Goal: Information Seeking & Learning: Learn about a topic

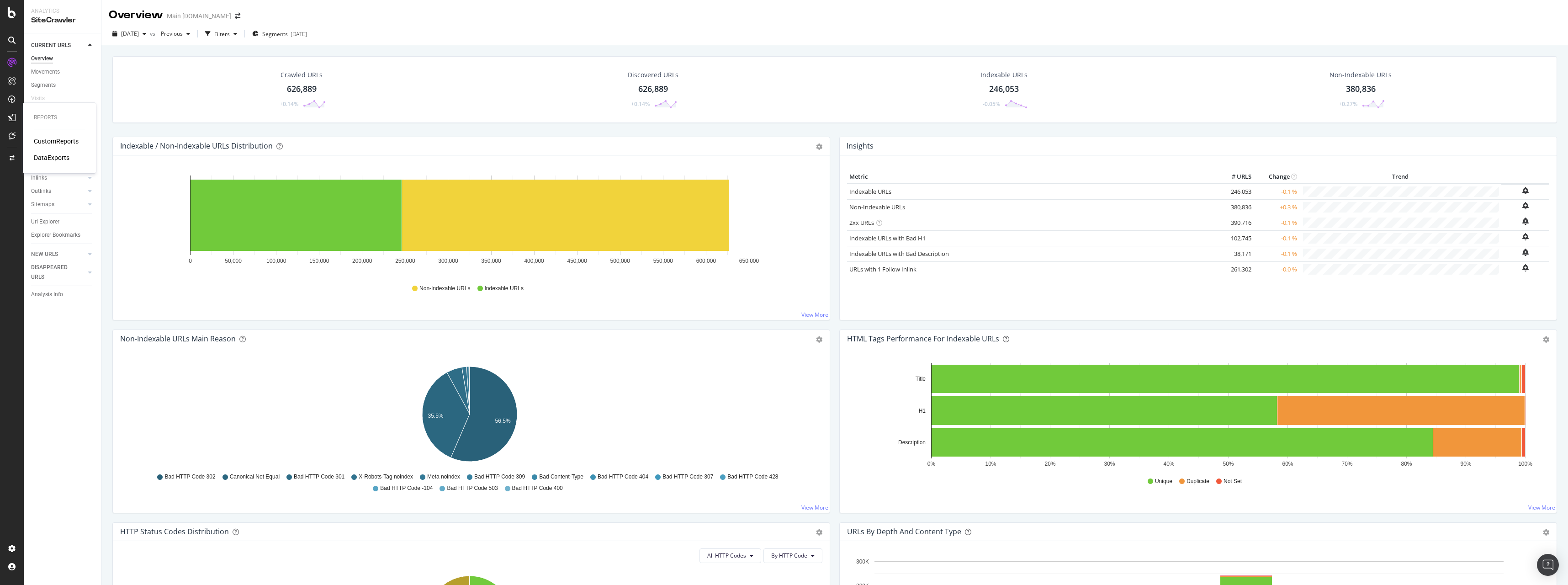
click at [47, 138] on div "CustomReports" at bounding box center [56, 141] width 45 height 9
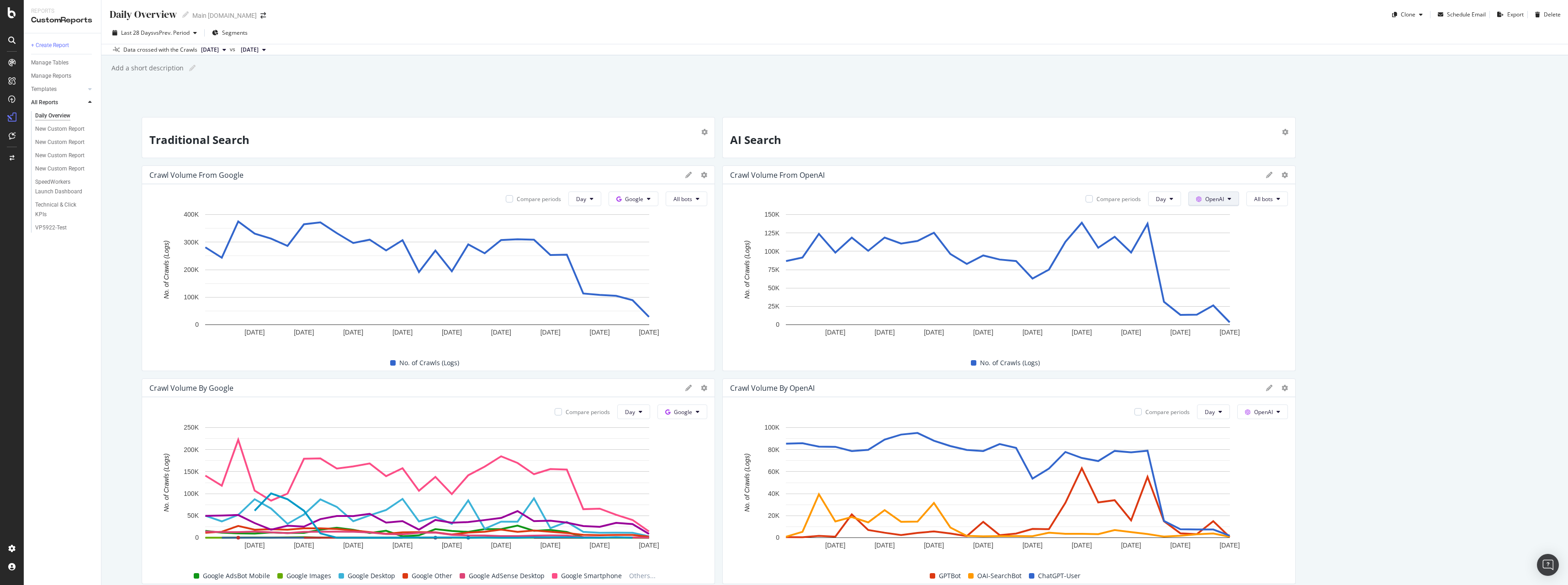
click at [659, 203] on button "OpenAI" at bounding box center [634, 199] width 50 height 14
click at [58, 98] on div "SiteCrawler" at bounding box center [50, 102] width 33 height 9
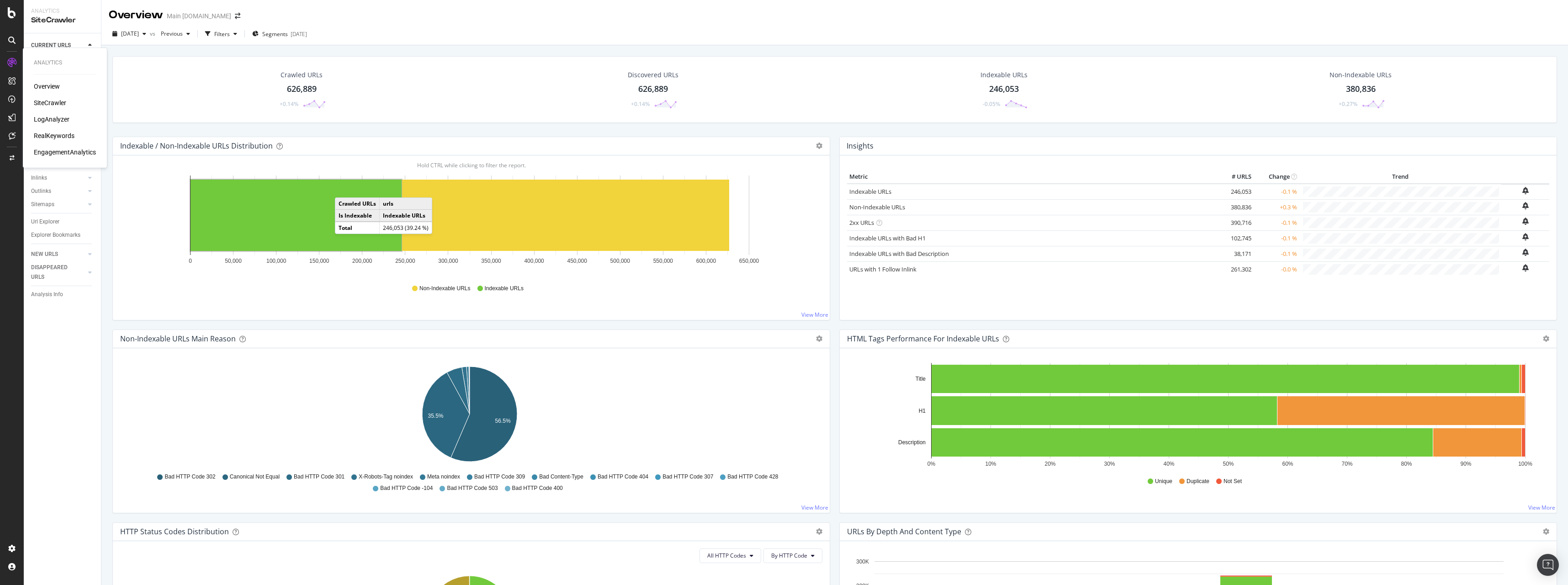
click at [49, 122] on div "LogAnalyzer" at bounding box center [51, 119] width 36 height 9
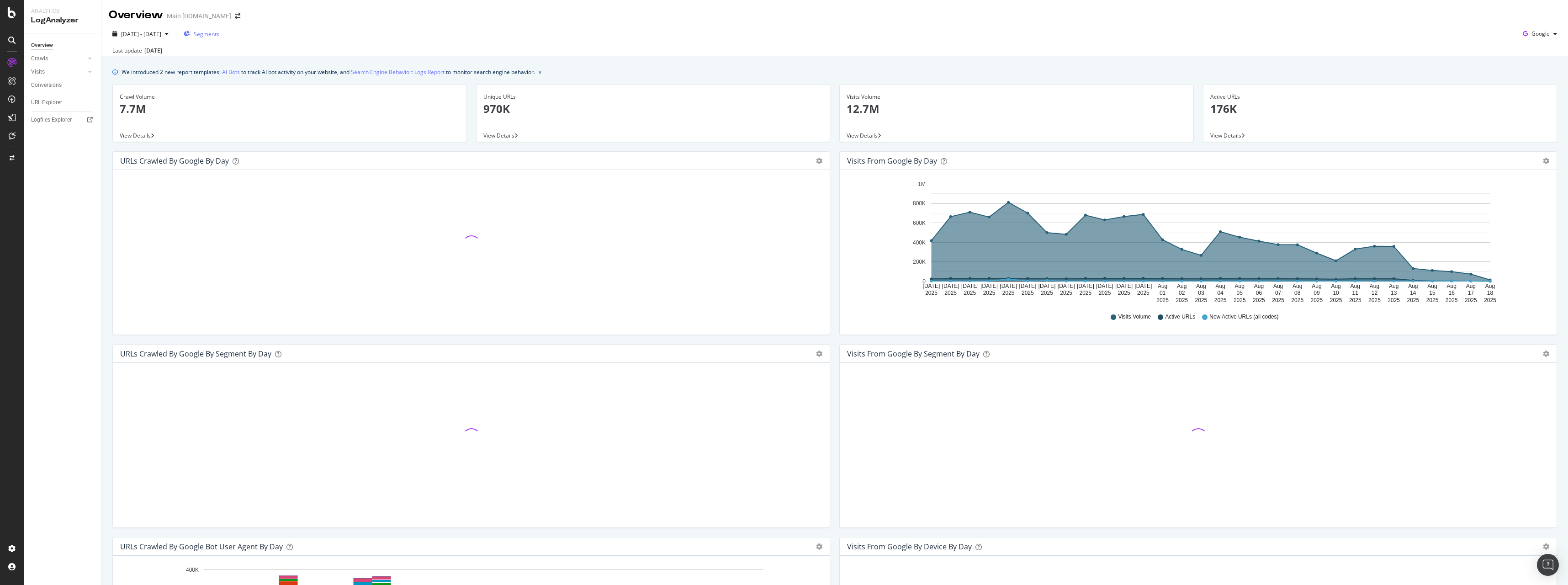
click at [219, 31] on span "Segments" at bounding box center [206, 34] width 26 height 8
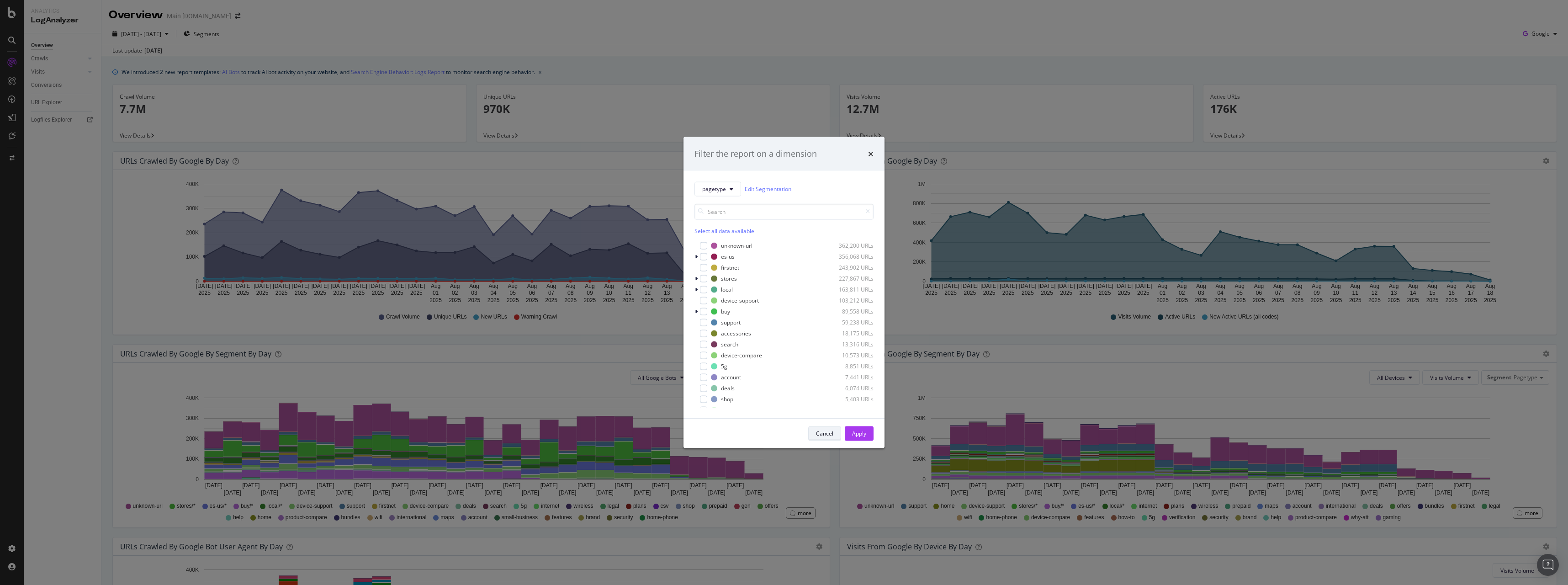
click at [831, 432] on div "Cancel" at bounding box center [825, 433] width 18 height 8
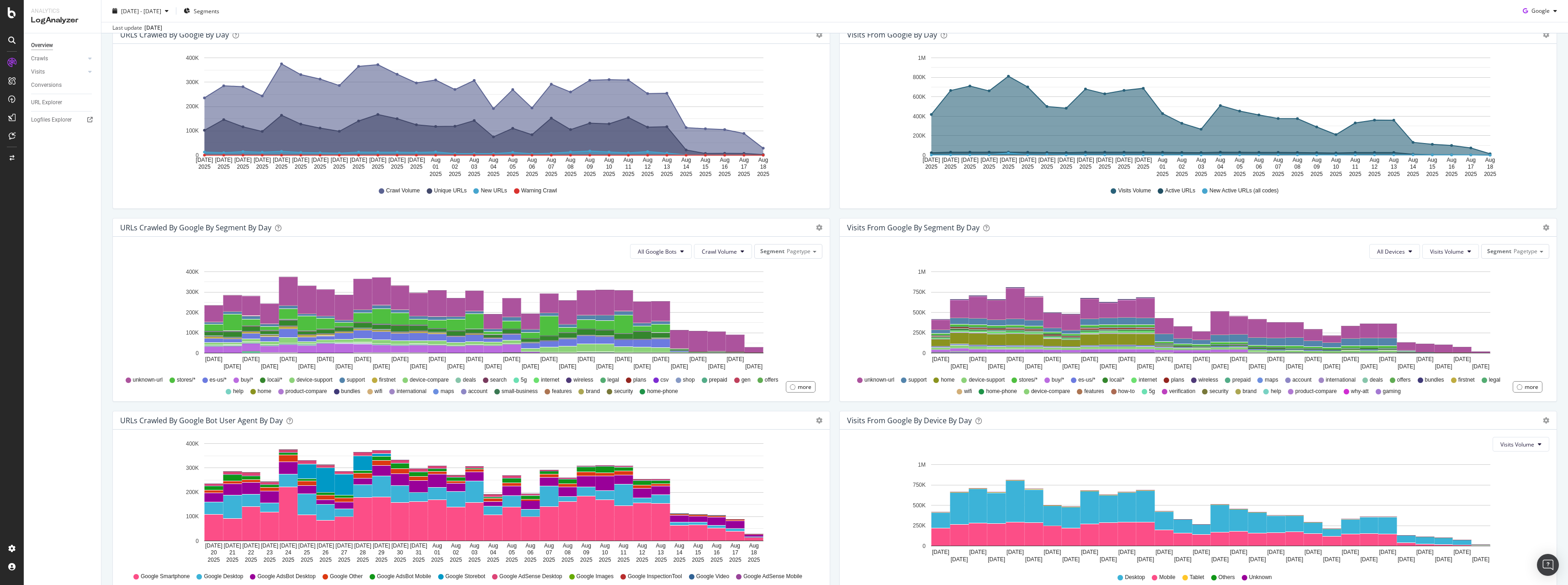
scroll to position [177, 0]
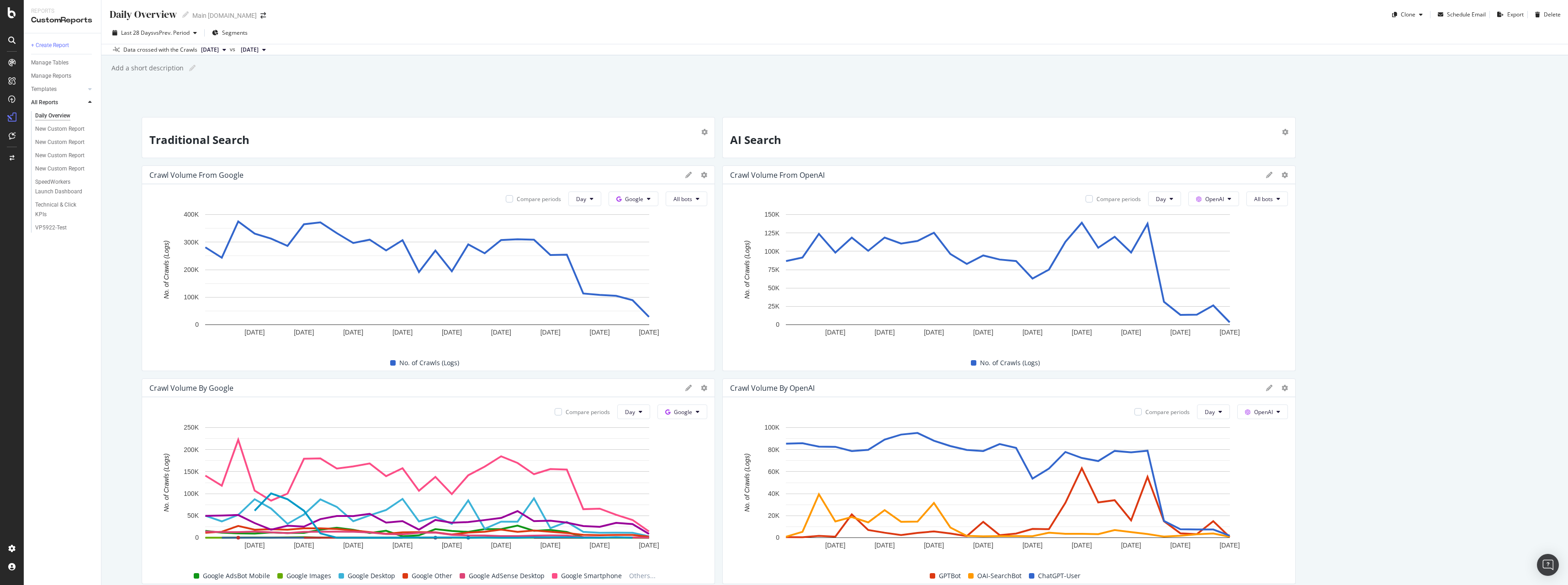
click at [690, 176] on div at bounding box center [696, 174] width 22 height 9
click at [681, 177] on div "Crawl Volume from Google" at bounding box center [428, 175] width 572 height 18
click at [686, 176] on icon at bounding box center [689, 175] width 6 height 6
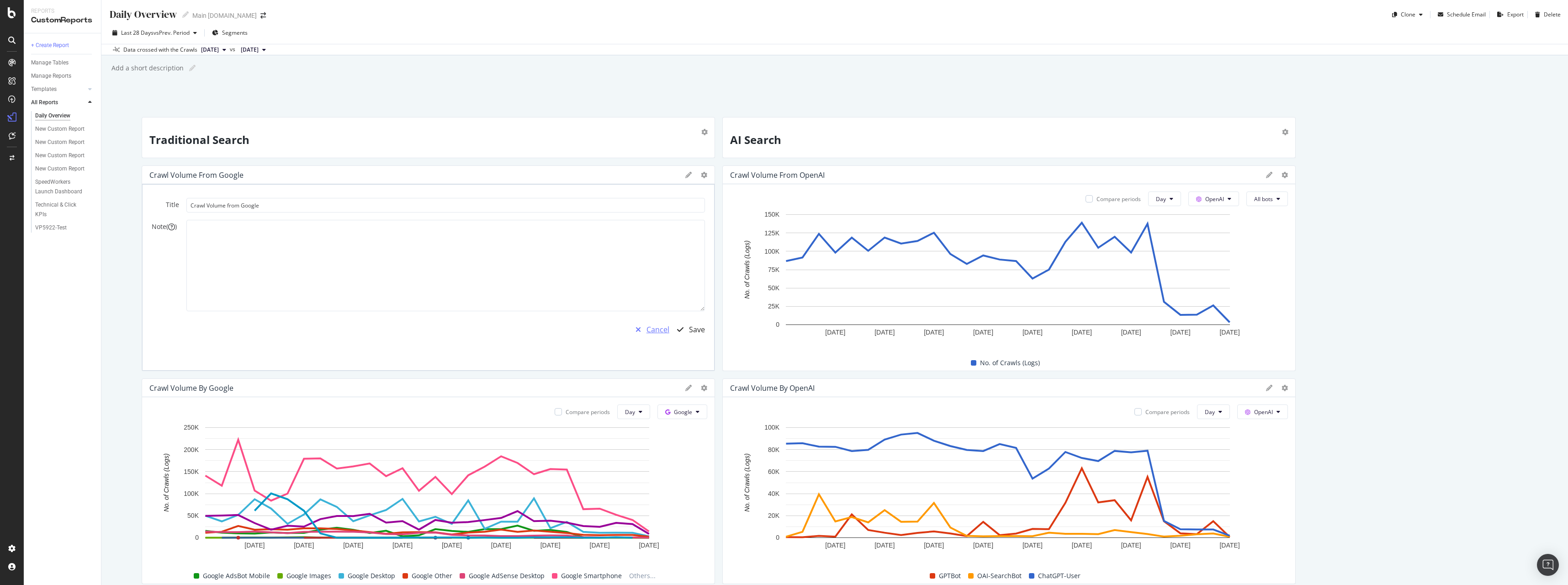
click at [654, 332] on div "Cancel" at bounding box center [658, 329] width 23 height 10
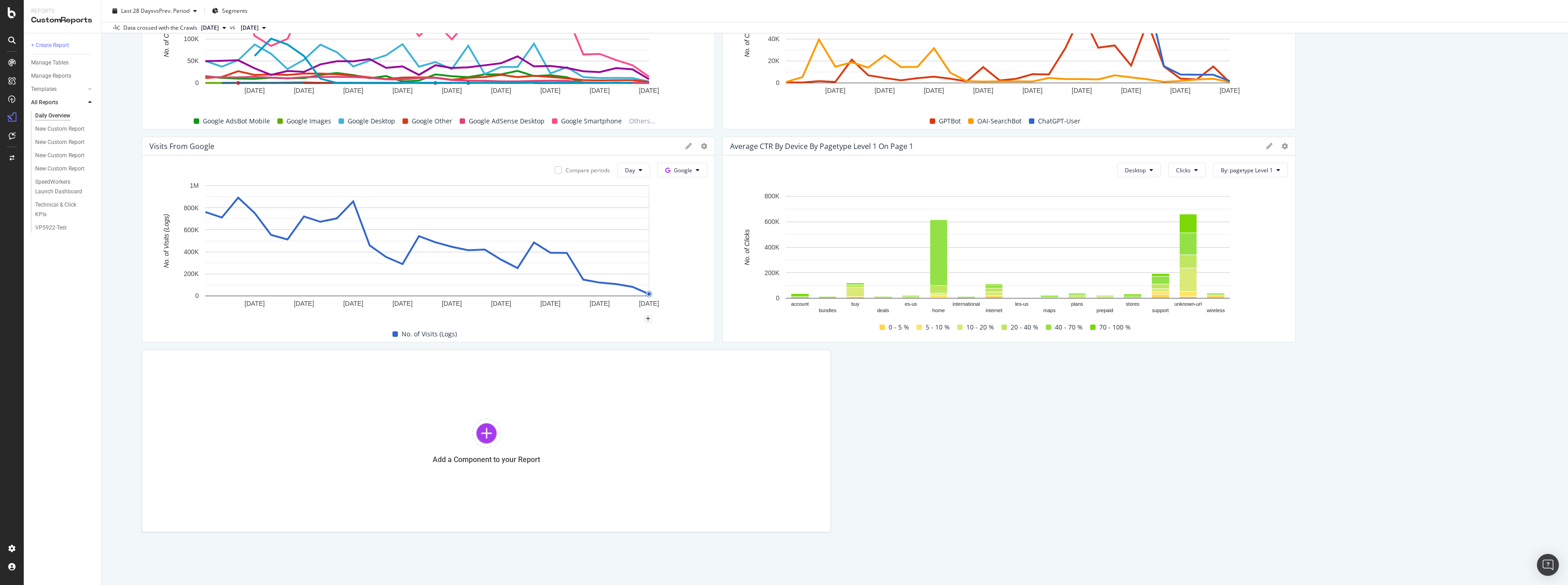
scroll to position [474, 0]
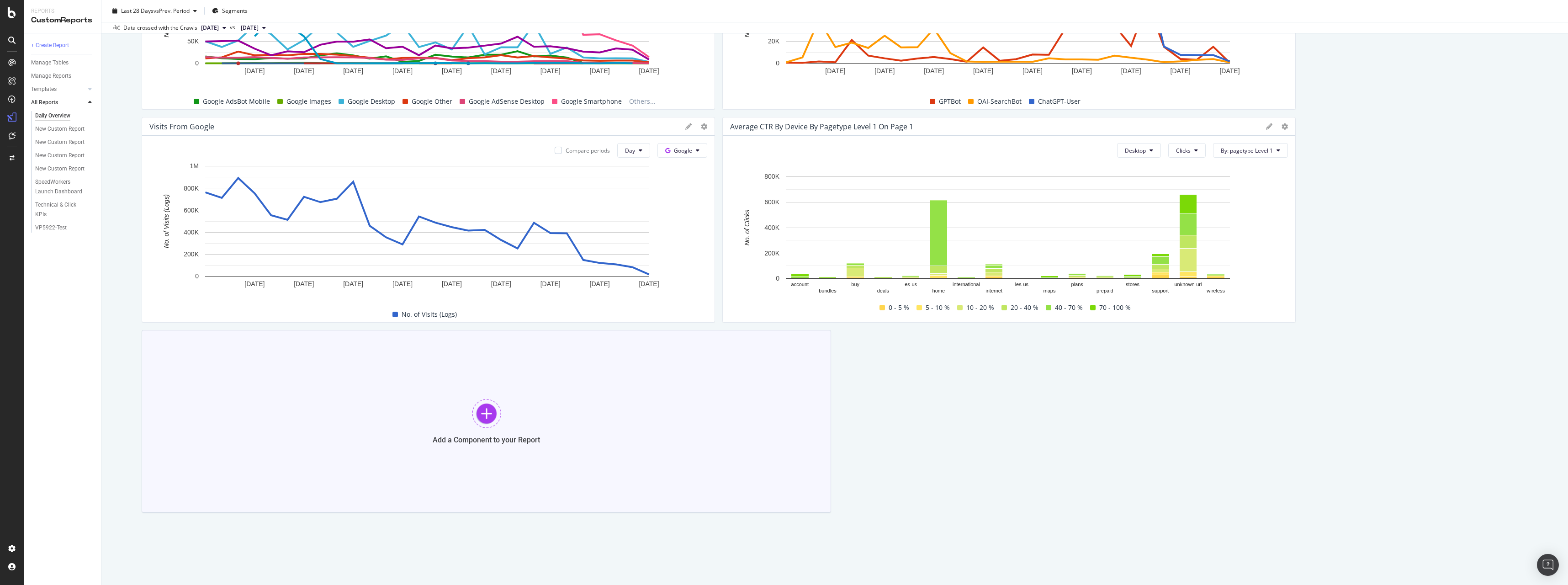
click at [477, 425] on div at bounding box center [487, 413] width 30 height 30
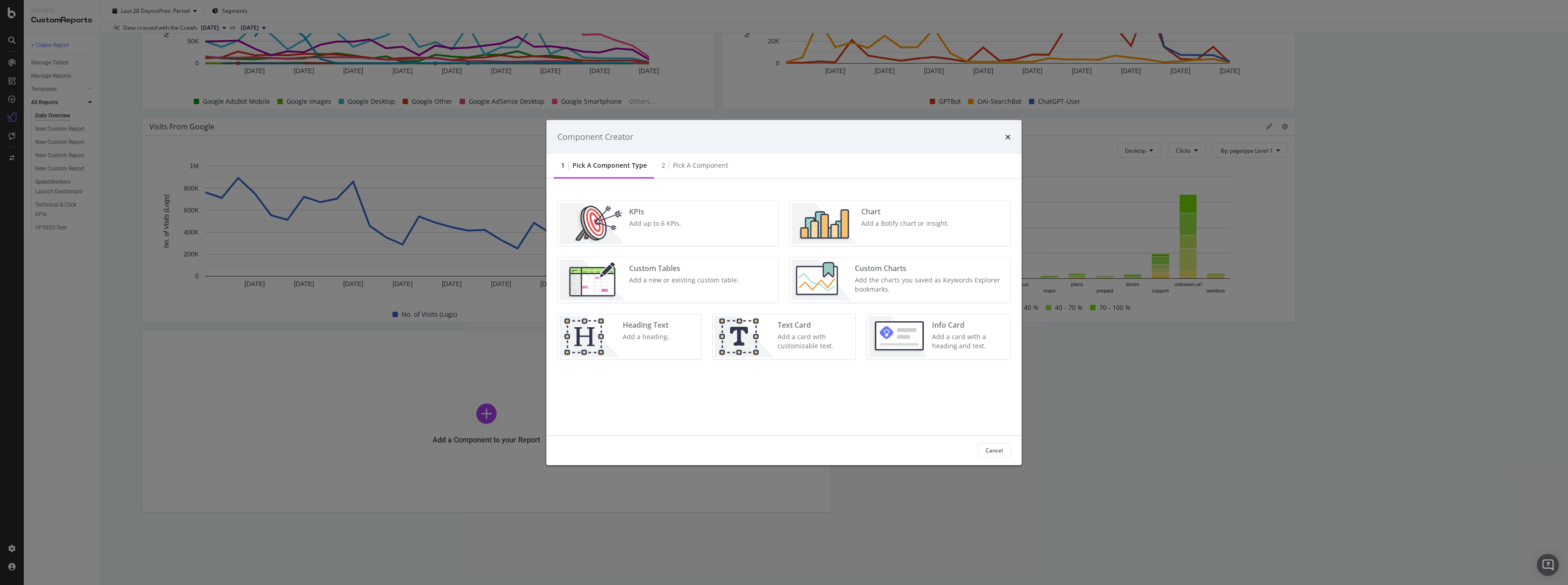
click at [882, 232] on div "Chart Add a Botify chart or insight." at bounding box center [905, 222] width 95 height 41
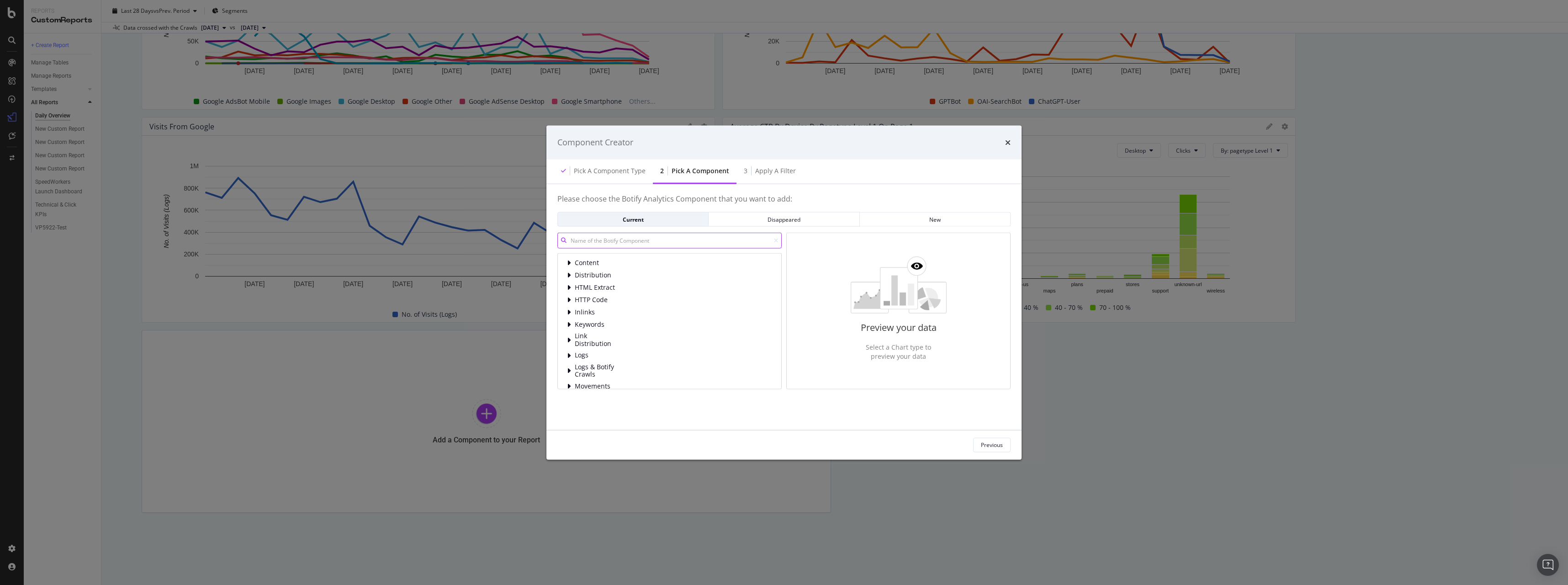
click at [683, 247] on input "modal" at bounding box center [670, 241] width 225 height 16
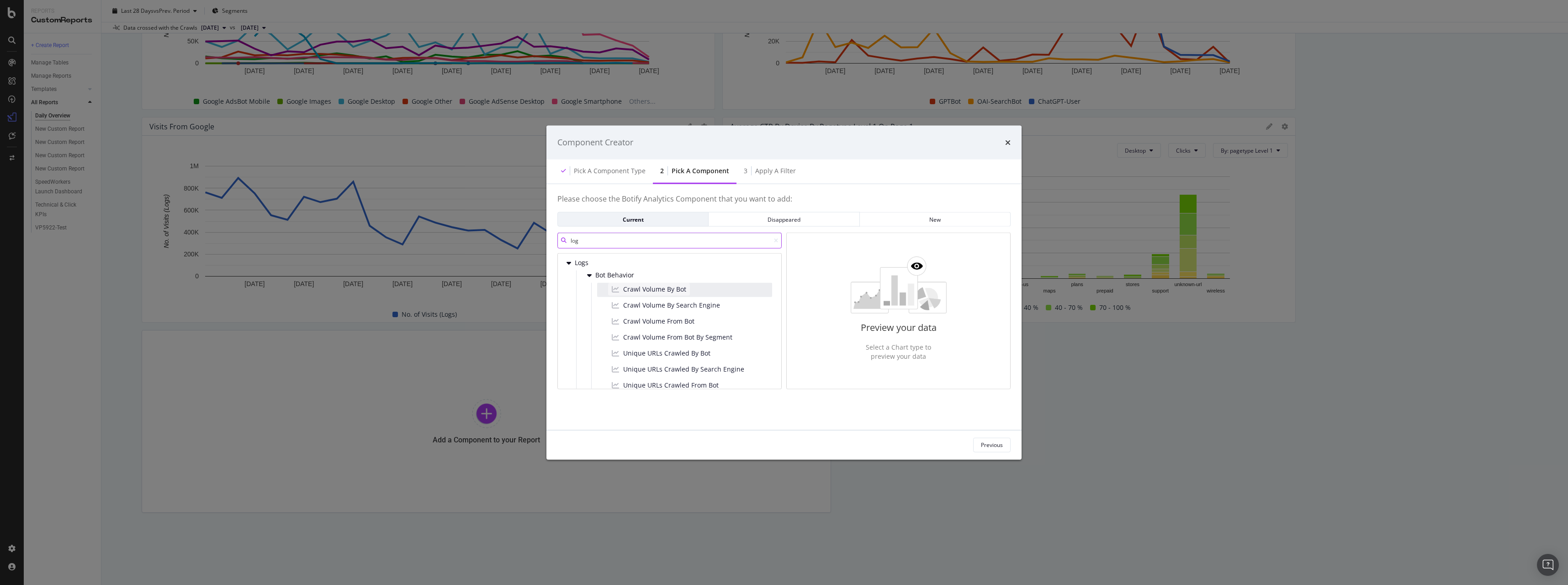
type input "log"
click at [669, 289] on span "Crawl Volume By Bot" at bounding box center [655, 289] width 63 height 9
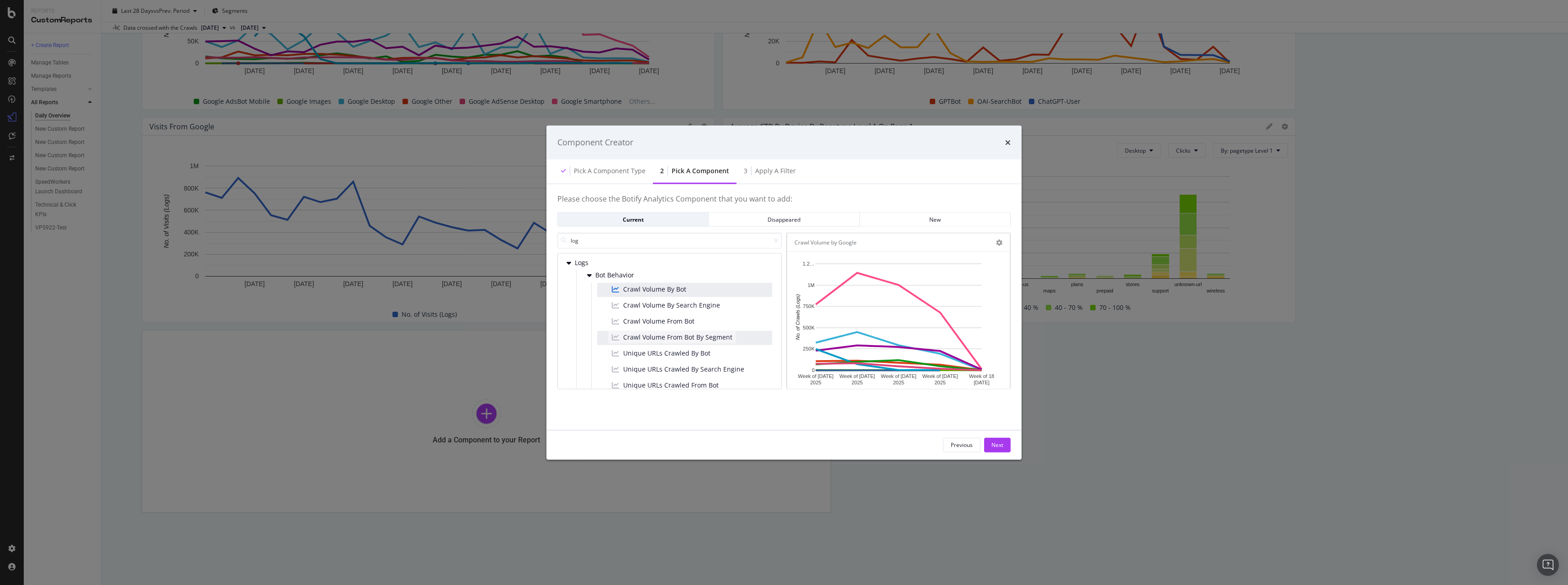
click at [690, 333] on span "Crawl Volume From Bot By Segment" at bounding box center [678, 336] width 109 height 9
click at [671, 277] on div "Bot Behavior" at bounding box center [677, 274] width 190 height 9
click at [708, 285] on div "Crawl Volume By Bot" at bounding box center [684, 290] width 175 height 14
click at [705, 307] on span "Crawl Volume By Search Engine" at bounding box center [671, 304] width 97 height 9
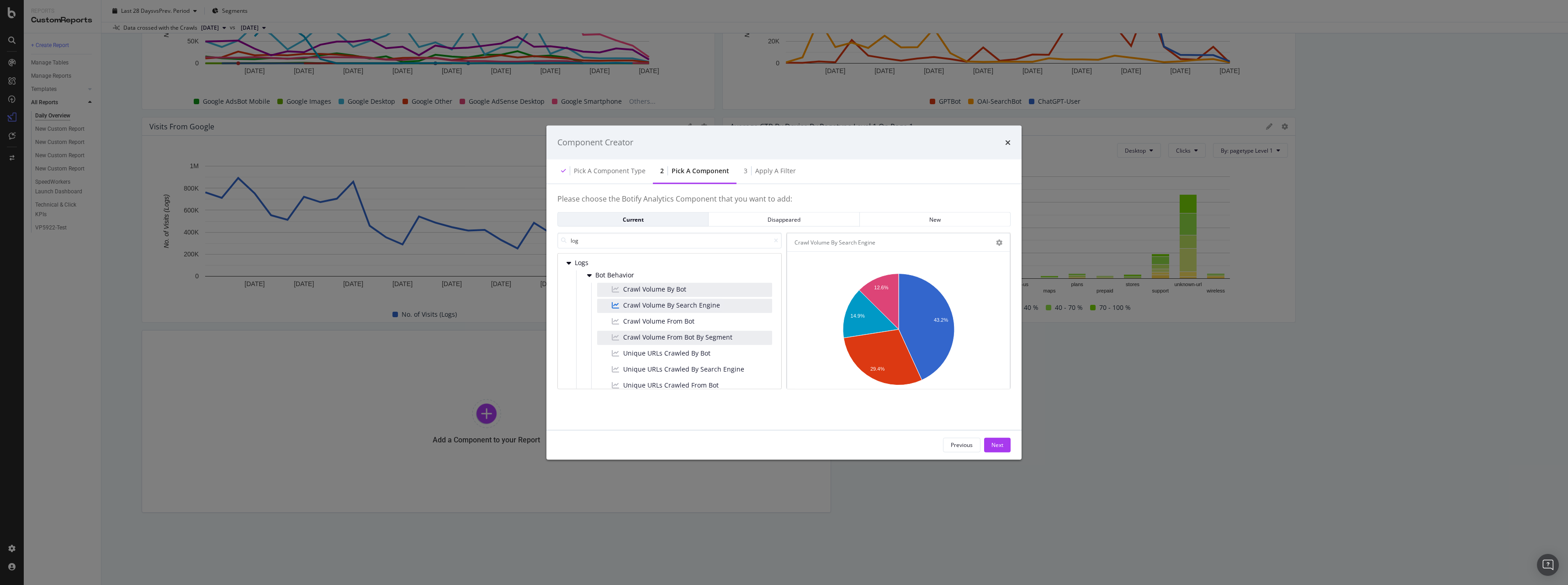
click at [708, 291] on div "Crawl Volume By Bot" at bounding box center [684, 290] width 175 height 14
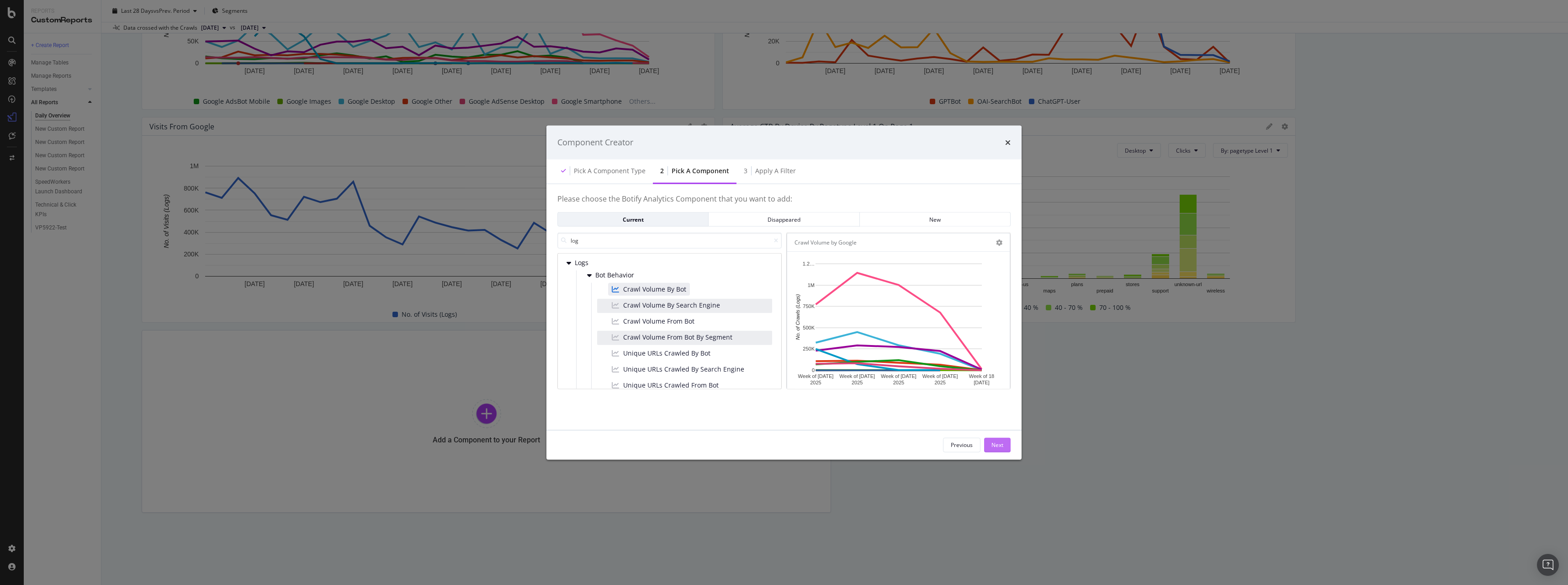
click at [999, 441] on div "Next" at bounding box center [997, 445] width 12 height 8
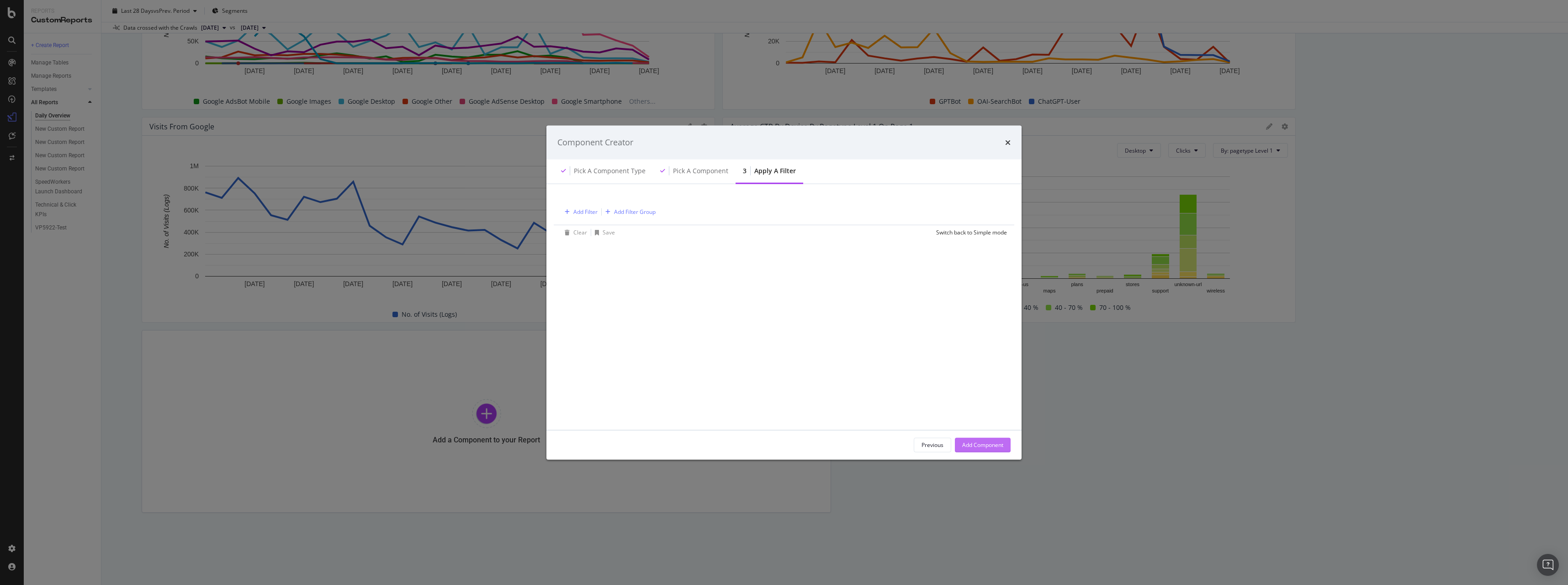
click at [991, 441] on div "Add Component" at bounding box center [982, 445] width 41 height 8
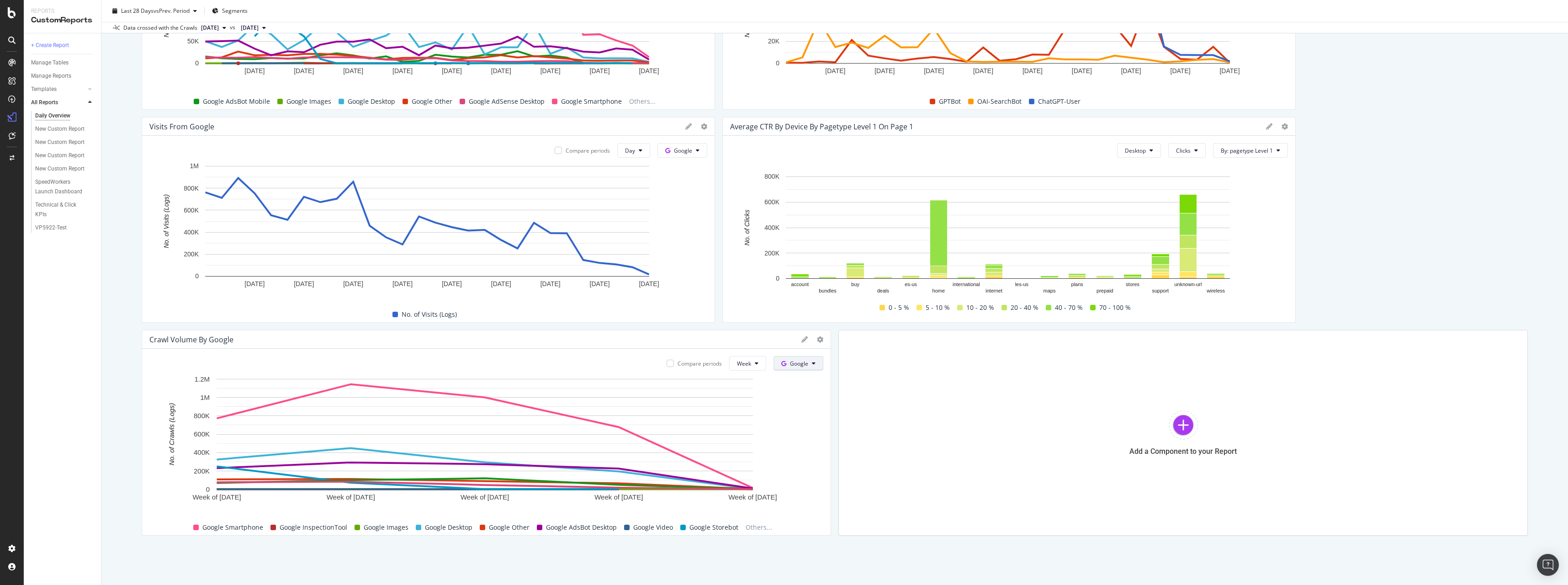
click at [775, 360] on button "Google" at bounding box center [798, 363] width 50 height 14
click at [806, 414] on span "OpenAI" at bounding box center [810, 416] width 34 height 8
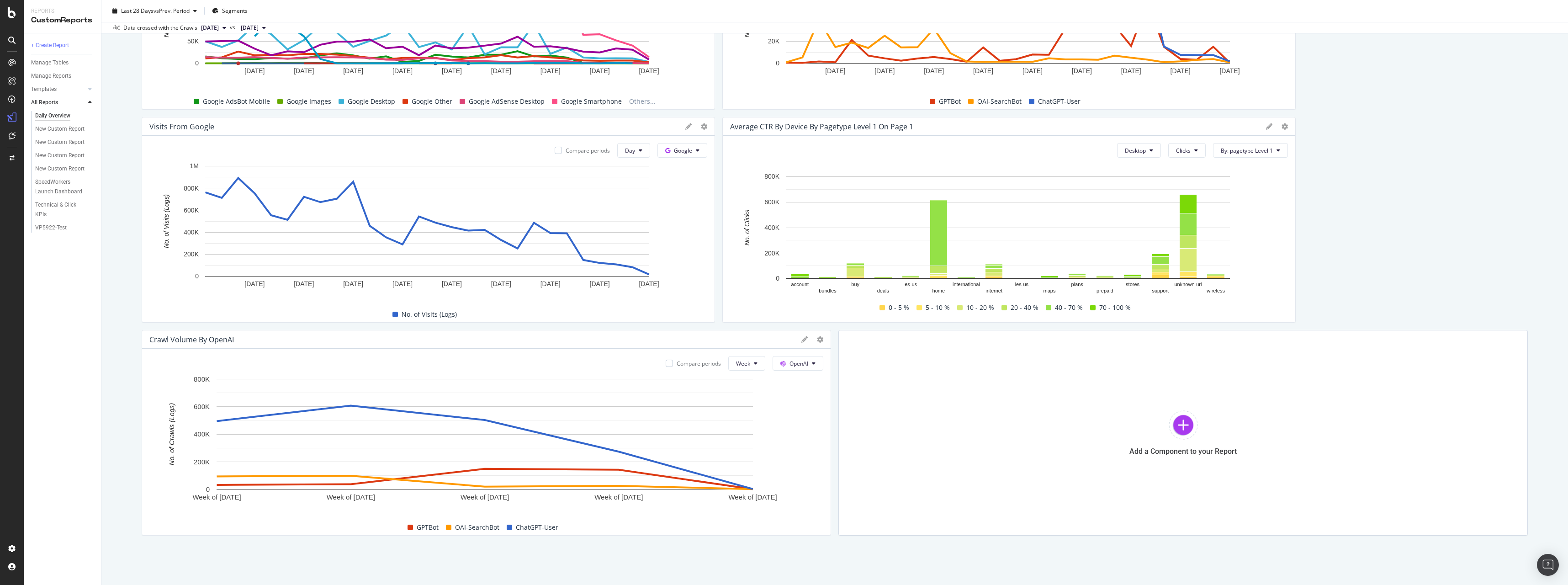
click at [802, 340] on icon at bounding box center [805, 340] width 6 height 6
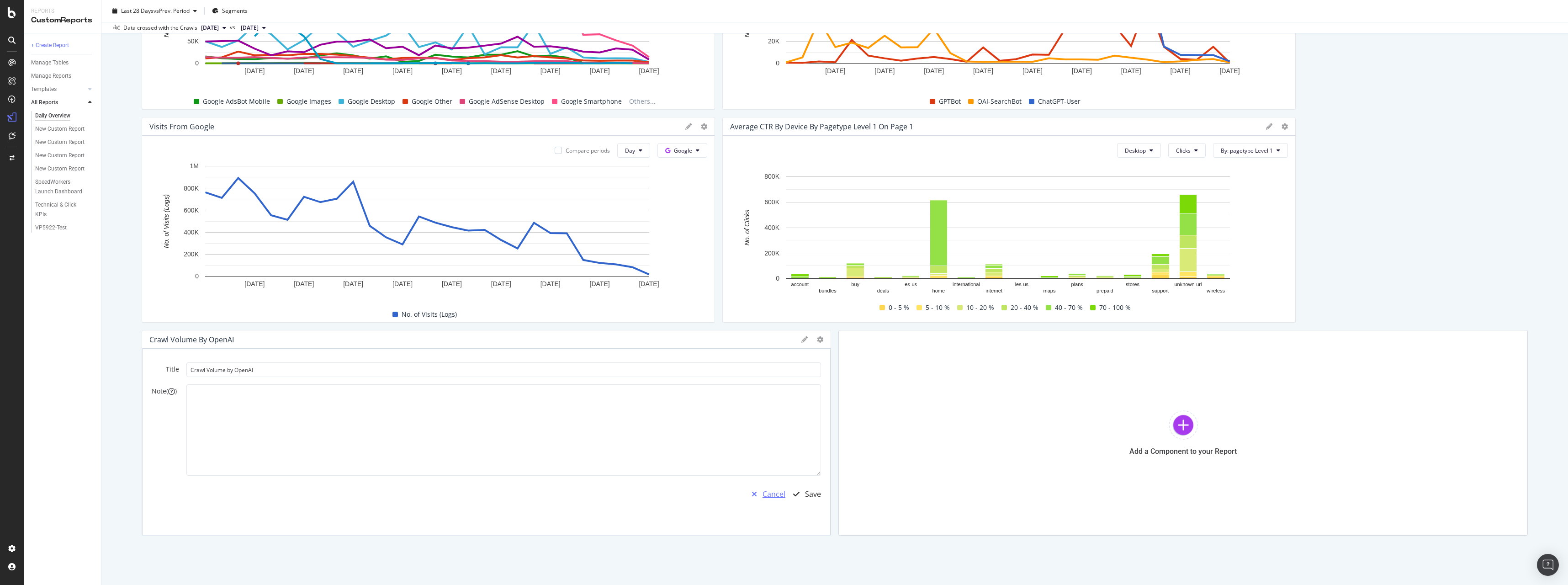
click at [769, 503] on button "Cancel" at bounding box center [766, 493] width 39 height 22
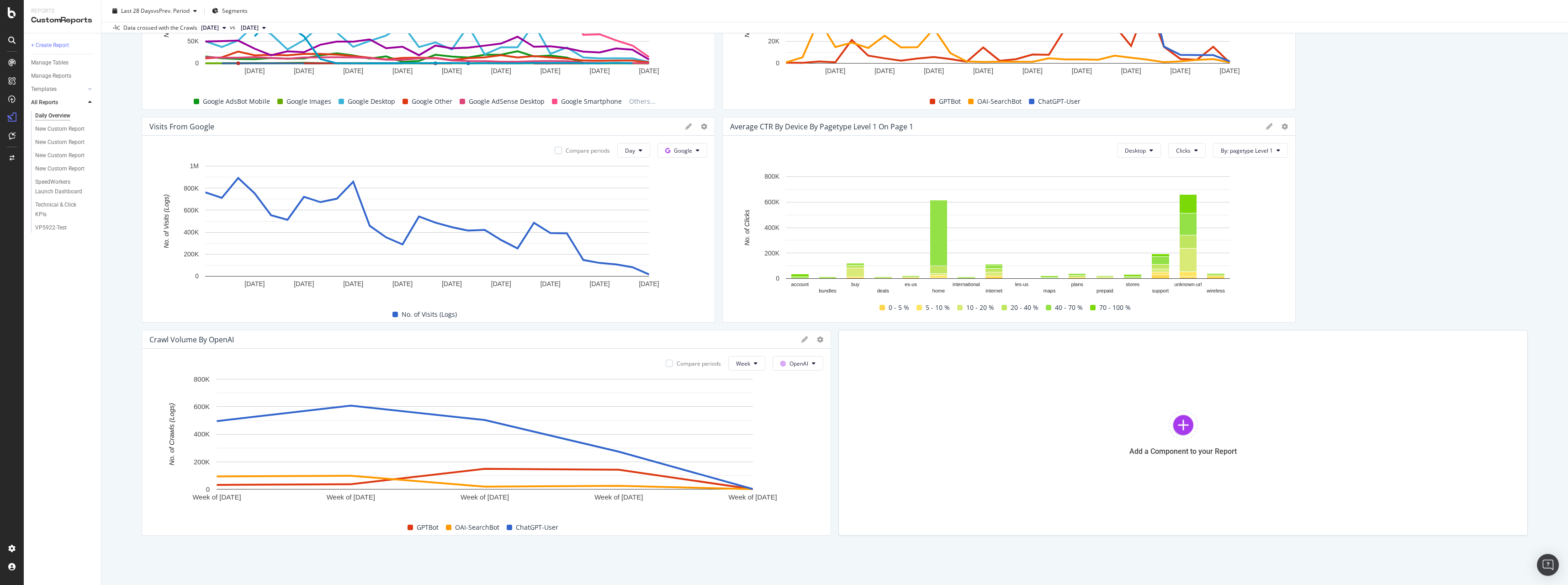
click at [817, 343] on div at bounding box center [820, 339] width 6 height 9
click at [817, 340] on icon at bounding box center [820, 340] width 6 height 6
click at [737, 361] on span "Week" at bounding box center [743, 364] width 14 height 8
click at [745, 412] on span "Month" at bounding box center [741, 416] width 17 height 8
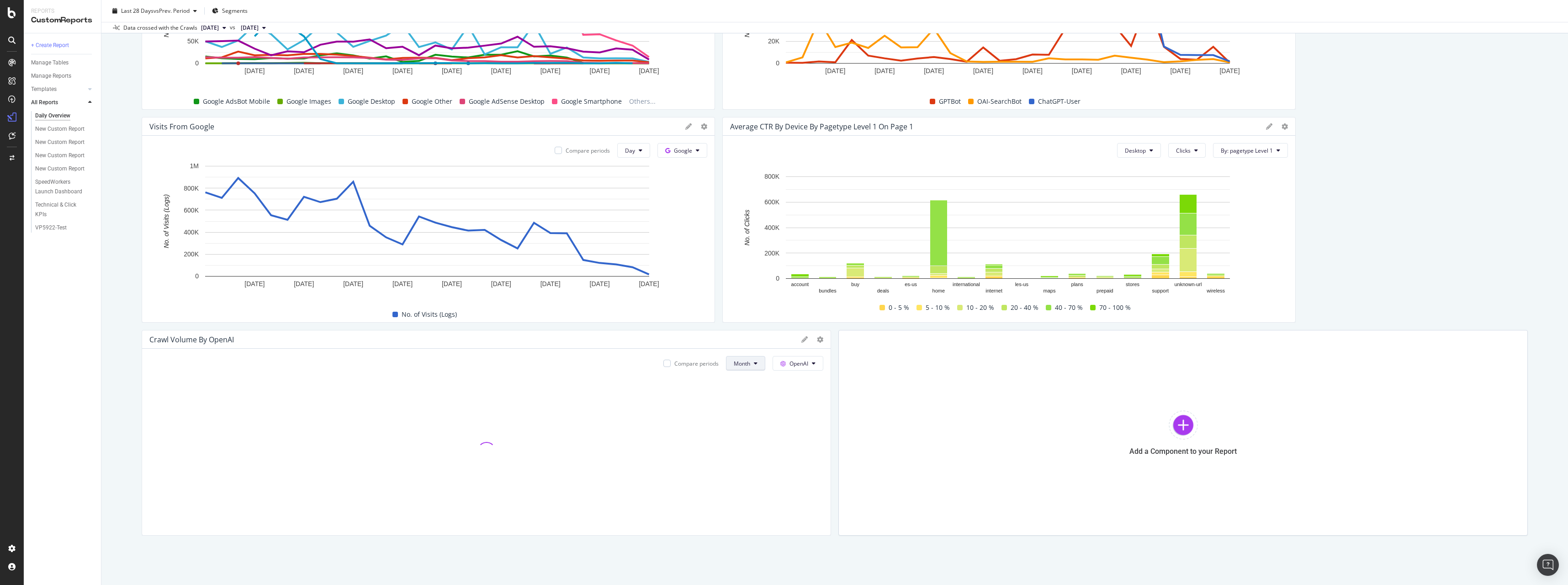
click at [742, 364] on span "Month" at bounding box center [742, 364] width 17 height 8
click at [746, 381] on span "Day" at bounding box center [739, 381] width 18 height 8
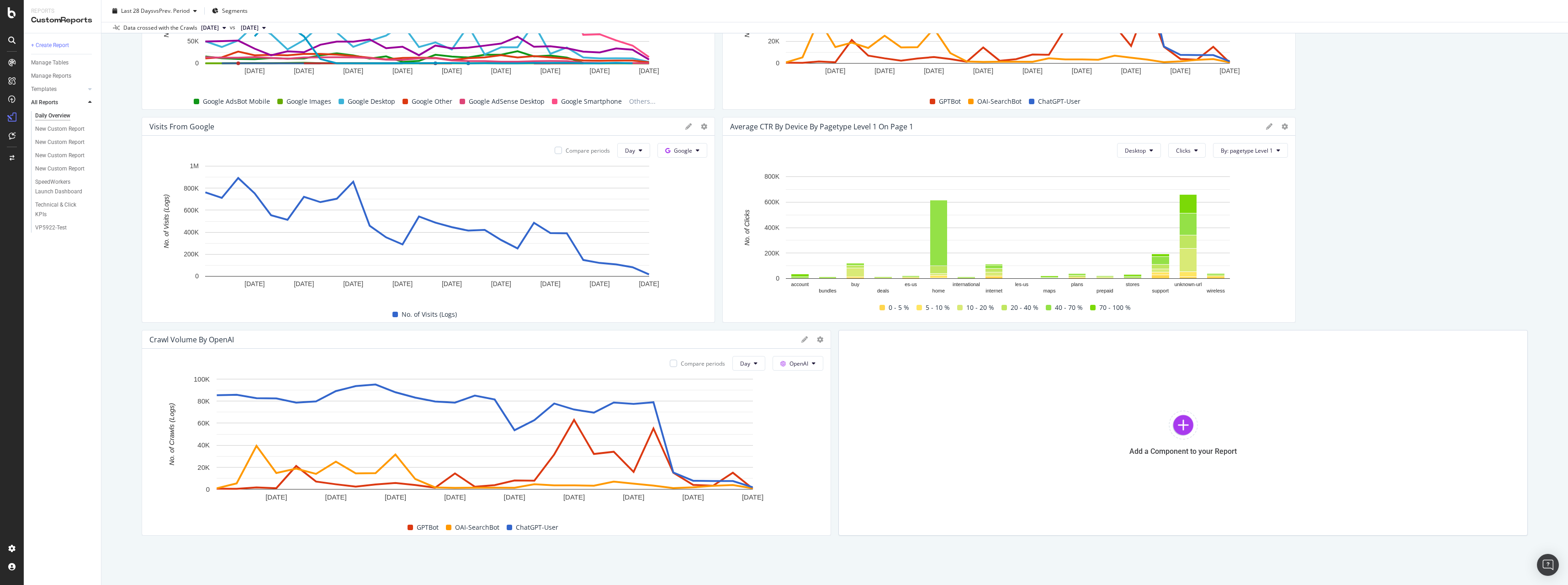
click at [802, 343] on div at bounding box center [812, 339] width 22 height 9
click at [817, 341] on icon at bounding box center [820, 340] width 6 height 6
drag, startPoint x: 858, startPoint y: 476, endPoint x: 835, endPoint y: 436, distance: 46.1
click at [858, 476] on span "Delete" at bounding box center [870, 472] width 69 height 8
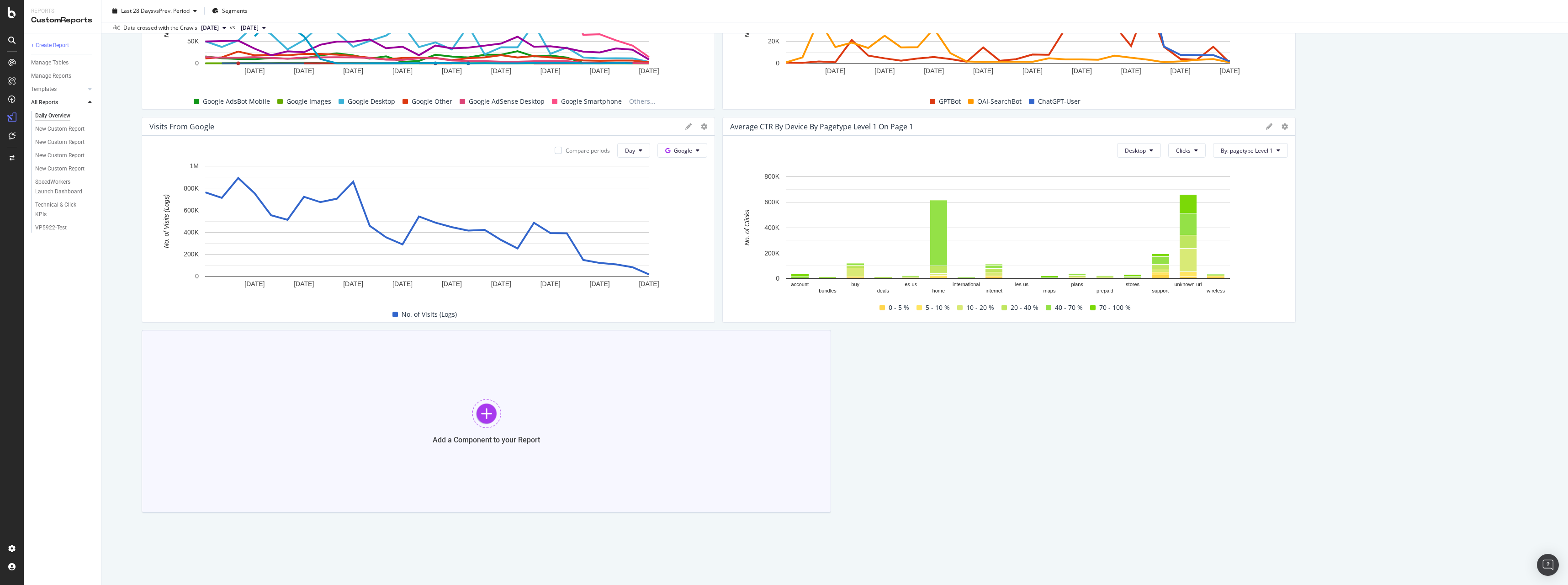
click at [547, 438] on div "Add a Component to your Report" at bounding box center [486, 421] width 690 height 183
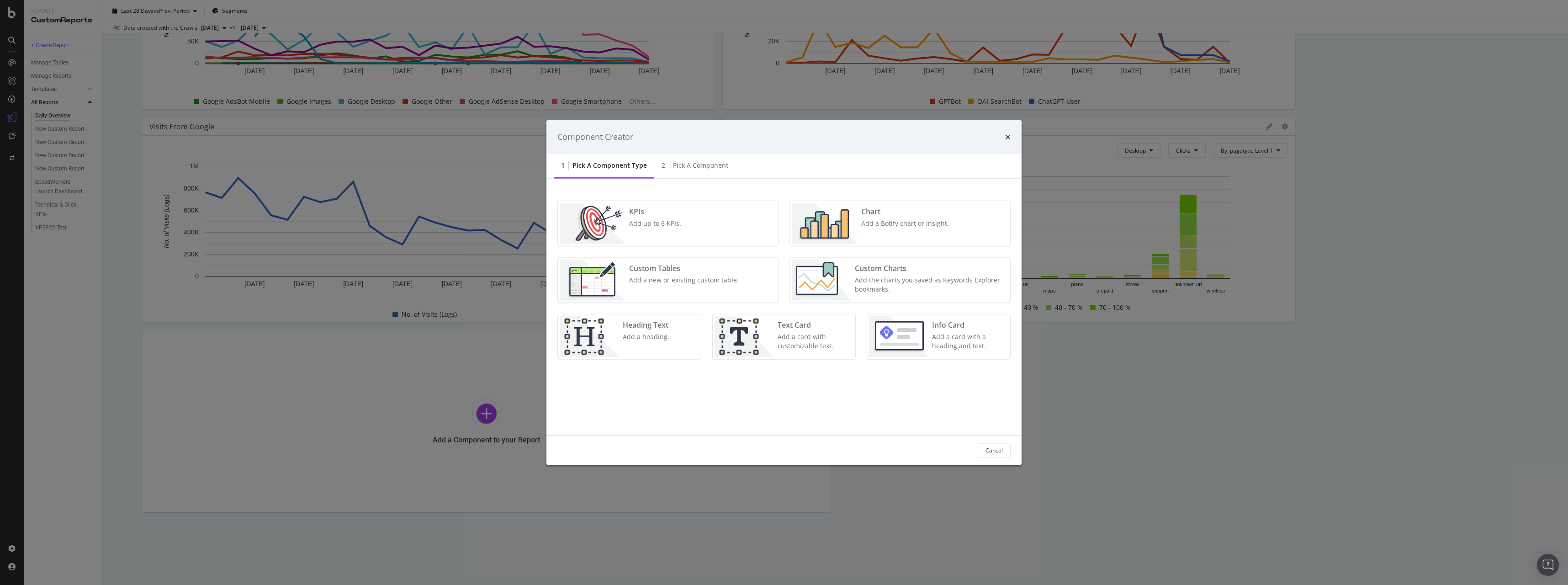
click at [861, 227] on div "Chart Add a Botify chart or insight." at bounding box center [905, 222] width 95 height 41
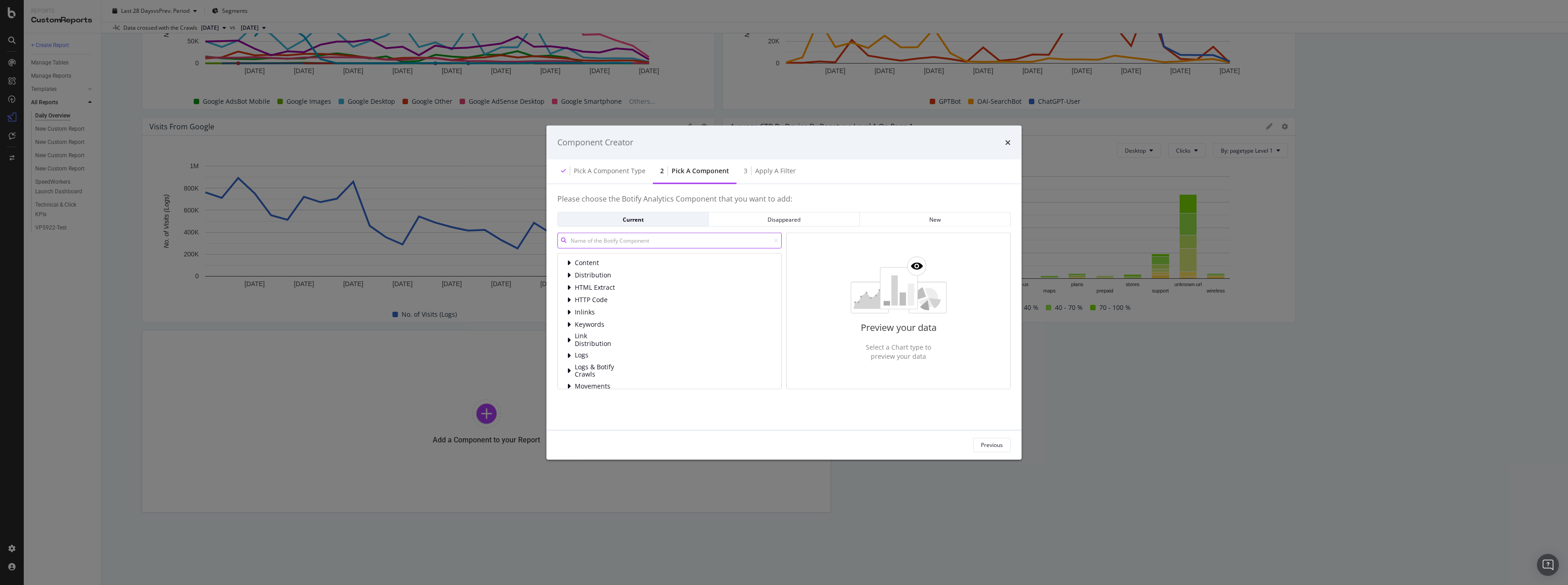
click at [623, 245] on input "modal" at bounding box center [670, 241] width 225 height 16
click at [611, 323] on span "Logs & Botify Crawls" at bounding box center [595, 324] width 41 height 15
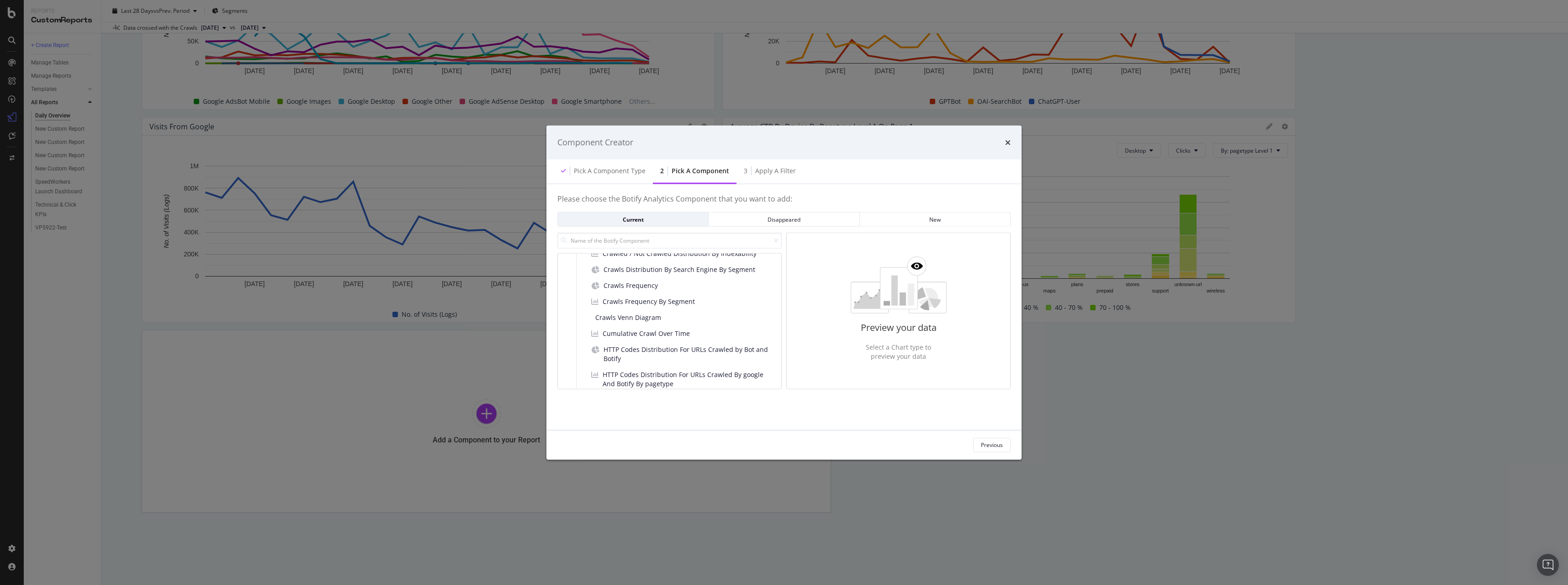
scroll to position [183, 0]
click at [647, 289] on div "Crawls Frequency" at bounding box center [624, 285] width 74 height 13
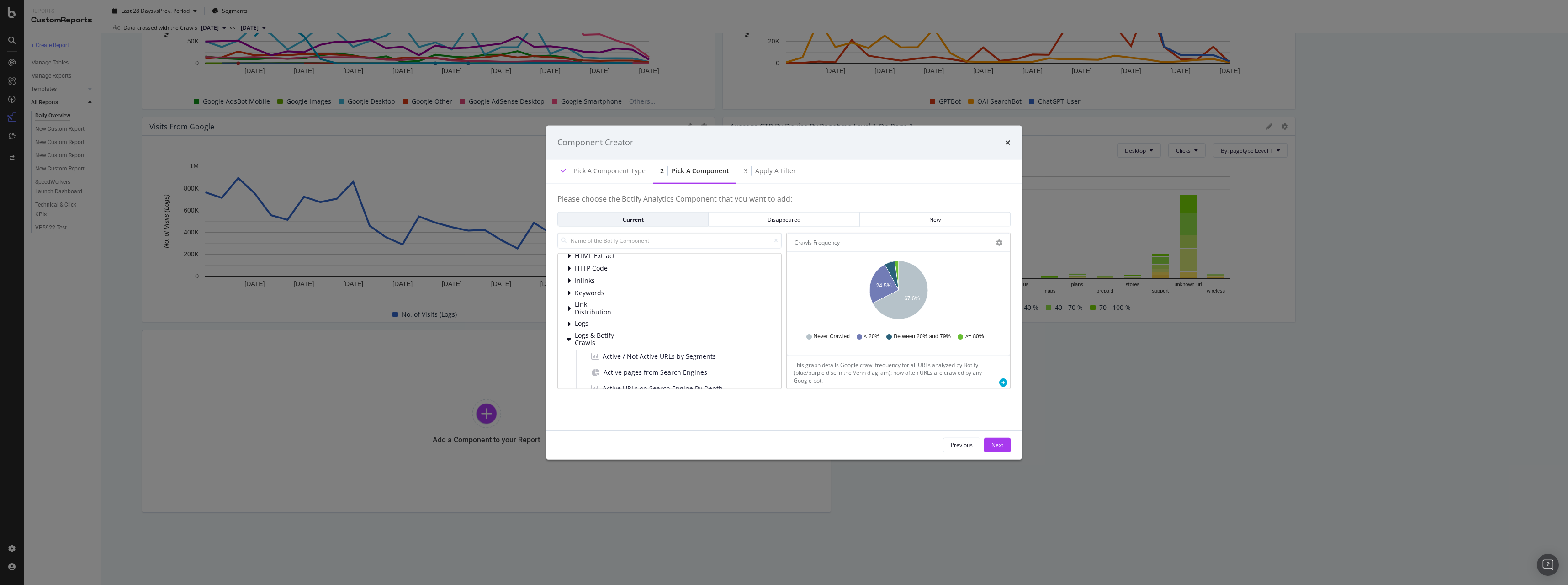
scroll to position [30, 0]
click at [637, 243] on input "modal" at bounding box center [670, 241] width 225 height 16
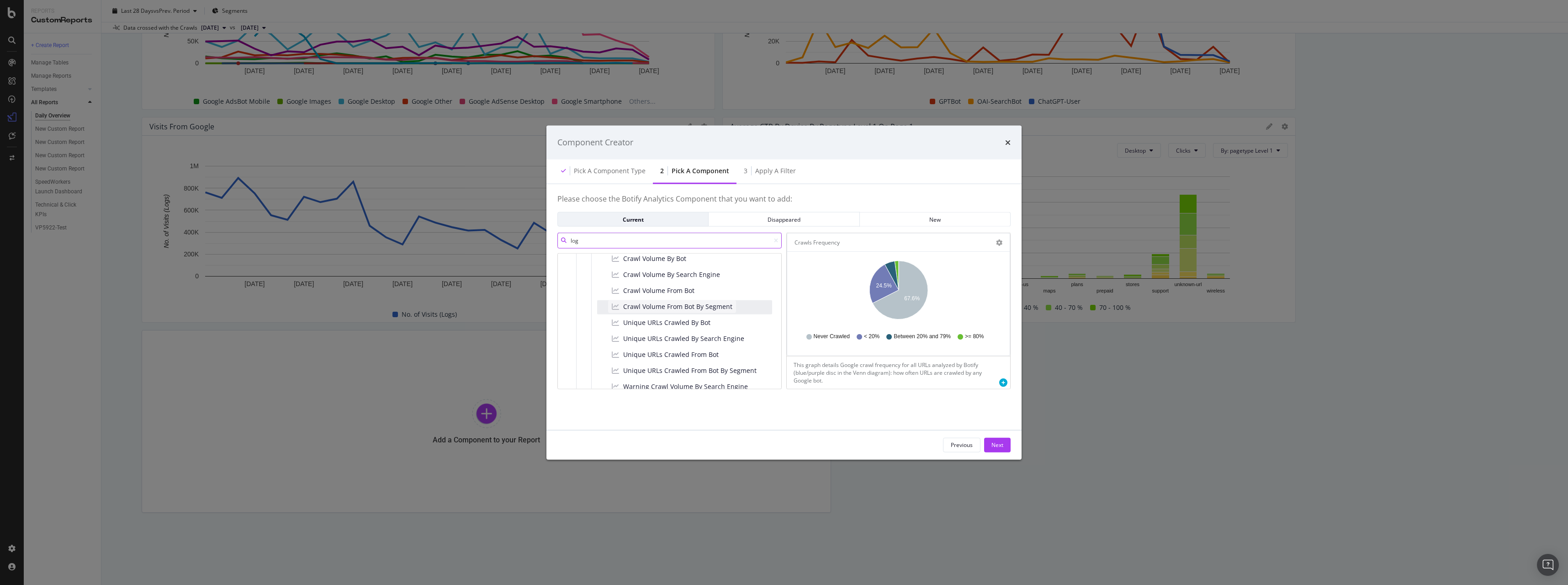
type input "log"
click at [671, 309] on span "Crawl Volume From Bot By Segment" at bounding box center [678, 306] width 109 height 9
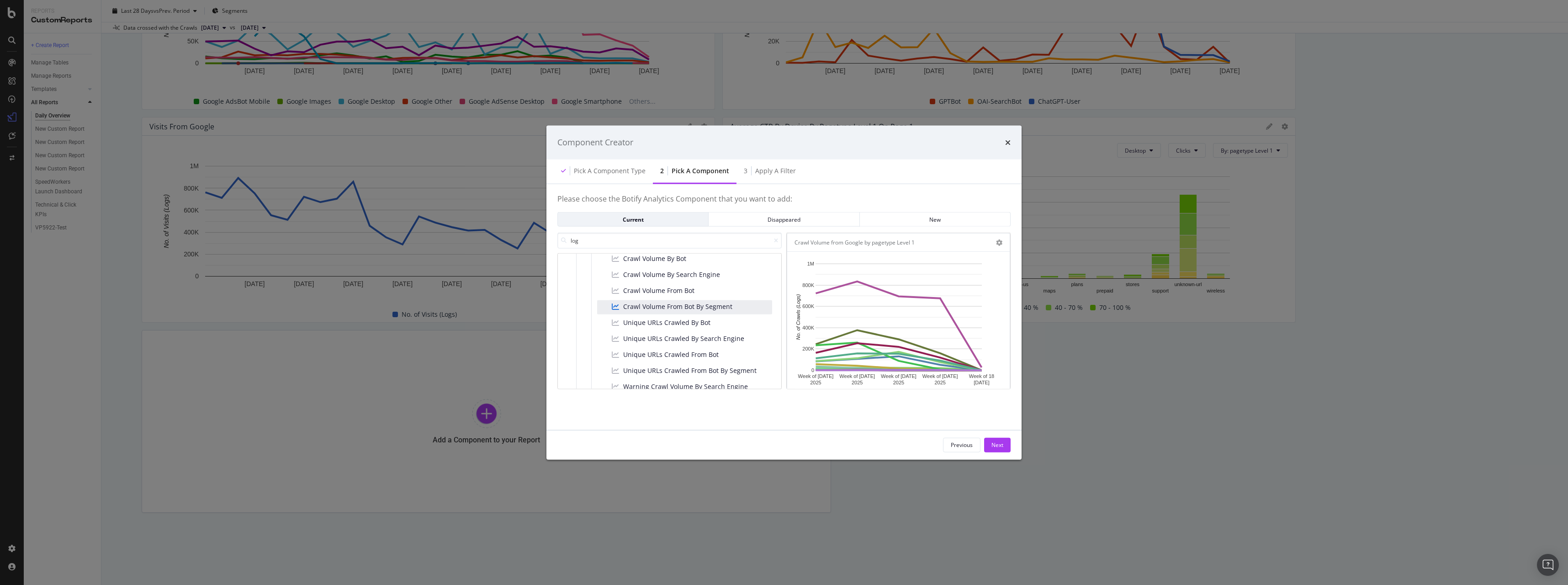
click at [671, 309] on span "Crawl Volume From Bot By Segment" at bounding box center [678, 306] width 109 height 9
click at [673, 292] on span "Crawl Volume By Bot" at bounding box center [655, 289] width 63 height 9
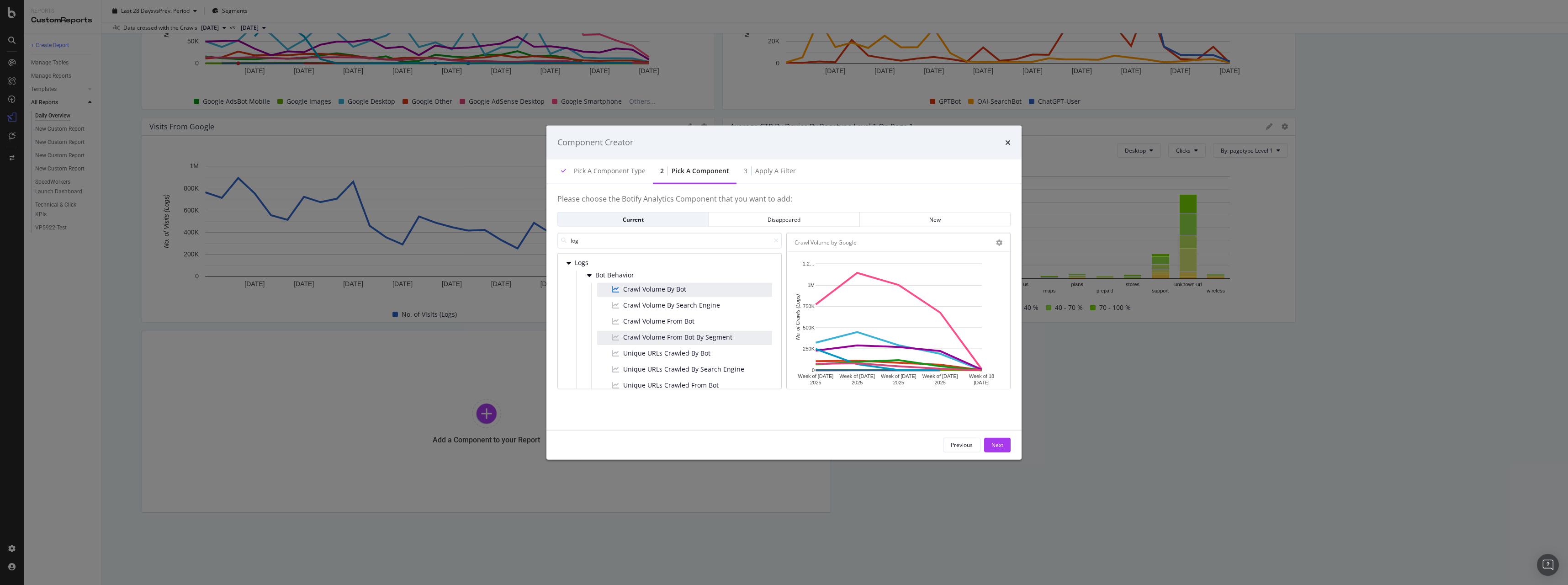
click at [1013, 142] on div "Component Creator" at bounding box center [784, 142] width 476 height 34
click at [1011, 142] on div "Component Creator" at bounding box center [784, 142] width 476 height 34
click at [1006, 141] on icon "times" at bounding box center [1008, 141] width 6 height 7
click at [1009, 141] on icon "times" at bounding box center [1008, 141] width 6 height 7
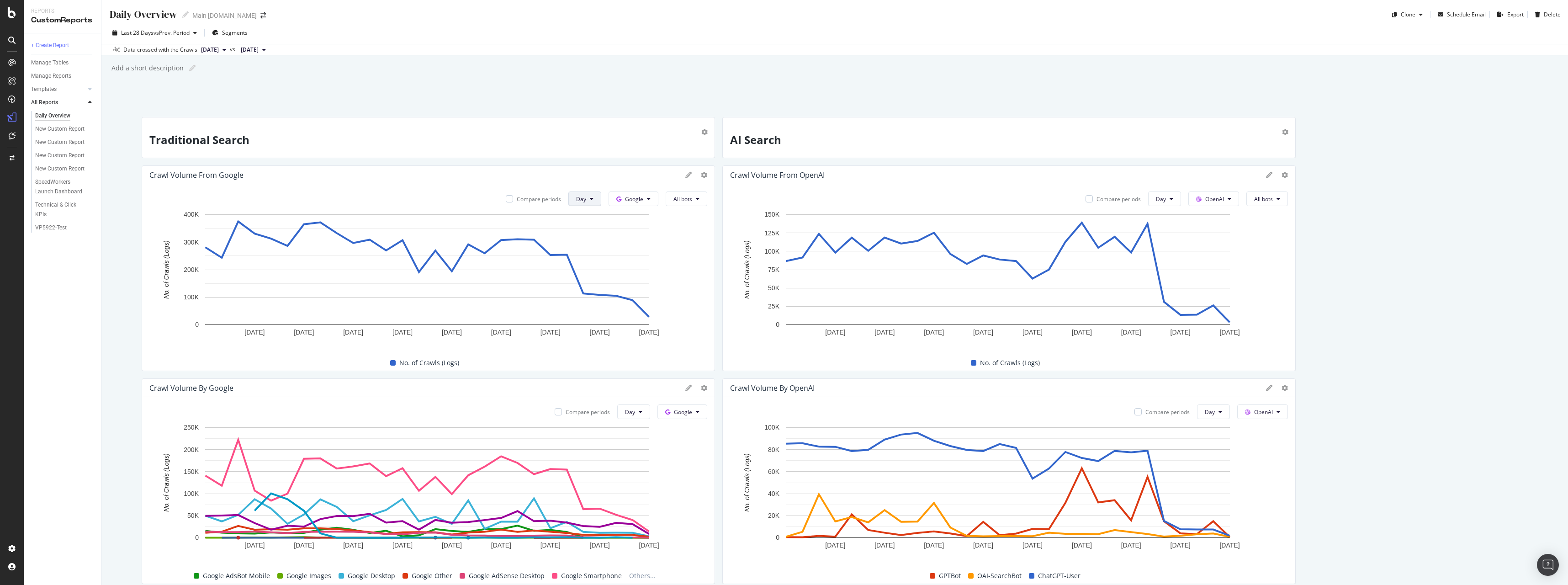
click at [585, 202] on button "Day" at bounding box center [584, 199] width 33 height 14
click at [586, 251] on span "Month" at bounding box center [582, 251] width 17 height 8
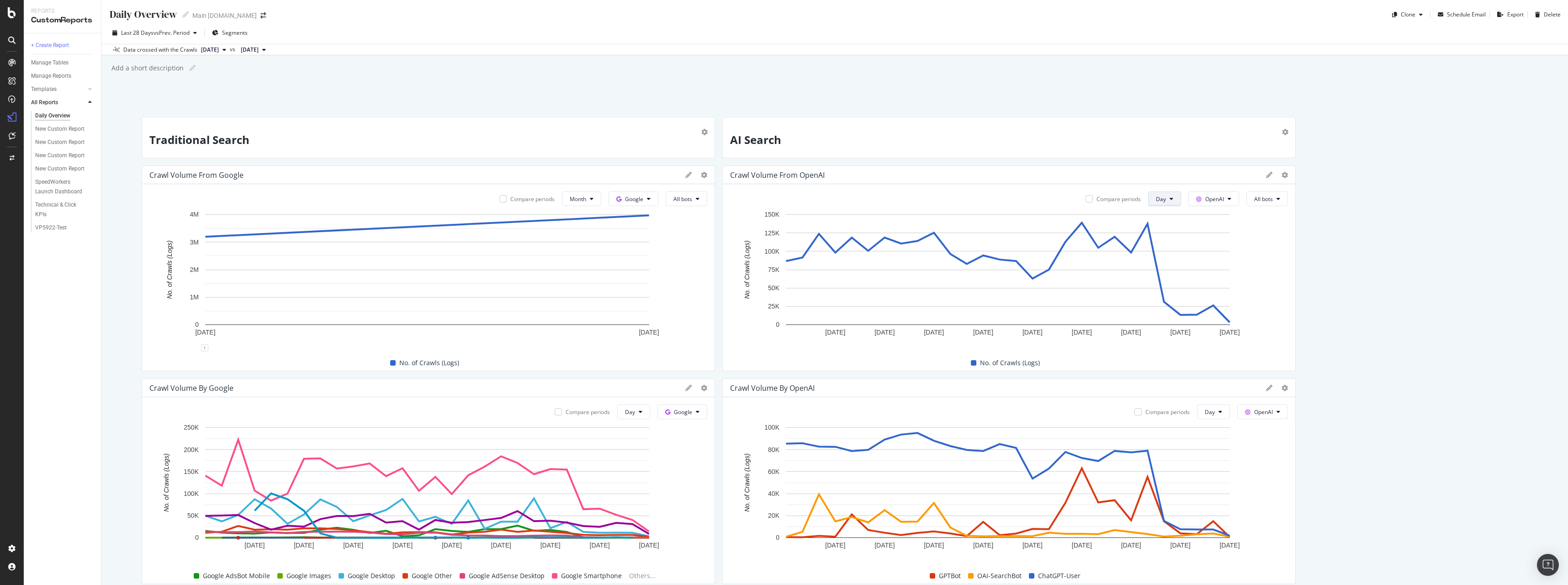
click at [601, 203] on button "Day" at bounding box center [581, 199] width 39 height 14
click at [1157, 248] on span "Month" at bounding box center [1159, 251] width 17 height 8
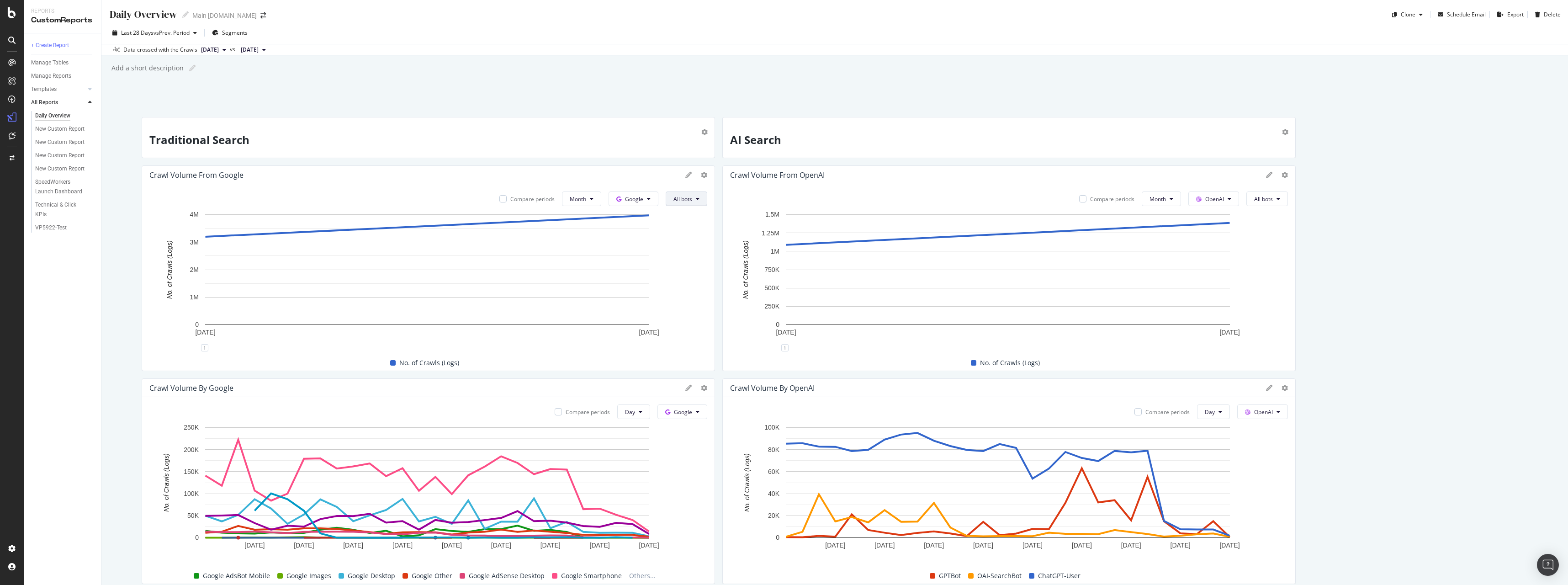
click at [682, 202] on span "All bots" at bounding box center [683, 199] width 18 height 8
click at [690, 213] on span "All bots" at bounding box center [703, 217] width 66 height 8
click at [692, 200] on span "All bots" at bounding box center [683, 199] width 18 height 8
click at [1263, 215] on span "All bots" at bounding box center [1272, 217] width 46 height 8
click at [707, 203] on button "All bots" at bounding box center [686, 199] width 42 height 14
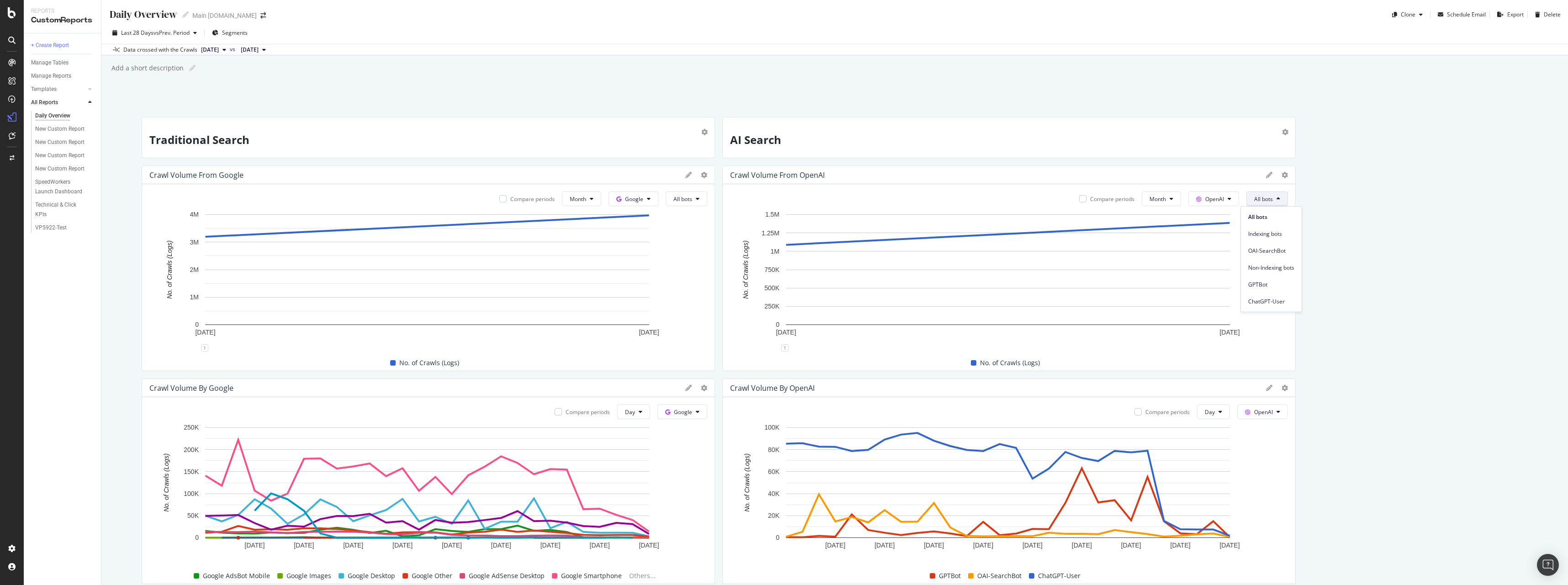
click at [1327, 209] on div "Traditional Search AI Search Crawl Volume from Google Compare periods Month Goo…" at bounding box center [834, 551] width 1387 height 870
drag, startPoint x: 263, startPoint y: 141, endPoint x: 156, endPoint y: 62, distance: 133.0
click at [151, 89] on div "Daily Overview Daily Overview Main att.com Clone Schedule Email Export Delete L…" at bounding box center [834, 292] width 1467 height 585
click at [181, 14] on div at bounding box center [182, 14] width 12 height 6
click at [188, 14] on icon at bounding box center [185, 14] width 6 height 6
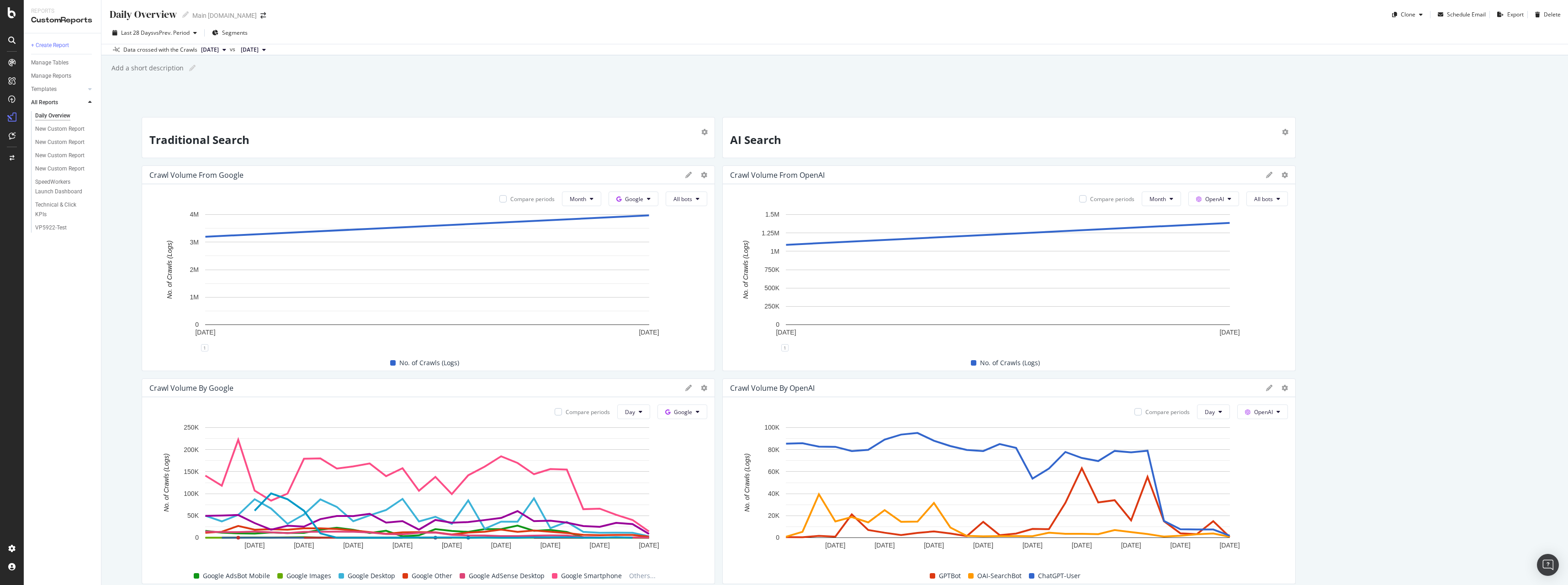
click at [179, 11] on div "Daily Overview Daily Overview" at bounding box center [149, 14] width 80 height 14
click at [187, 13] on icon at bounding box center [185, 14] width 6 height 6
drag, startPoint x: 176, startPoint y: 15, endPoint x: 107, endPoint y: 14, distance: 69.0
click at [111, 12] on input "Daily Overview" at bounding box center [143, 14] width 70 height 15
type input "Google Vs AI Bots"
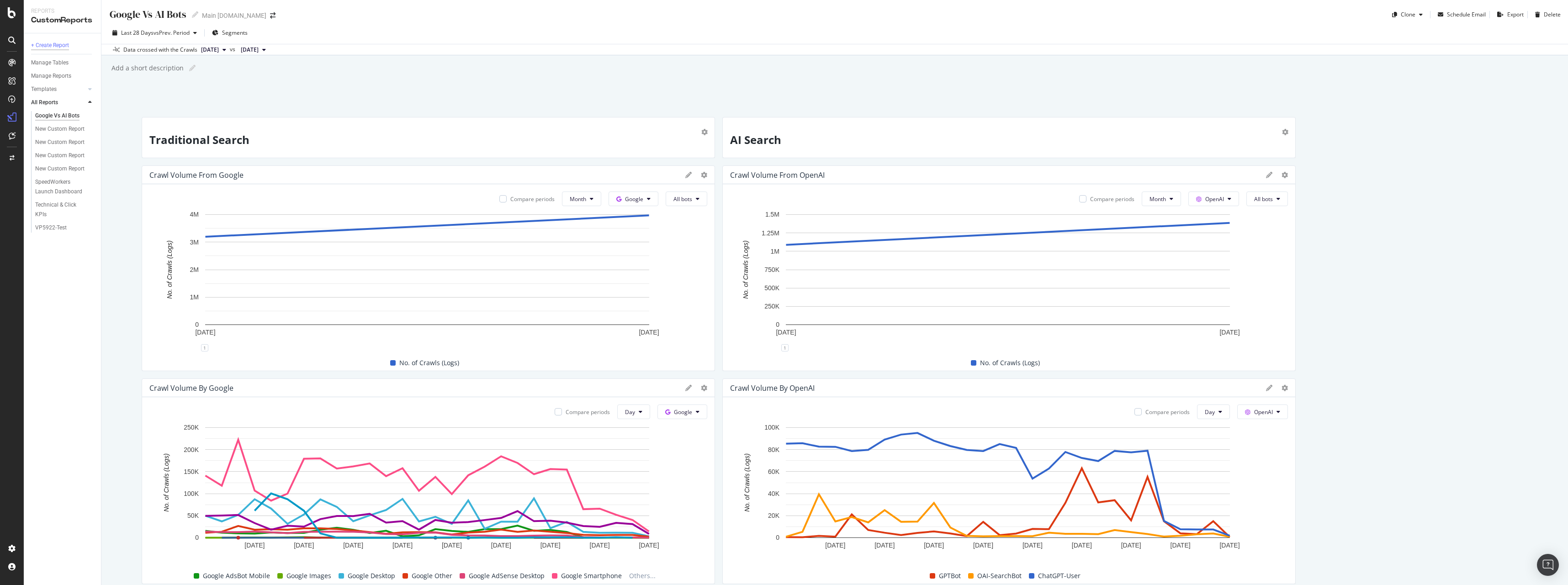
click at [50, 46] on div "+ Create Report" at bounding box center [50, 46] width 38 height 10
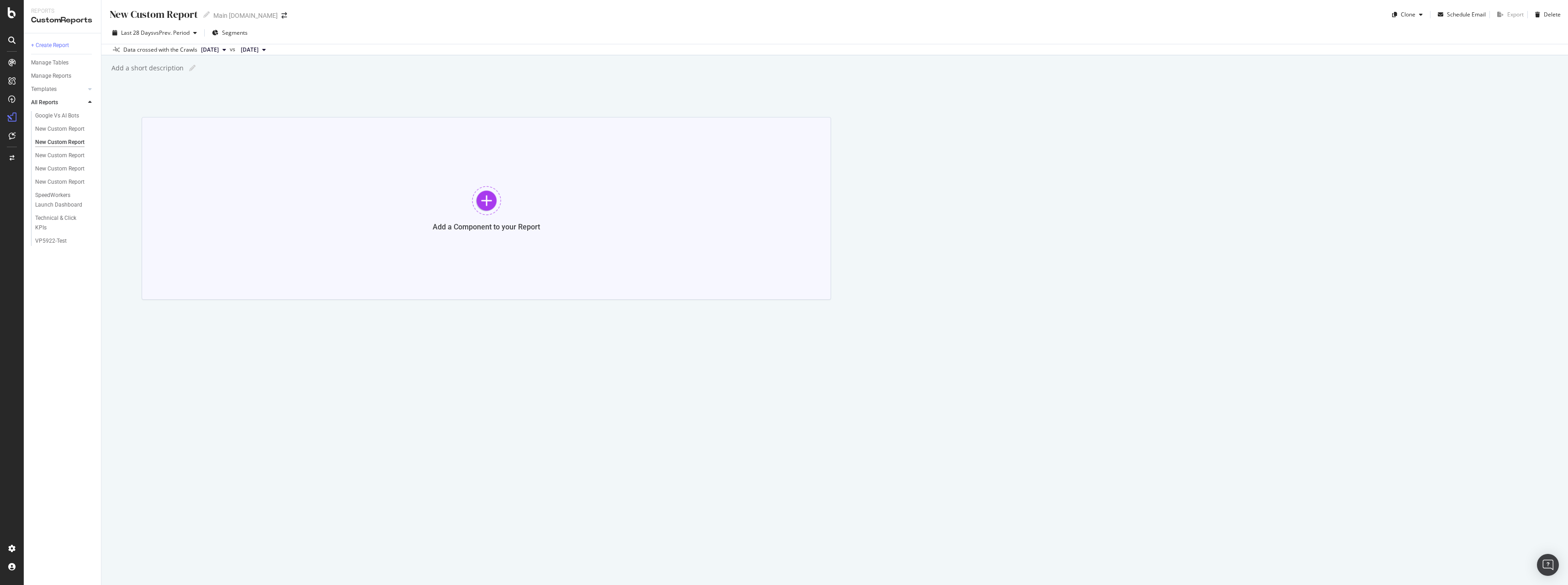
click at [483, 189] on div at bounding box center [487, 201] width 30 height 30
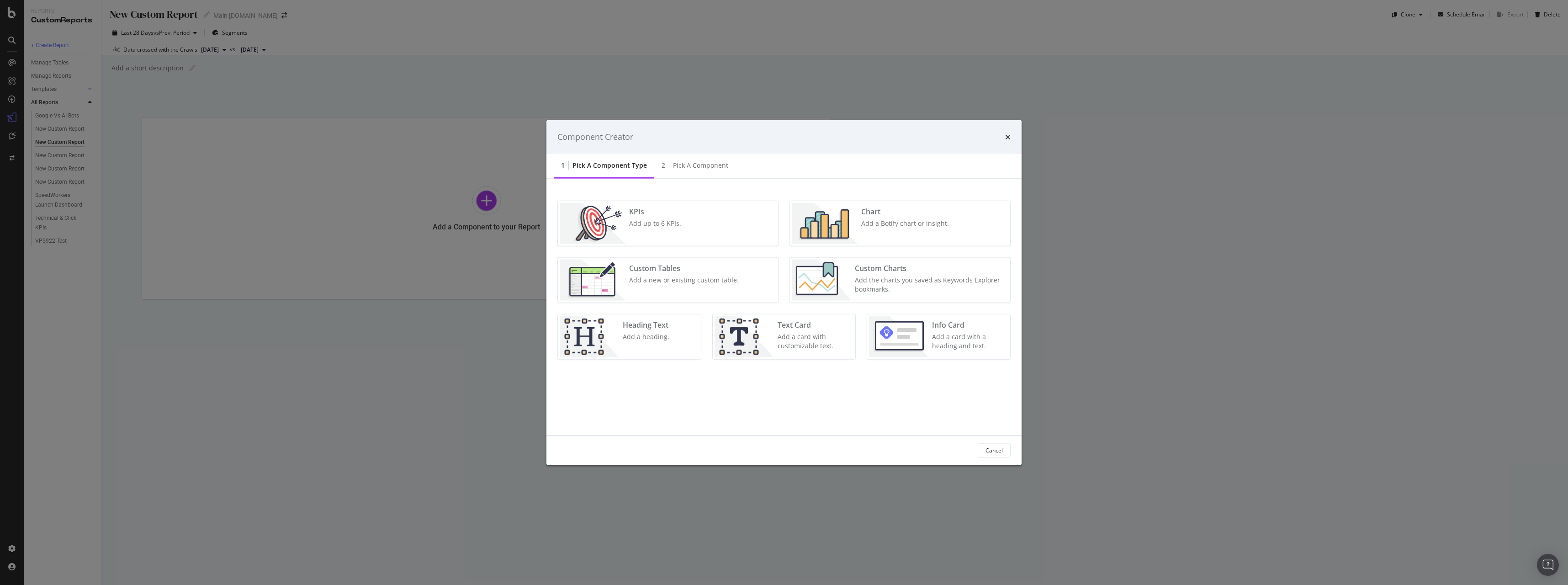
click at [661, 273] on div "Custom Tables" at bounding box center [683, 268] width 109 height 10
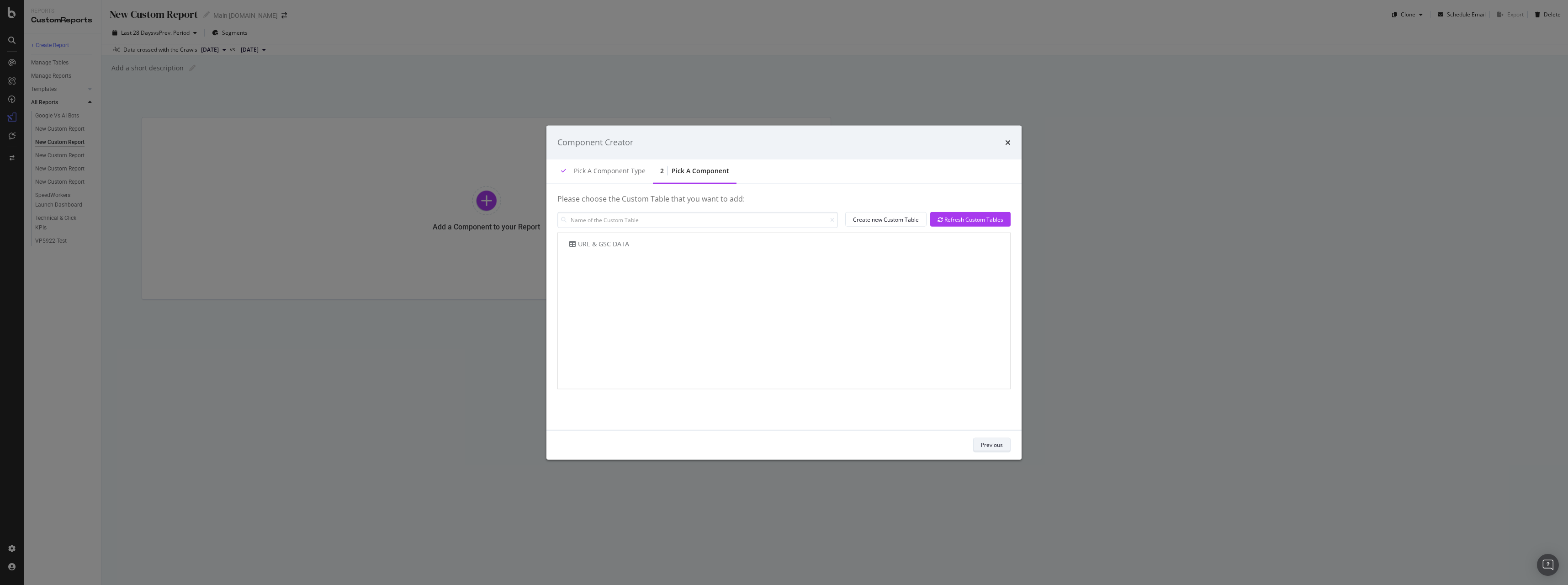
click at [991, 448] on div "Previous" at bounding box center [992, 445] width 22 height 8
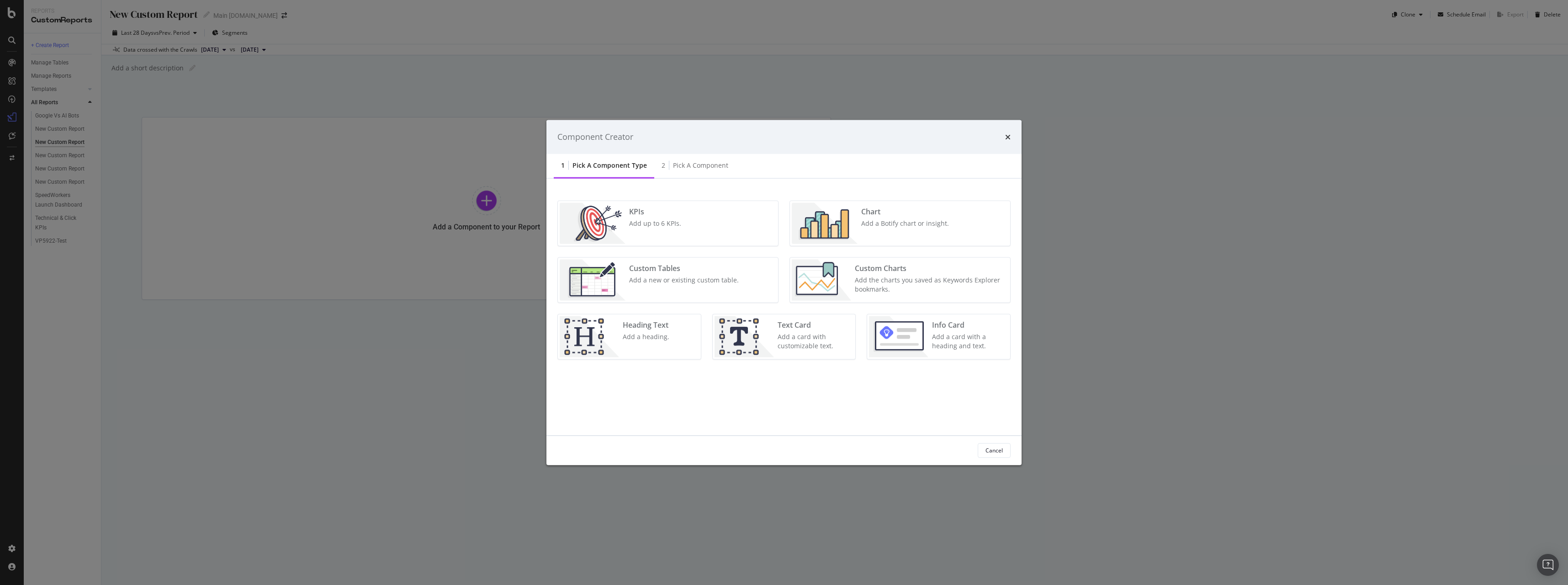
click at [887, 227] on div "Add a Botify chart or insight." at bounding box center [905, 222] width 88 height 9
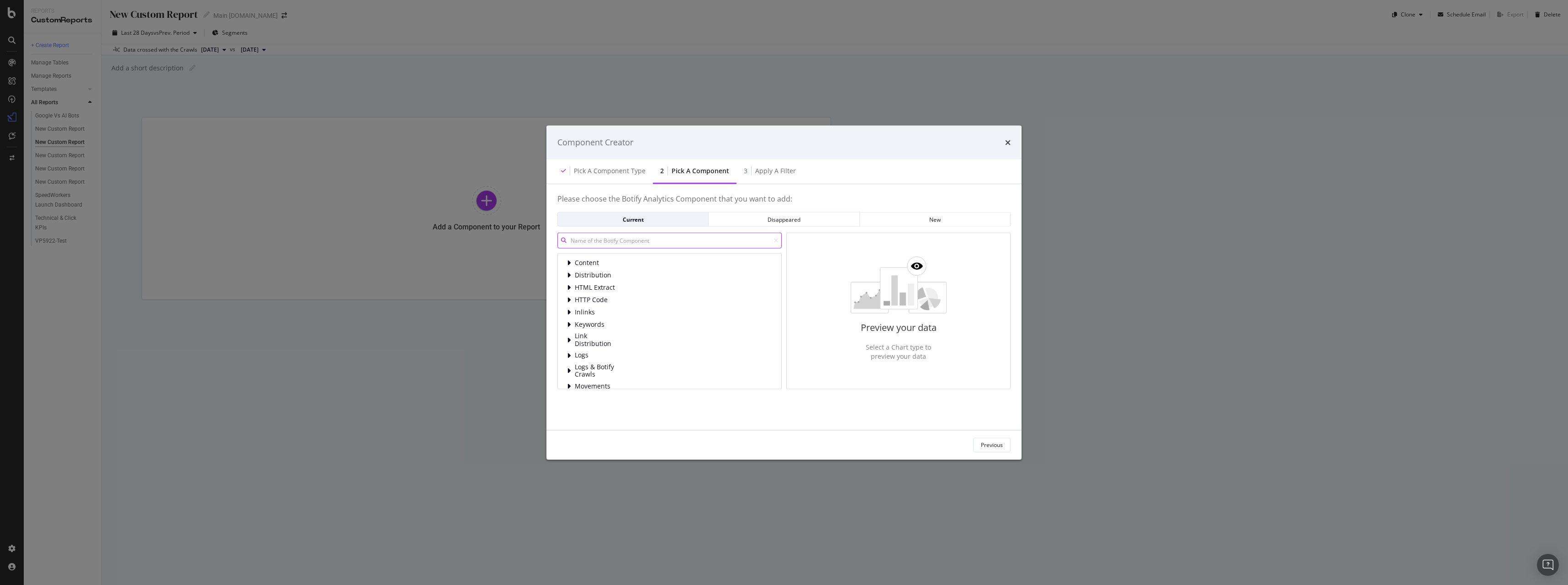
click at [674, 238] on input "modal" at bounding box center [670, 241] width 225 height 16
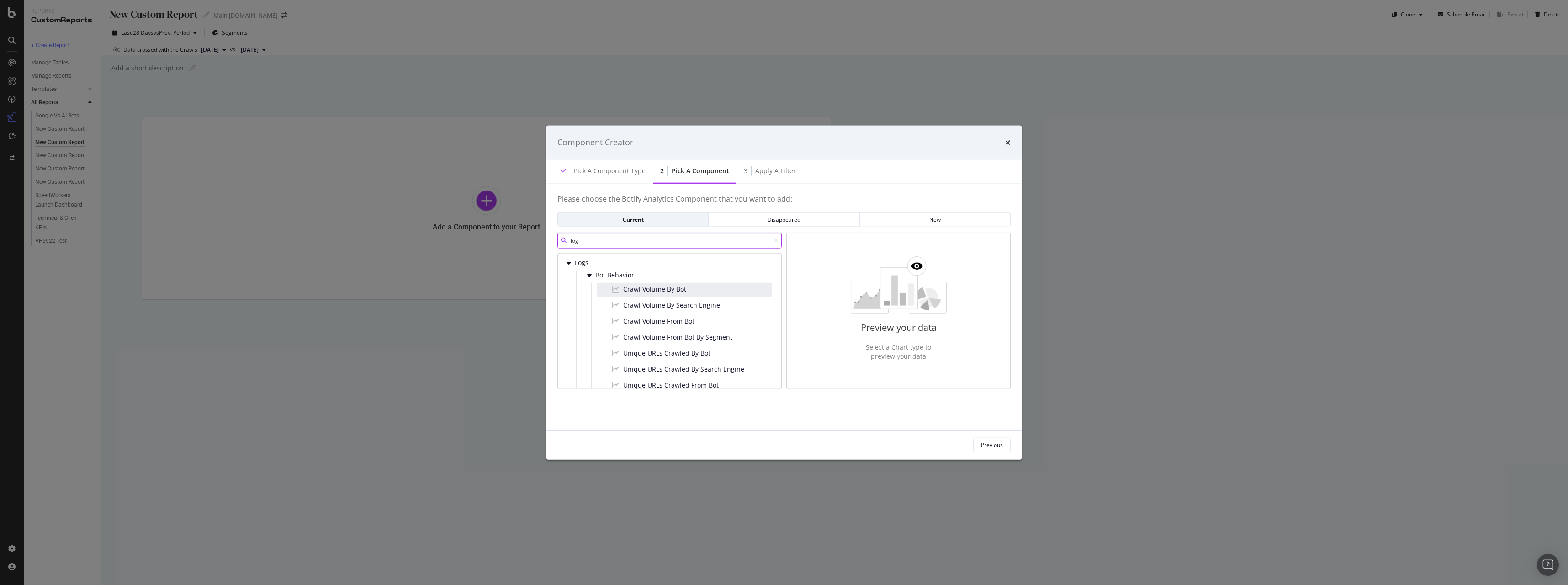
type input "log"
click at [690, 289] on div "Crawl Volume By Bot" at bounding box center [684, 290] width 175 height 14
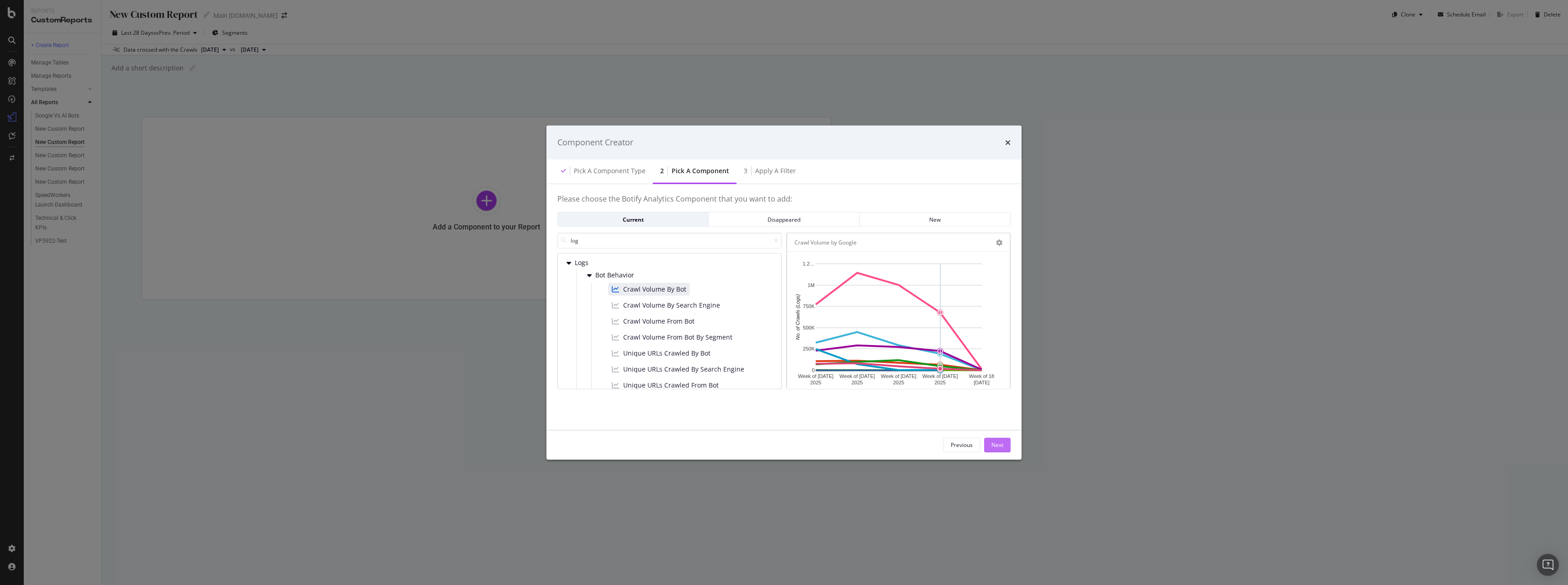
click at [995, 444] on div "Next" at bounding box center [997, 445] width 12 height 8
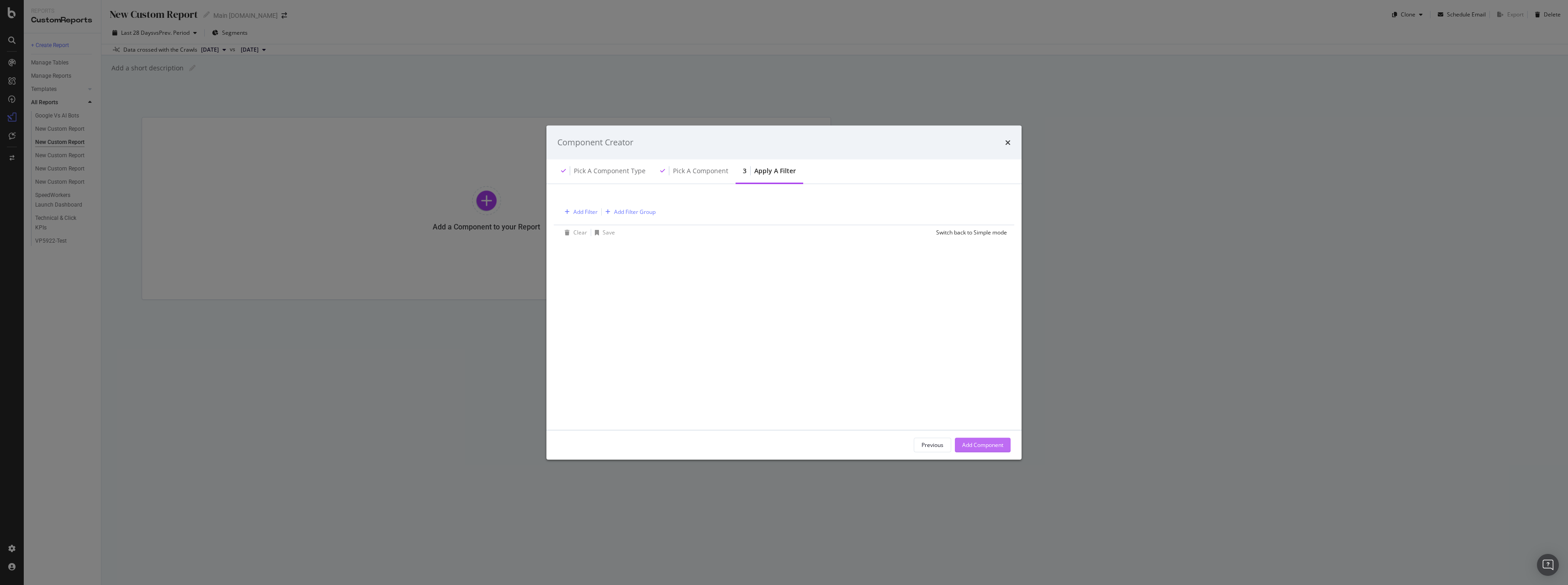
click at [994, 448] on div "Add Component" at bounding box center [982, 445] width 41 height 8
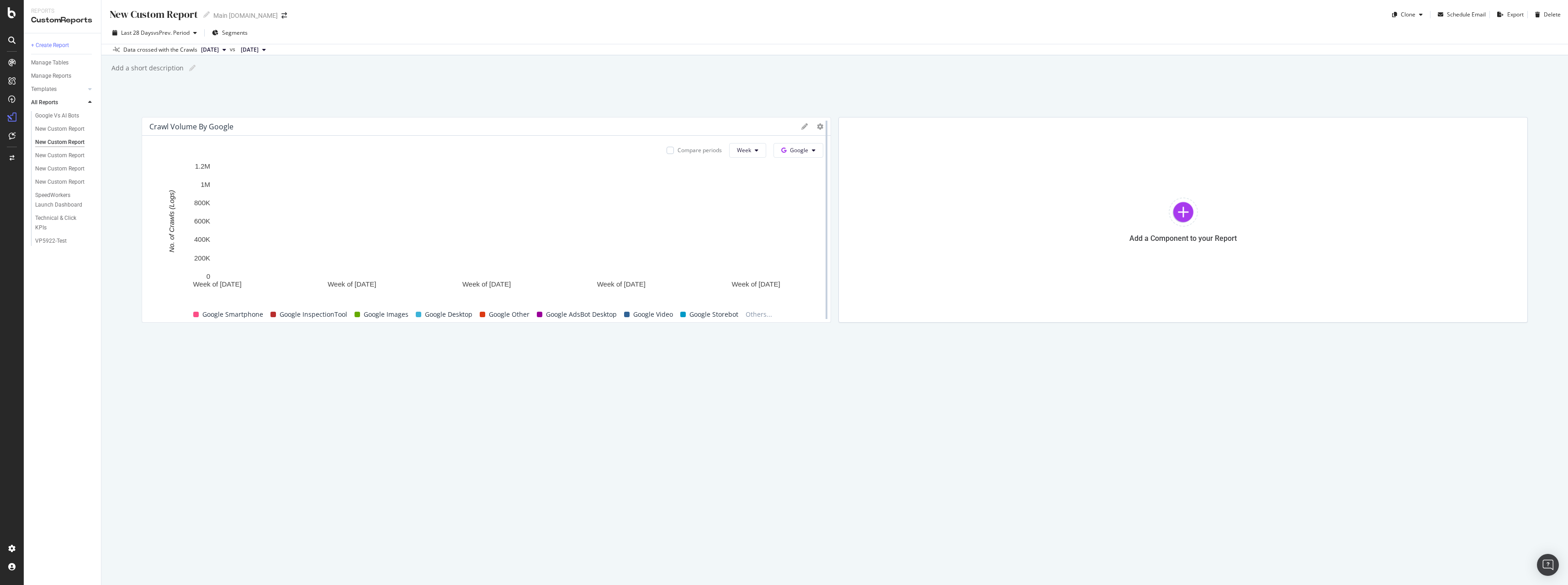
click at [822, 129] on div at bounding box center [826, 219] width 9 height 205
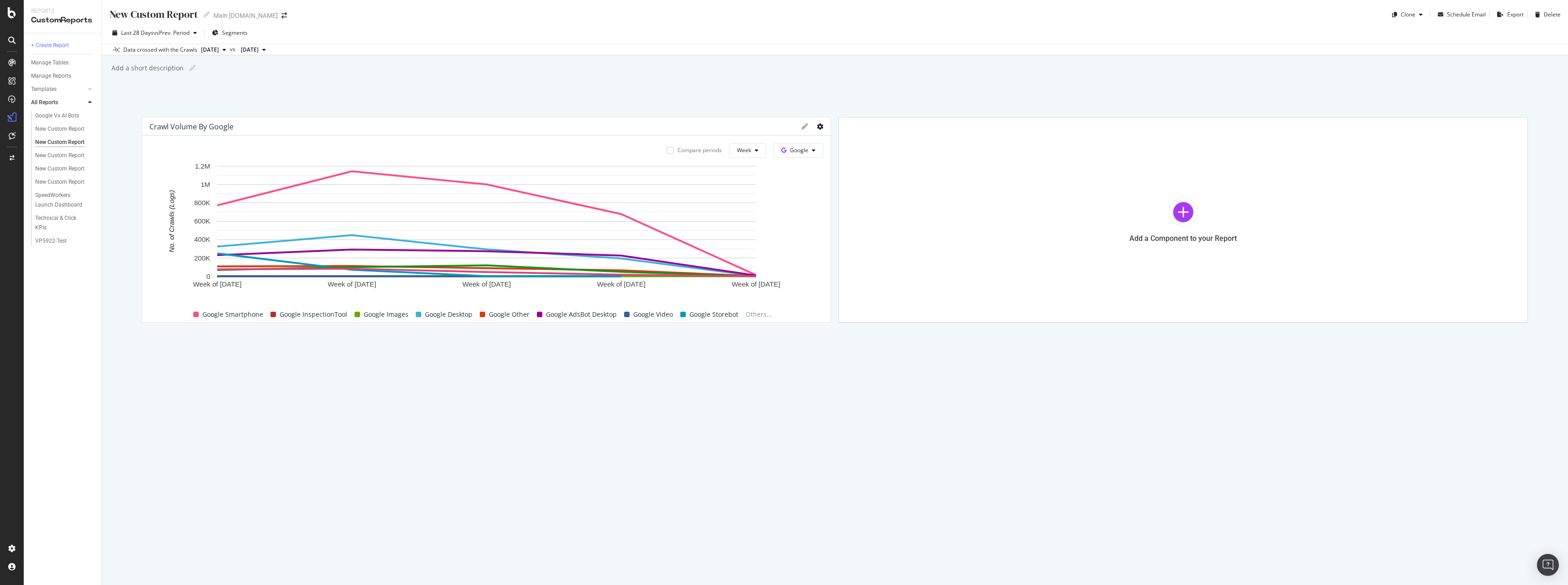
click at [821, 125] on div "Crawl Volume by Google Compare periods Week Google Week of 21 Jul. 2025 Week of…" at bounding box center [486, 219] width 690 height 205
click at [819, 125] on icon at bounding box center [820, 126] width 6 height 6
click at [754, 153] on button "Week" at bounding box center [748, 150] width 37 height 14
click at [760, 197] on div "Month" at bounding box center [746, 202] width 31 height 14
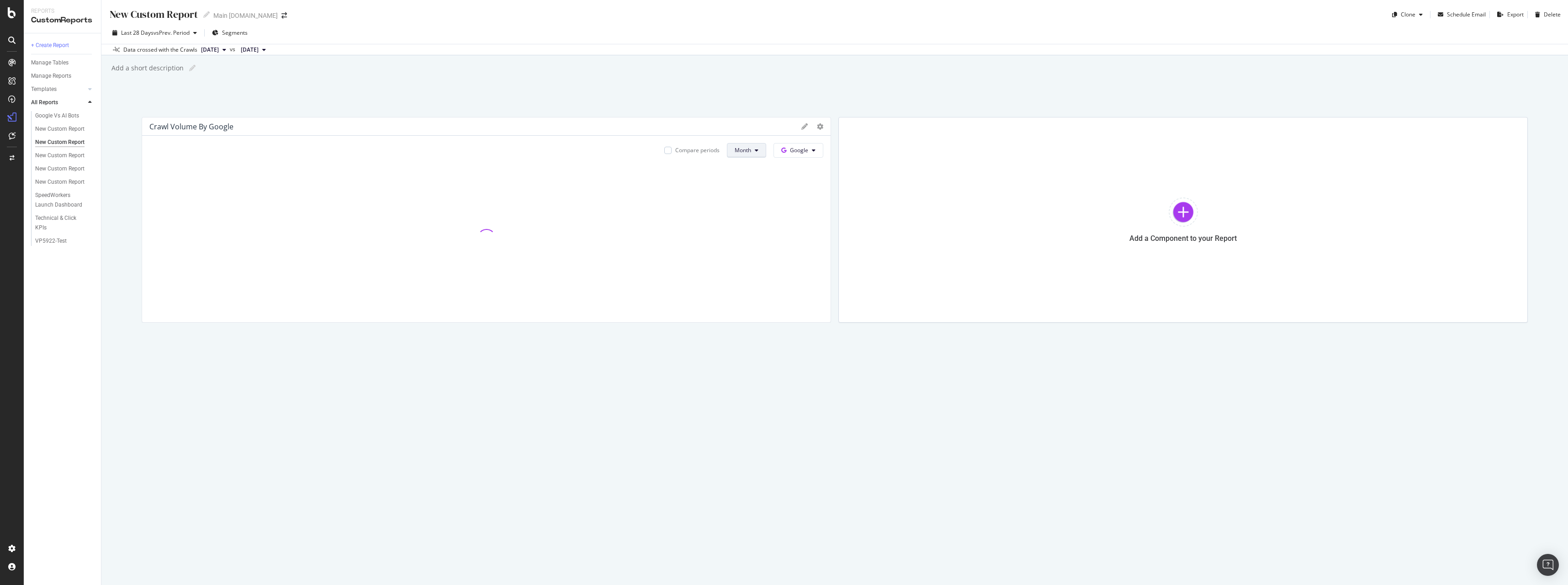
click at [751, 150] on span "Month" at bounding box center [742, 150] width 17 height 8
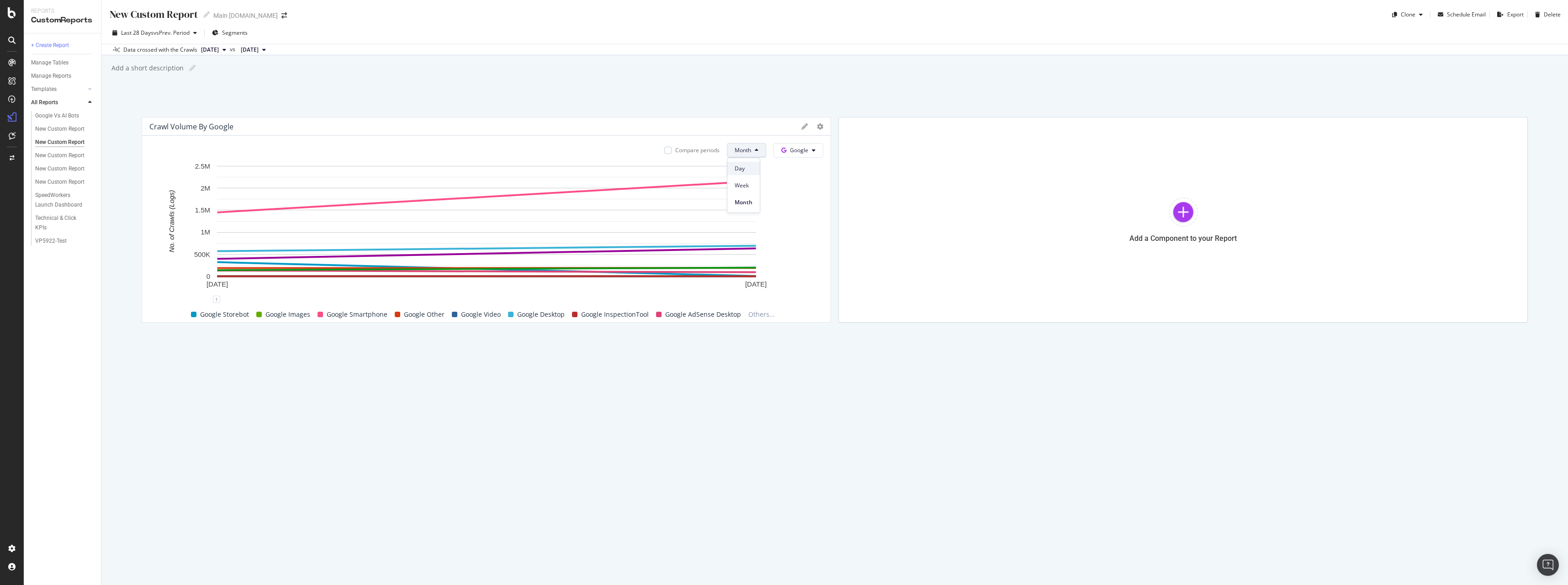
click at [742, 169] on span "Day" at bounding box center [743, 169] width 18 height 8
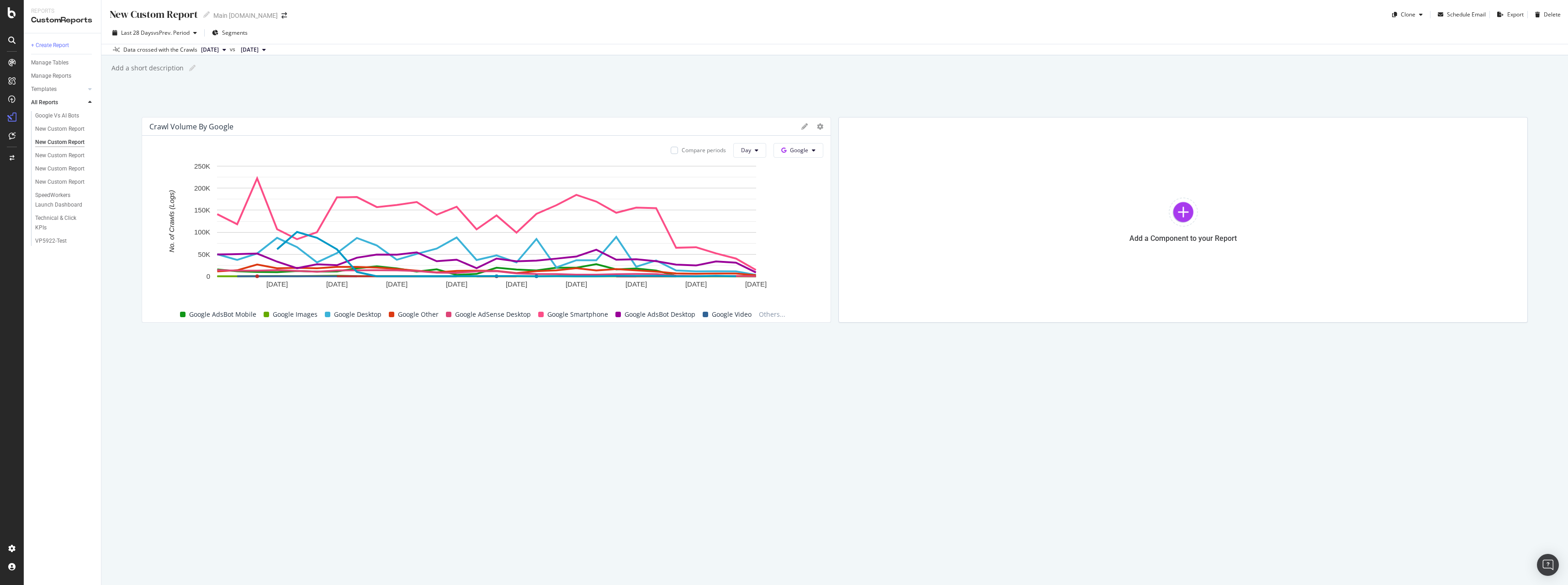
drag, startPoint x: 822, startPoint y: 128, endPoint x: 816, endPoint y: 129, distance: 6.1
click at [822, 128] on div "Crawl Volume by Google Compare periods Day Google 25 Jul. 2025 28 Jul. 2025 31 …" at bounding box center [486, 219] width 690 height 205
click at [816, 129] on div at bounding box center [812, 126] width 22 height 9
click at [819, 129] on icon at bounding box center [820, 126] width 6 height 6
click at [845, 223] on span "Export as CSV" at bounding box center [874, 225] width 69 height 8
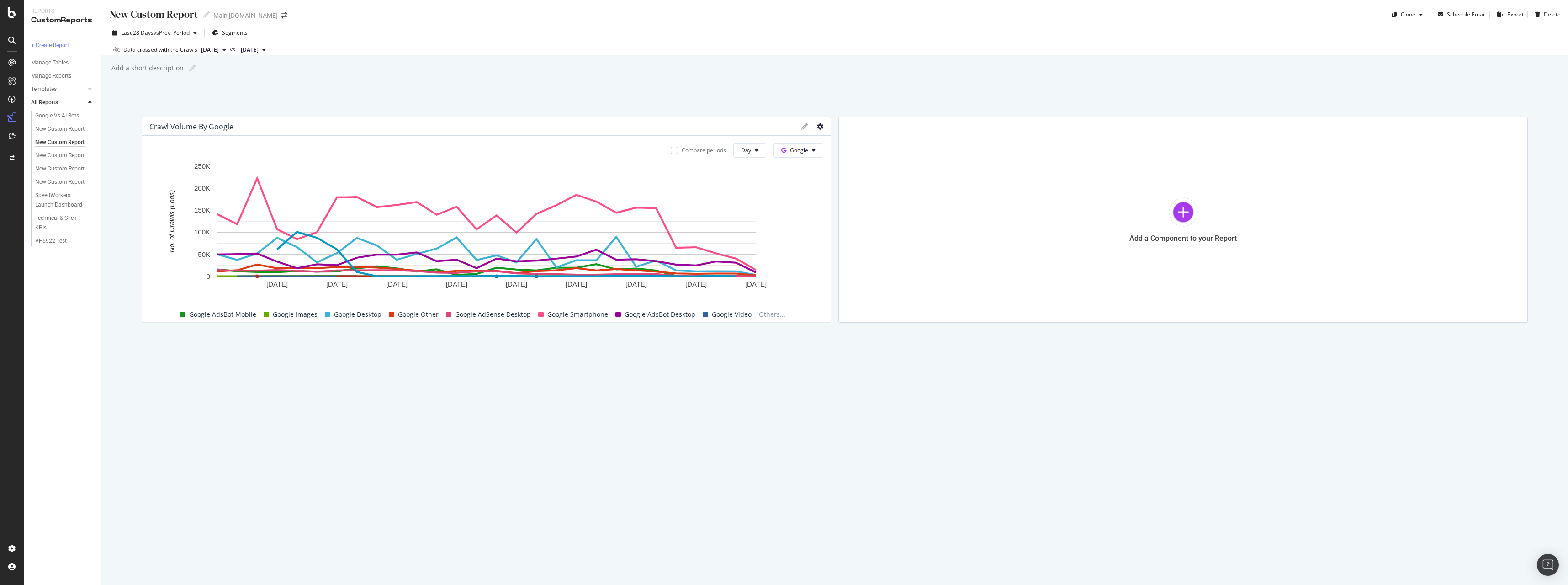
click at [819, 127] on icon at bounding box center [820, 126] width 6 height 6
click at [976, 261] on div "Add a Component to your Report" at bounding box center [1183, 219] width 690 height 205
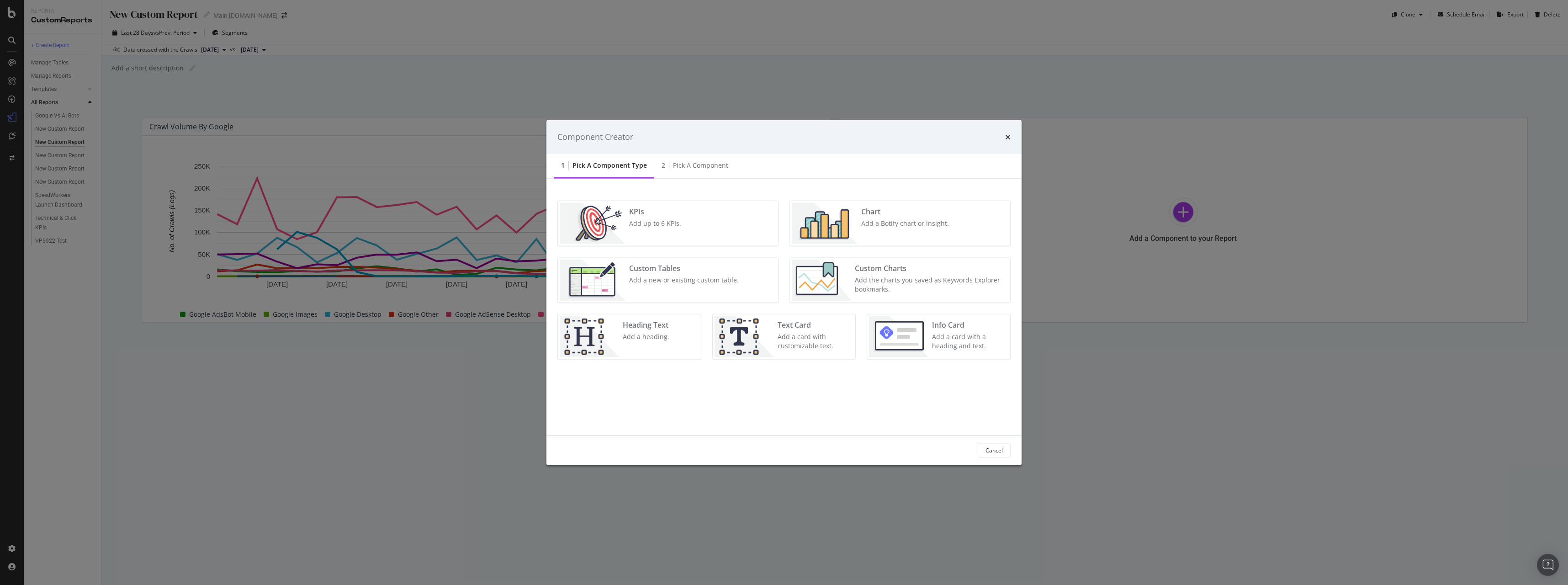
click at [1117, 243] on div "Component Creator 1 Pick a Component type 2 Pick a Component KPIs Add up to 6 K…" at bounding box center [784, 292] width 1568 height 585
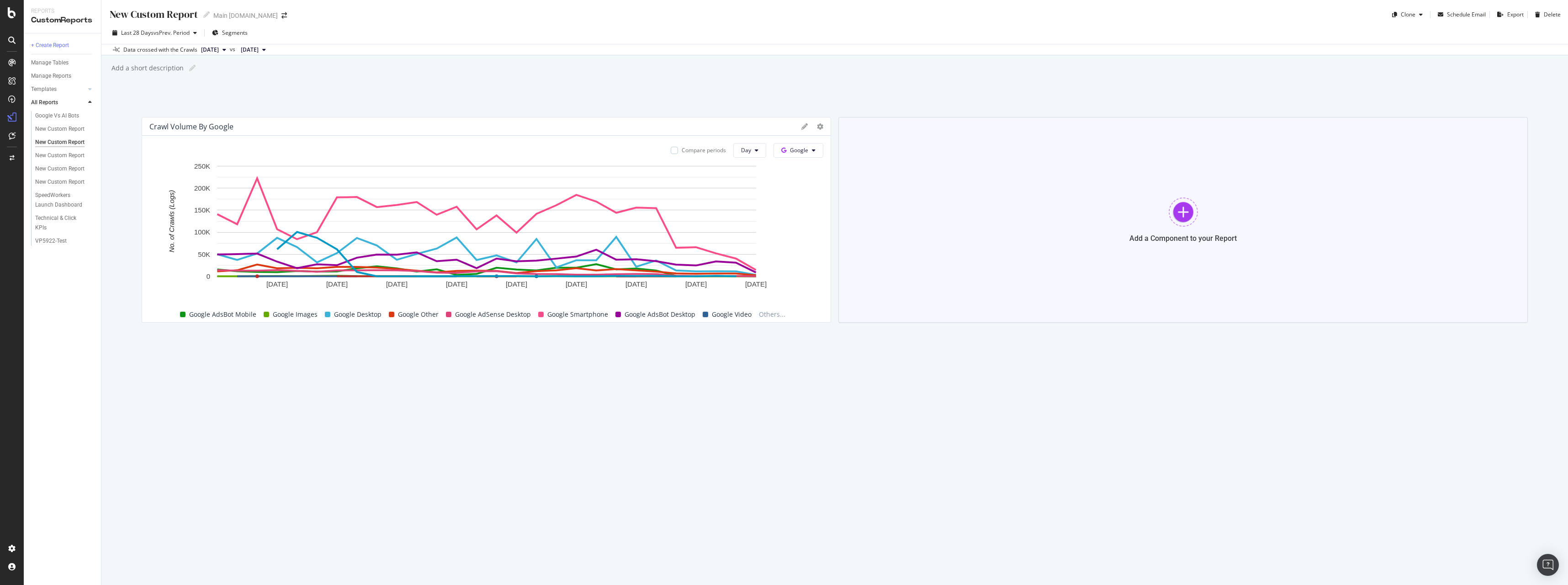
click at [1127, 240] on div "Add a Component to your Report" at bounding box center [1183, 219] width 690 height 205
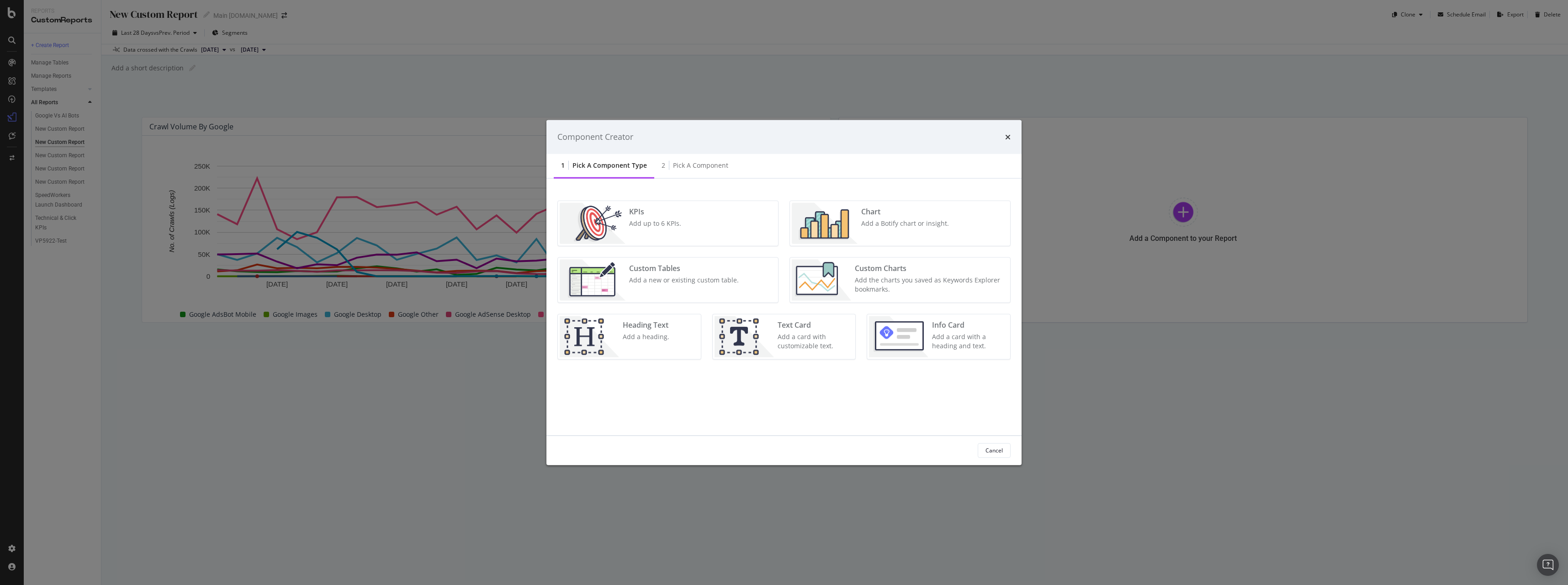
click at [932, 229] on div "Chart Add a Botify chart or insight." at bounding box center [905, 222] width 95 height 41
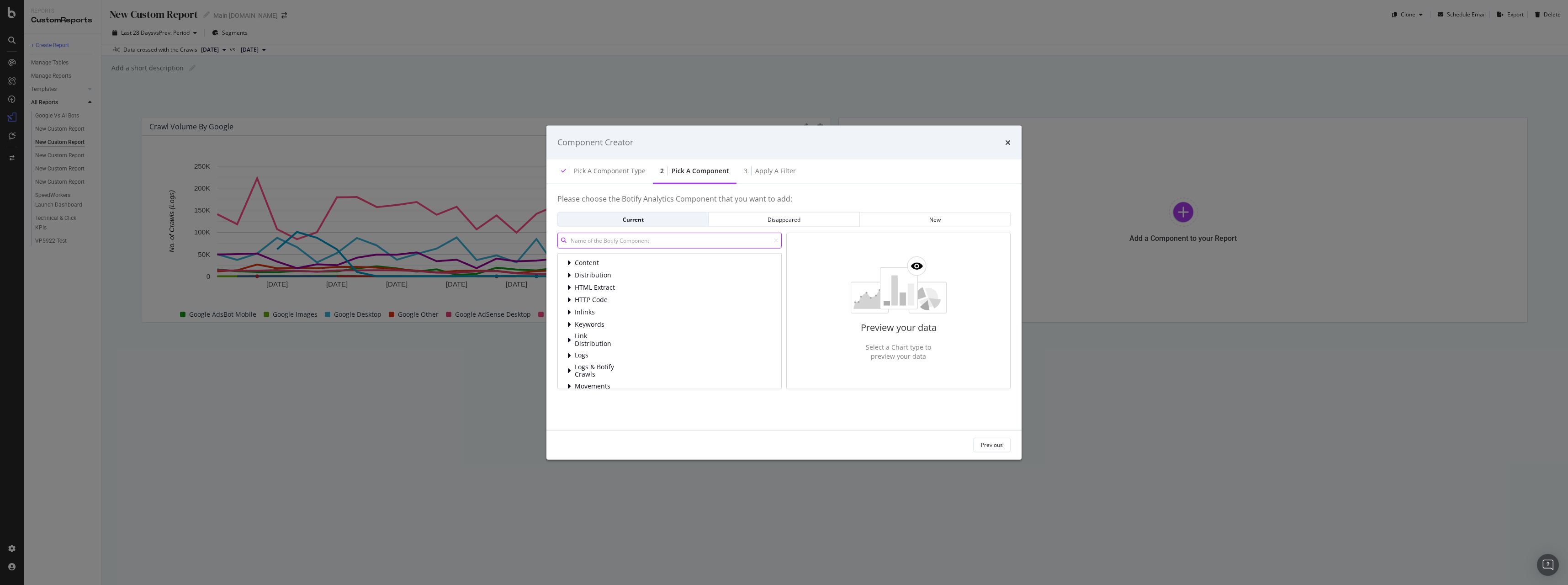
click at [669, 237] on input "modal" at bounding box center [670, 241] width 225 height 16
type input "k"
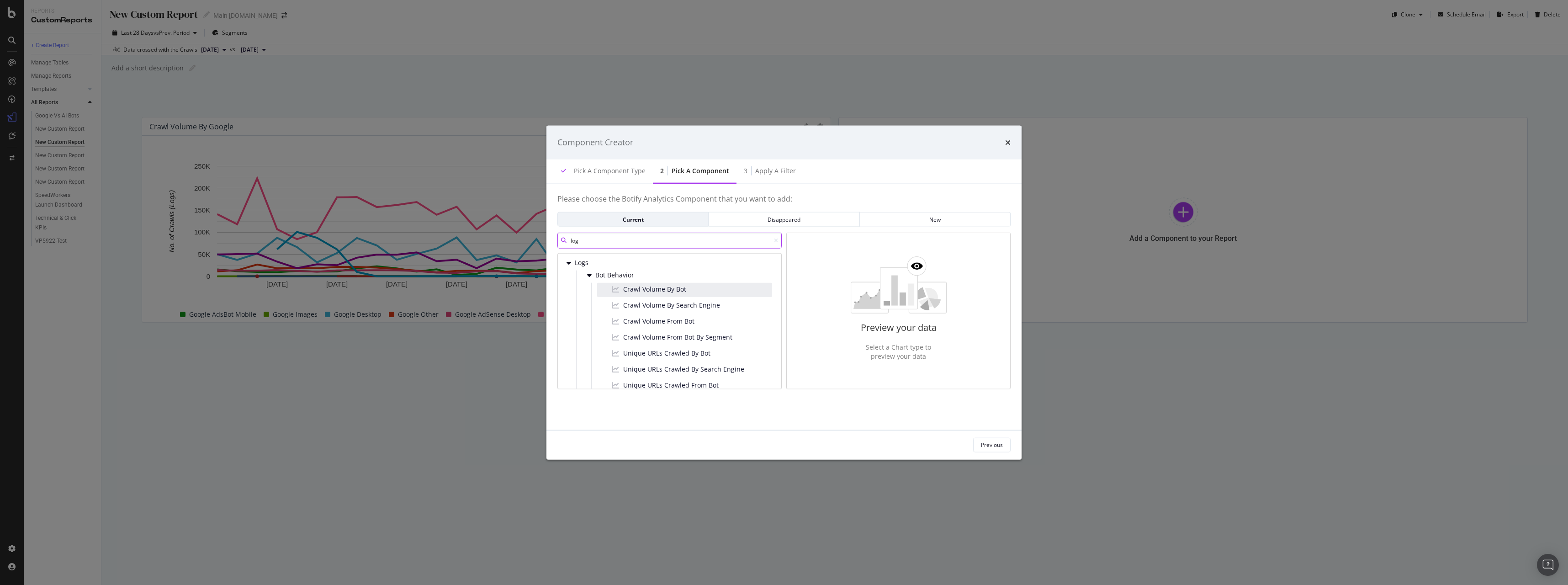
type input "log"
click at [706, 293] on div "Crawl Volume By Bot" at bounding box center [684, 290] width 175 height 14
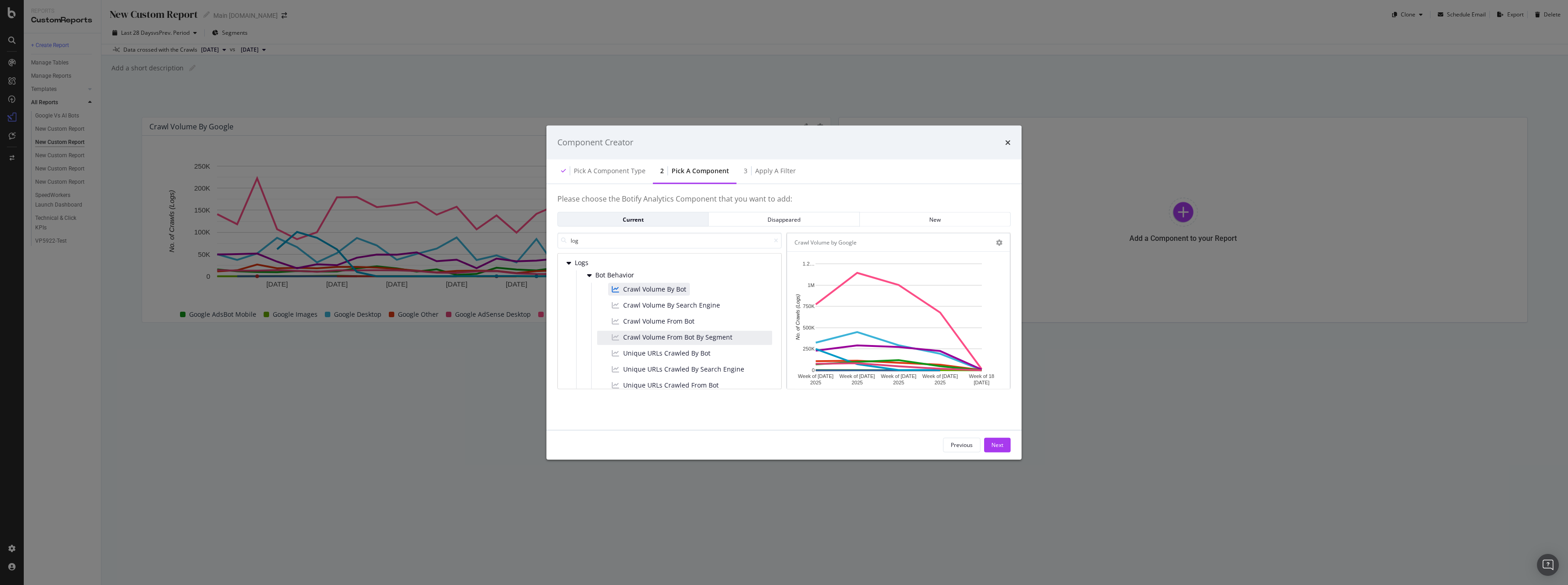
drag, startPoint x: 1001, startPoint y: 441, endPoint x: 750, endPoint y: 335, distance: 272.5
click at [805, 343] on div "Component Creator Pick a Component type 2 Pick a Component 3 Apply a Filter Ple…" at bounding box center [784, 292] width 476 height 334
click at [715, 308] on span "Crawl Volume By Search Engine" at bounding box center [671, 304] width 97 height 9
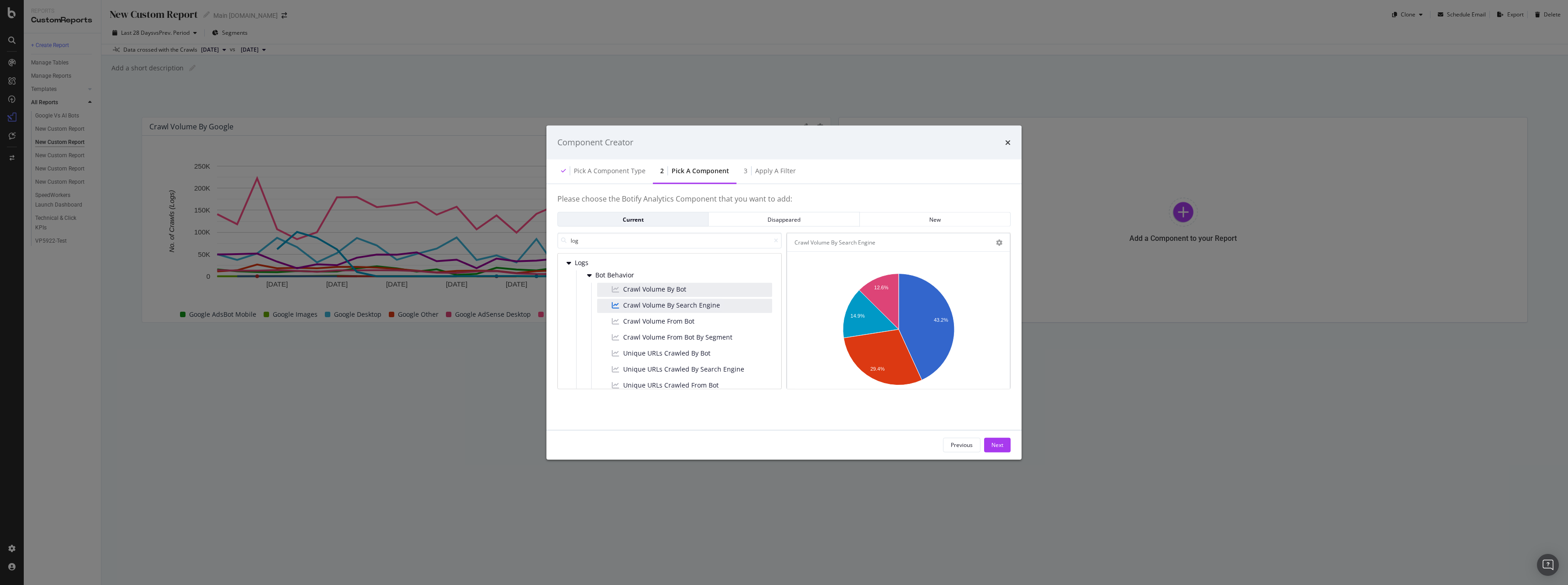
click at [702, 289] on div "Crawl Volume By Bot" at bounding box center [684, 290] width 175 height 14
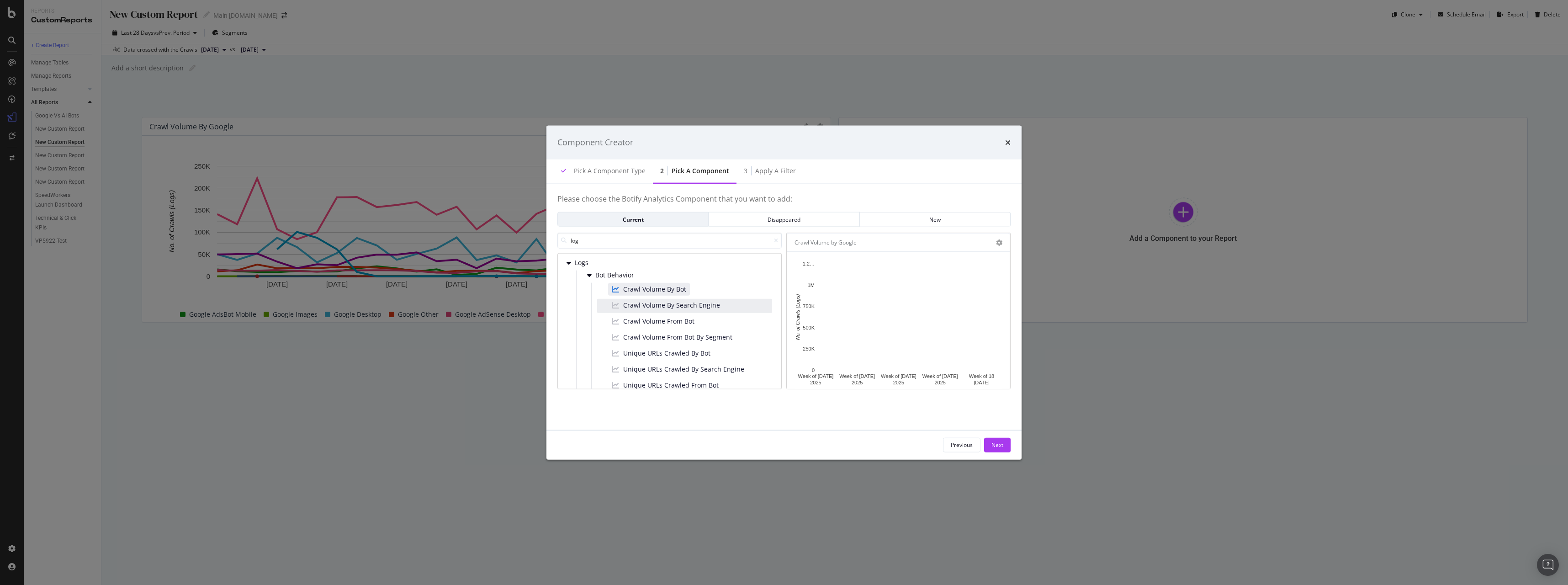
click at [711, 313] on div "Crawl Volume By Bot Crawl Volume By Search Engine Crawl Volume From Bot Crawl V…" at bounding box center [682, 362] width 181 height 158
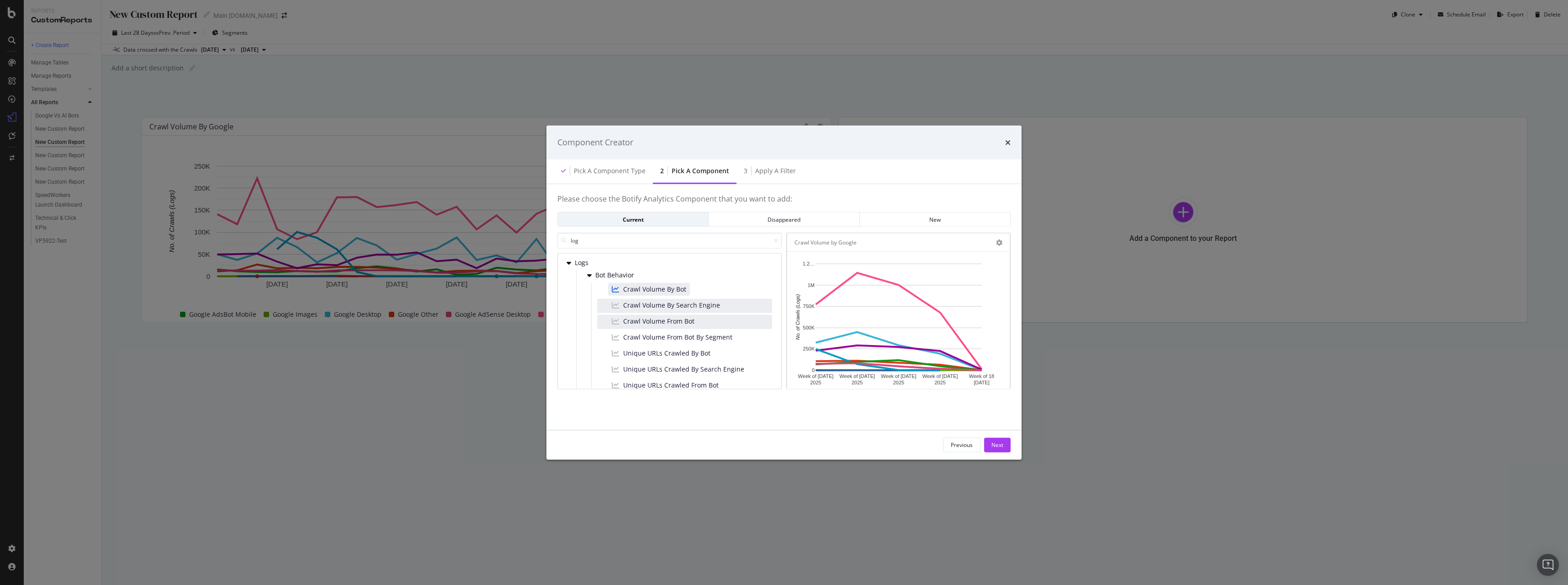
click at [712, 319] on div "Crawl Volume From Bot" at bounding box center [684, 322] width 175 height 14
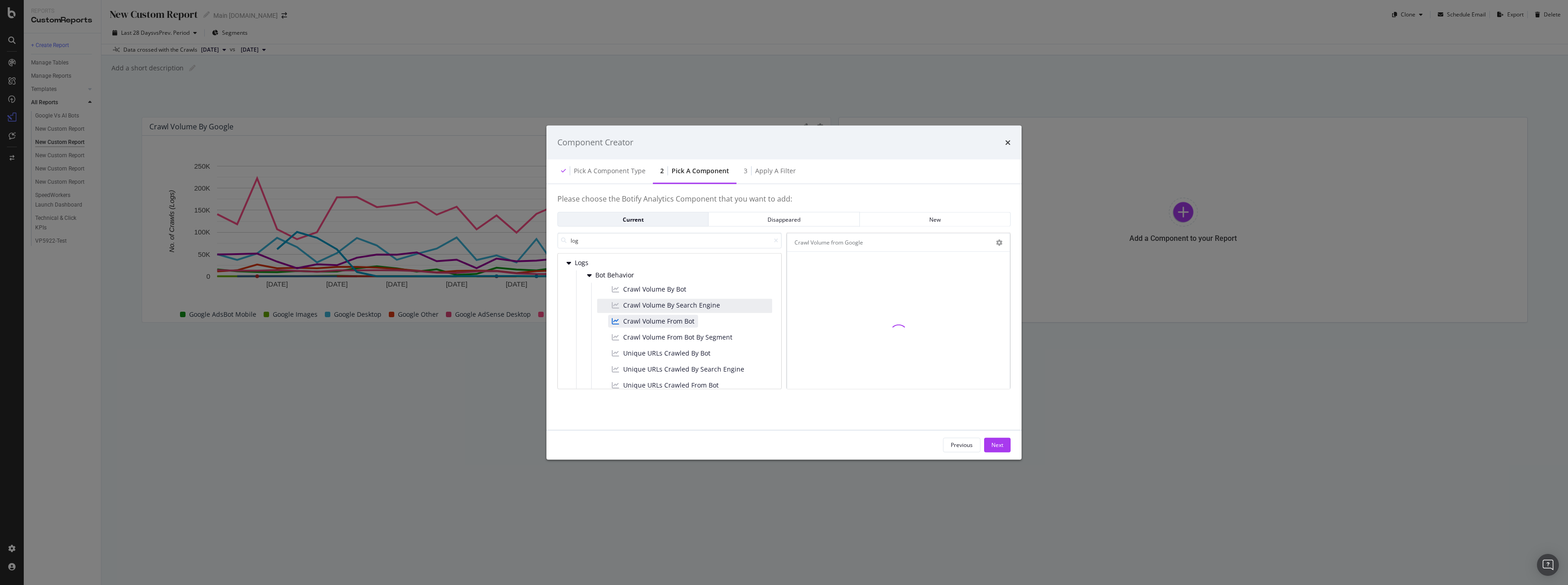
click at [993, 437] on div "Previous Next" at bounding box center [784, 444] width 476 height 30
click at [999, 439] on div "Next" at bounding box center [997, 444] width 12 height 14
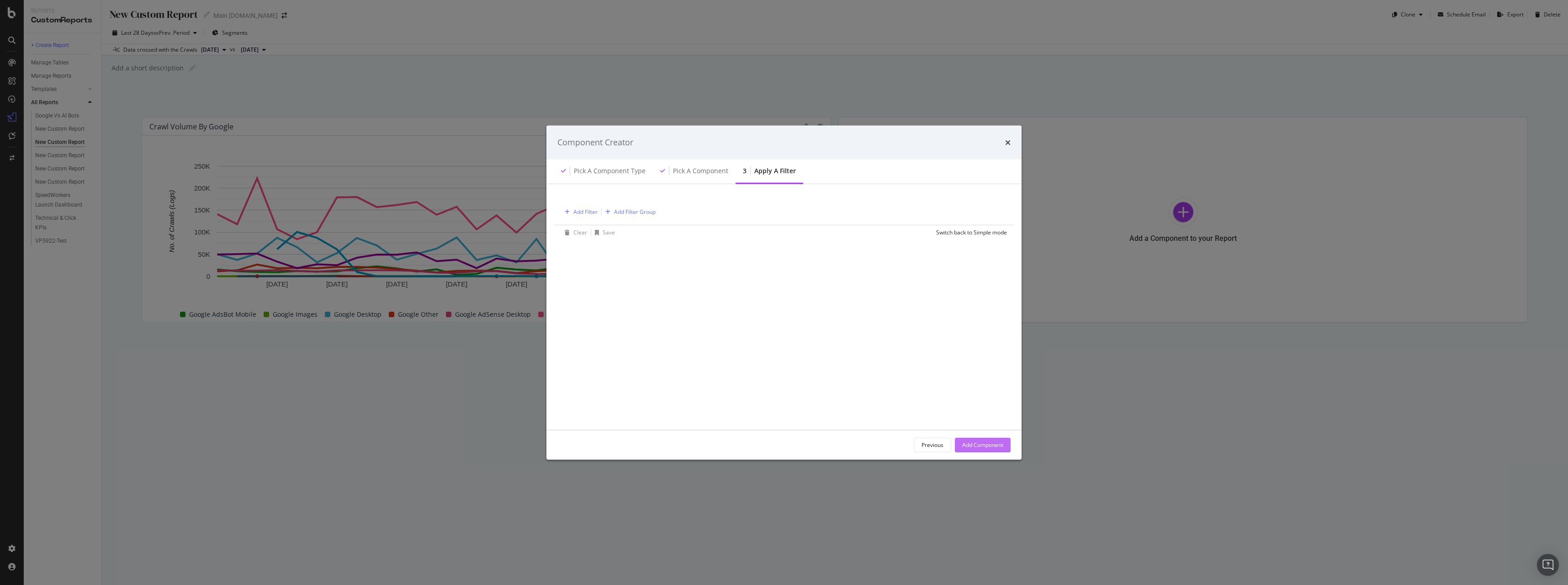
click at [1005, 441] on button "Add Component" at bounding box center [983, 444] width 56 height 14
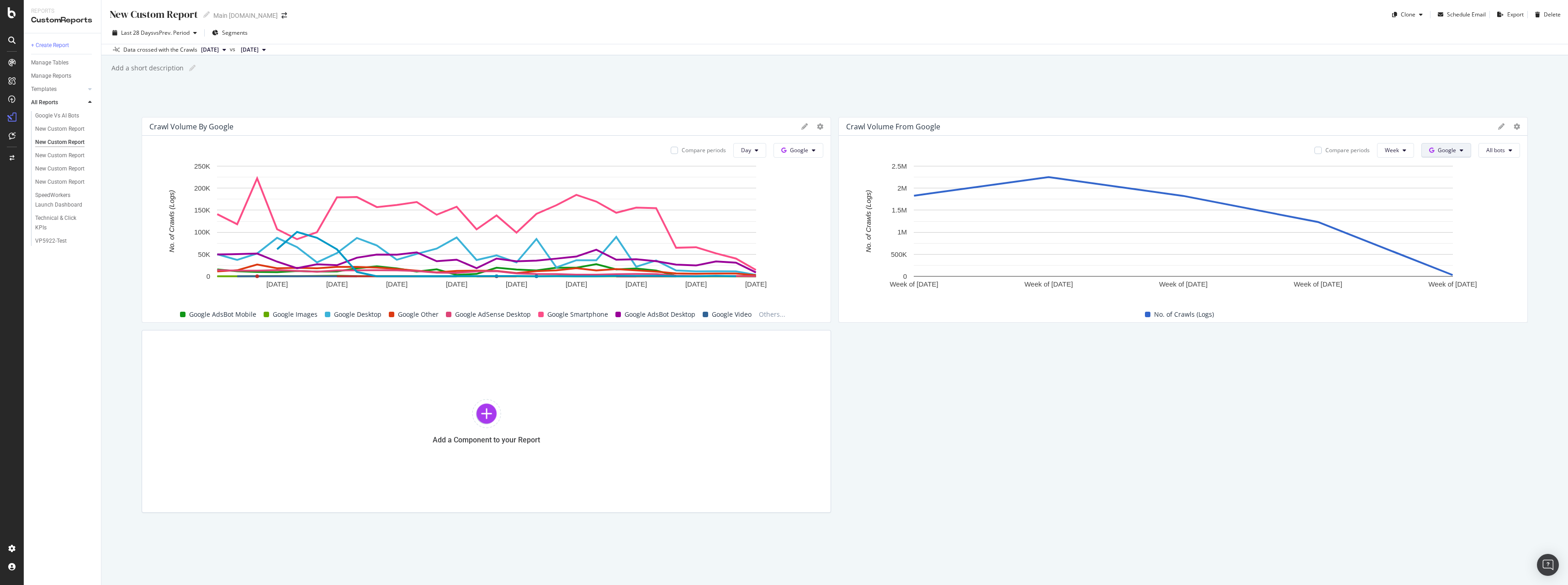
click at [1425, 153] on button "Google" at bounding box center [1447, 150] width 50 height 14
click at [1448, 201] on span "OpenAI" at bounding box center [1461, 202] width 34 height 8
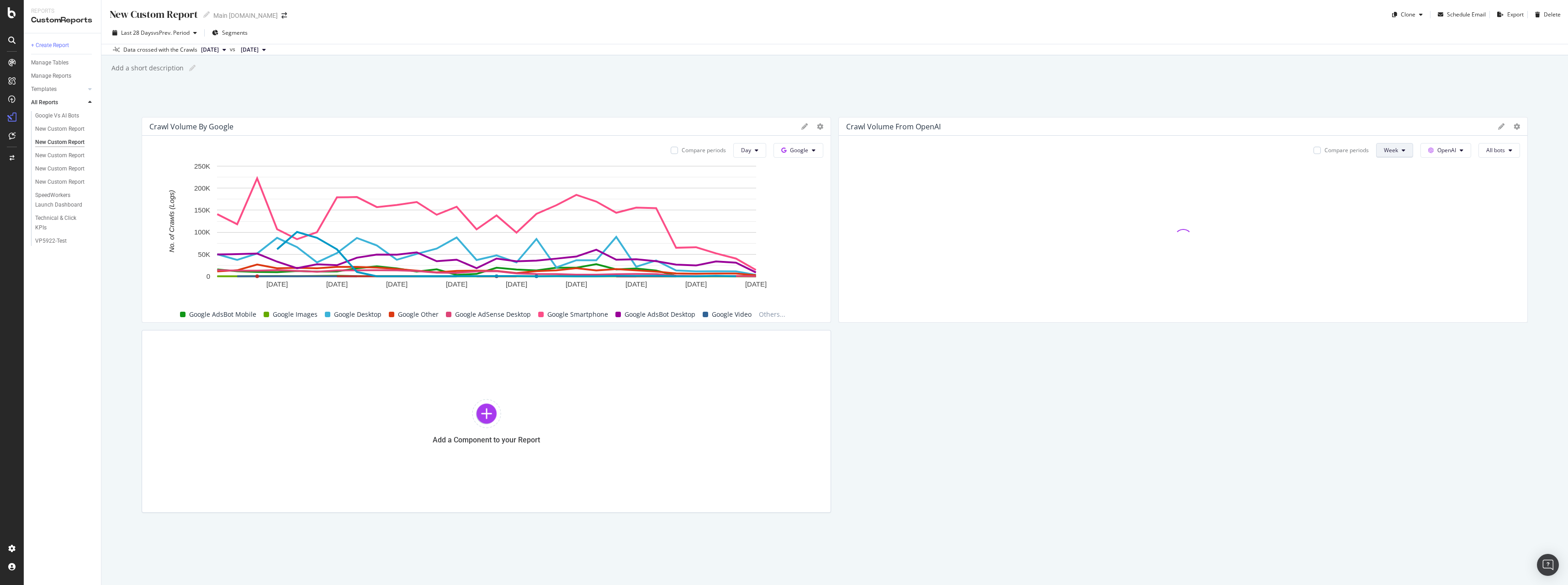
click at [1403, 153] on icon at bounding box center [1403, 150] width 4 height 6
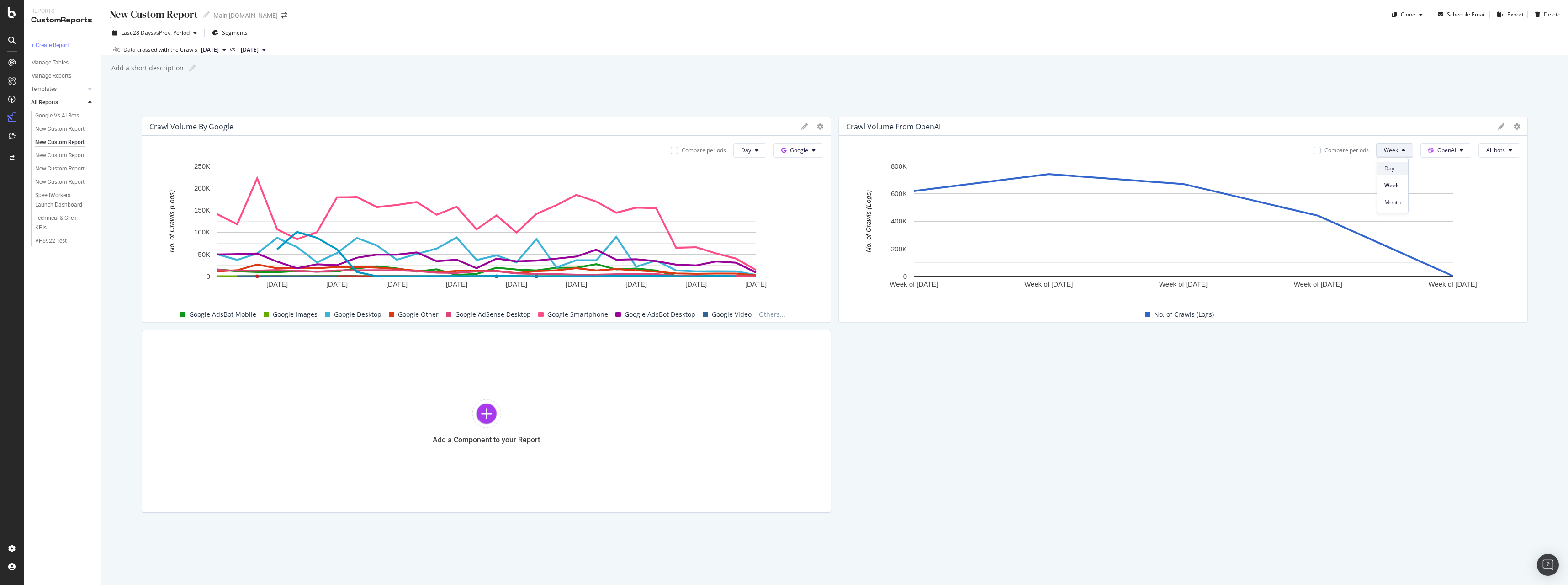
click at [1397, 167] on span "Day" at bounding box center [1392, 169] width 17 height 8
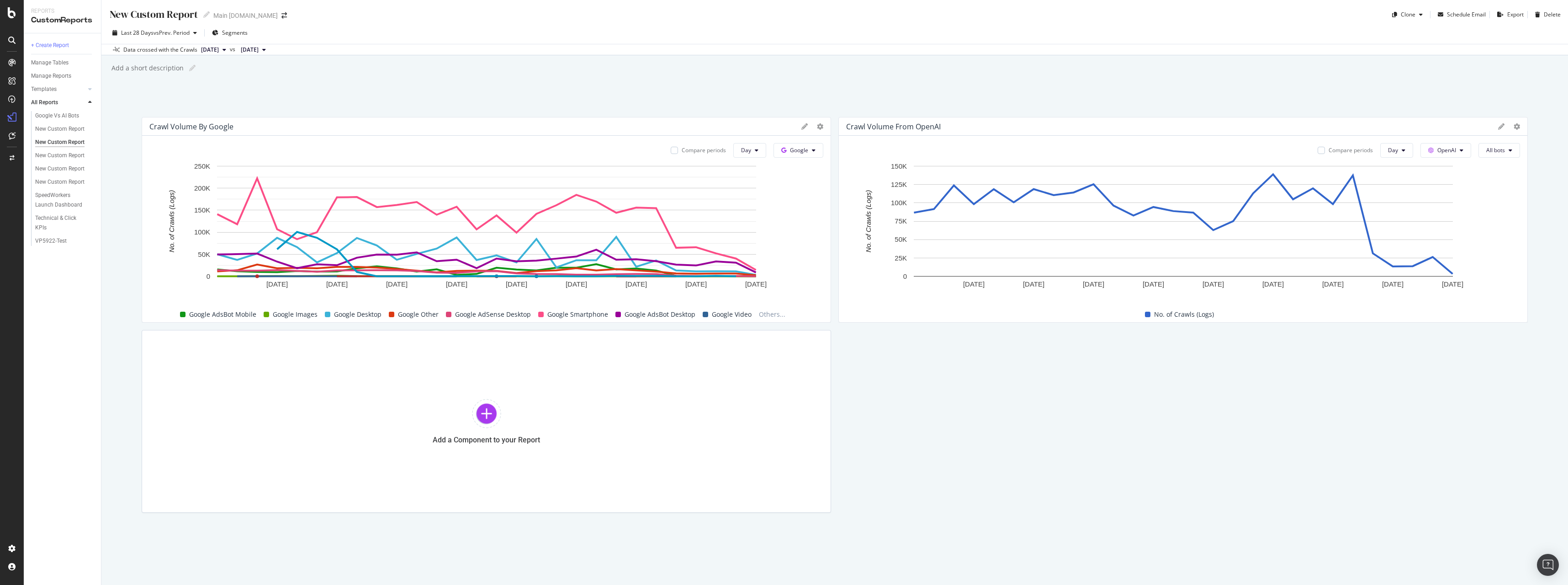
click at [1517, 131] on div "Crawl Volume from OpenAI" at bounding box center [1184, 126] width 689 height 18
click at [1518, 131] on div "Crawl Volume from OpenAI" at bounding box center [1184, 126] width 689 height 18
click at [1515, 128] on icon at bounding box center [1517, 126] width 6 height 6
click at [1488, 135] on span "Export as CSV" at bounding box center [1472, 135] width 69 height 8
click at [1458, 150] on button "OpenAI" at bounding box center [1446, 150] width 50 height 14
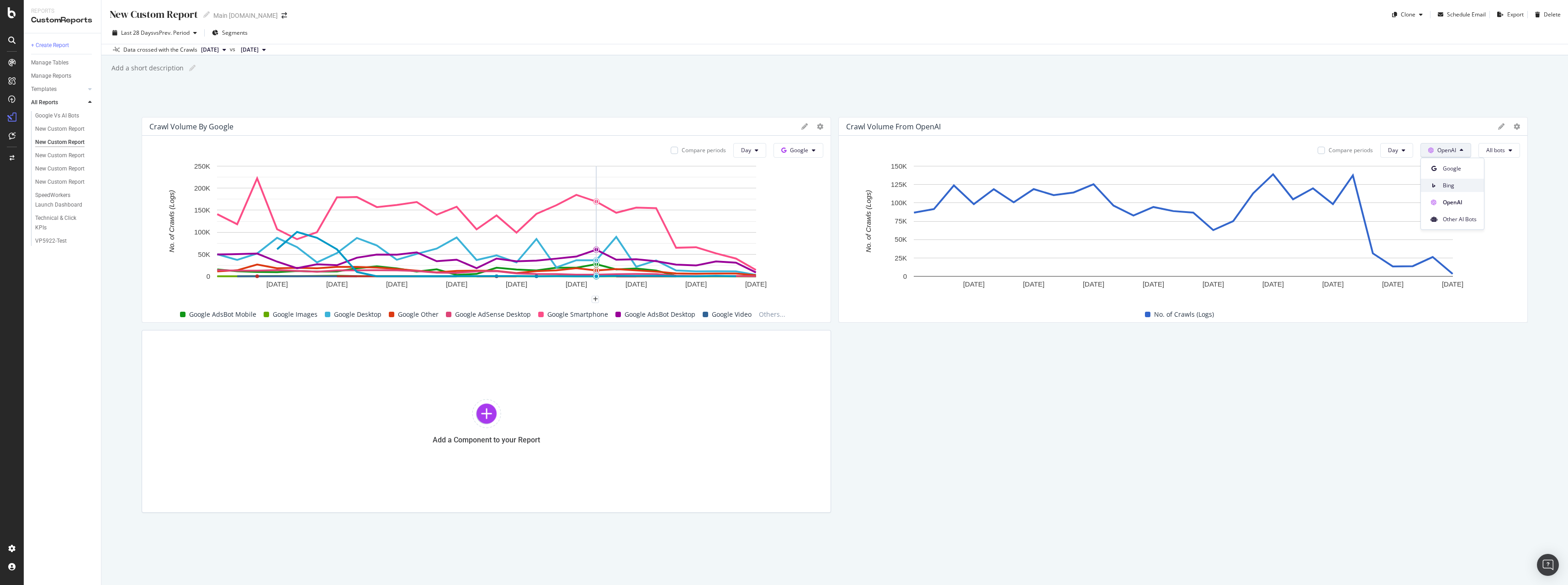
click at [1455, 181] on div "Bing" at bounding box center [1452, 185] width 63 height 14
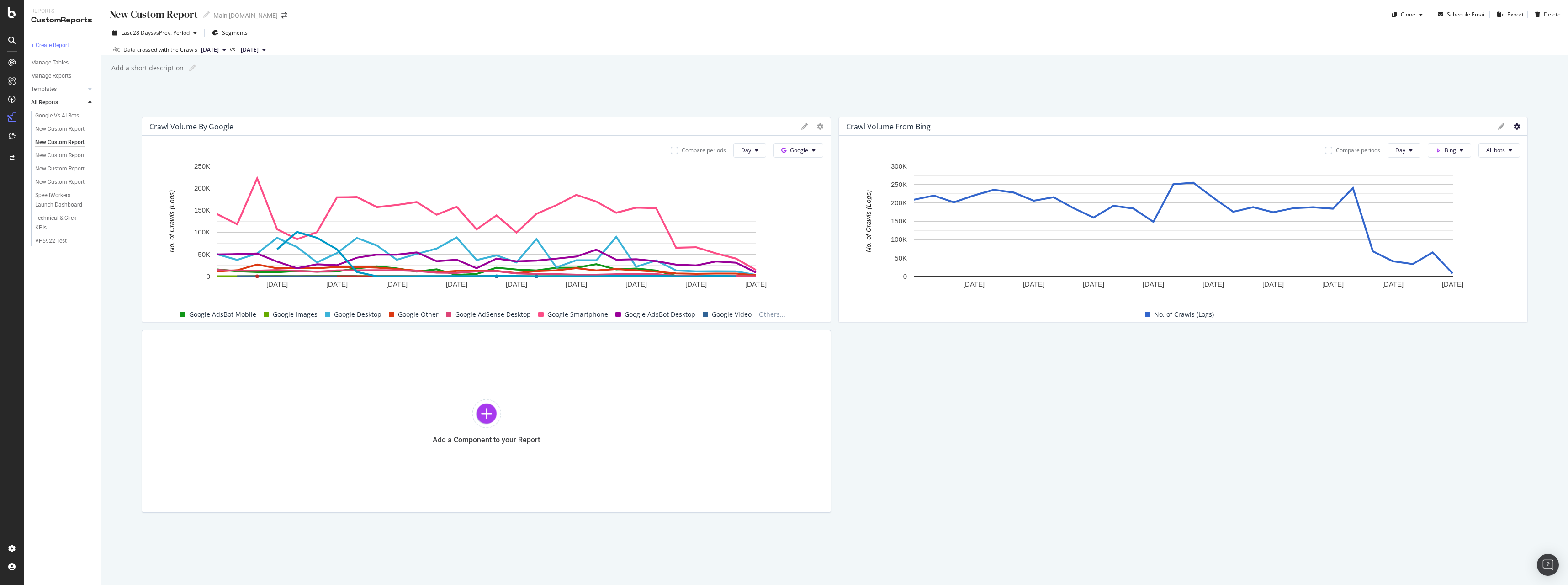
click at [1517, 129] on icon at bounding box center [1517, 126] width 6 height 6
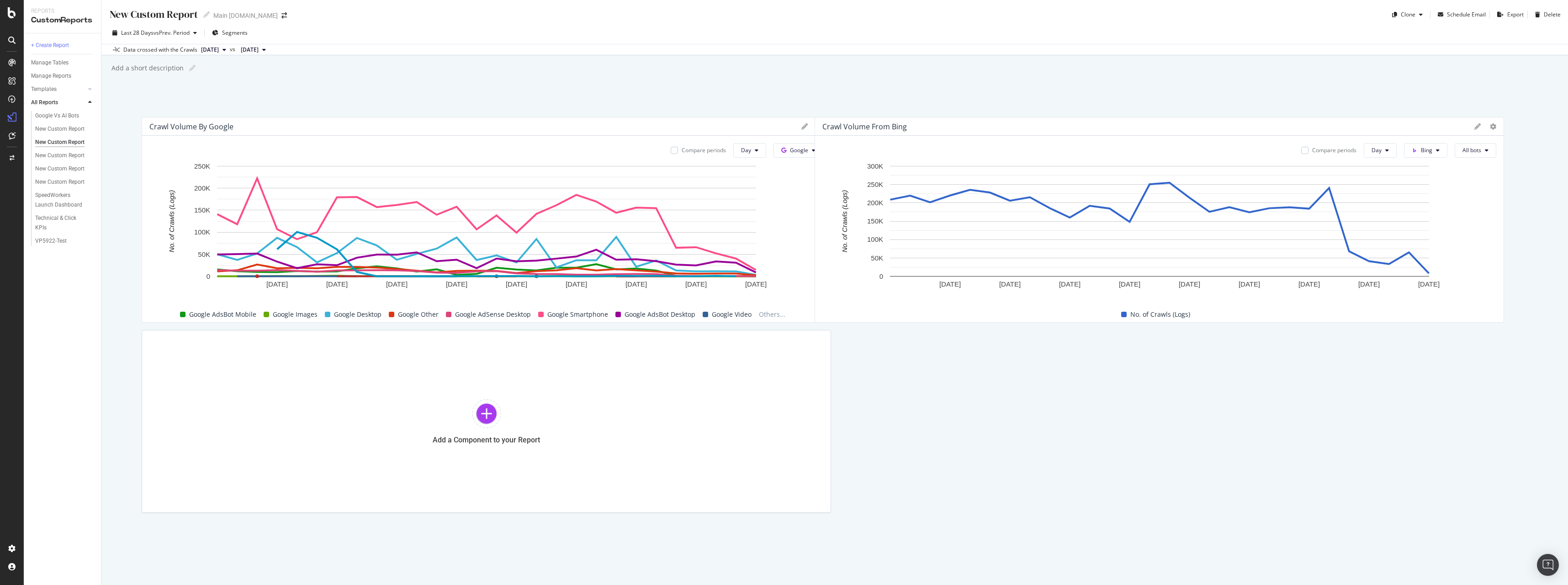
drag, startPoint x: 925, startPoint y: 126, endPoint x: 917, endPoint y: 125, distance: 8.1
click at [917, 125] on div "Crawl Volume from Bing" at bounding box center [1146, 126] width 647 height 9
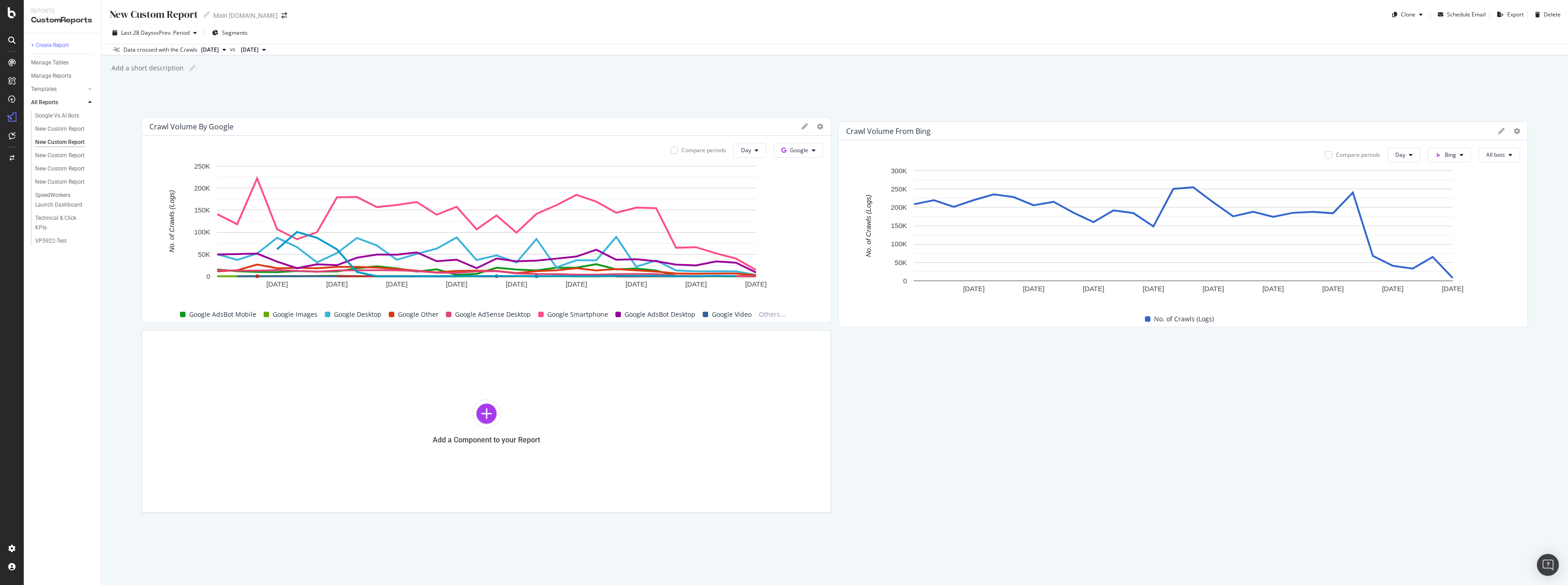
drag, startPoint x: 914, startPoint y: 122, endPoint x: 924, endPoint y: 127, distance: 11.2
click at [924, 127] on div "Crawl Volume from Bing" at bounding box center [889, 130] width 85 height 9
click at [1518, 126] on div at bounding box center [1522, 219] width 9 height 205
click at [1514, 128] on icon at bounding box center [1517, 126] width 6 height 6
click at [1482, 135] on span "Export as CSV" at bounding box center [1472, 135] width 69 height 8
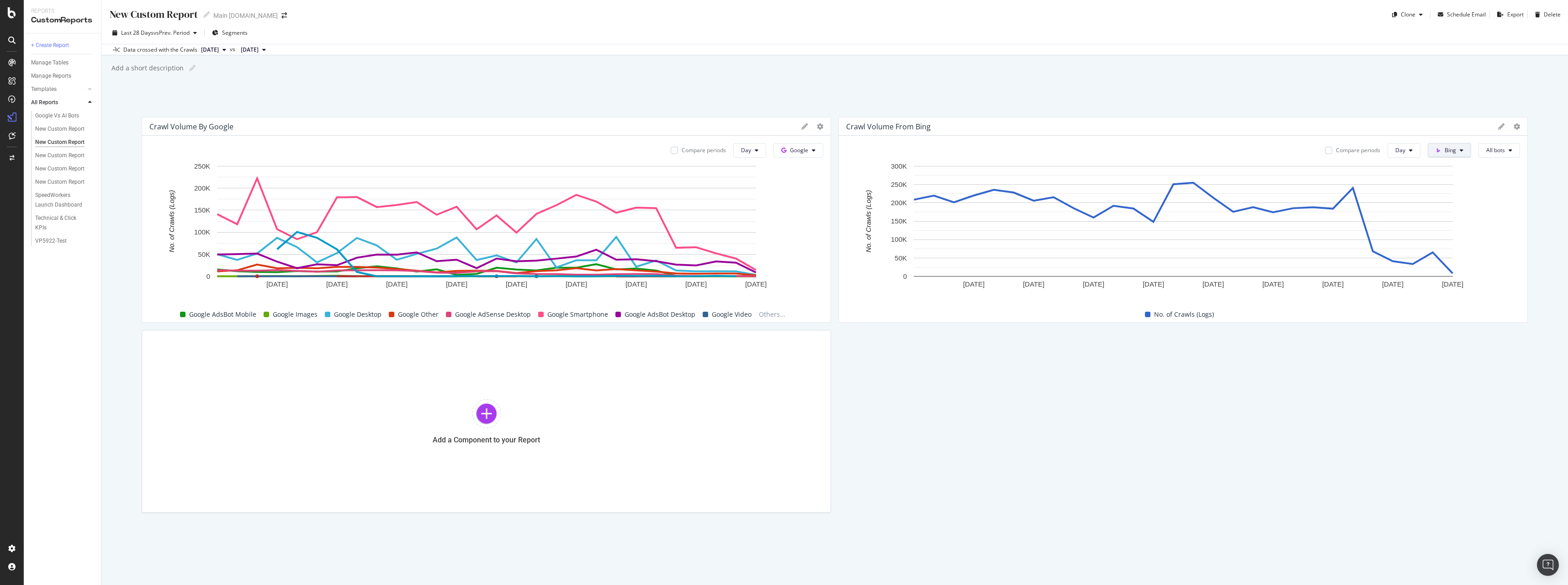
click at [1445, 154] on button "Bing" at bounding box center [1450, 150] width 43 height 14
click at [1475, 217] on span "Other AI Bots" at bounding box center [1467, 219] width 34 height 8
click at [1514, 125] on icon at bounding box center [1517, 126] width 6 height 6
click at [1467, 139] on span "Export as CSV" at bounding box center [1472, 135] width 69 height 8
click at [231, 34] on span "Segments" at bounding box center [235, 33] width 26 height 8
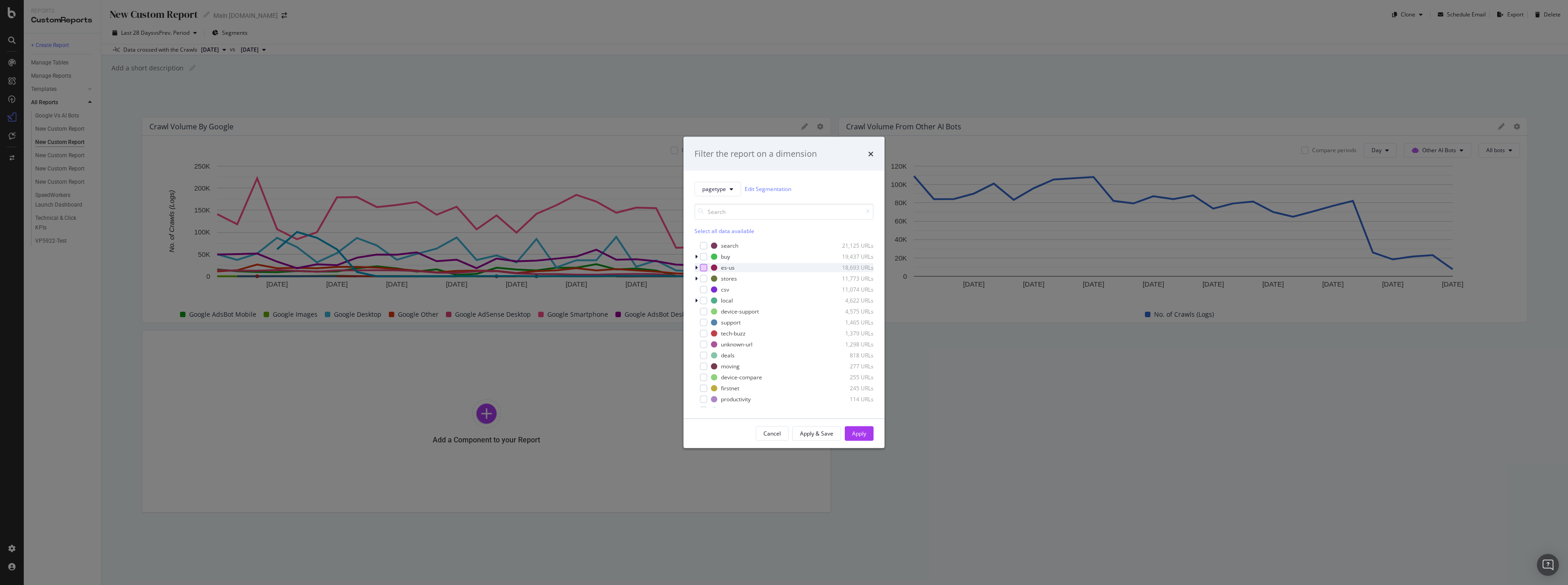
click at [705, 265] on div "modal" at bounding box center [703, 267] width 7 height 7
click at [858, 428] on div "Apply" at bounding box center [859, 432] width 14 height 14
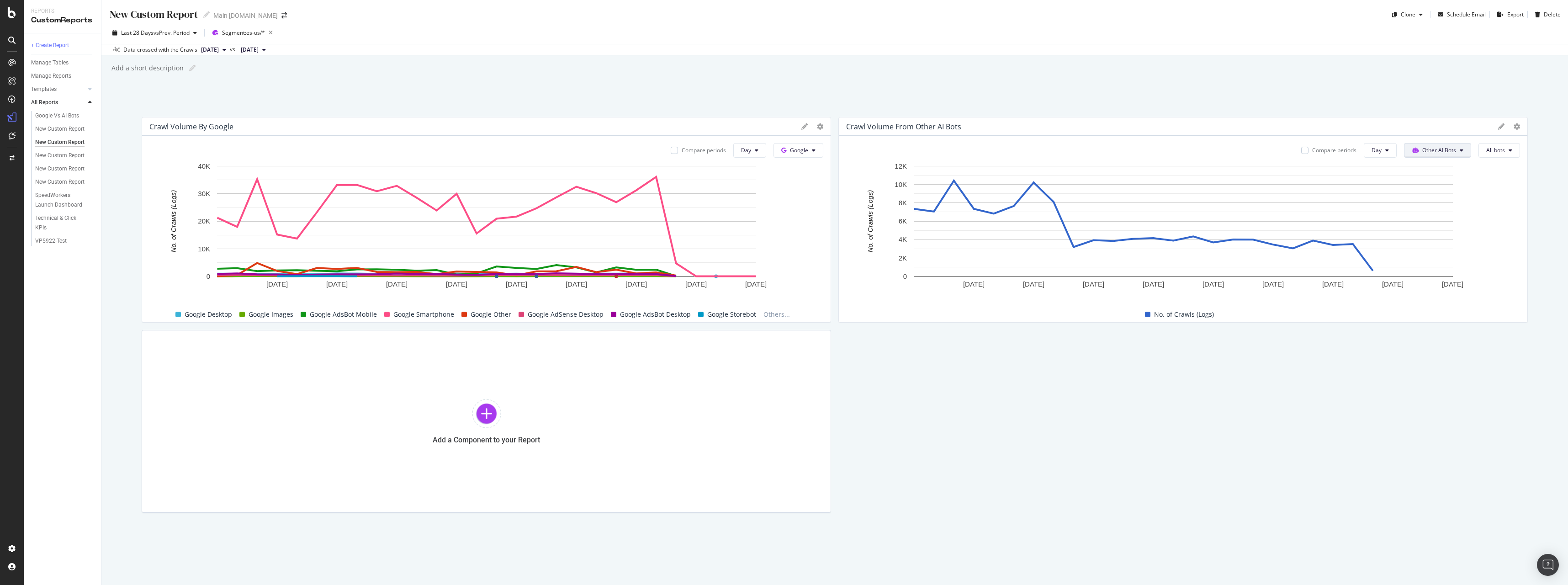
drag, startPoint x: 1431, startPoint y: 145, endPoint x: 1433, endPoint y: 151, distance: 6.3
click at [1431, 146] on button "Other AI Bots" at bounding box center [1438, 150] width 67 height 14
click at [1437, 202] on span "OpenAI" at bounding box center [1444, 202] width 36 height 8
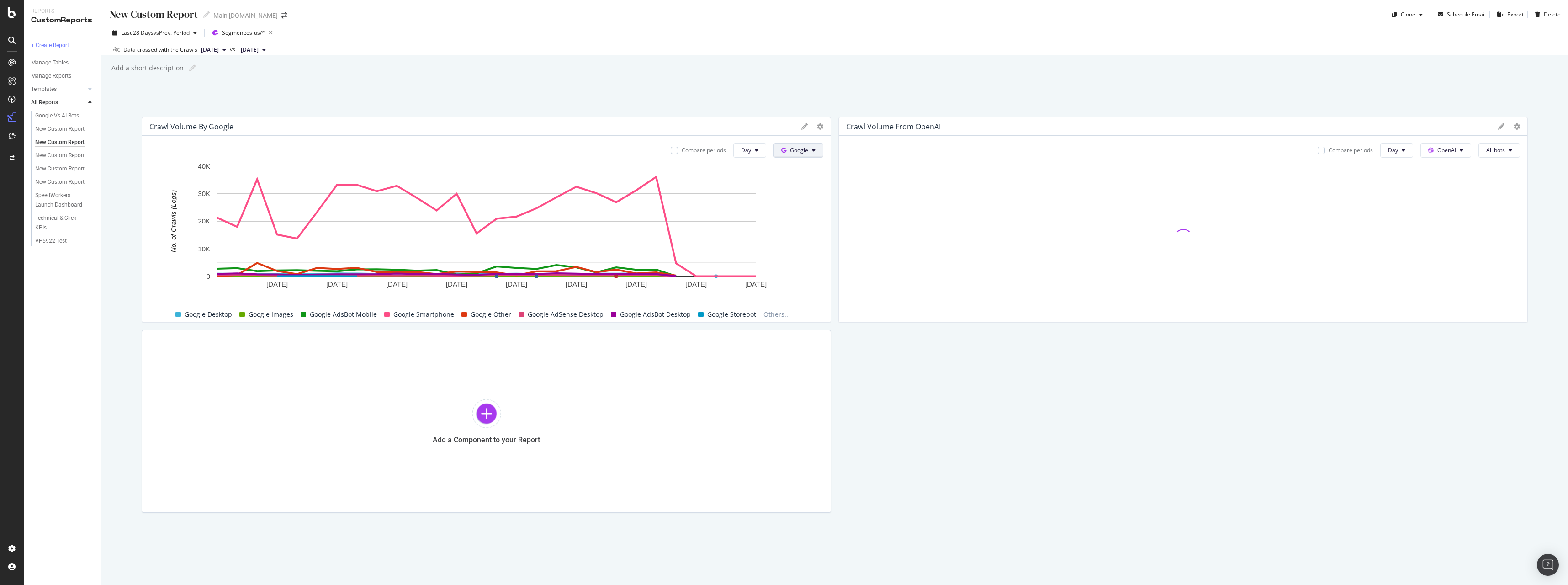
click at [804, 148] on span "Google" at bounding box center [799, 150] width 18 height 8
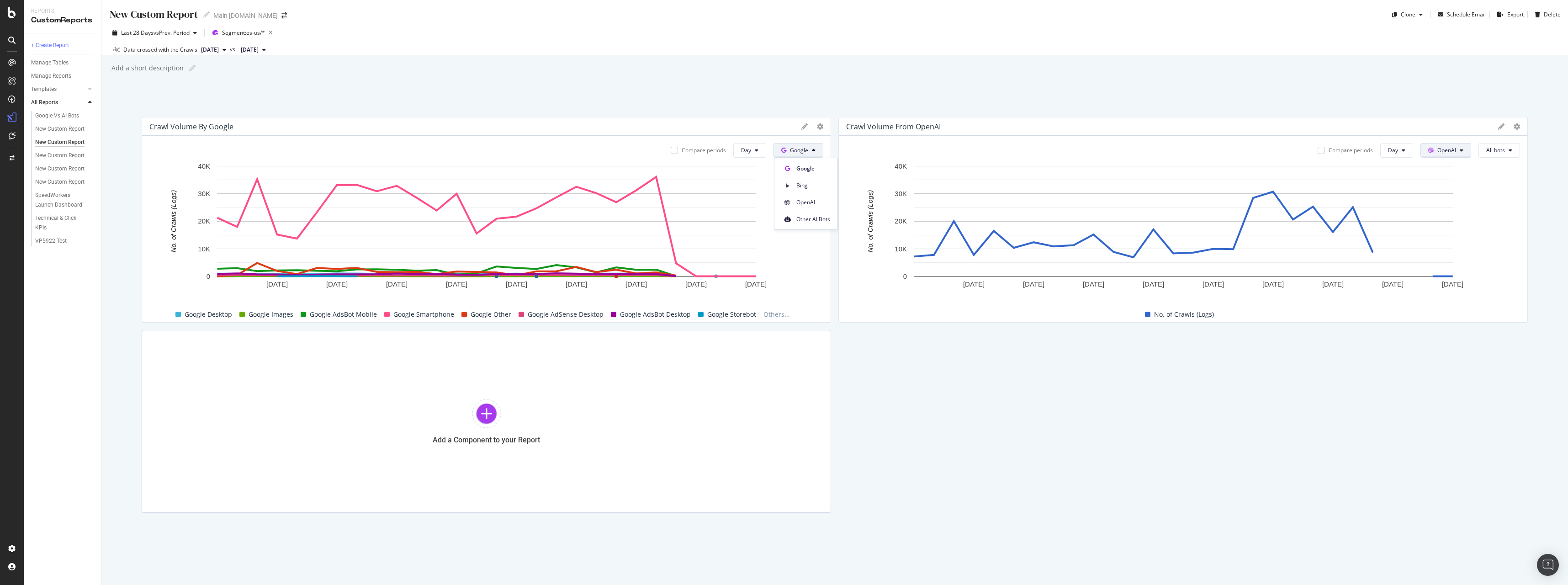
click at [1443, 151] on span "OpenAI" at bounding box center [1447, 150] width 18 height 8
click at [1454, 185] on span "Bing" at bounding box center [1460, 185] width 34 height 8
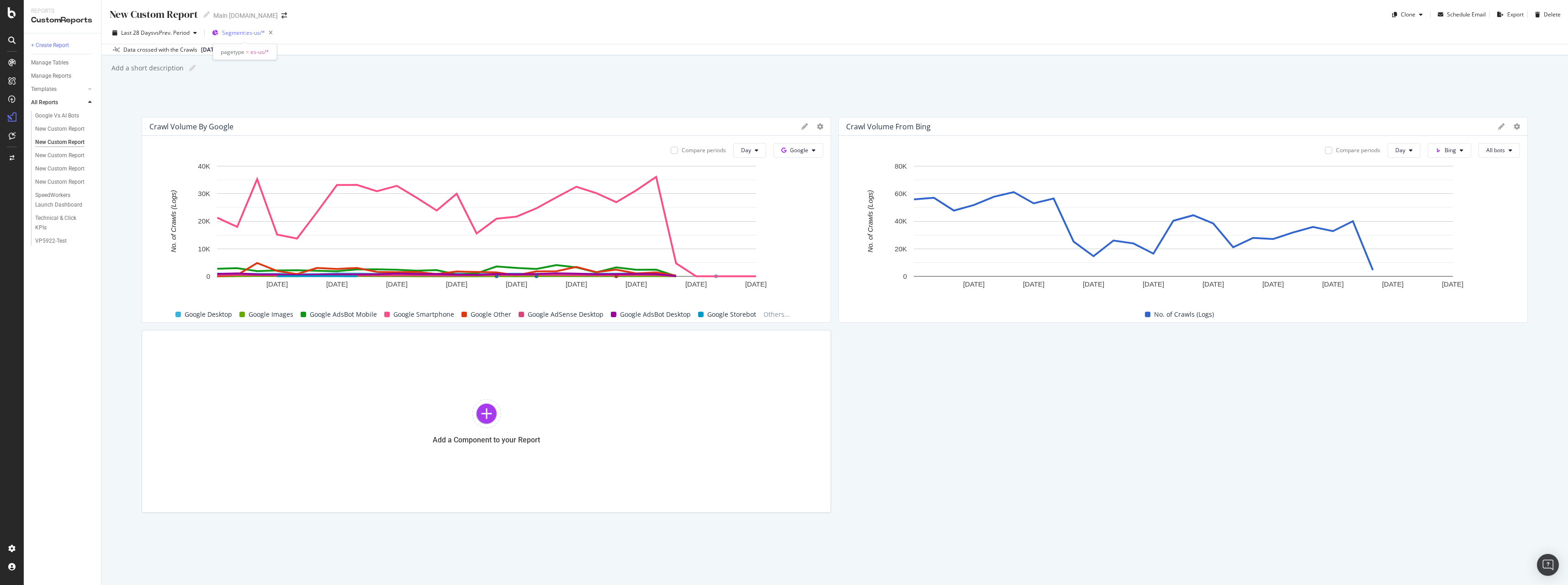
click at [244, 36] on span "Segment: es-us/*" at bounding box center [244, 33] width 43 height 8
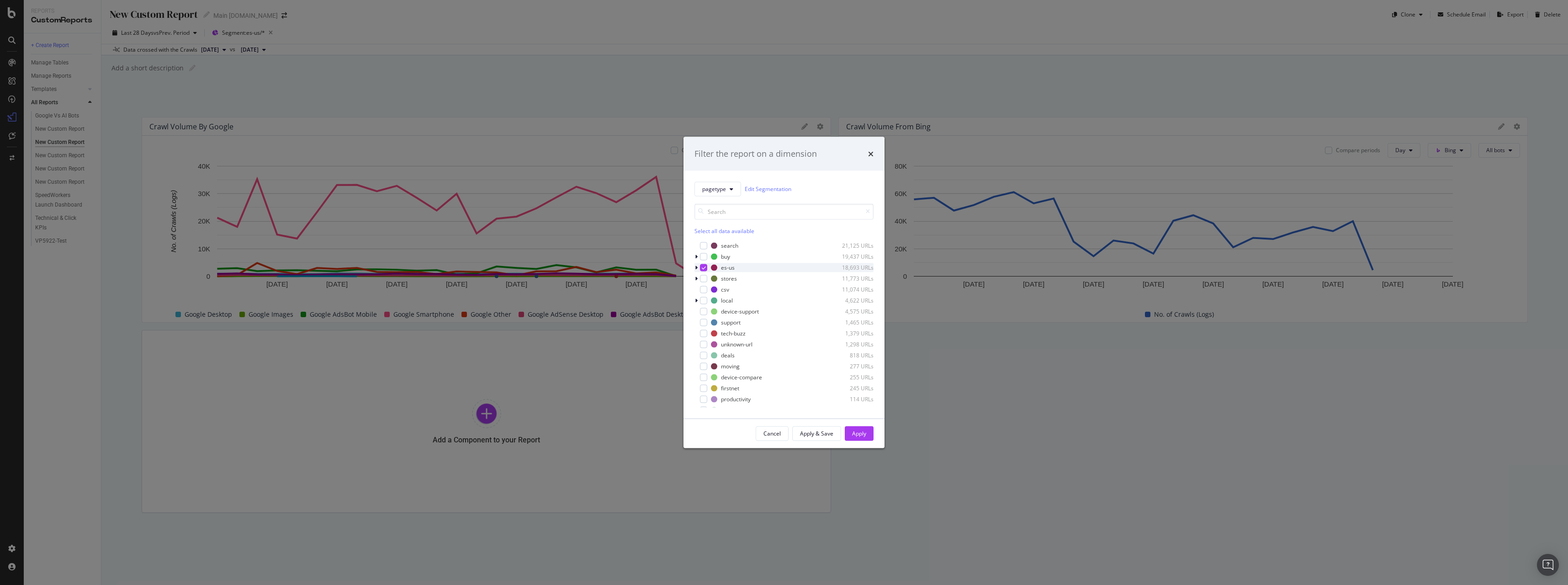
click at [704, 267] on icon "modal" at bounding box center [703, 268] width 4 height 5
click at [854, 430] on div "Apply" at bounding box center [859, 433] width 14 height 8
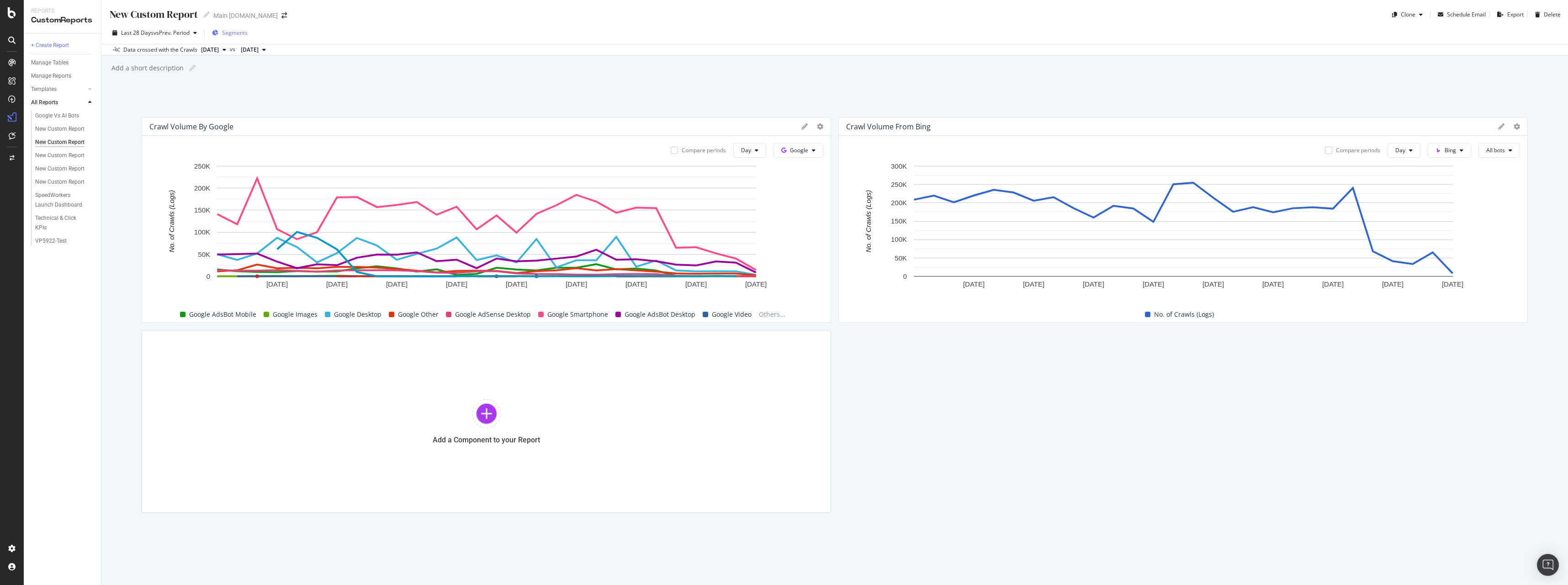
click at [231, 38] on div "Segments" at bounding box center [229, 33] width 36 height 14
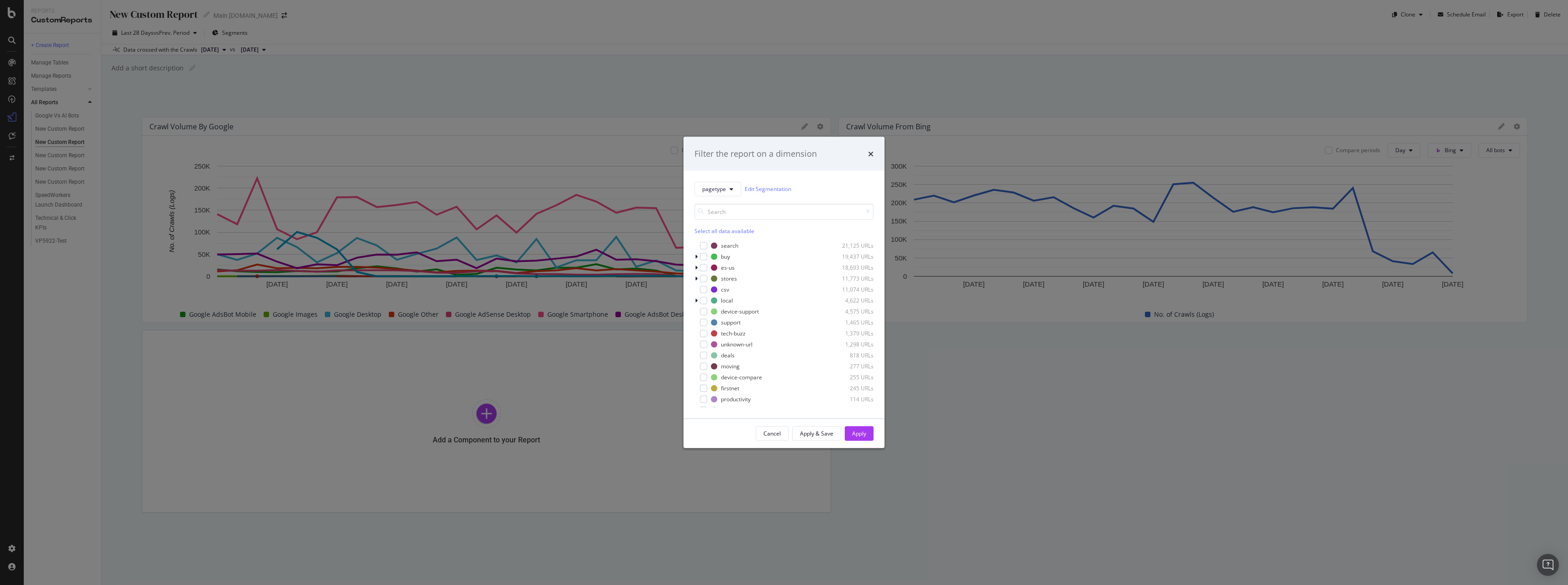
drag, startPoint x: 265, startPoint y: 454, endPoint x: 192, endPoint y: 241, distance: 225.2
click at [265, 453] on div "Filter the report on a dimension pagetype Edit Segmentation Select all data ava…" at bounding box center [784, 292] width 1568 height 585
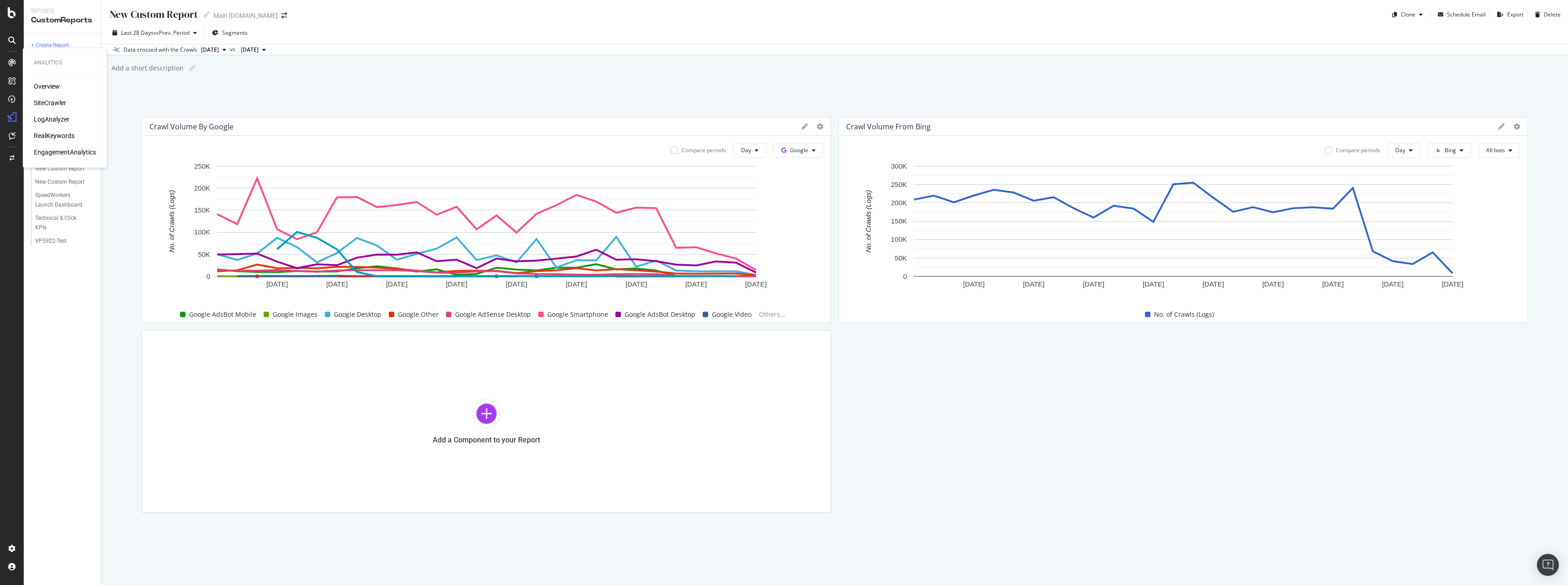
click at [53, 118] on div "LogAnalyzer" at bounding box center [51, 119] width 36 height 9
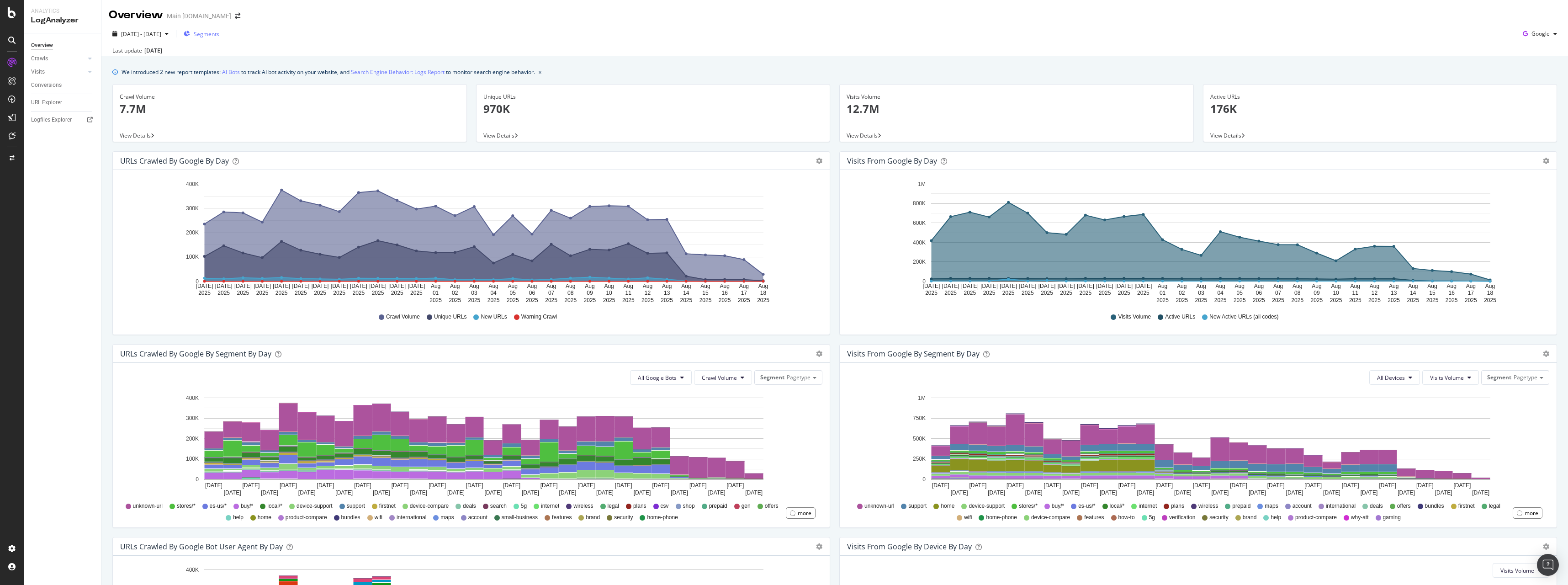
click at [219, 34] on span "Segments" at bounding box center [206, 34] width 26 height 8
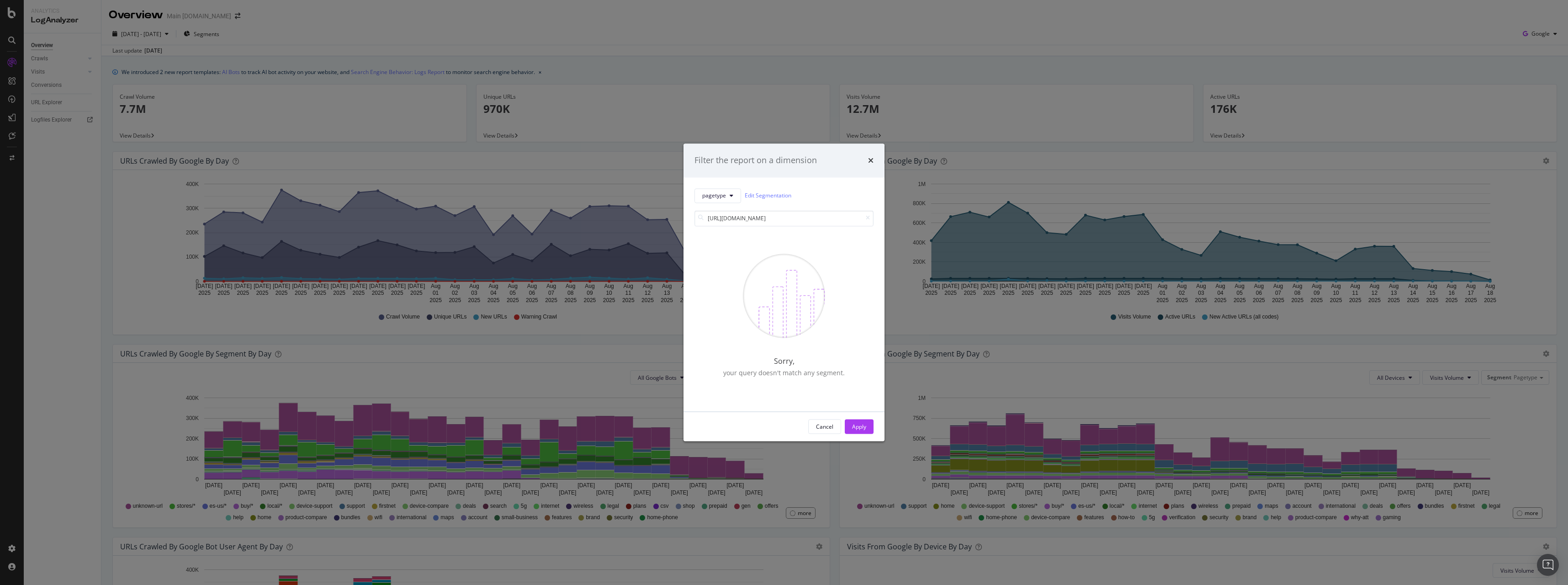
drag, startPoint x: 762, startPoint y: 210, endPoint x: 655, endPoint y: 204, distance: 107.2
click at [655, 204] on div "Filter the report on a dimension pagetype Edit Segmentation https://www.att.com…" at bounding box center [784, 292] width 1568 height 585
click at [772, 219] on input "search/" at bounding box center [784, 218] width 179 height 16
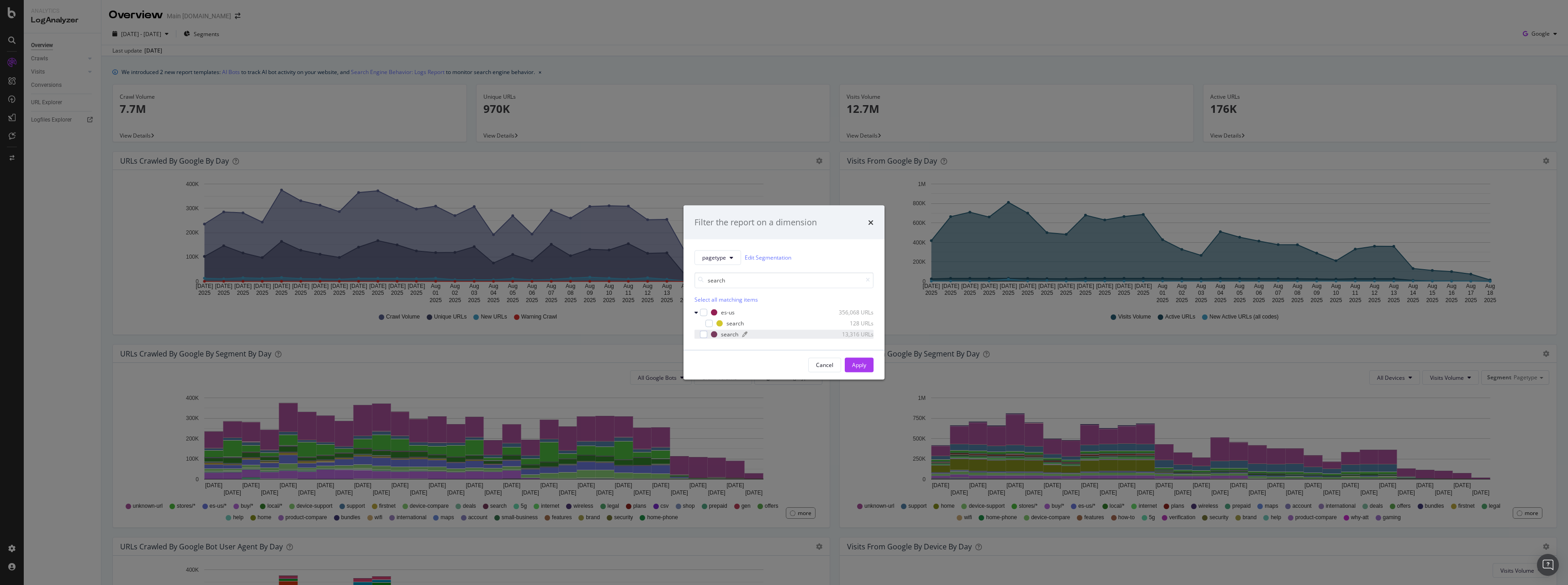
type input "search"
click at [750, 330] on div "search 13,316 URLs" at bounding box center [793, 334] width 163 height 8
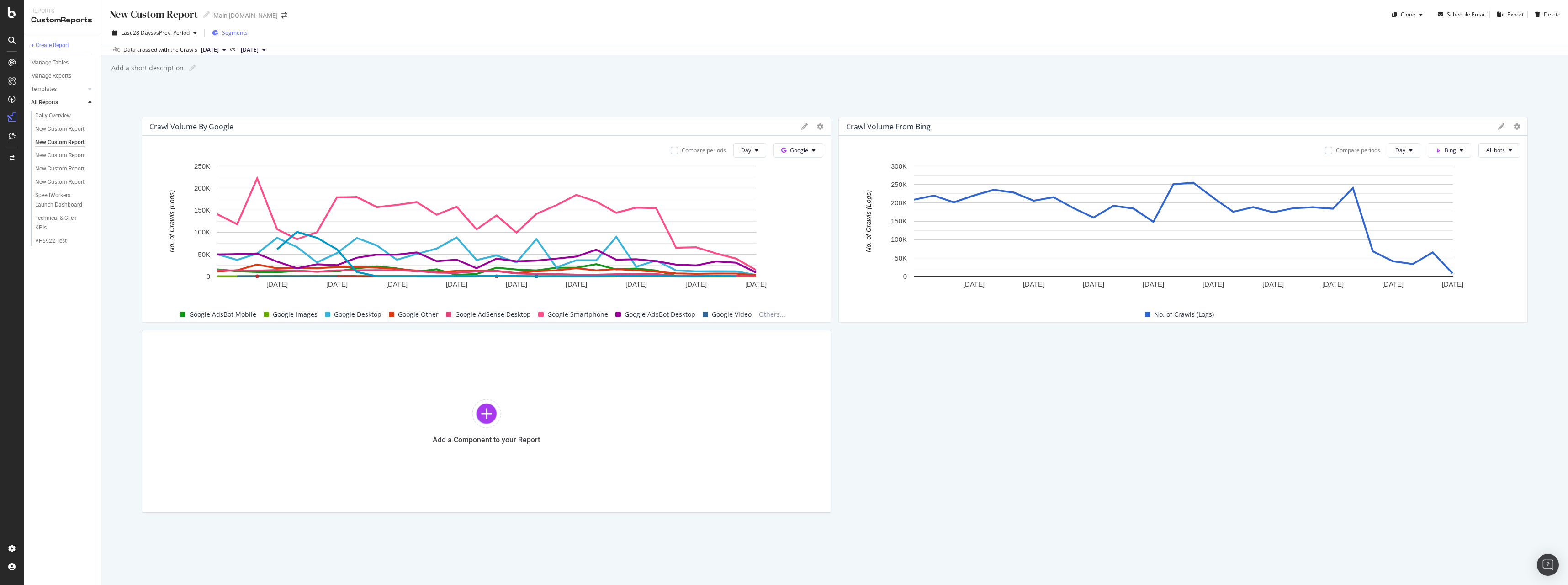
click at [246, 27] on div "Segments" at bounding box center [229, 33] width 36 height 14
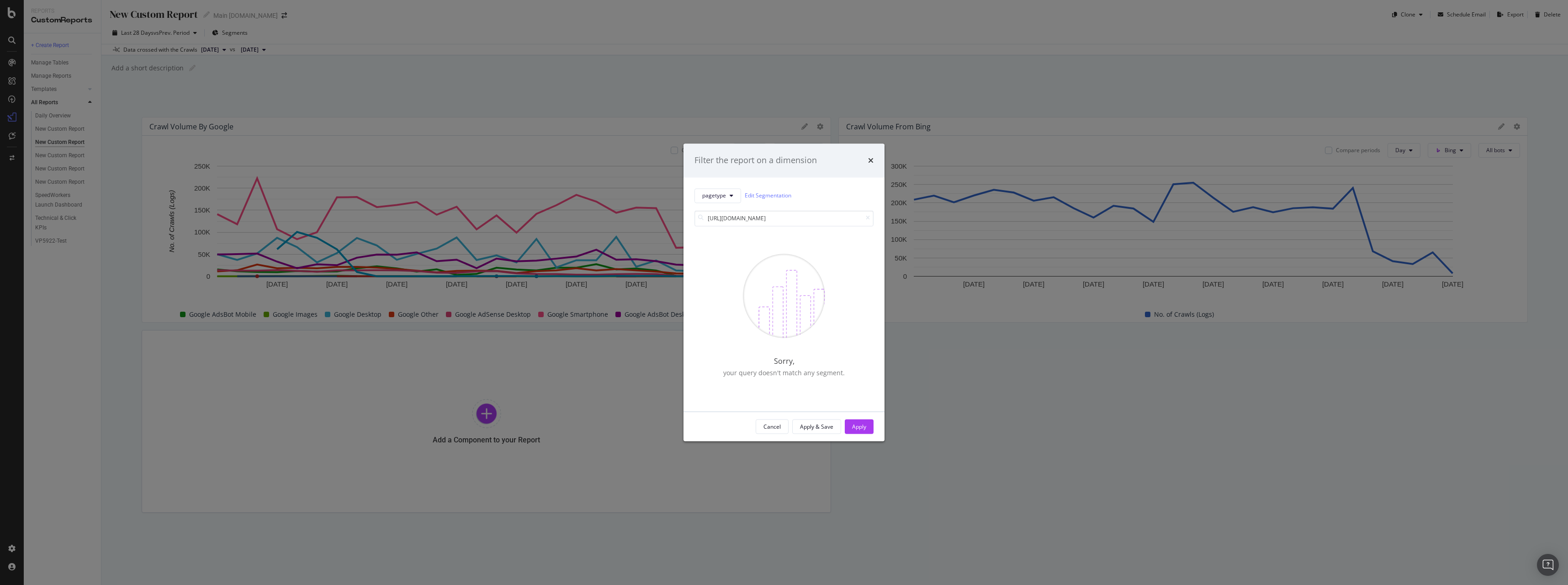
drag, startPoint x: 763, startPoint y: 219, endPoint x: 623, endPoint y: 202, distance: 141.0
click at [623, 202] on div "Filter the report on a dimension pagetype Edit Segmentation https://www.att.com…" at bounding box center [784, 292] width 1568 height 585
click at [757, 220] on input "search/" at bounding box center [784, 218] width 179 height 16
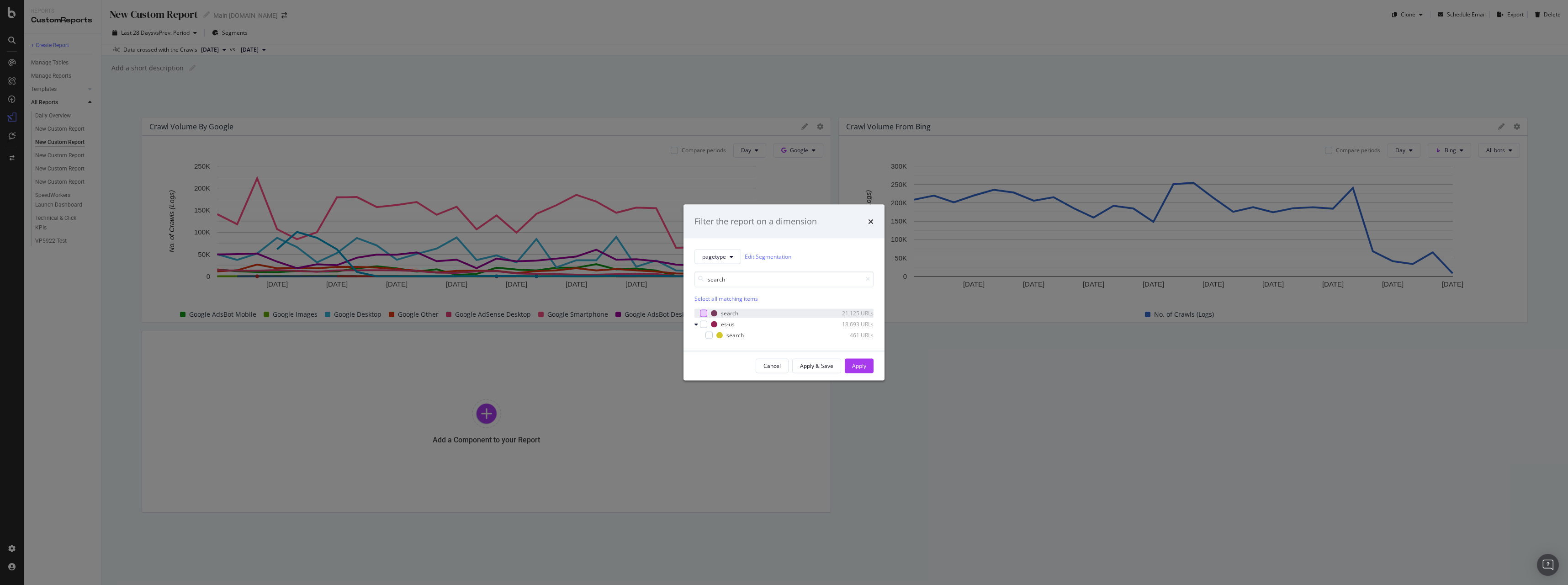
type input "search"
drag, startPoint x: 704, startPoint y: 316, endPoint x: 784, endPoint y: 336, distance: 82.5
click at [706, 316] on div "modal" at bounding box center [703, 312] width 7 height 7
click at [867, 368] on button "Apply" at bounding box center [859, 365] width 29 height 14
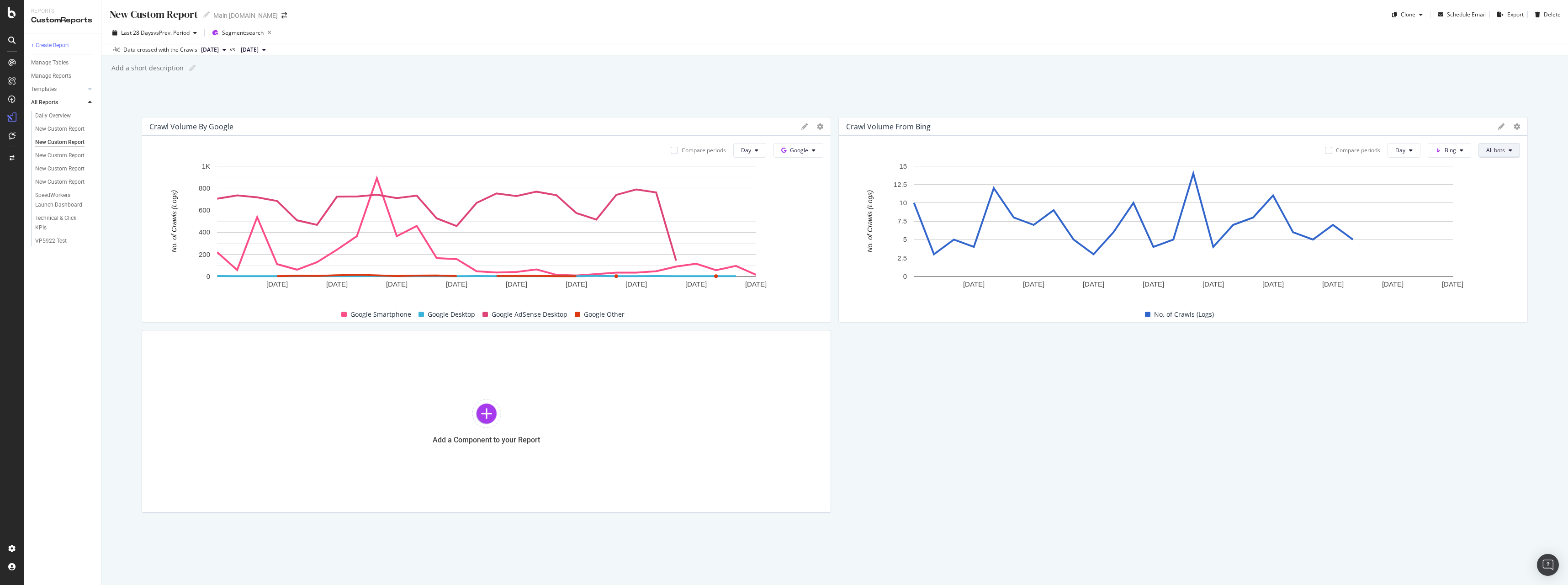
click at [1491, 153] on span "All bots" at bounding box center [1495, 150] width 18 height 8
click at [1471, 150] on div "Compare periods Day Bing All bots" at bounding box center [1419, 150] width 202 height 14
click at [1463, 153] on button "Bing" at bounding box center [1450, 150] width 43 height 14
click at [1460, 153] on button "Bing" at bounding box center [1450, 150] width 43 height 14
click at [1471, 201] on span "OpenAI" at bounding box center [1467, 202] width 34 height 8
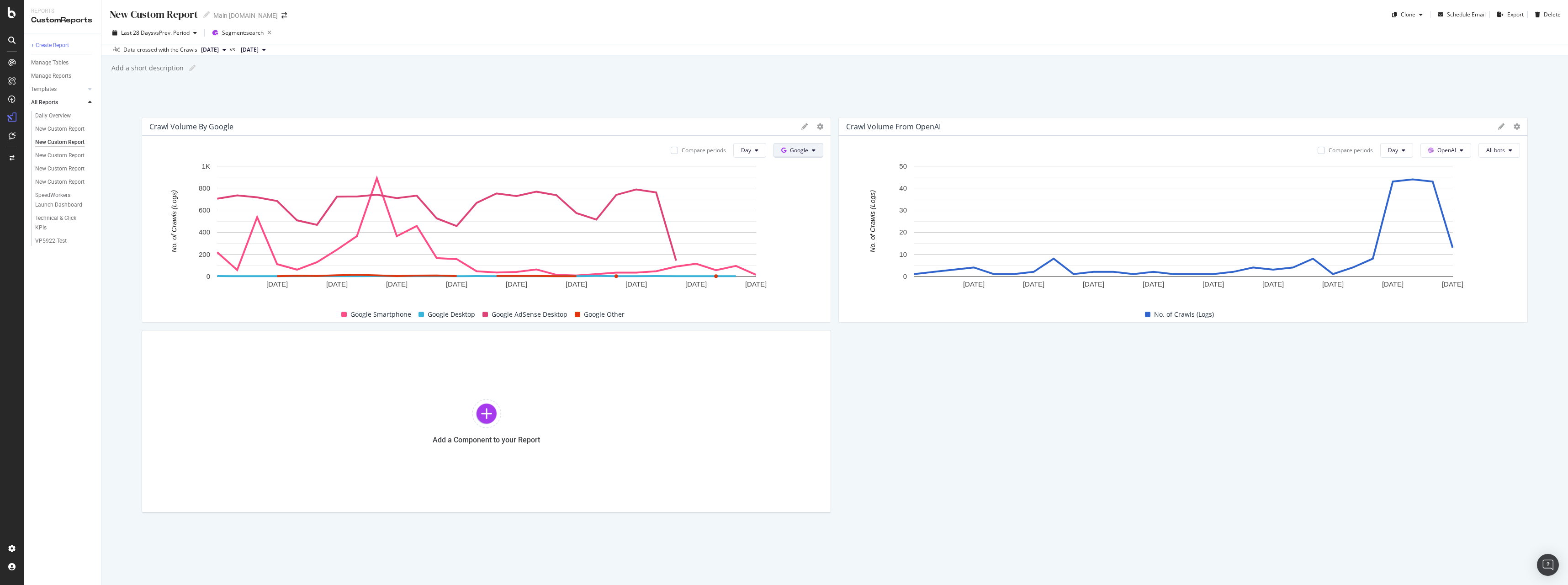
click at [797, 151] on span "Google" at bounding box center [799, 150] width 18 height 8
click at [814, 189] on div "Bing" at bounding box center [806, 185] width 63 height 14
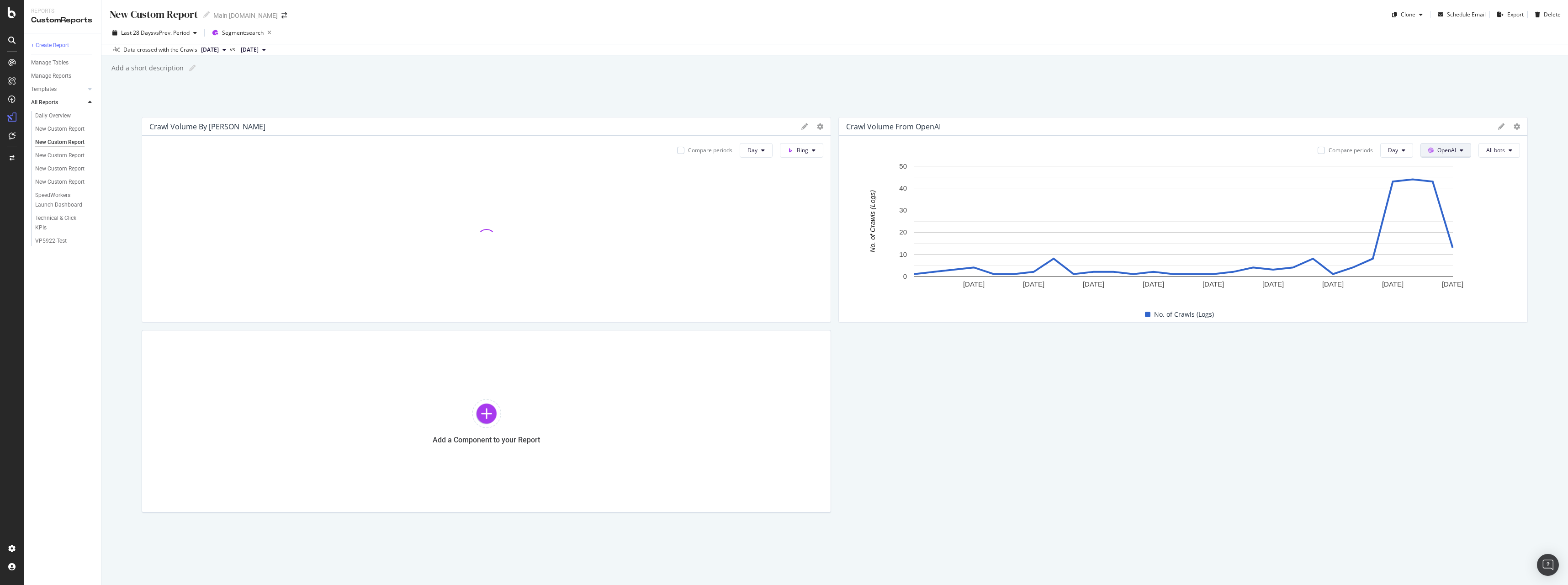
click at [1446, 151] on span "OpenAI" at bounding box center [1447, 150] width 18 height 8
click at [1461, 220] on span "Other AI Bots" at bounding box center [1460, 219] width 34 height 8
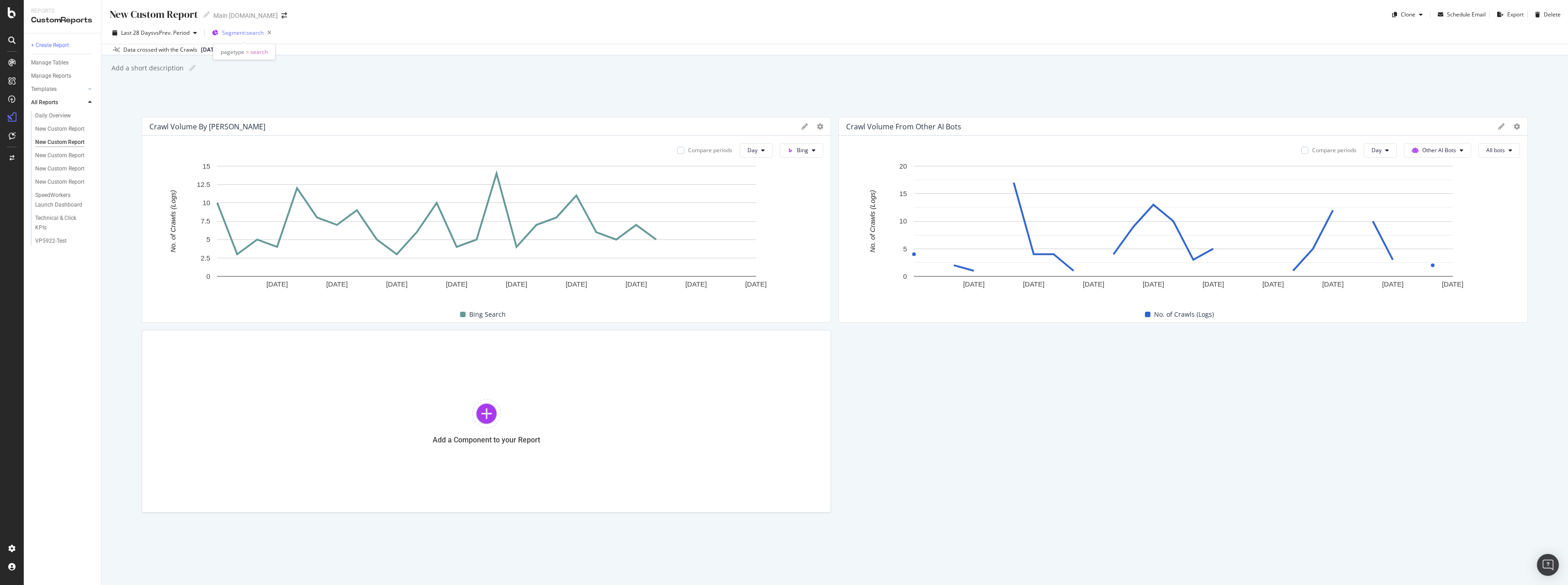
click at [241, 34] on span "Segment: search" at bounding box center [243, 33] width 42 height 8
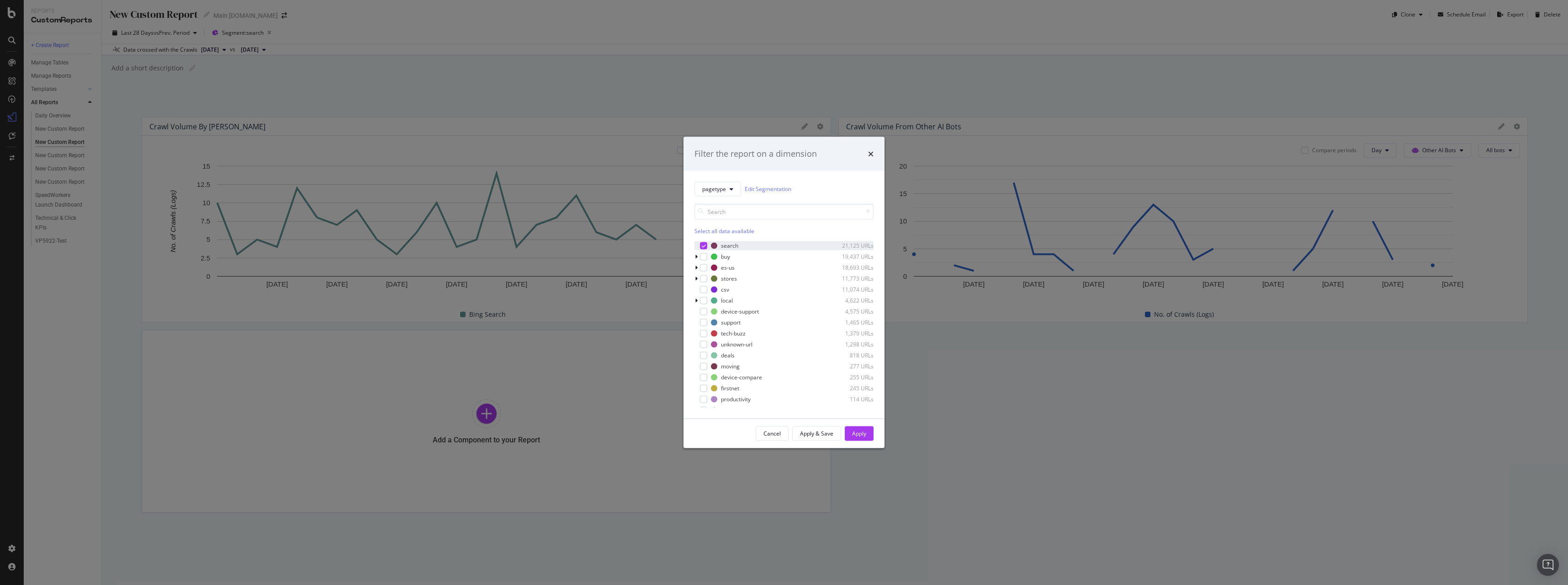
click at [706, 246] on div "modal" at bounding box center [703, 245] width 7 height 7
click at [703, 272] on div "es-us 18,693 URLs" at bounding box center [784, 267] width 179 height 9
click at [702, 269] on div "modal" at bounding box center [703, 267] width 7 height 7
click at [849, 435] on button "Apply" at bounding box center [859, 433] width 29 height 14
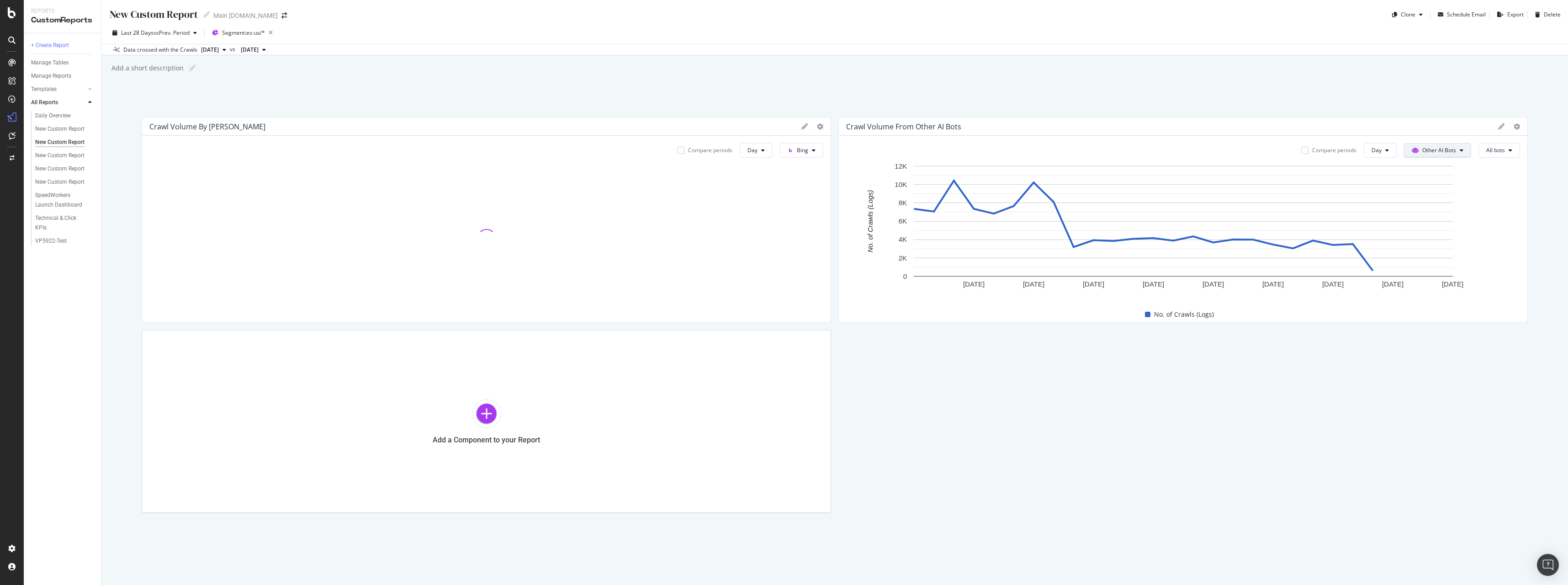
click at [1470, 148] on button "Other AI Bots" at bounding box center [1438, 150] width 67 height 14
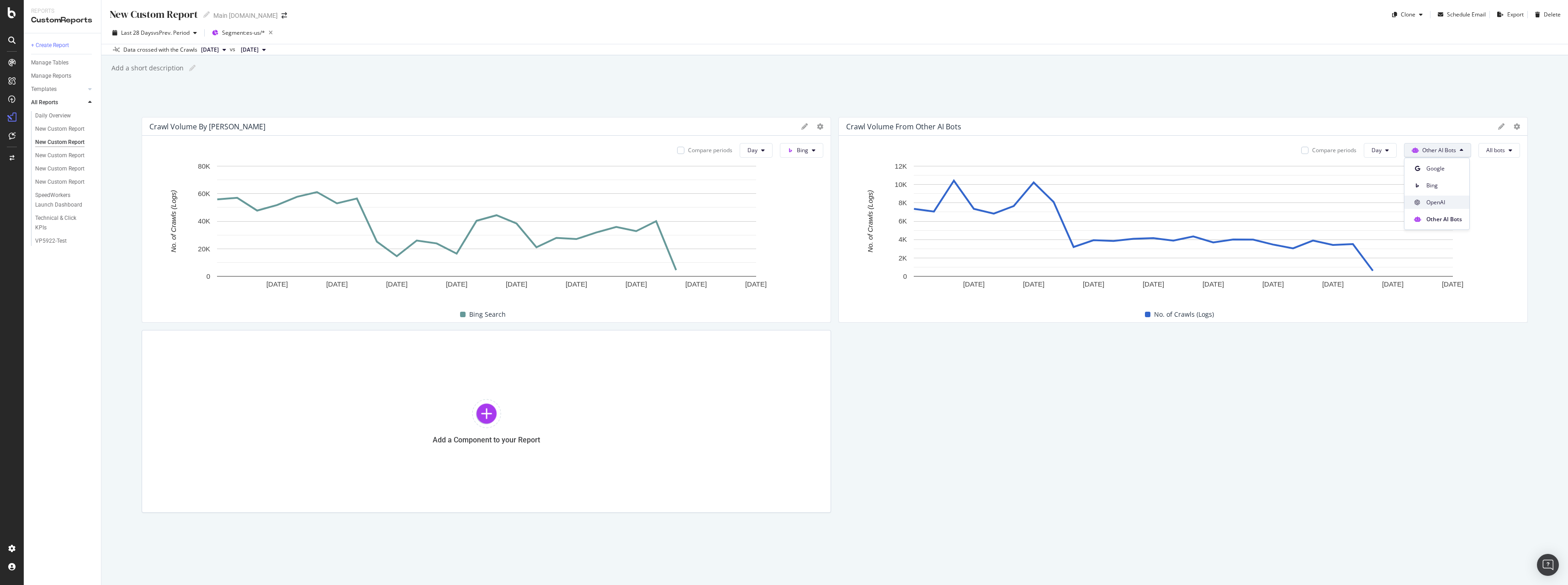
click at [1451, 199] on span "OpenAI" at bounding box center [1444, 202] width 36 height 8
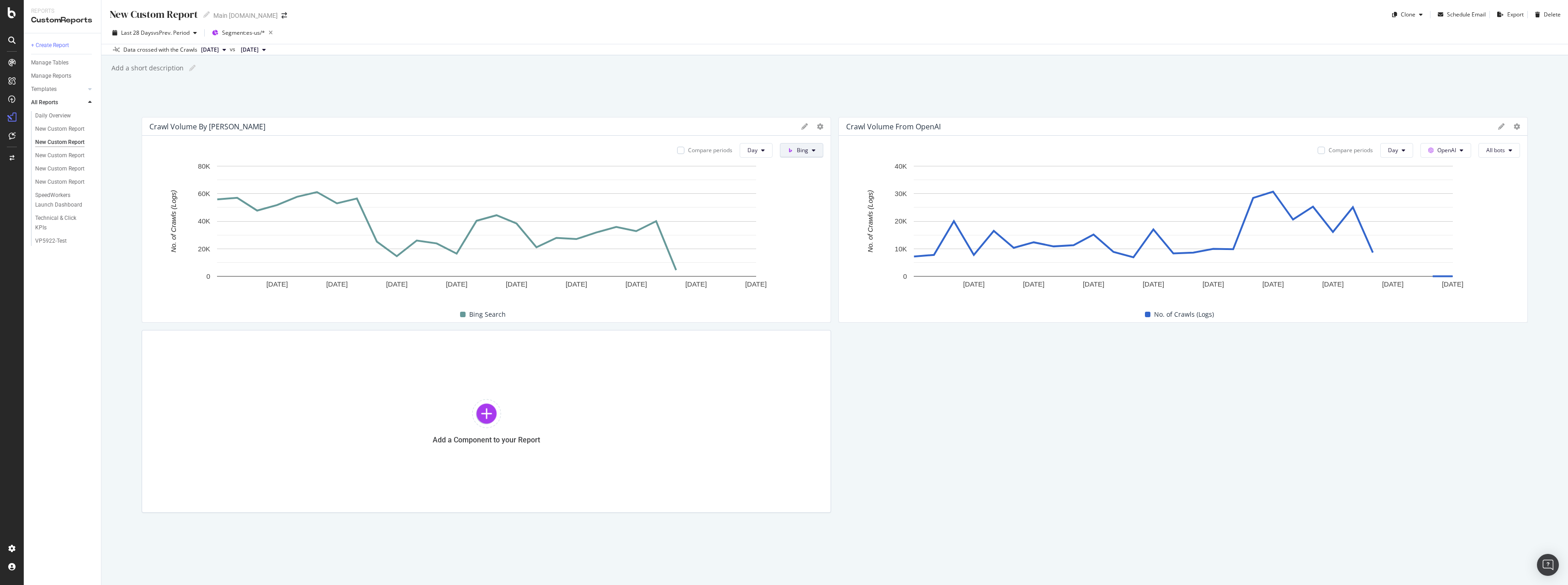
click at [791, 153] on span at bounding box center [792, 150] width 9 height 8
click at [804, 172] on span "Google" at bounding box center [820, 169] width 34 height 8
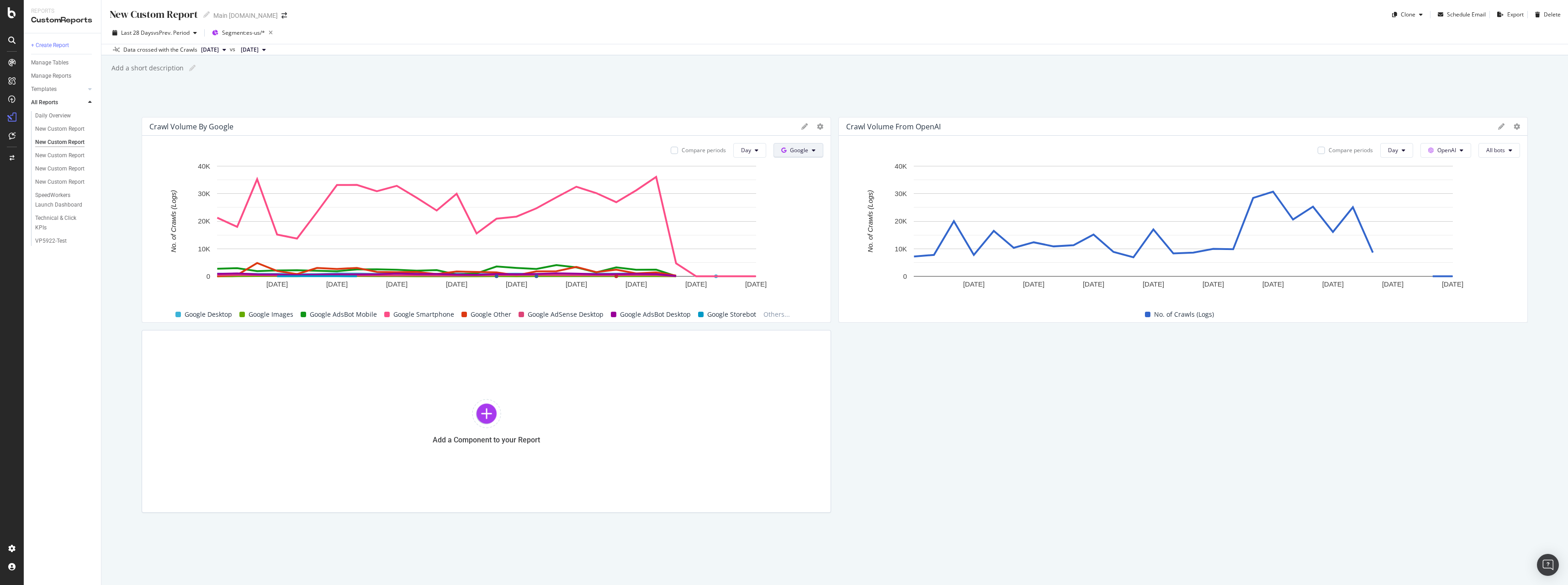
click at [794, 153] on span "Google" at bounding box center [799, 150] width 18 height 8
click at [257, 316] on span "Google Images" at bounding box center [271, 315] width 45 height 11
click at [319, 314] on span "Google AdsBot Mobile" at bounding box center [344, 315] width 67 height 11
click at [257, 314] on span "Google Images" at bounding box center [271, 315] width 45 height 11
click at [762, 313] on span "Others..." at bounding box center [777, 315] width 34 height 11
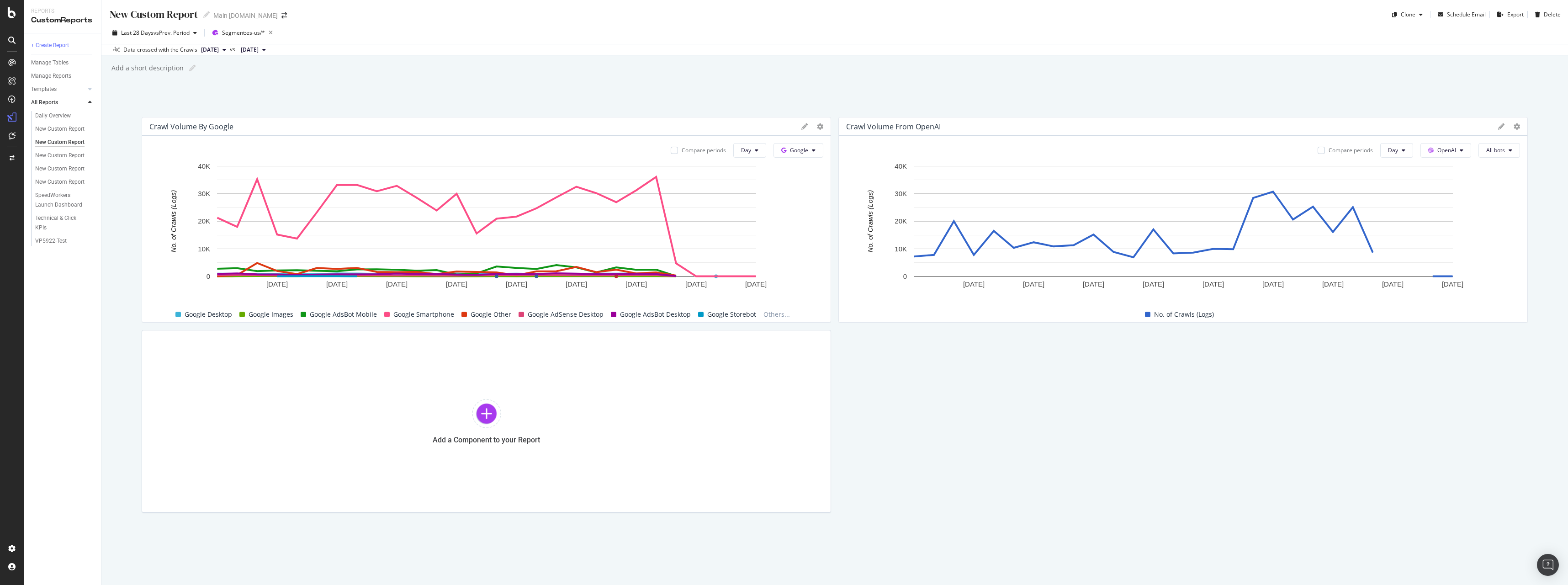
click at [180, 319] on div "Google Desktop" at bounding box center [204, 315] width 64 height 11
click at [186, 313] on div "Google Desktop" at bounding box center [204, 315] width 64 height 11
drag, startPoint x: 186, startPoint y: 313, endPoint x: 261, endPoint y: 320, distance: 75.3
click at [261, 320] on div "Google Desktop Google Images Google AdsBot Mobile Google Smartphone Google Othe…" at bounding box center [482, 314] width 674 height 15
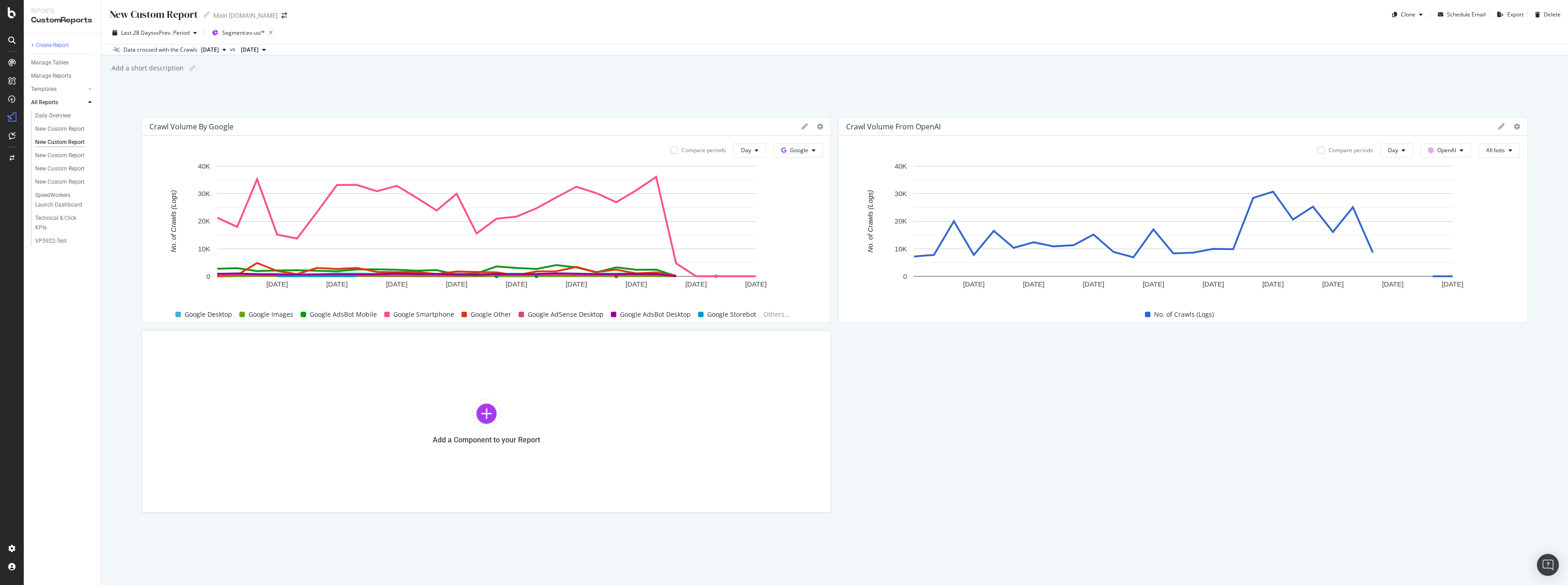
click at [261, 315] on span "Google Images" at bounding box center [271, 315] width 45 height 11
drag, startPoint x: 261, startPoint y: 315, endPoint x: 312, endPoint y: 314, distance: 51.0
click at [312, 314] on div "Google AdsBot Mobile" at bounding box center [339, 315] width 84 height 11
click at [823, 125] on div at bounding box center [826, 219] width 9 height 205
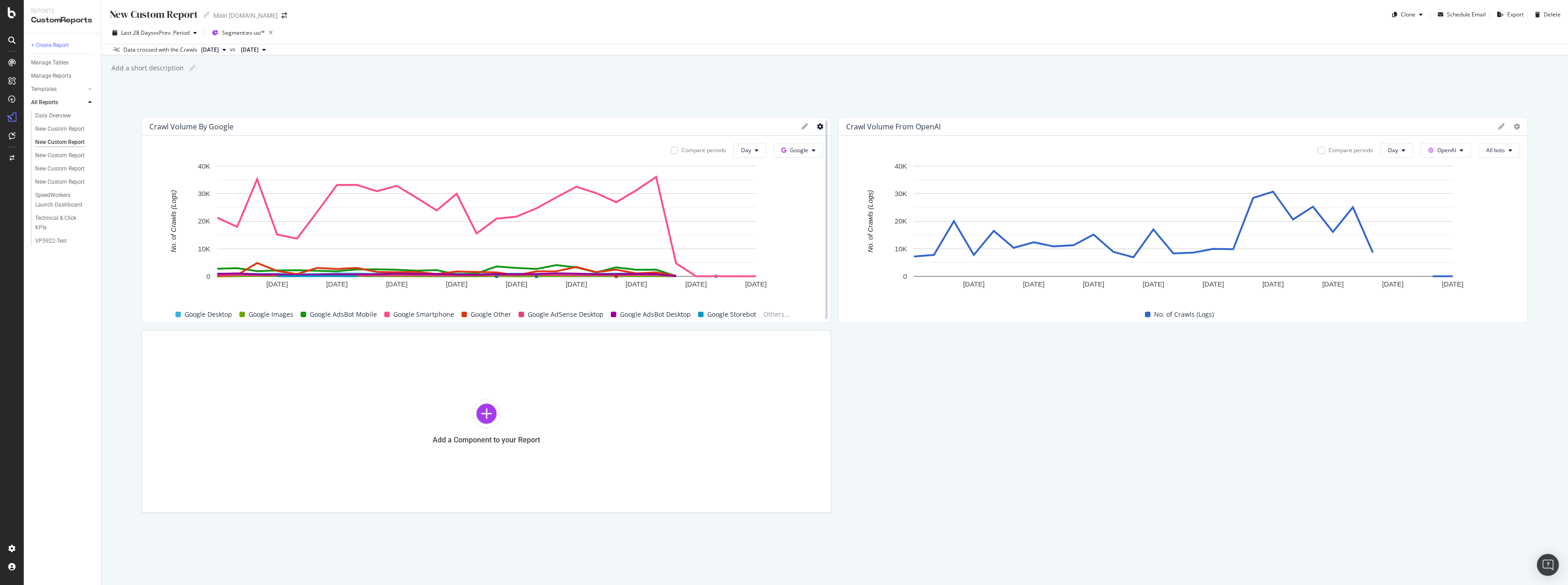
click at [822, 125] on icon at bounding box center [820, 126] width 6 height 6
click at [877, 218] on div "Export as CSV" at bounding box center [866, 223] width 98 height 17
click at [50, 118] on div "LogAnalyzer" at bounding box center [51, 119] width 36 height 9
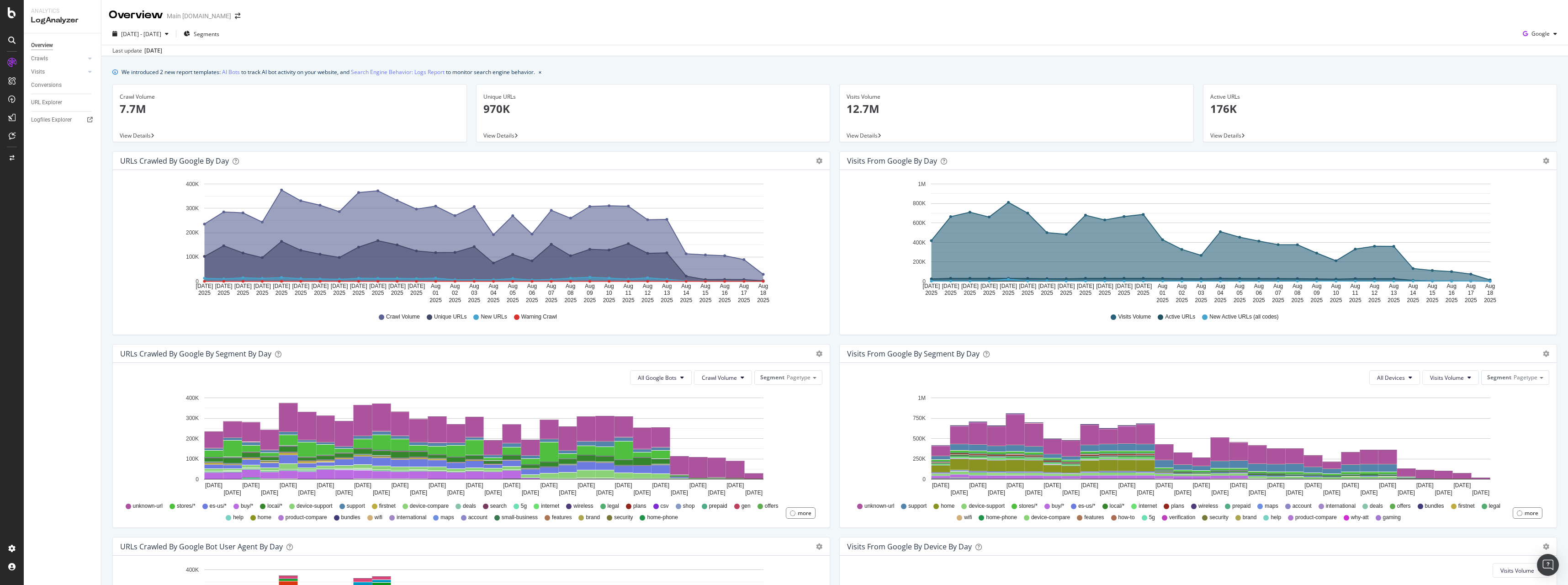
click at [128, 134] on span "View Details" at bounding box center [135, 136] width 31 height 8
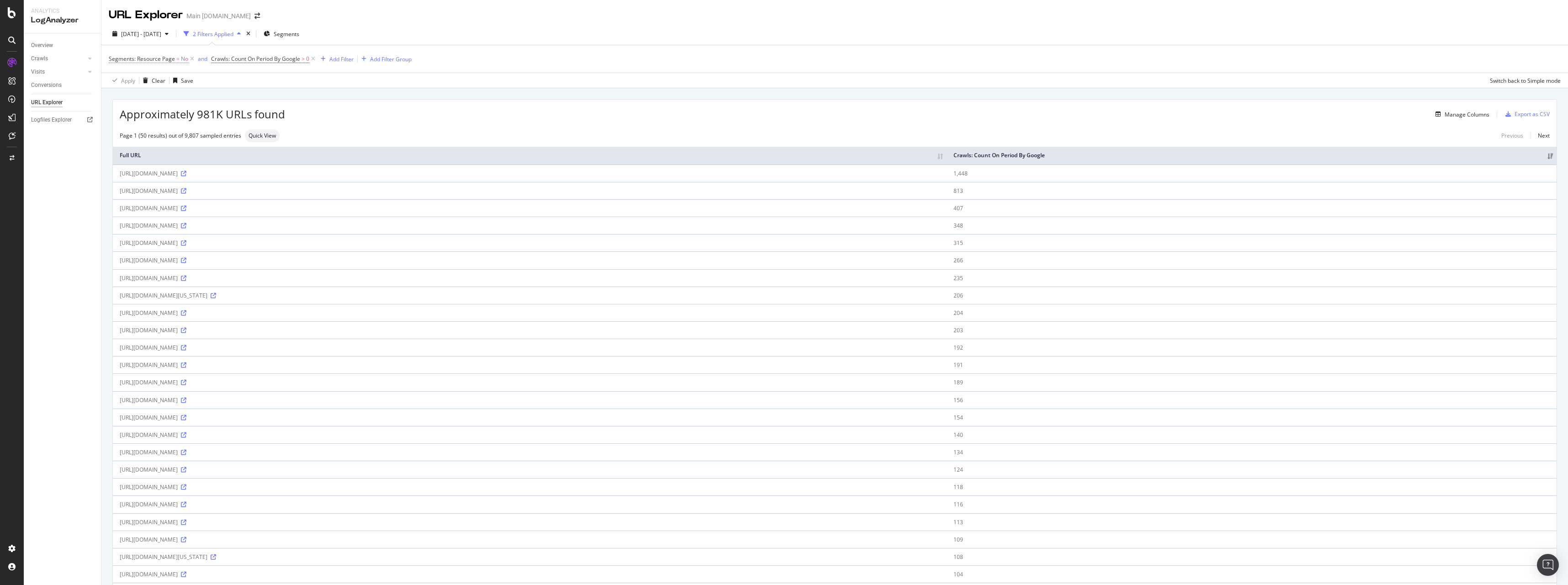
click at [195, 58] on icon at bounding box center [193, 58] width 8 height 9
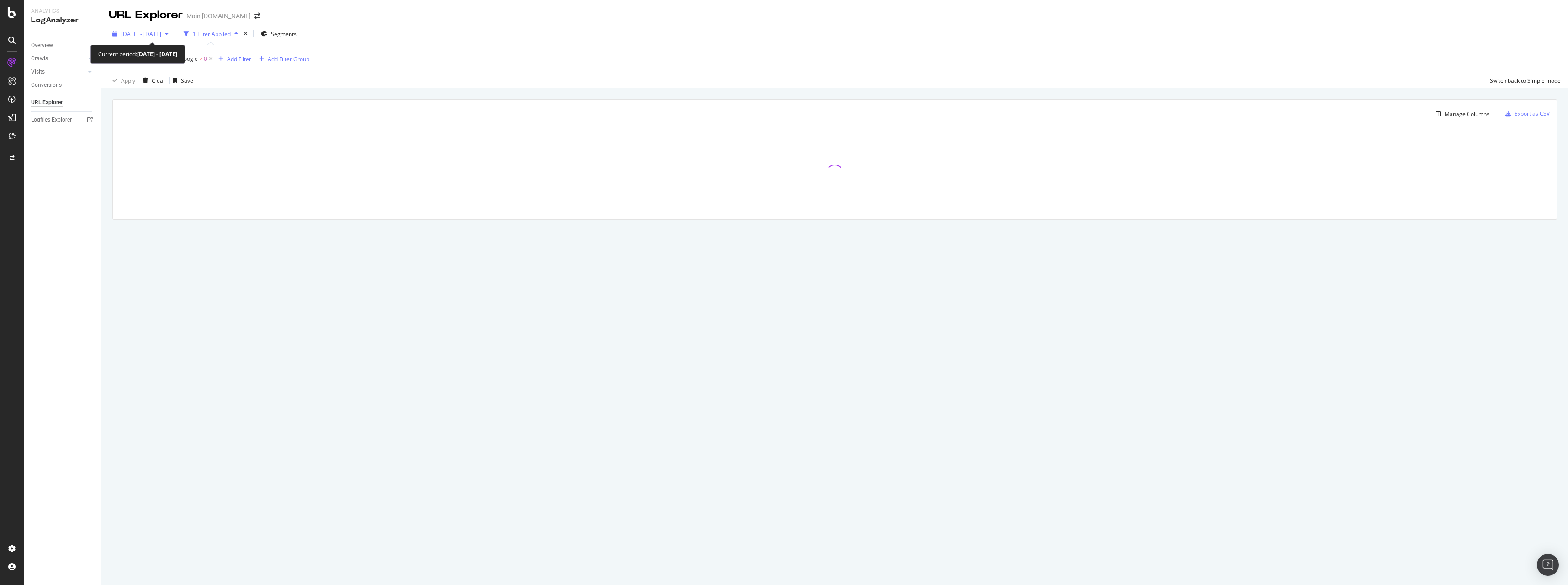
click at [157, 35] on span "2025 Jul. 20th - Aug. 18th" at bounding box center [141, 34] width 40 height 8
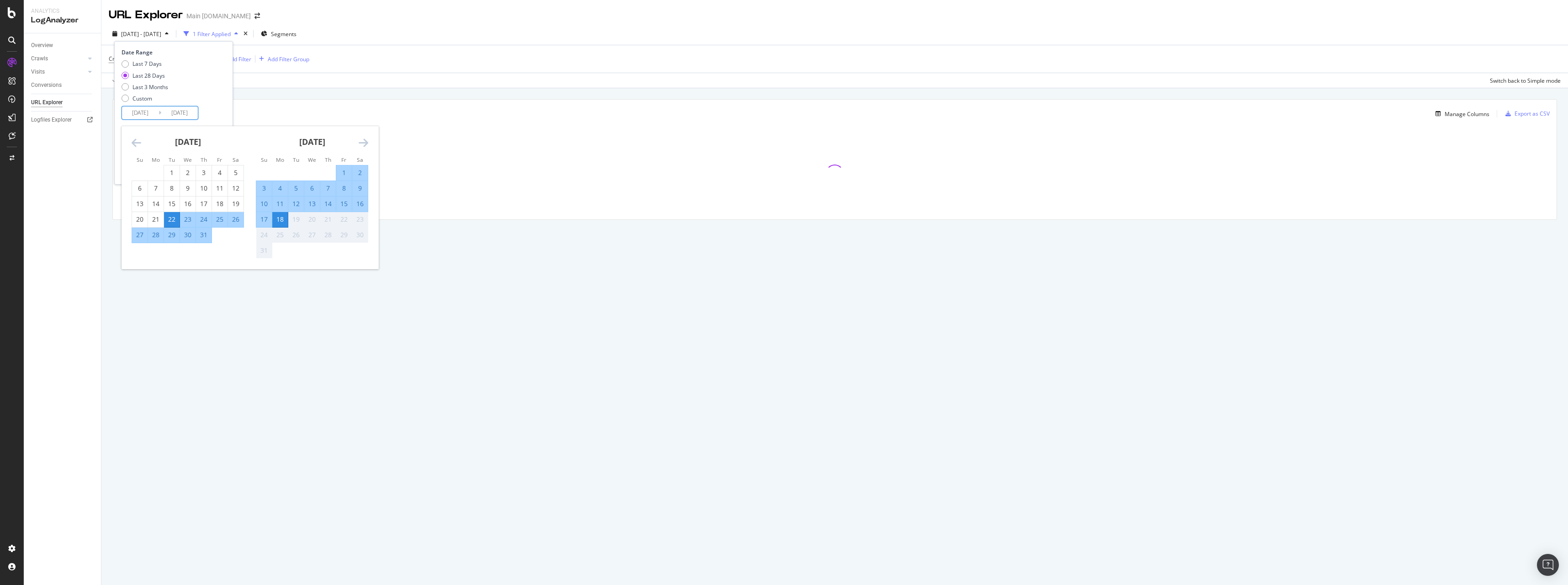
click at [167, 113] on input "2025/08/18" at bounding box center [180, 113] width 37 height 13
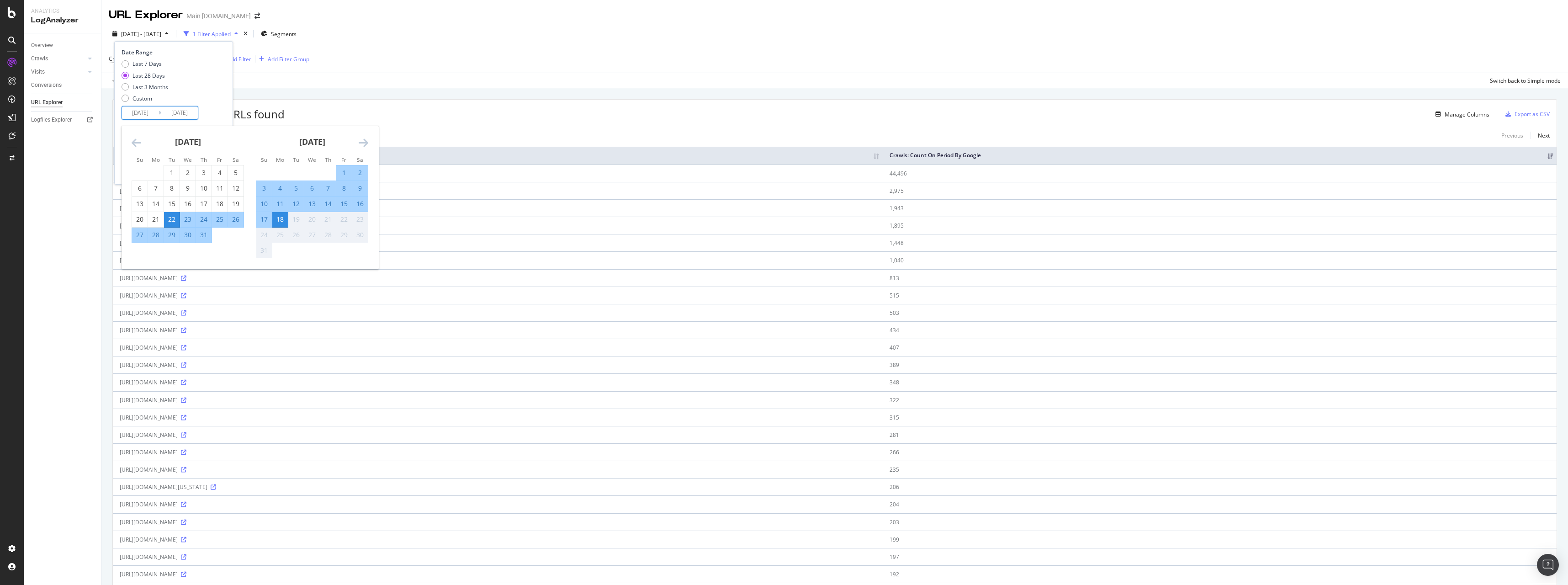
click at [200, 87] on div "Last 7 Days Last 28 Days Last 3 Months Custom" at bounding box center [172, 83] width 101 height 46
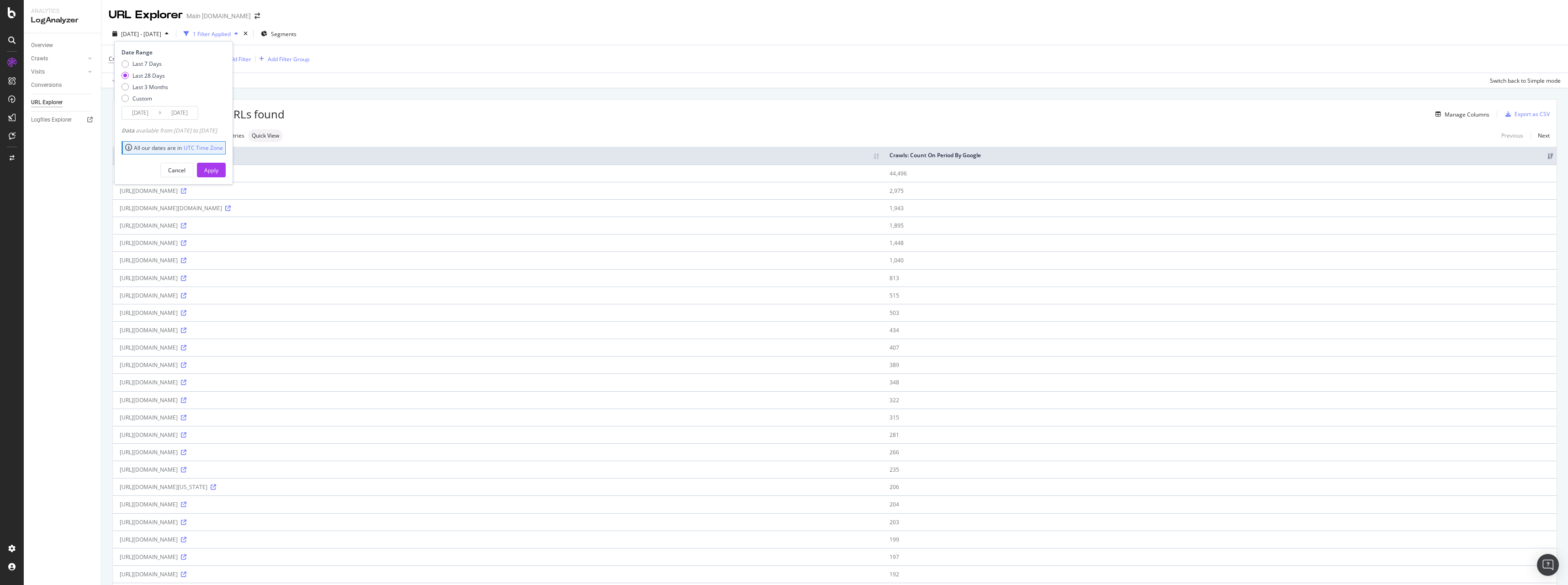
click at [160, 109] on icon at bounding box center [159, 113] width 2 height 9
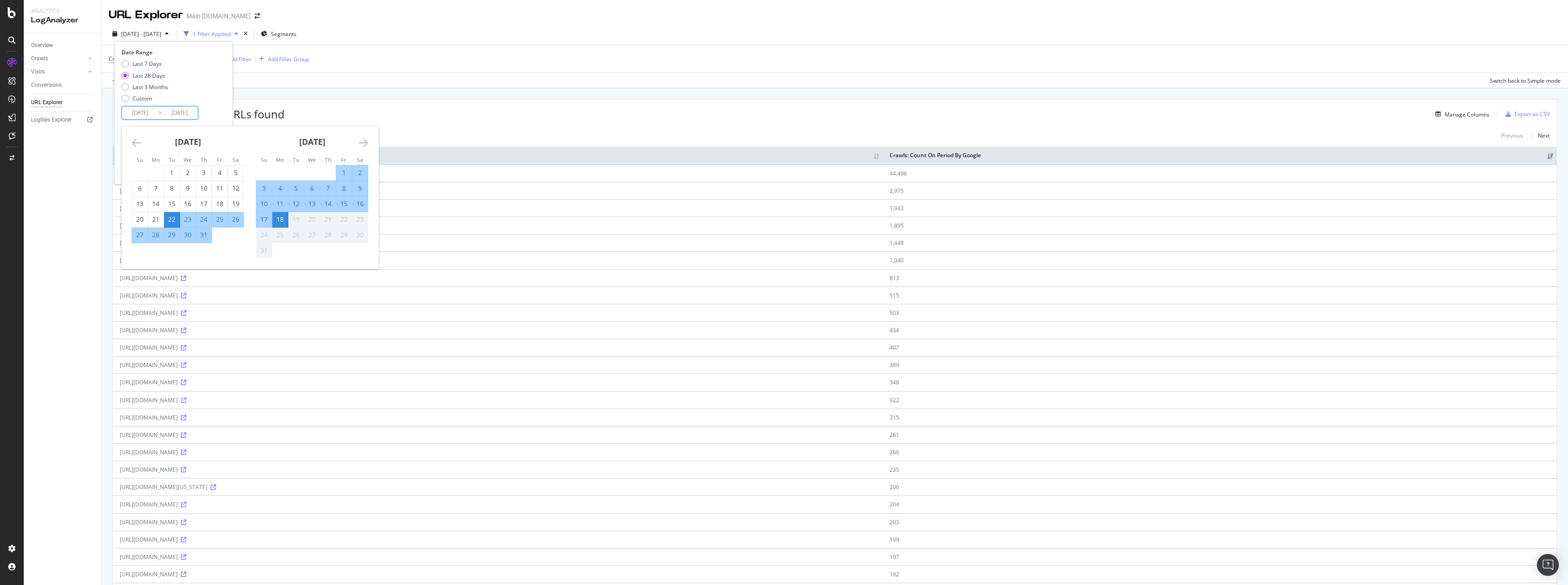
click at [147, 110] on input "2025/07/22" at bounding box center [141, 113] width 37 height 13
click at [147, 101] on div "Custom" at bounding box center [142, 98] width 20 height 8
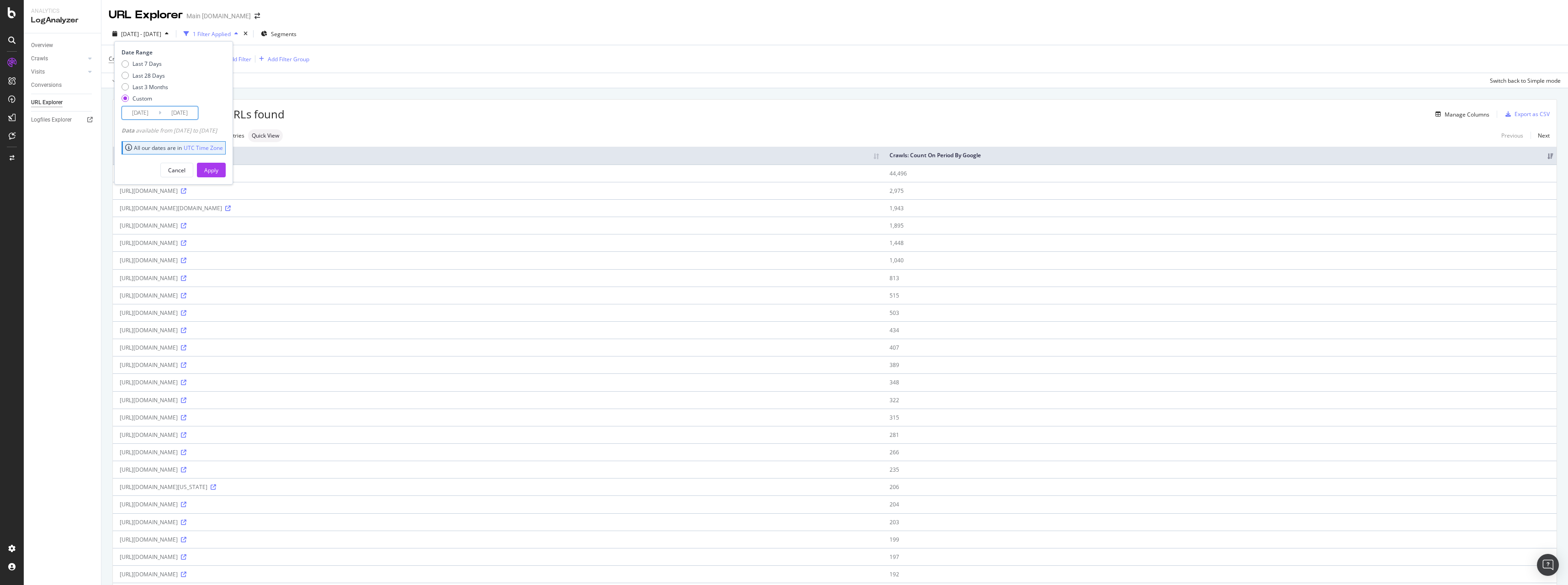
click at [149, 109] on input "2025/07/22" at bounding box center [141, 113] width 37 height 13
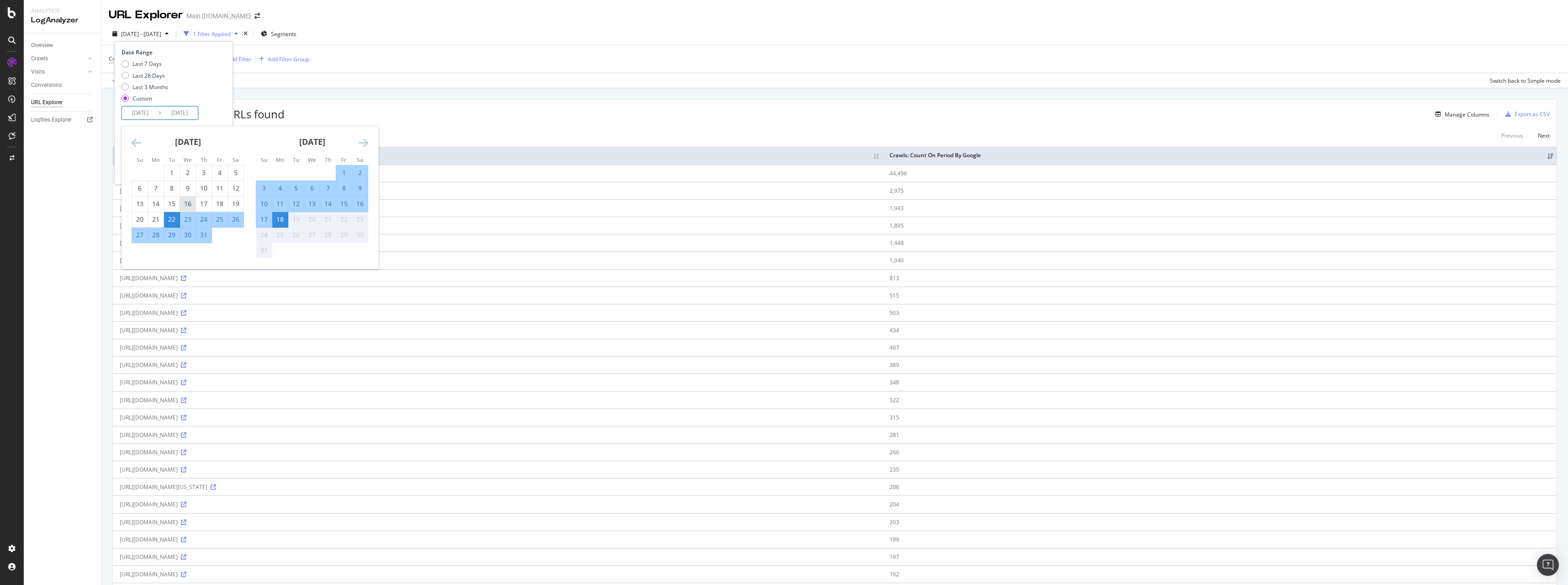
click at [185, 201] on div "16" at bounding box center [187, 203] width 15 height 9
type input "[DATE]"
click at [185, 201] on div "16" at bounding box center [187, 203] width 15 height 9
type input "[DATE]"
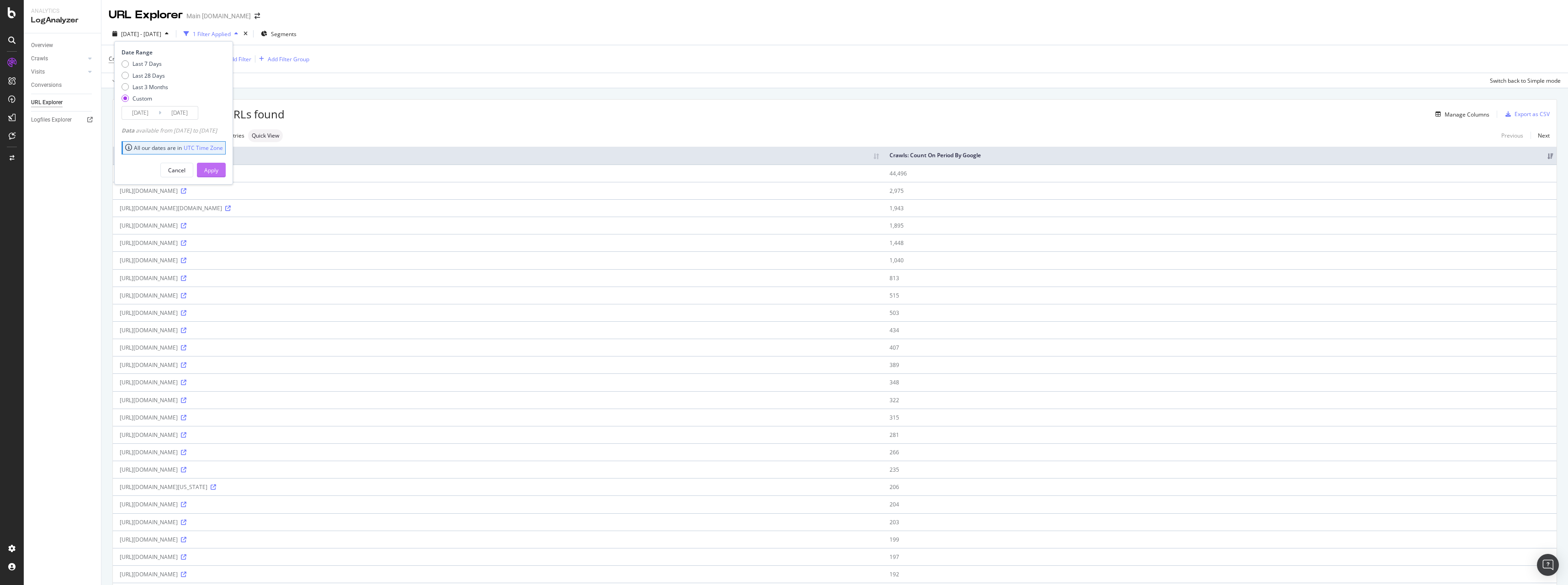
click at [218, 175] on div "Apply" at bounding box center [212, 169] width 14 height 14
click at [241, 62] on div "Add Filter" at bounding box center [239, 59] width 24 height 8
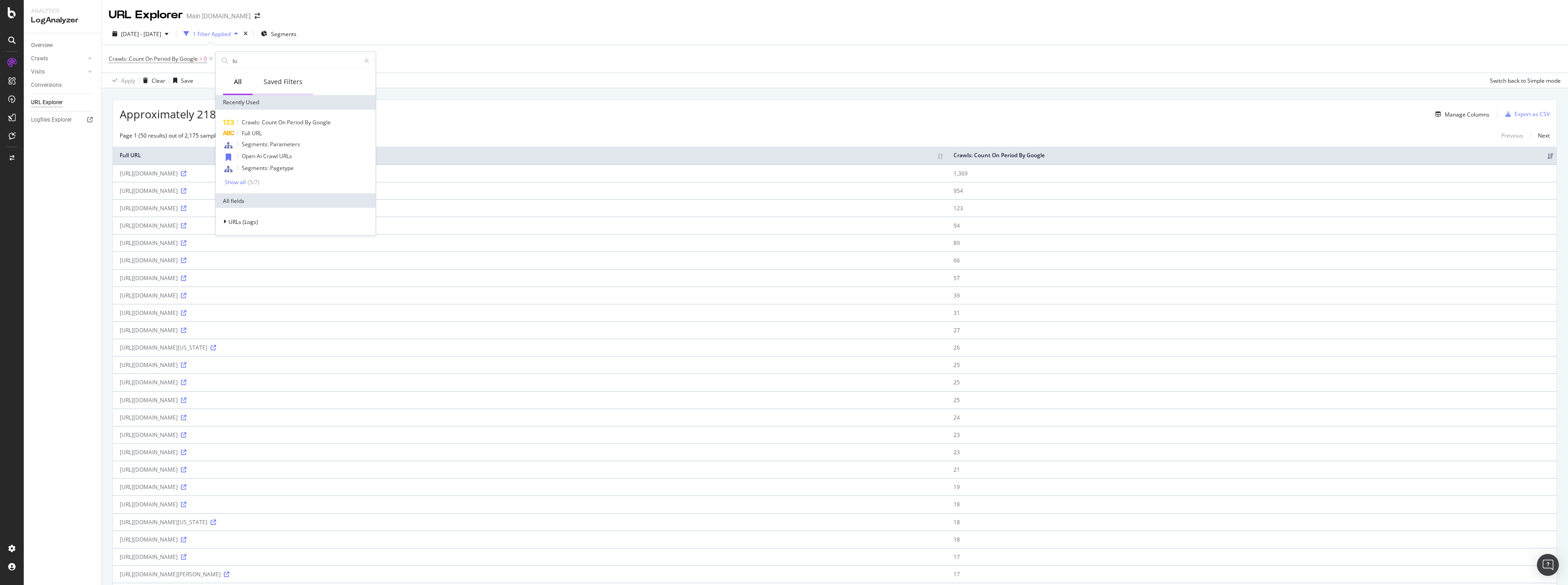
type input "log"
click at [438, 89] on div "Approximately 218K URLs found Manage Columns Export as CSV Page 1 (50 results) …" at bounding box center [834, 583] width 1467 height 991
click at [51, 58] on link "Crawls" at bounding box center [58, 58] width 54 height 10
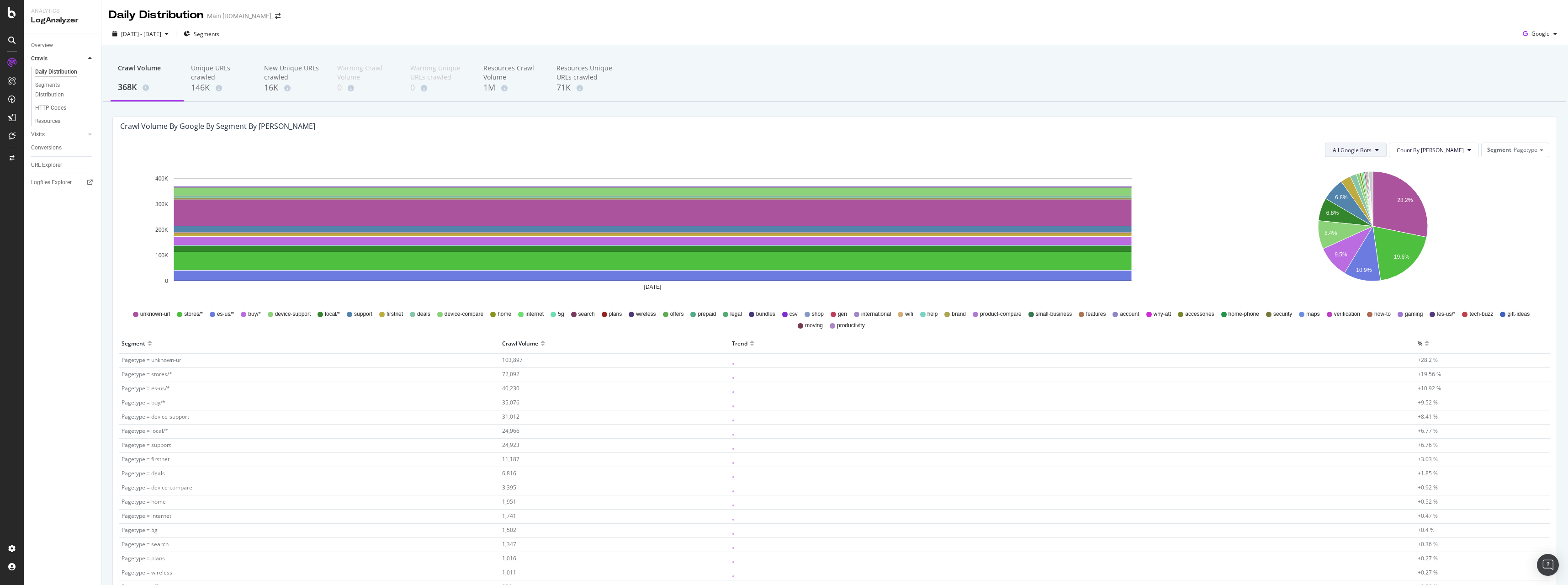
click at [1371, 151] on span "All Google Bots" at bounding box center [1352, 150] width 39 height 8
click at [1408, 218] on div "Google Desktop" at bounding box center [1392, 224] width 79 height 14
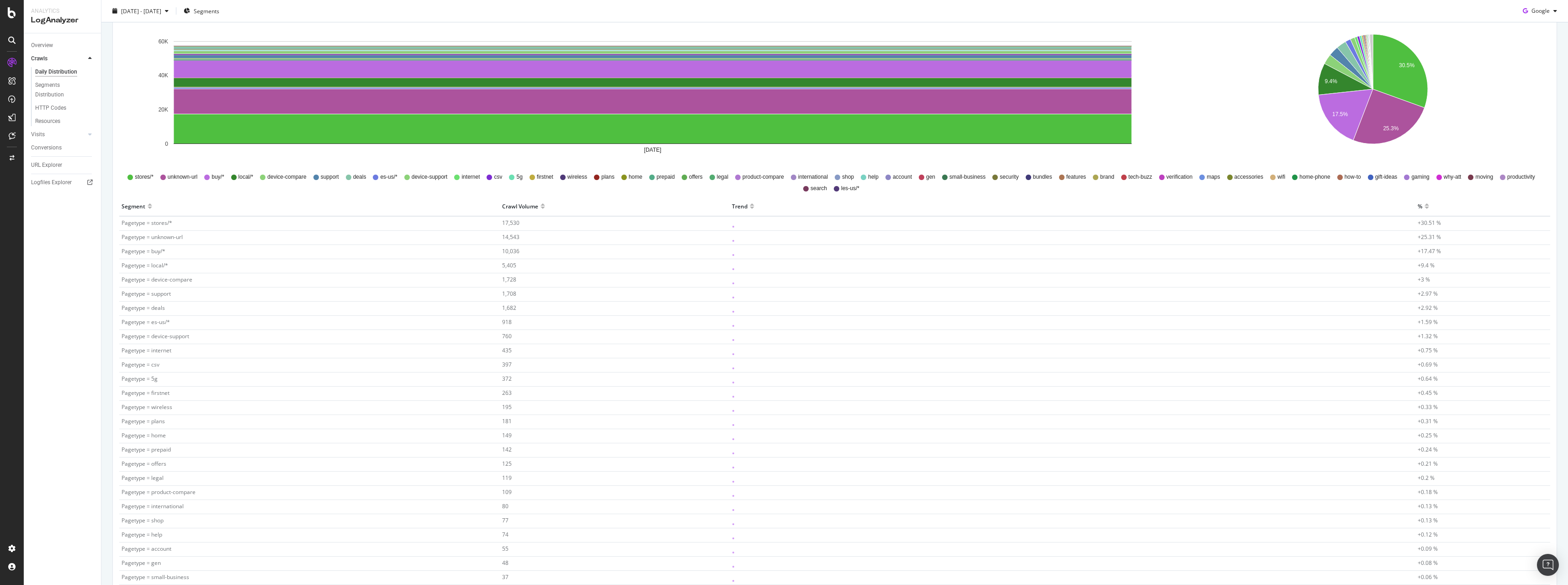
scroll to position [0, 0]
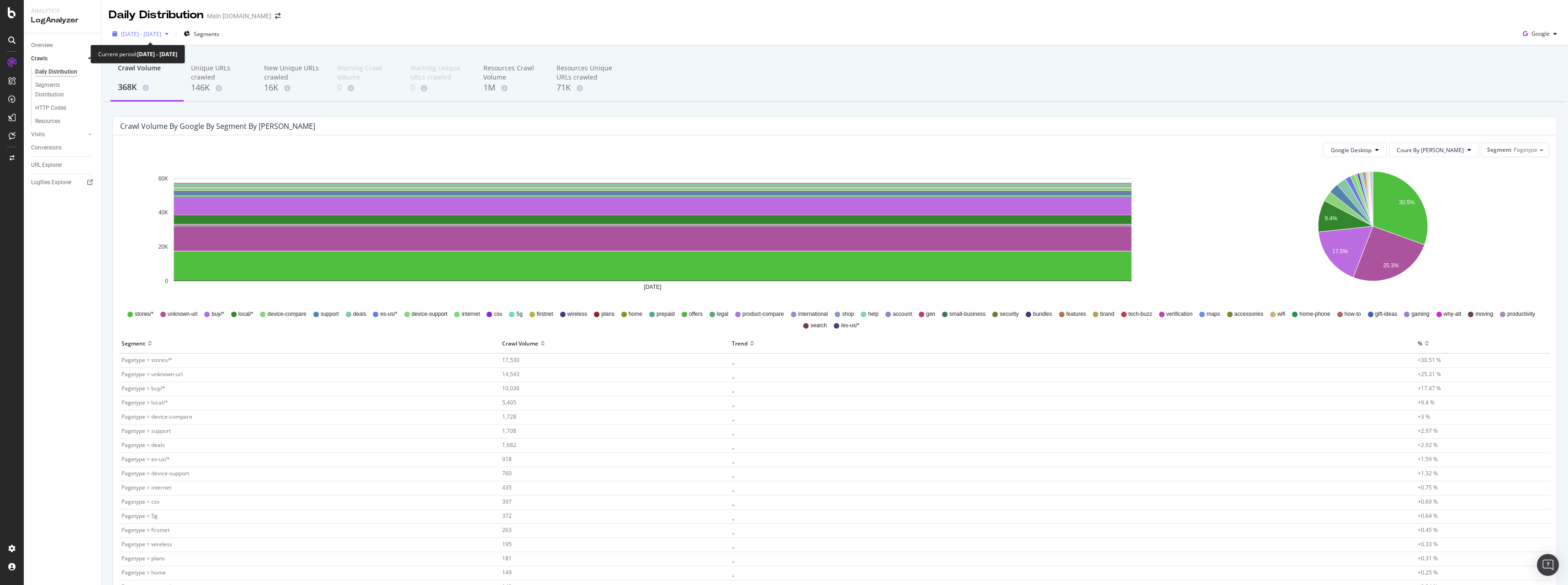
click at [161, 38] on div "[DATE] - [DATE]" at bounding box center [140, 34] width 63 height 14
click at [313, 165] on icon "Jul 16 2025 0 20K 40K 60K" at bounding box center [652, 233] width 1065 height 137
click at [90, 182] on icon at bounding box center [90, 182] width 6 height 6
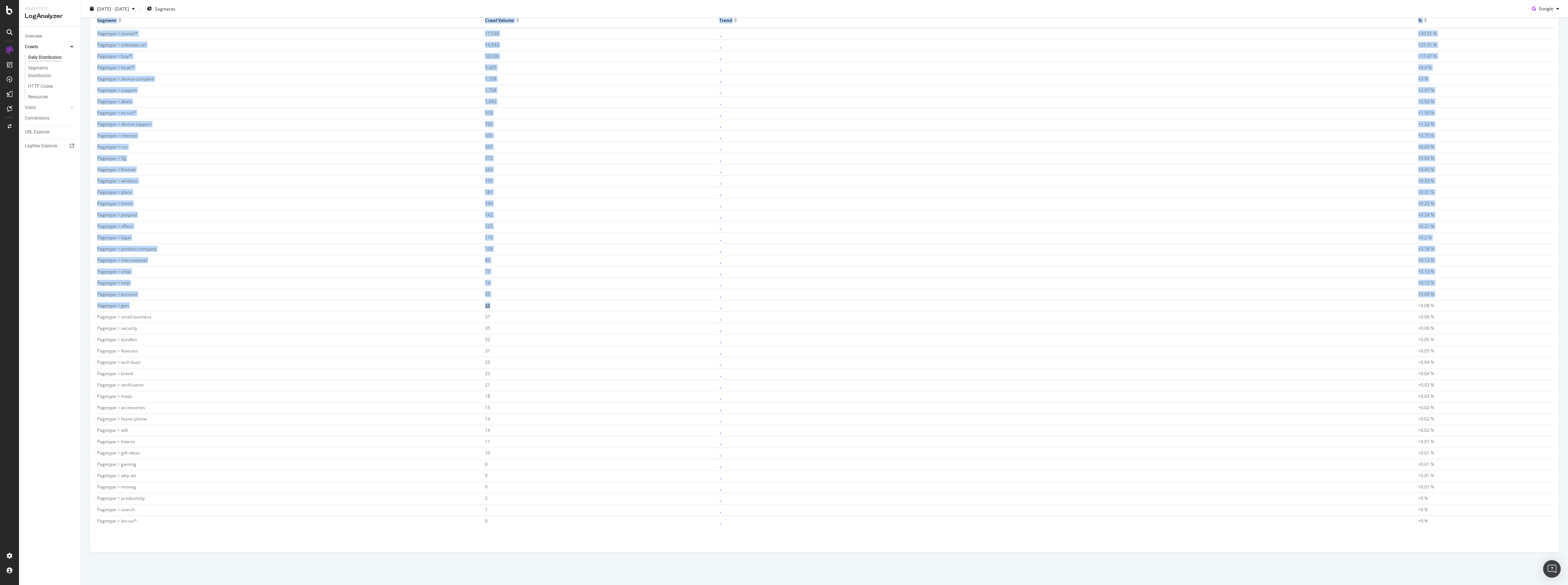
scroll to position [259, 0]
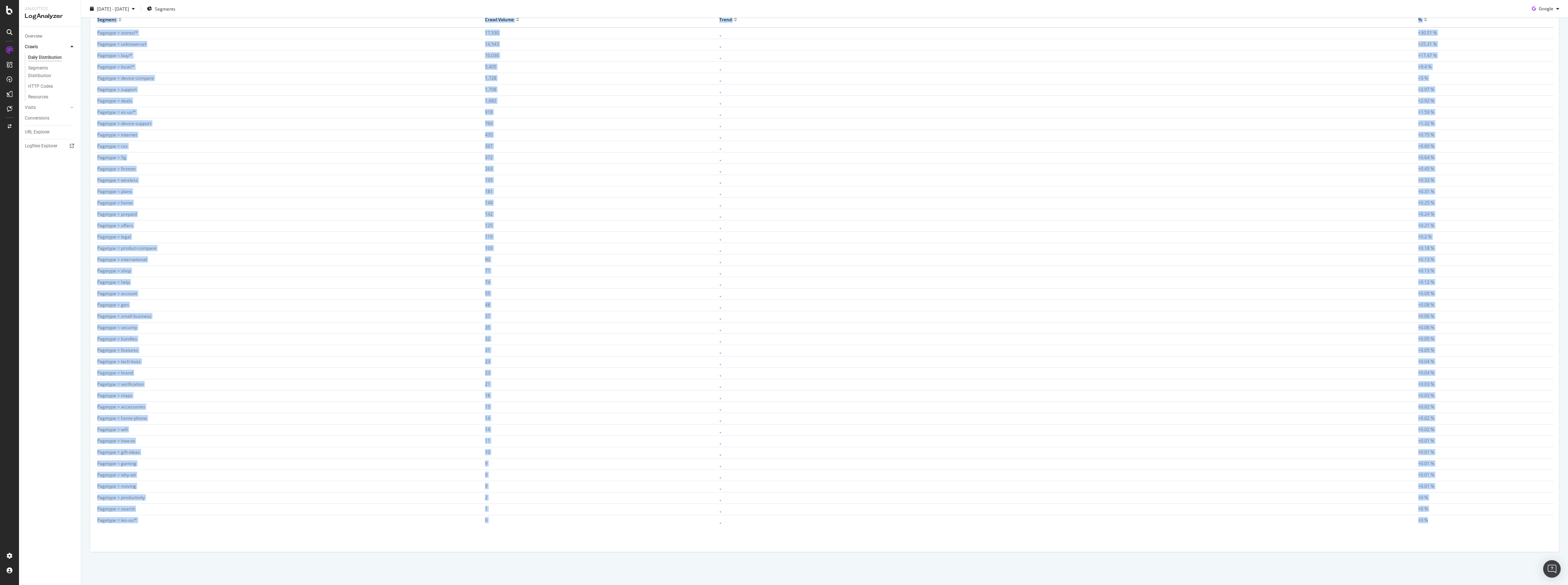
drag, startPoint x: 95, startPoint y: 66, endPoint x: 1429, endPoint y: 523, distance: 1410.1
click at [1254, 467] on table "Segment Crawl Volume Trend % Pagetype = stores/* 17,530 +30.51 % Pagetype = unk…" at bounding box center [824, 269] width 1458 height 514
copy table "Segment Crawl Volume Trend % Pagetype = stores/* 17,530 +30.51 % Pagetype = unk…"
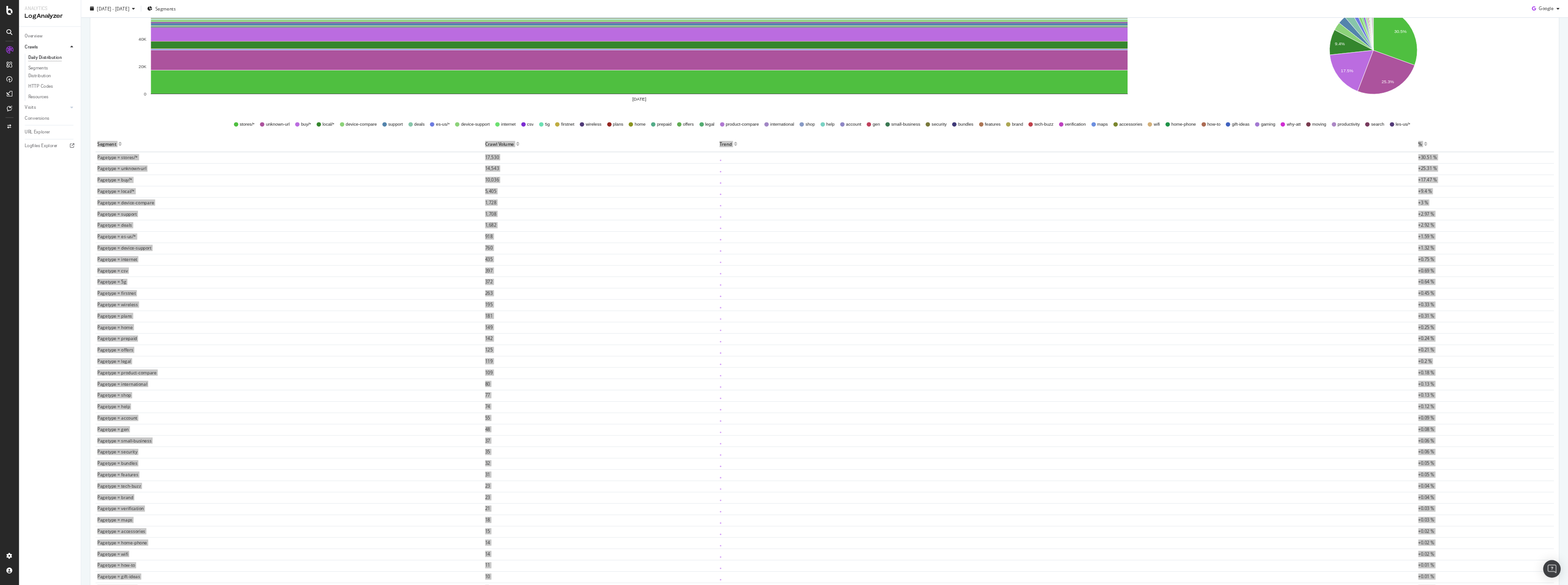
scroll to position [0, 0]
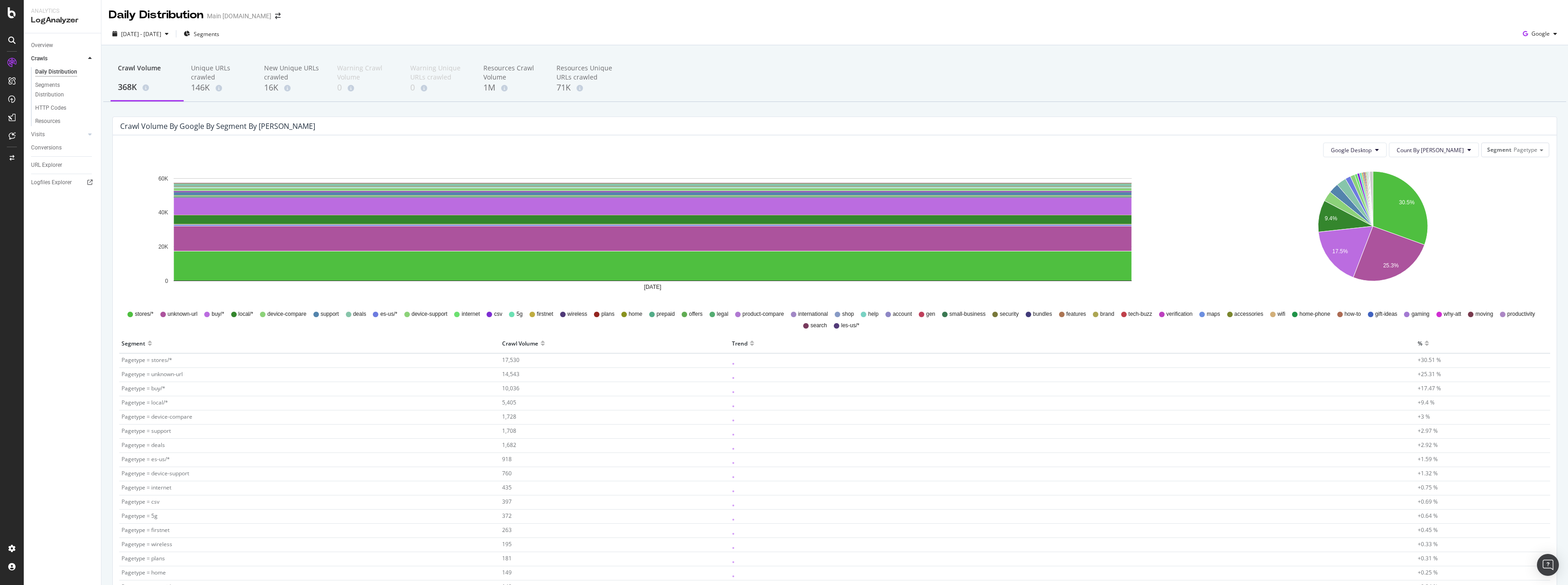
drag, startPoint x: 1926, startPoint y: 1, endPoint x: 1298, endPoint y: 98, distance: 635.4
click at [1298, 98] on div "Crawl Volume 368K Unique URLs crawled 146K New Unique URLs crawled 16K Warning …" at bounding box center [834, 78] width 1463 height 46
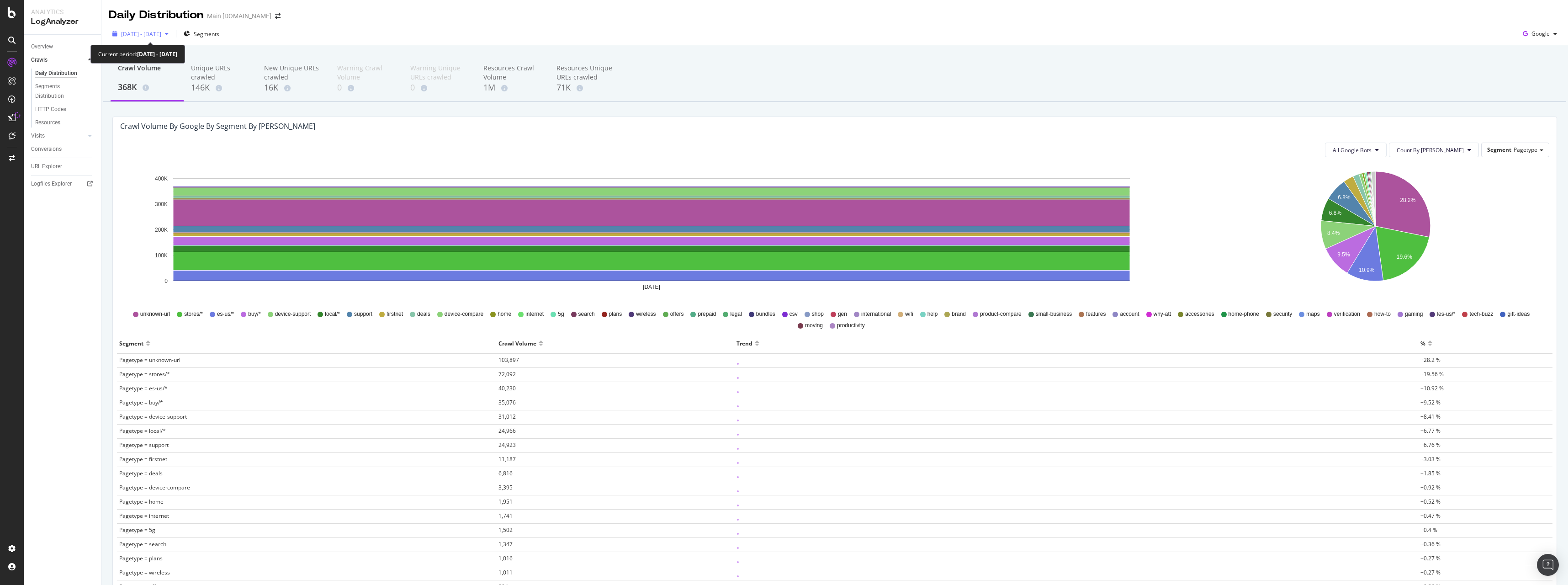
click at [161, 33] on span "[DATE] - [DATE]" at bounding box center [141, 34] width 40 height 8
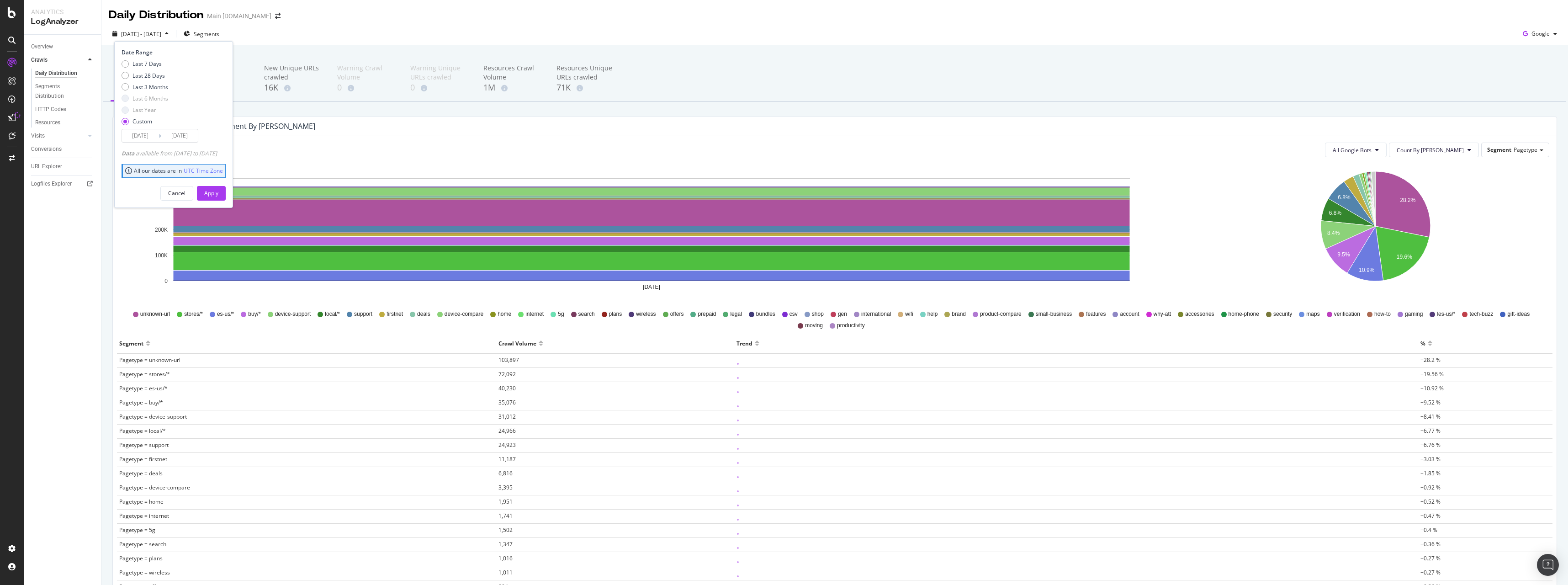
click at [136, 130] on input "[DATE]" at bounding box center [141, 136] width 37 height 13
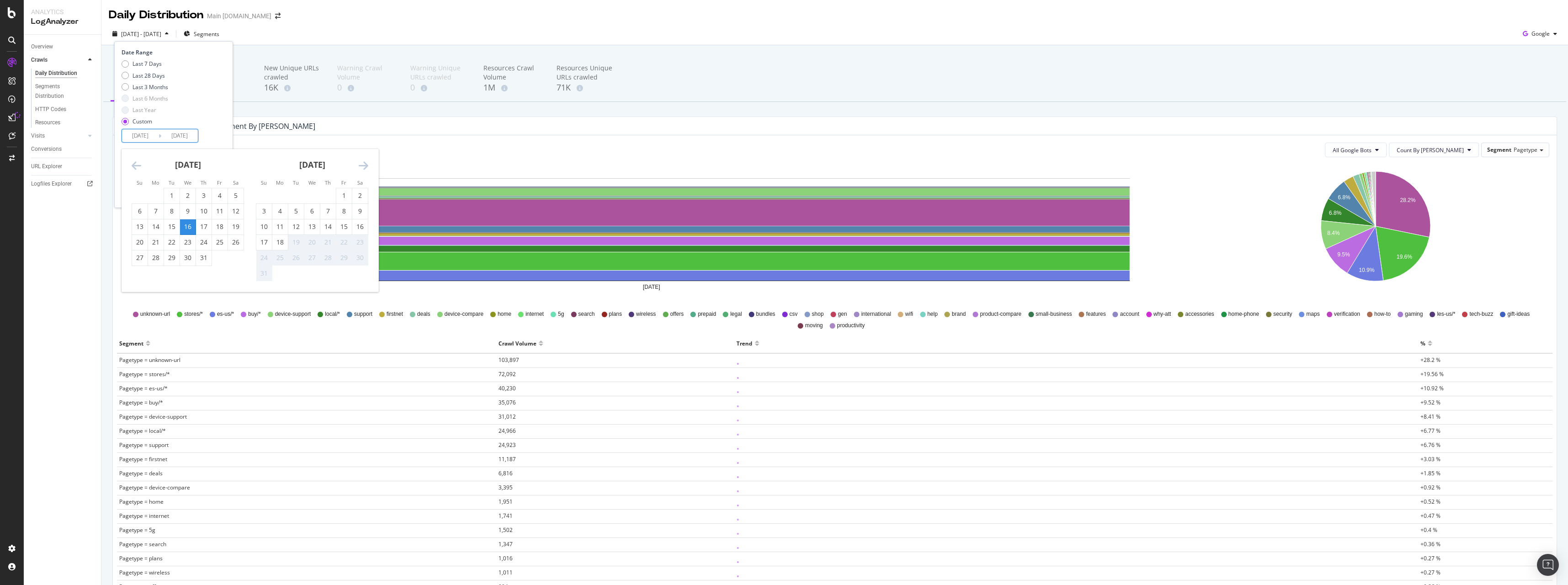
click at [137, 168] on icon "Move backward to switch to the previous month." at bounding box center [137, 165] width 10 height 11
click at [156, 229] on div "16" at bounding box center [155, 226] width 15 height 9
type input "[DATE]"
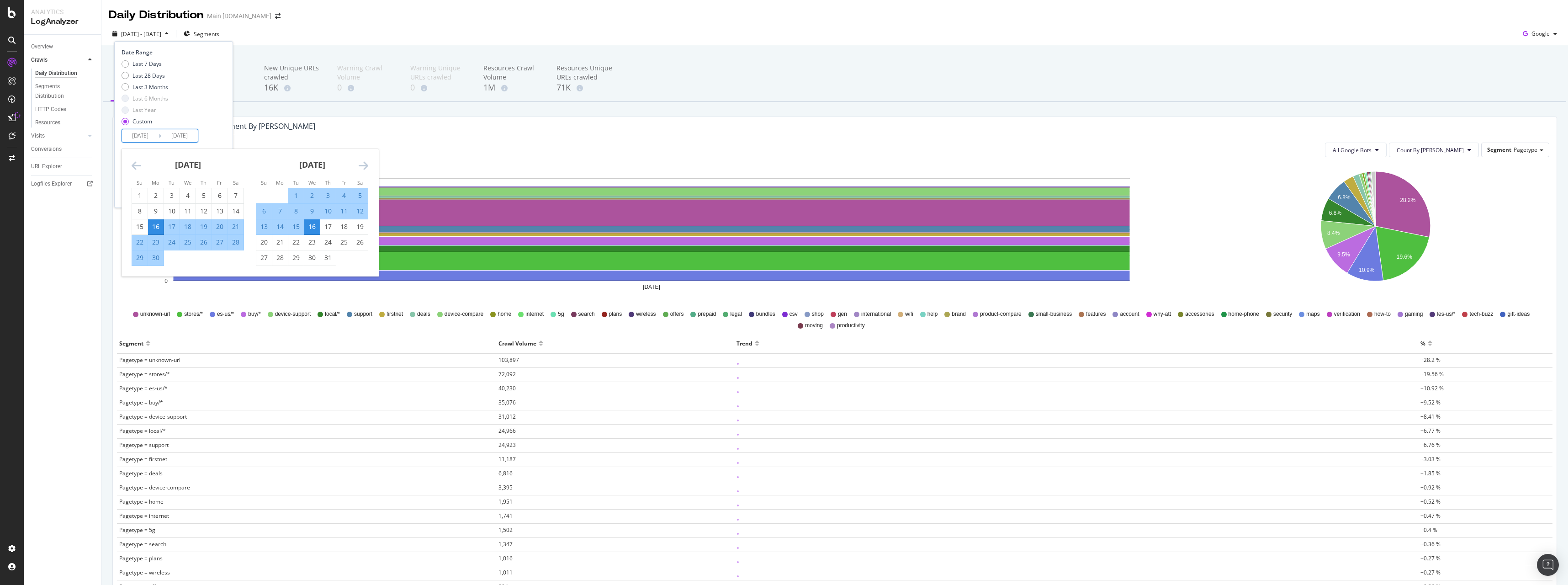
click at [209, 126] on div "Last 7 Days Last 28 Days Last 3 Months Last 6 Months Last Year Custom" at bounding box center [172, 94] width 101 height 69
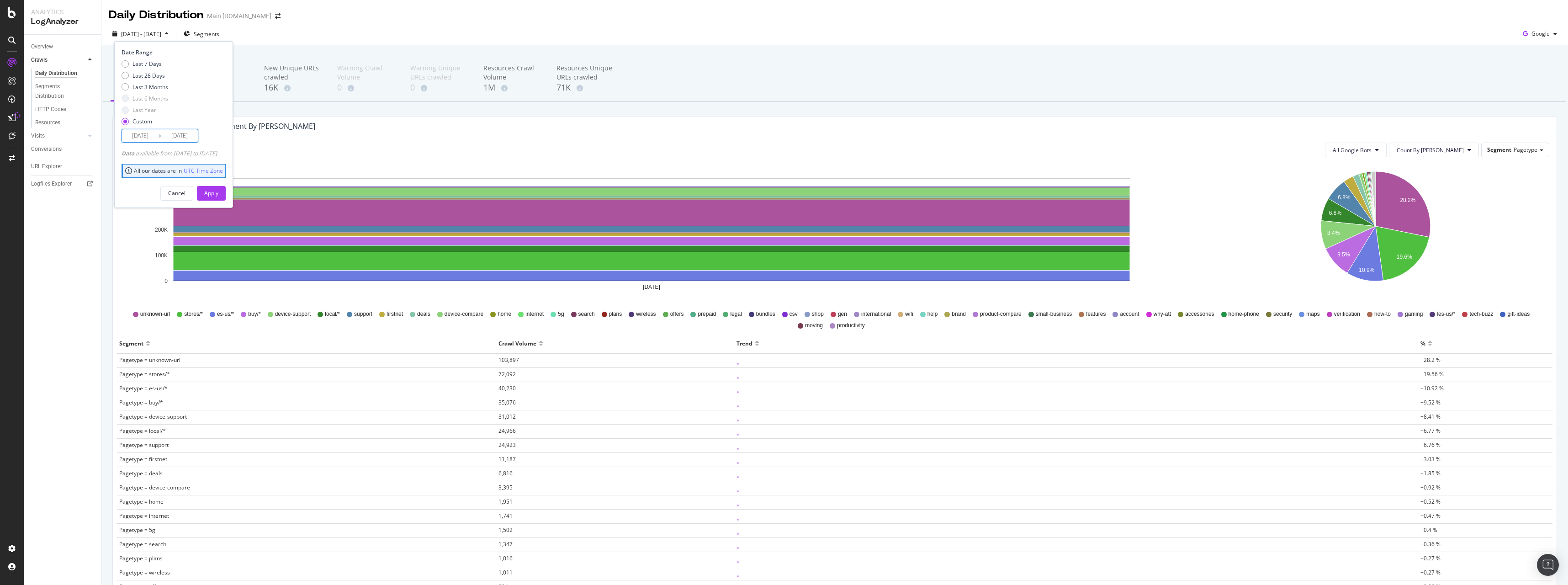
click at [143, 136] on input "[DATE]" at bounding box center [141, 136] width 37 height 13
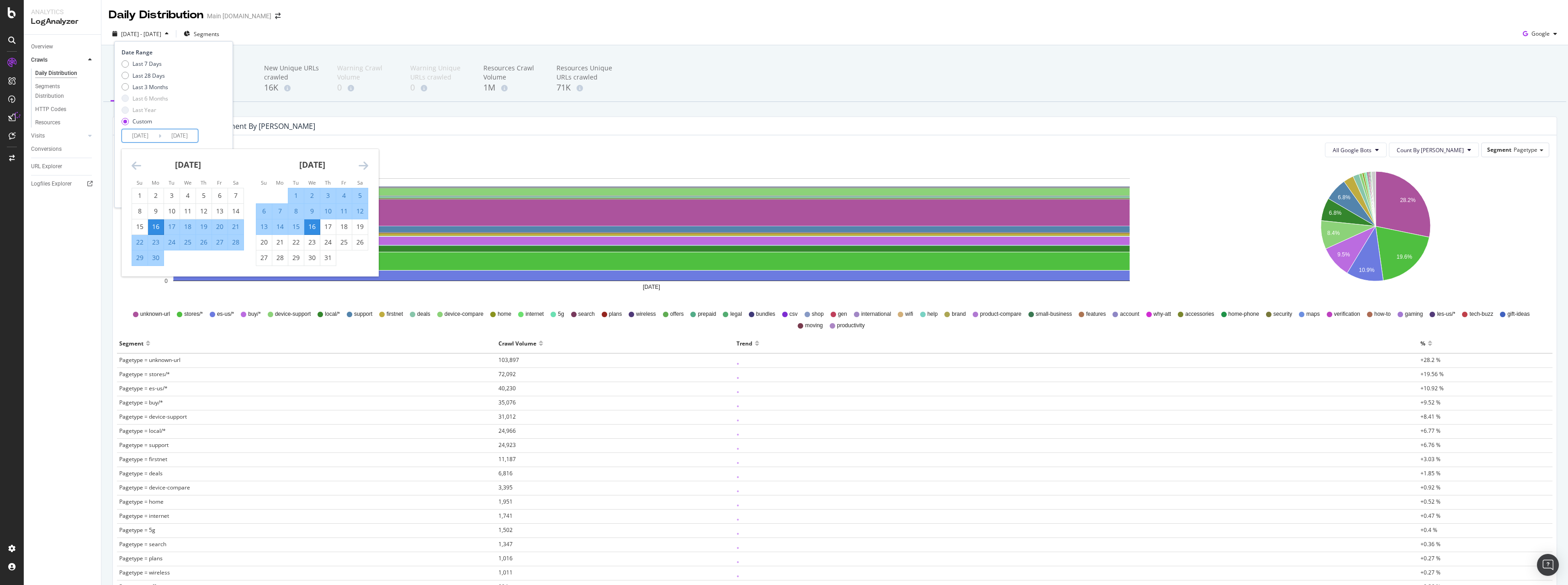
click at [157, 224] on div "16" at bounding box center [155, 226] width 15 height 9
click at [157, 223] on div "16" at bounding box center [155, 226] width 15 height 9
type input "[DATE]"
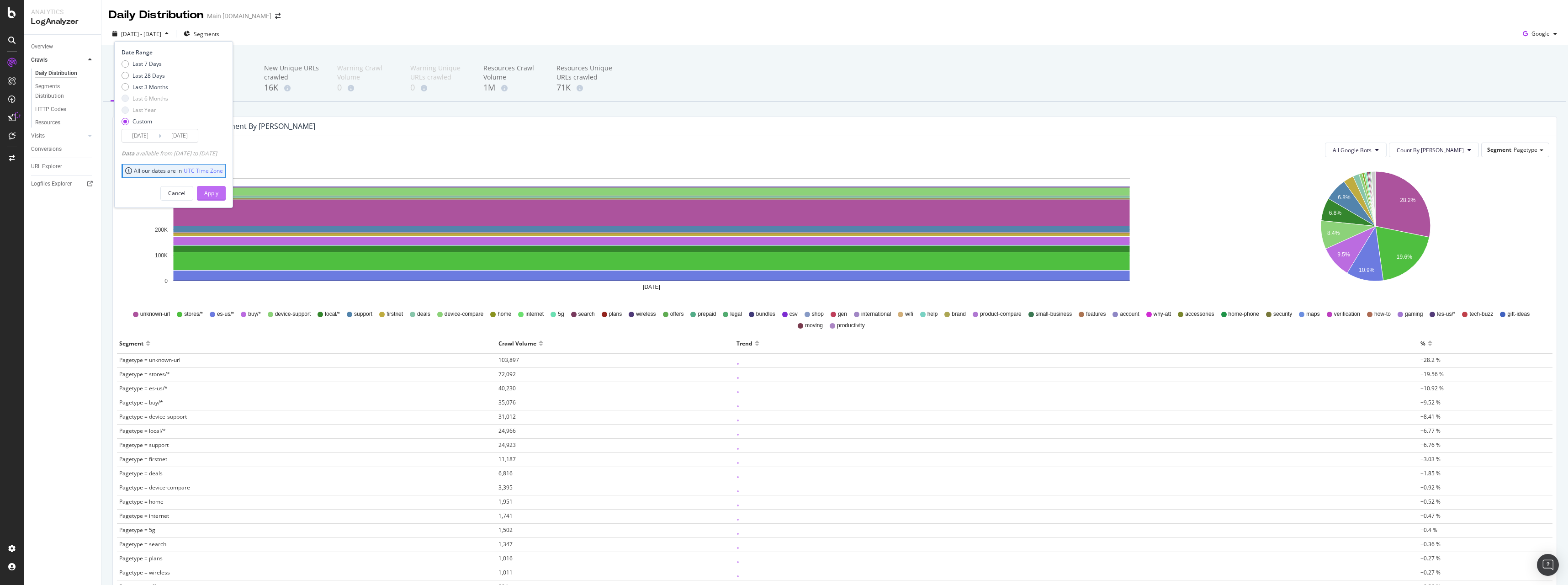
click at [218, 199] on div "Apply" at bounding box center [212, 193] width 14 height 14
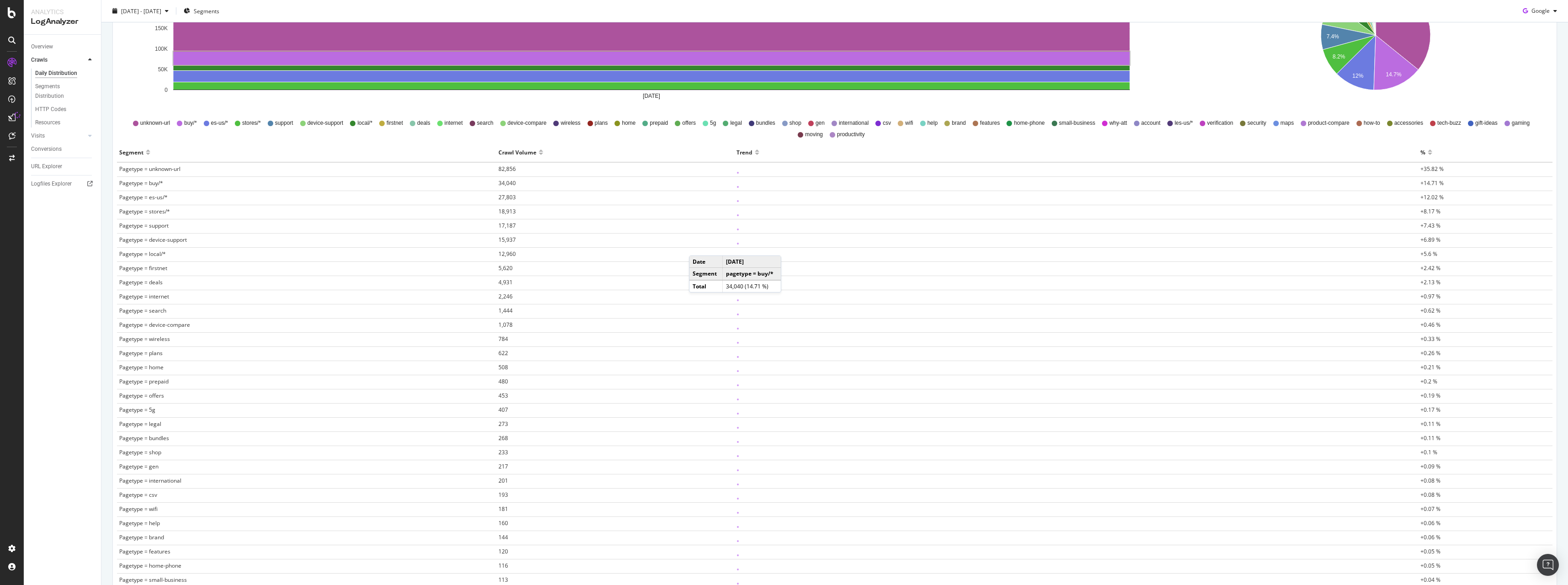
scroll to position [8, 0]
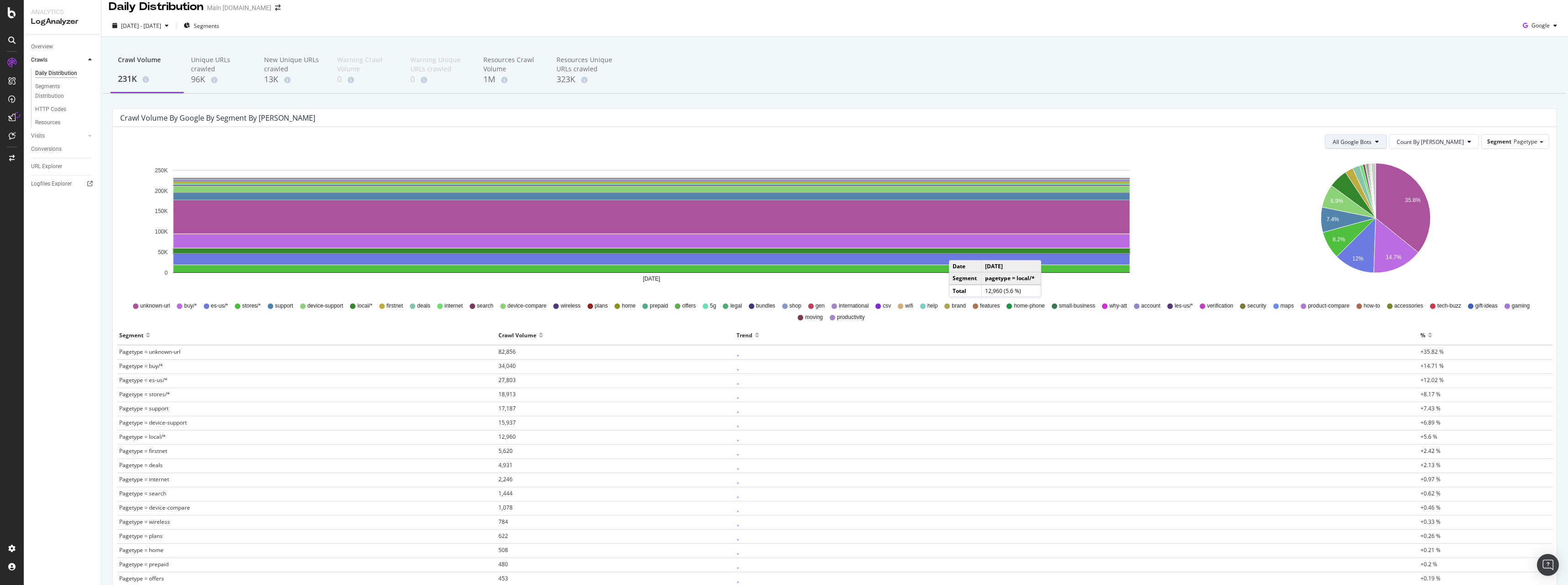
click at [1391, 134] on div "All Google Bots Count By Day Segment Pagetype Hold CTRL while clicking to filte…" at bounding box center [834, 563] width 1444 height 874
click at [1371, 141] on span "All Google Bots" at bounding box center [1352, 142] width 39 height 8
click at [1406, 257] on span "Google Desktop" at bounding box center [1392, 261] width 65 height 8
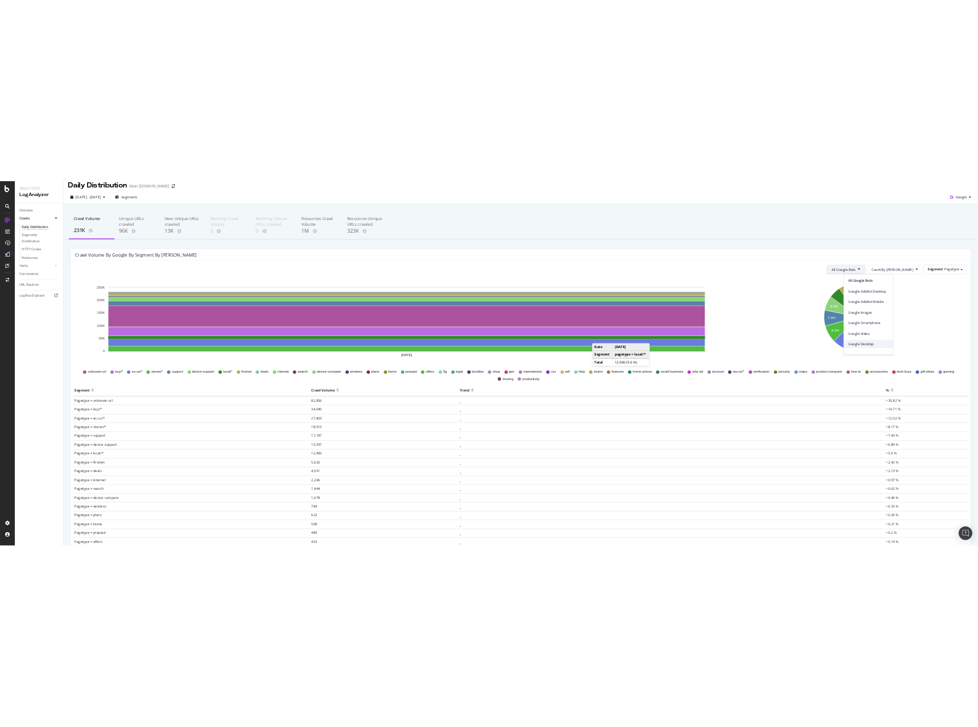
scroll to position [0, 0]
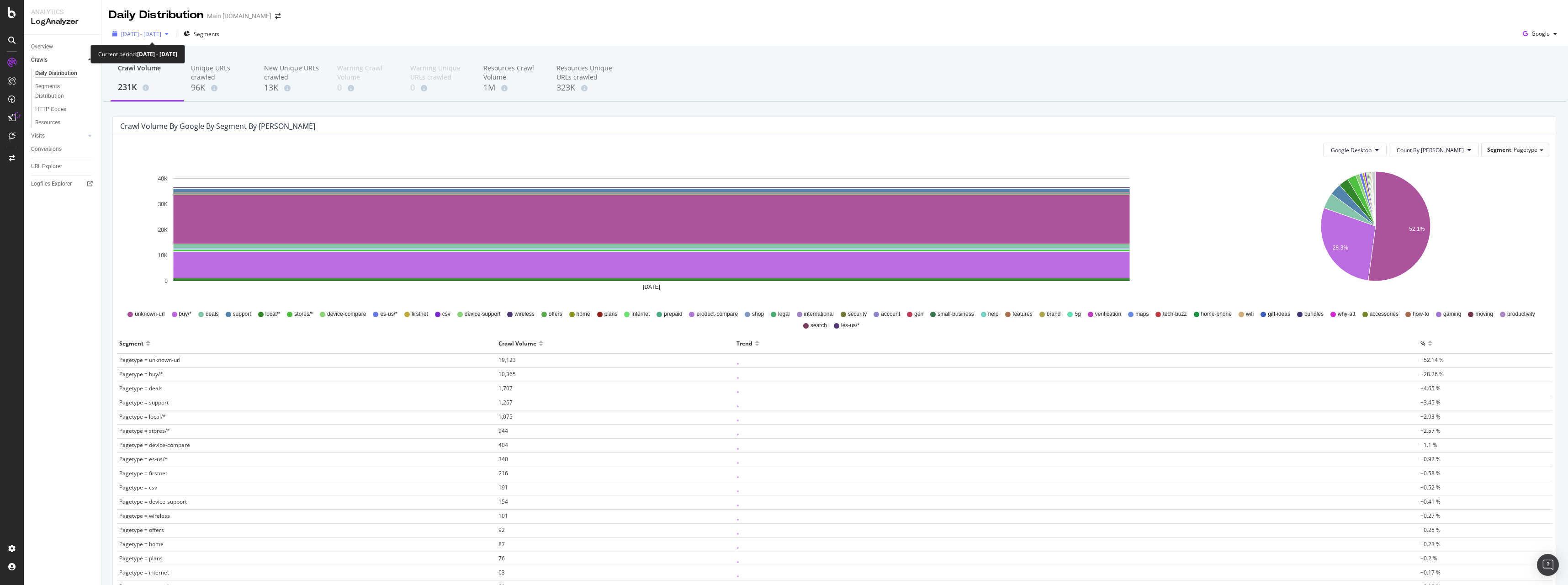
click at [157, 35] on span "[DATE] - [DATE]" at bounding box center [141, 34] width 40 height 8
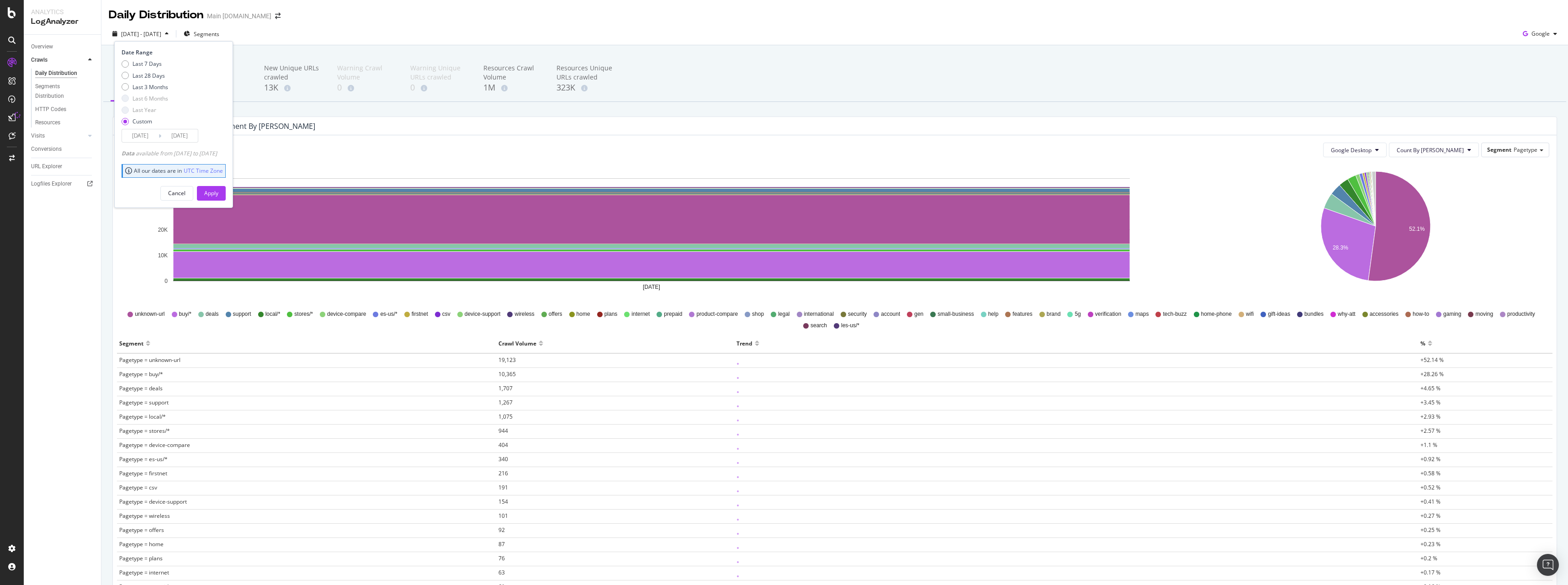
click at [141, 136] on input "[DATE]" at bounding box center [141, 136] width 37 height 13
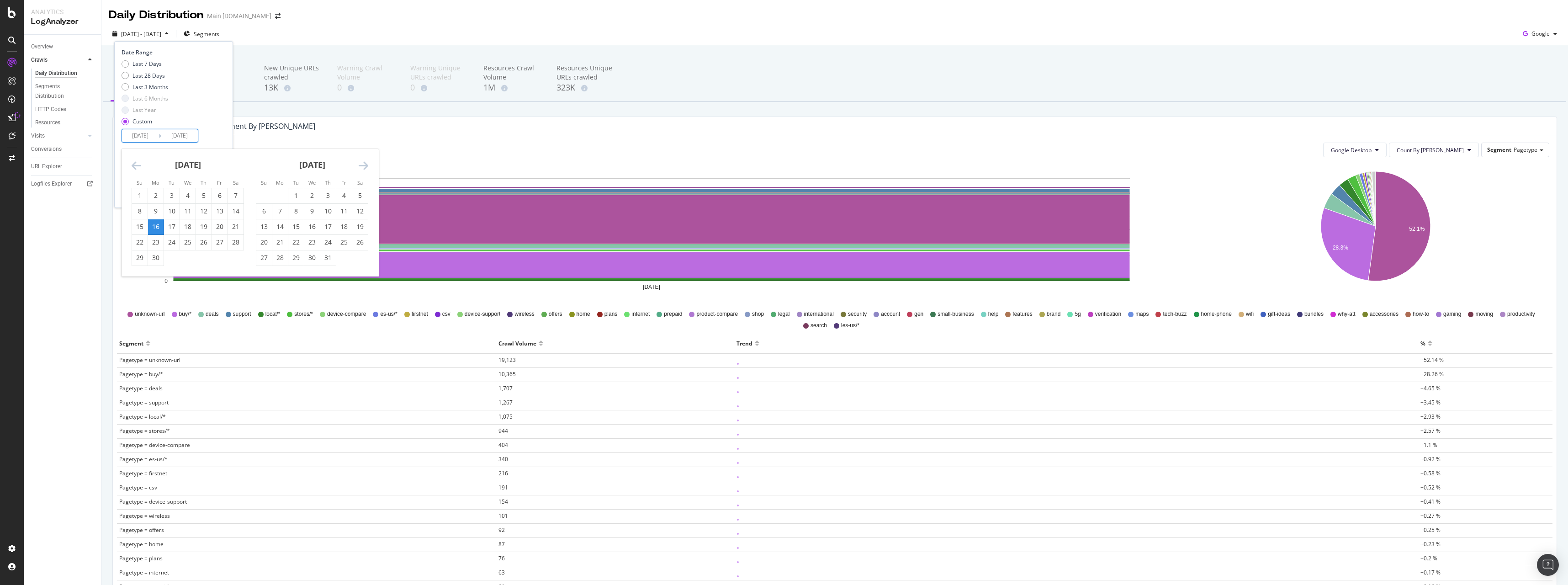
click at [153, 229] on div "16" at bounding box center [155, 226] width 15 height 9
click at [153, 229] on div "16" at bounding box center [155, 226] width 15 height 9
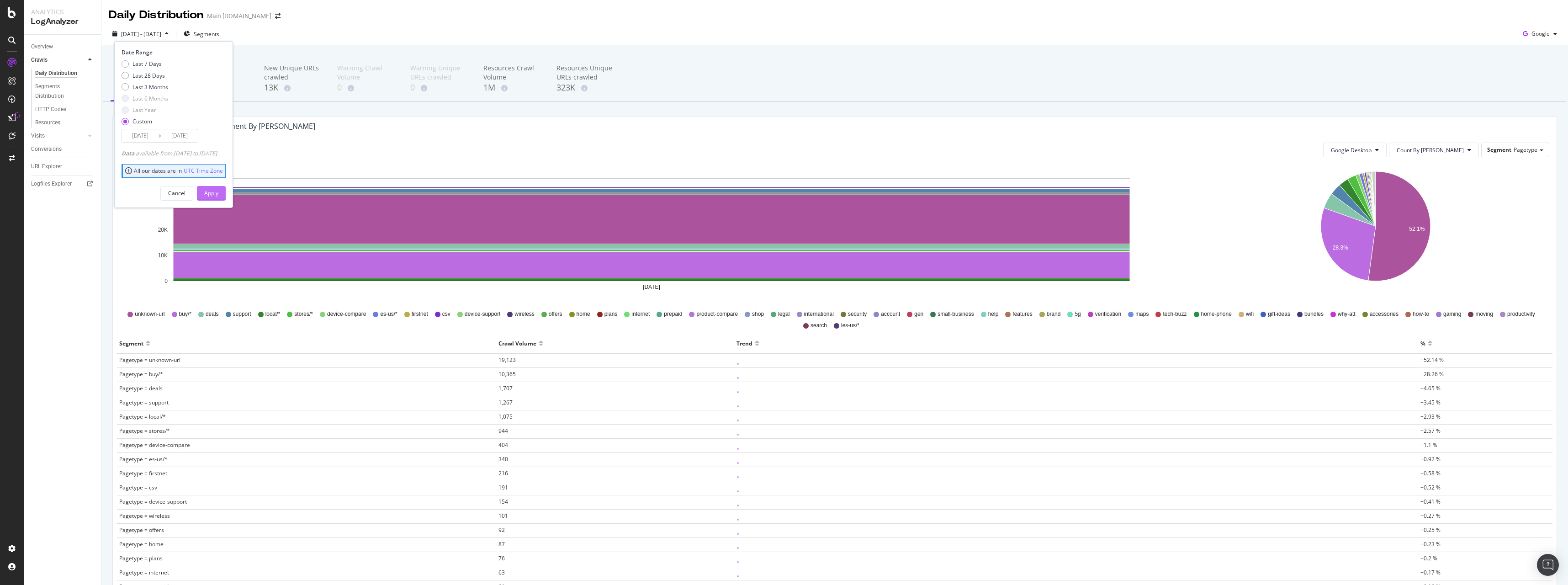
click at [218, 195] on div "Apply" at bounding box center [212, 193] width 14 height 8
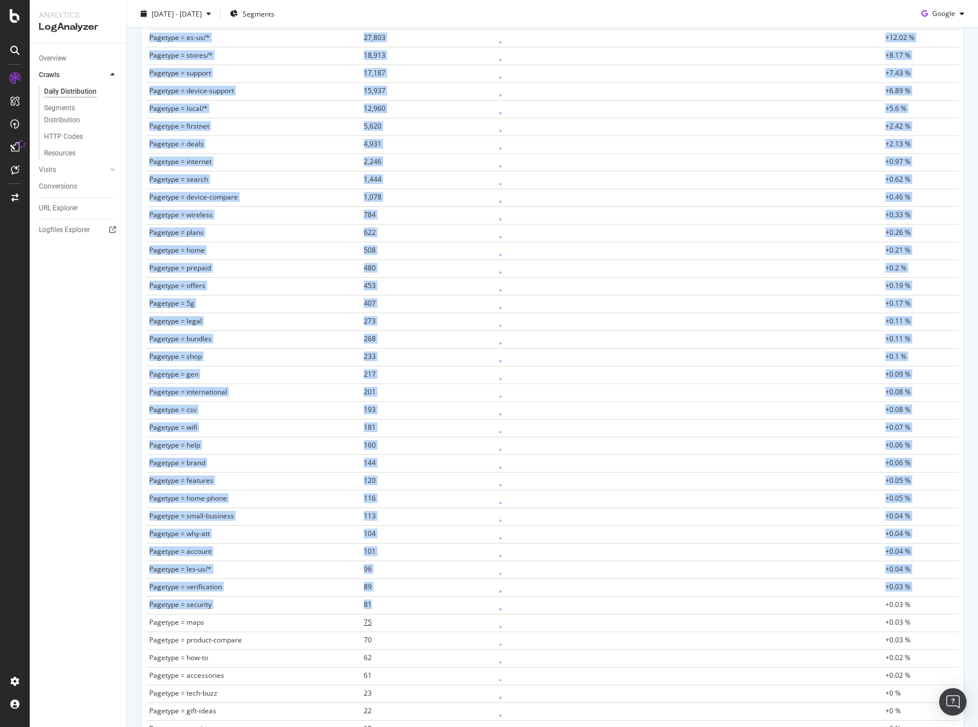
scroll to position [587, 0]
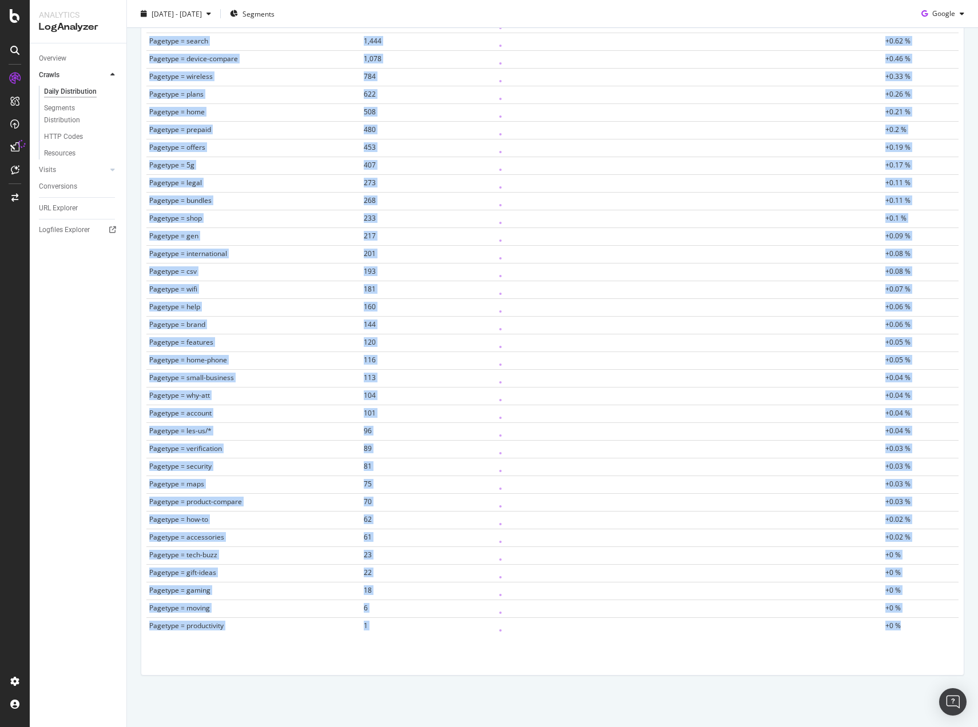
drag, startPoint x: 147, startPoint y: 430, endPoint x: 907, endPoint y: 632, distance: 786.8
click at [907, 632] on table "Segment Crawl Volume Trend % Pagetype = unknown-url 82,856 +35.82 % Pagetype = …" at bounding box center [552, 233] width 812 height 804
copy table "Segment Crawl Volume Trend % Pagetype = unknown-url 82,856 +35.82 % Pagetype = …"
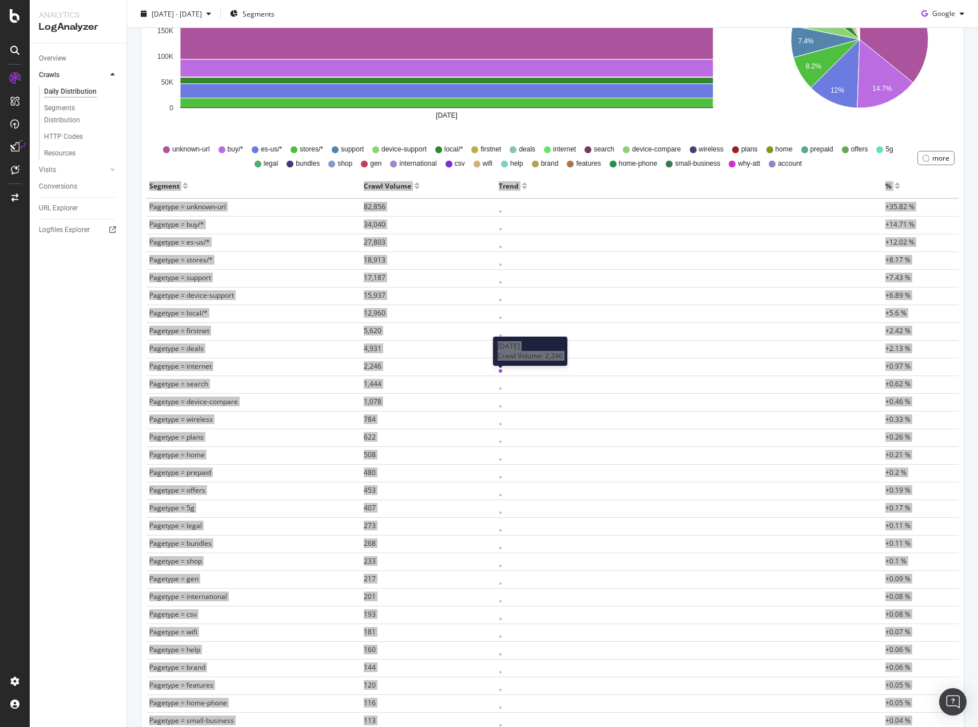
scroll to position [0, 0]
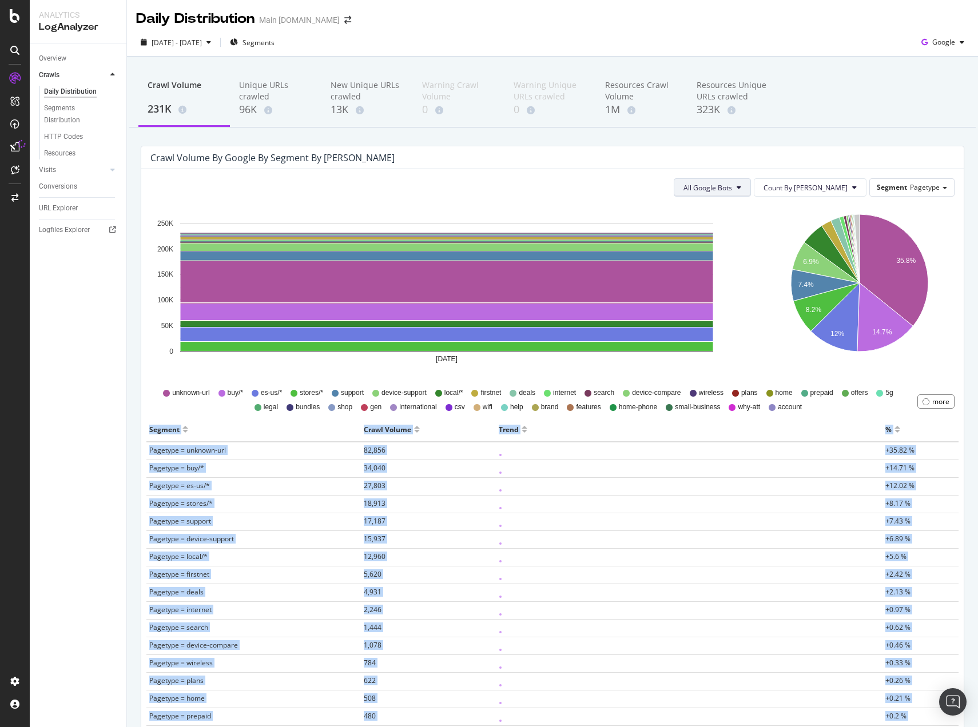
click at [751, 194] on button "All Google Bots" at bounding box center [712, 187] width 77 height 18
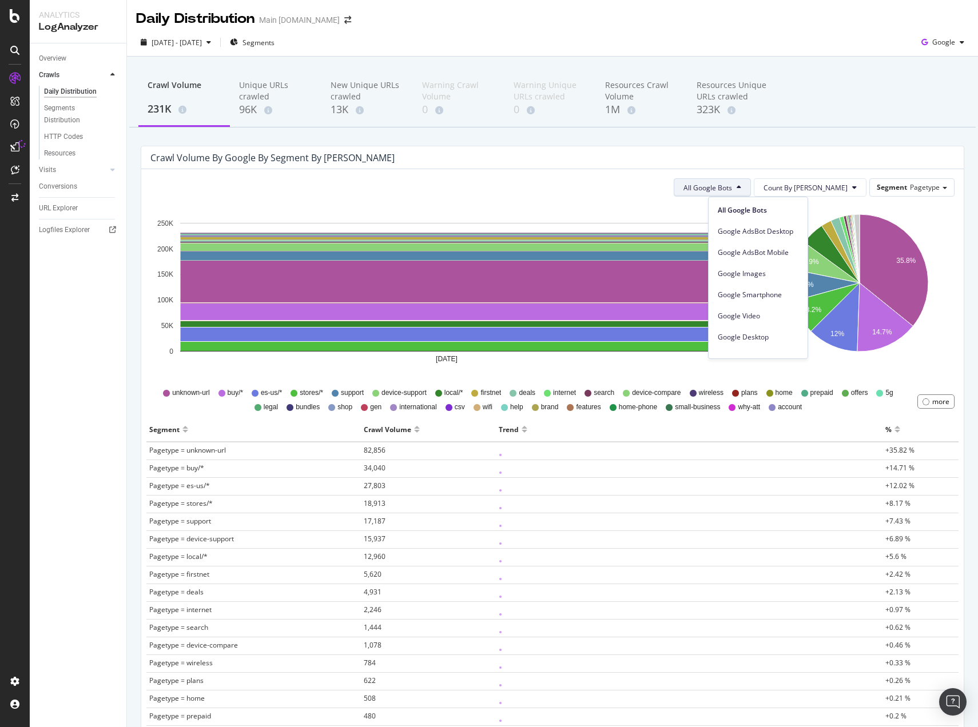
drag, startPoint x: 768, startPoint y: 334, endPoint x: 889, endPoint y: 314, distance: 122.3
click at [768, 335] on span "Google Desktop" at bounding box center [758, 337] width 81 height 10
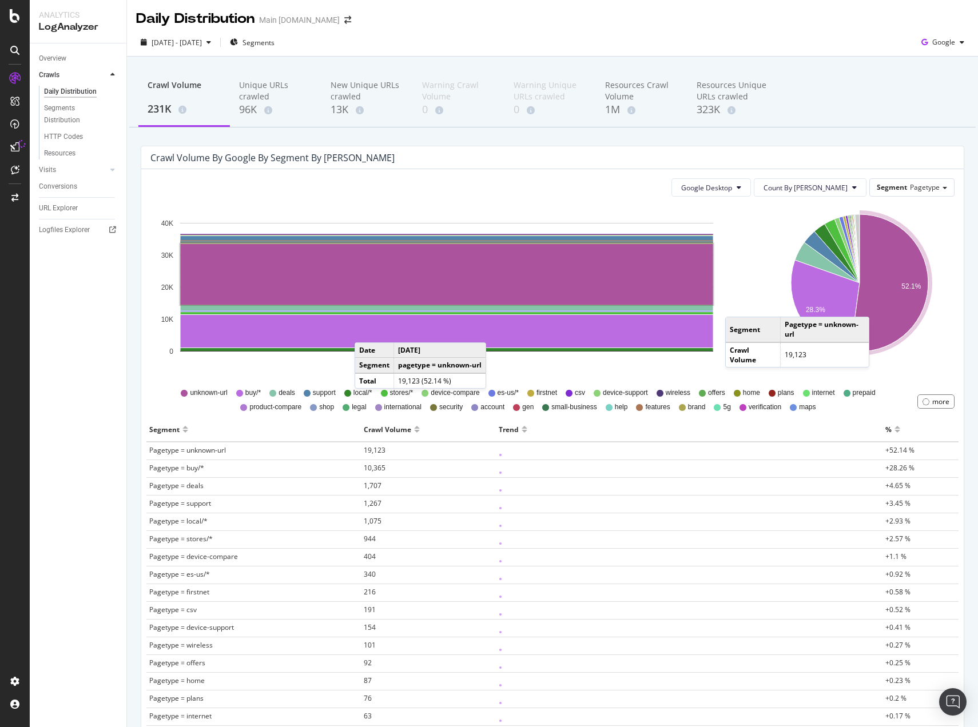
scroll to position [114, 0]
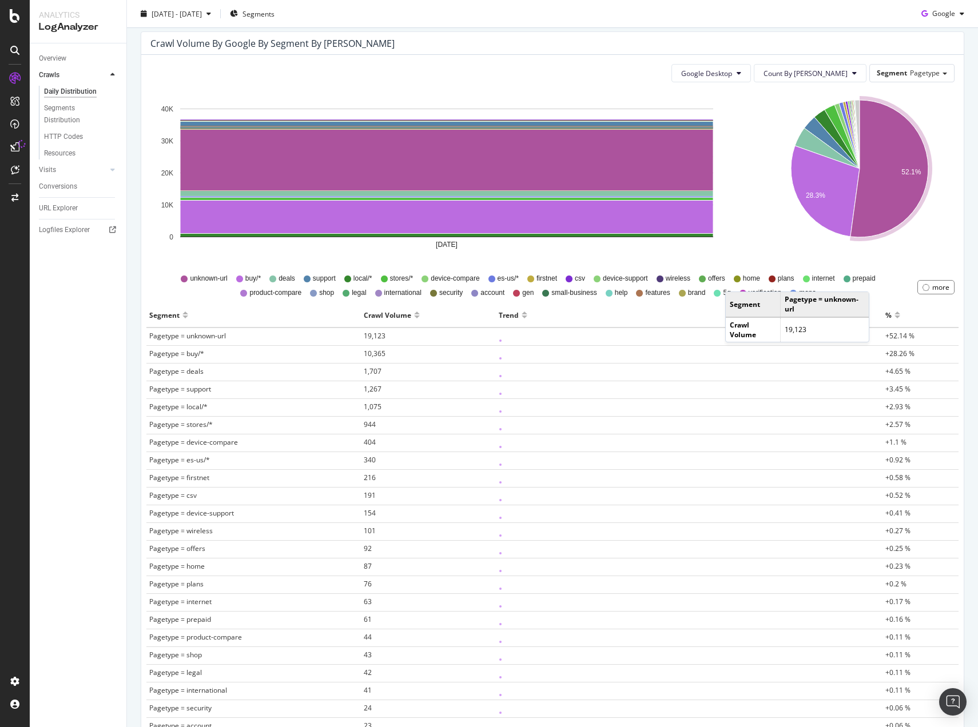
click at [156, 314] on div "Segment" at bounding box center [164, 315] width 30 height 18
click at [150, 314] on div "Segment" at bounding box center [164, 315] width 30 height 18
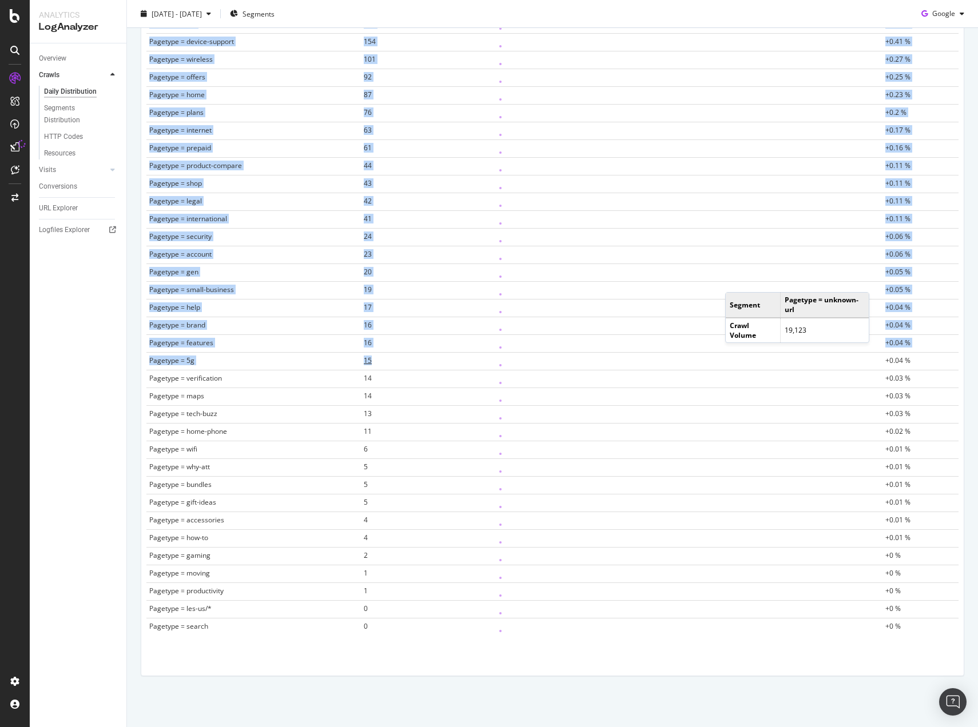
scroll to position [587, 0]
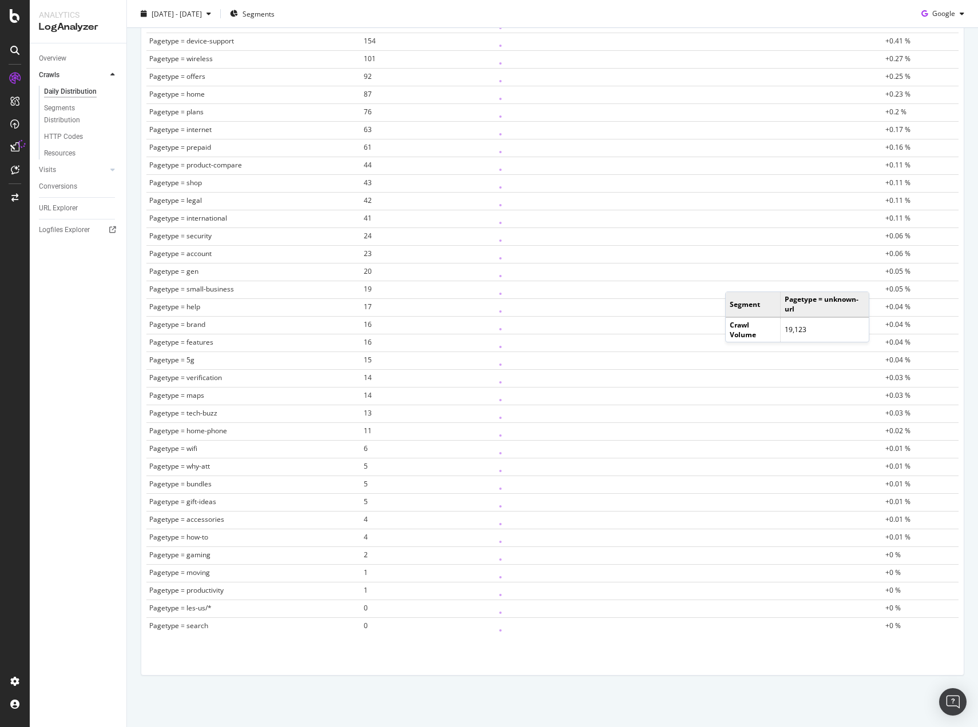
drag, startPoint x: 149, startPoint y: 314, endPoint x: 944, endPoint y: 615, distance: 850.3
click at [907, 636] on div "Segment Crawl Volume Trend % Pagetype = unknown-url 19,123 +52.14 % Pagetype = …" at bounding box center [552, 239] width 821 height 816
copy thead
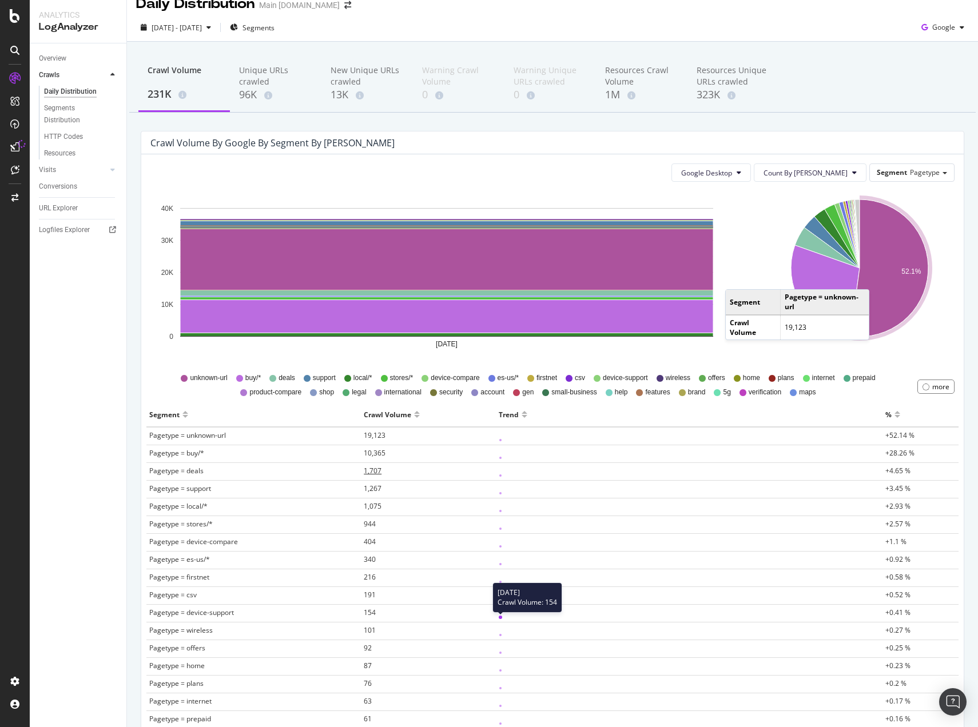
scroll to position [0, 0]
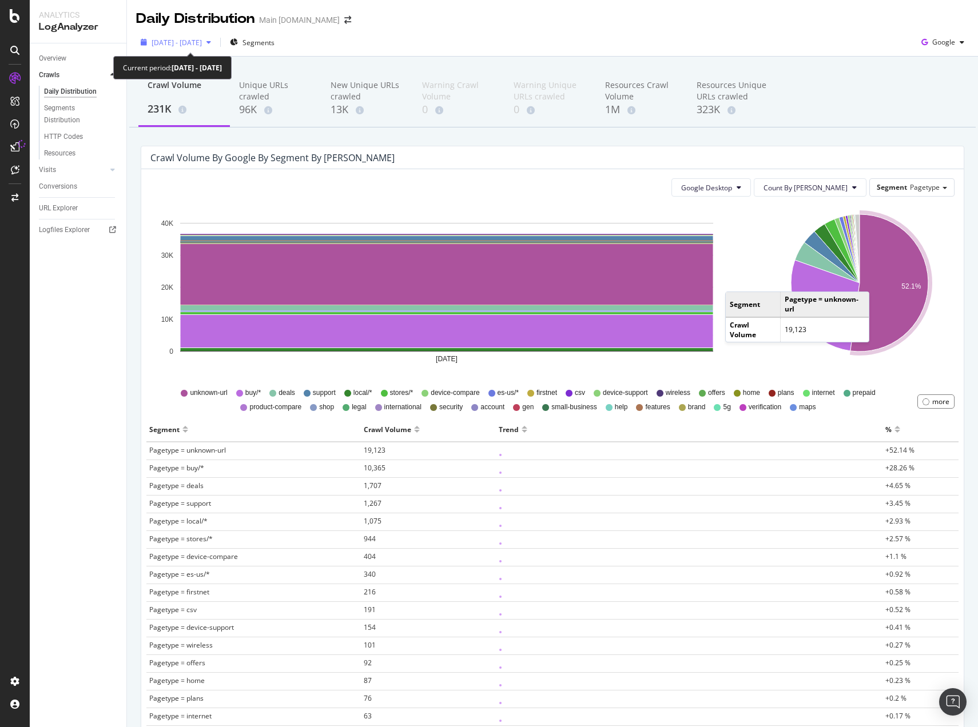
click at [202, 46] on span "[DATE] - [DATE]" at bounding box center [177, 43] width 50 height 10
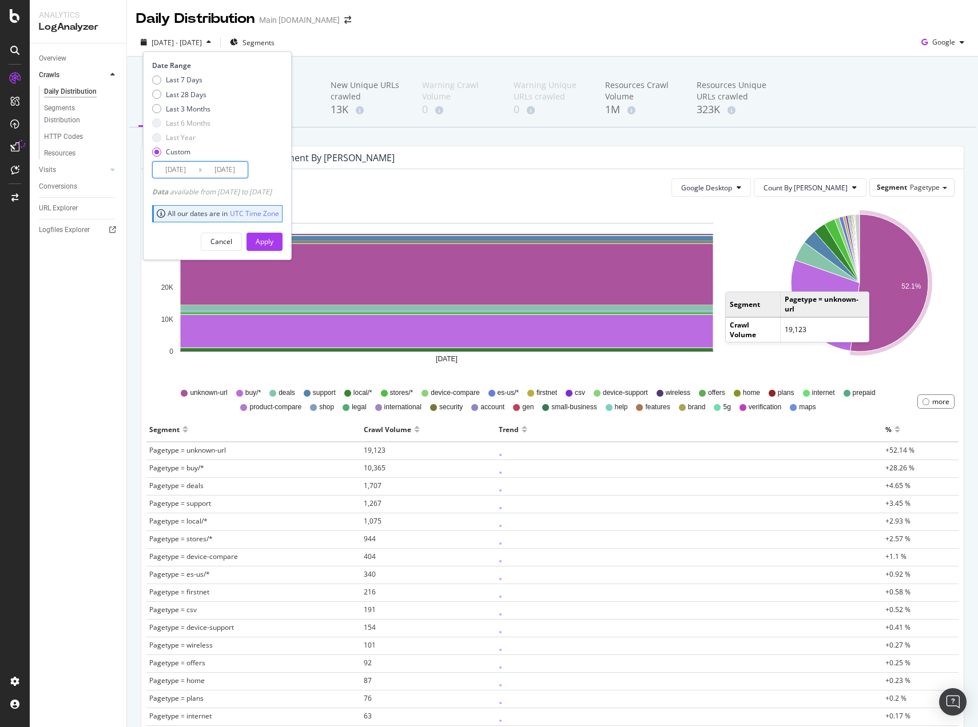
click at [176, 170] on input "[DATE]" at bounding box center [176, 170] width 46 height 16
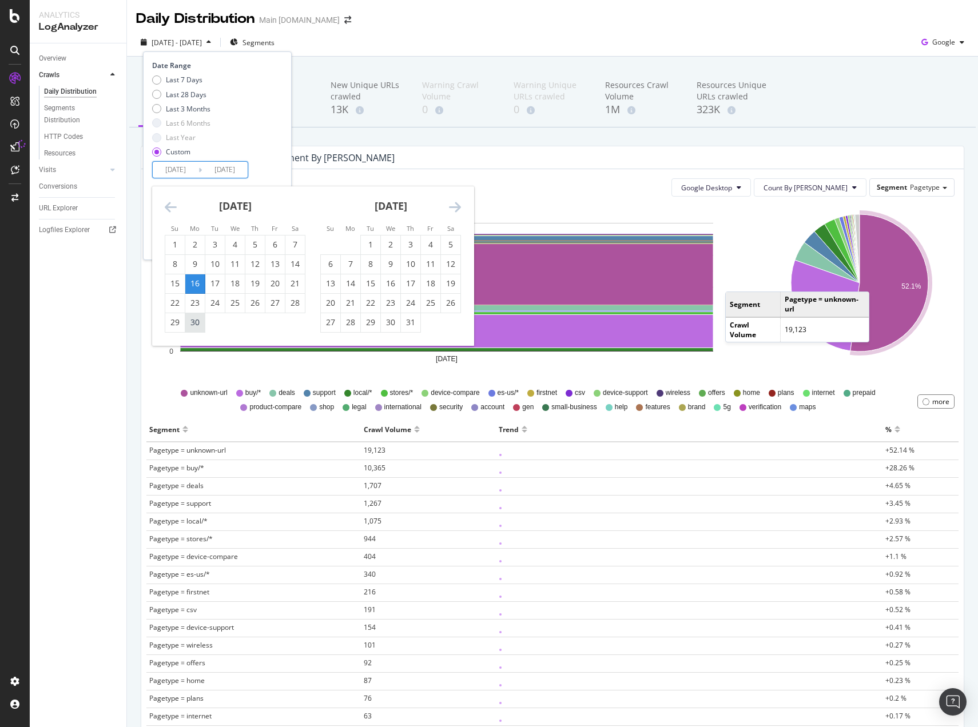
click at [196, 320] on div "30" at bounding box center [194, 322] width 19 height 11
type input "[DATE]"
click at [191, 323] on div "30" at bounding box center [194, 322] width 19 height 11
type input "[DATE]"
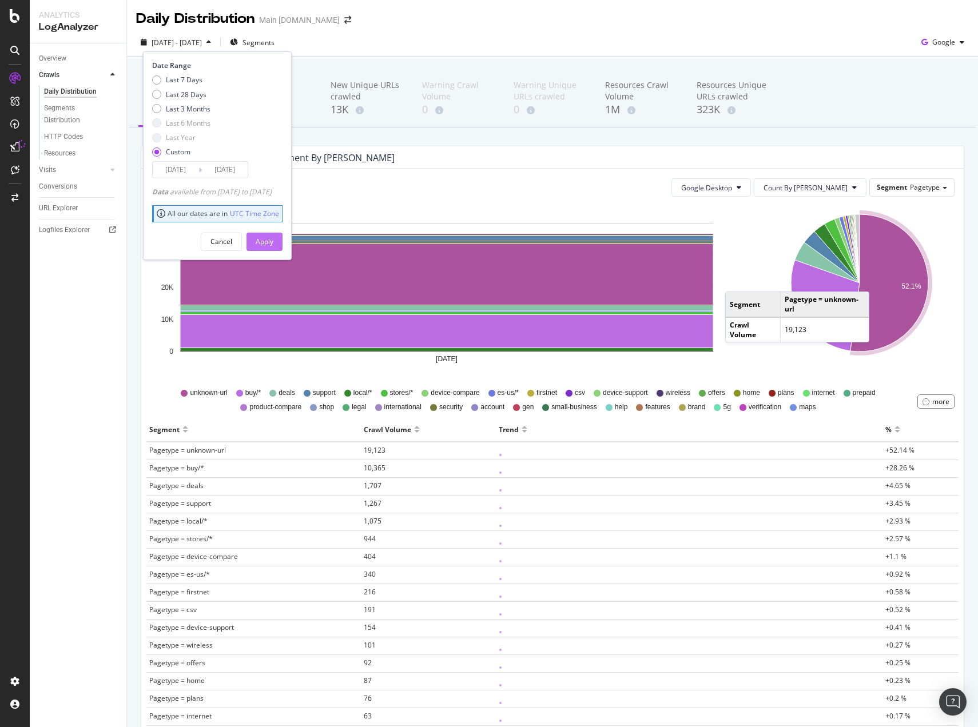
click at [273, 237] on div "Apply" at bounding box center [265, 242] width 18 height 10
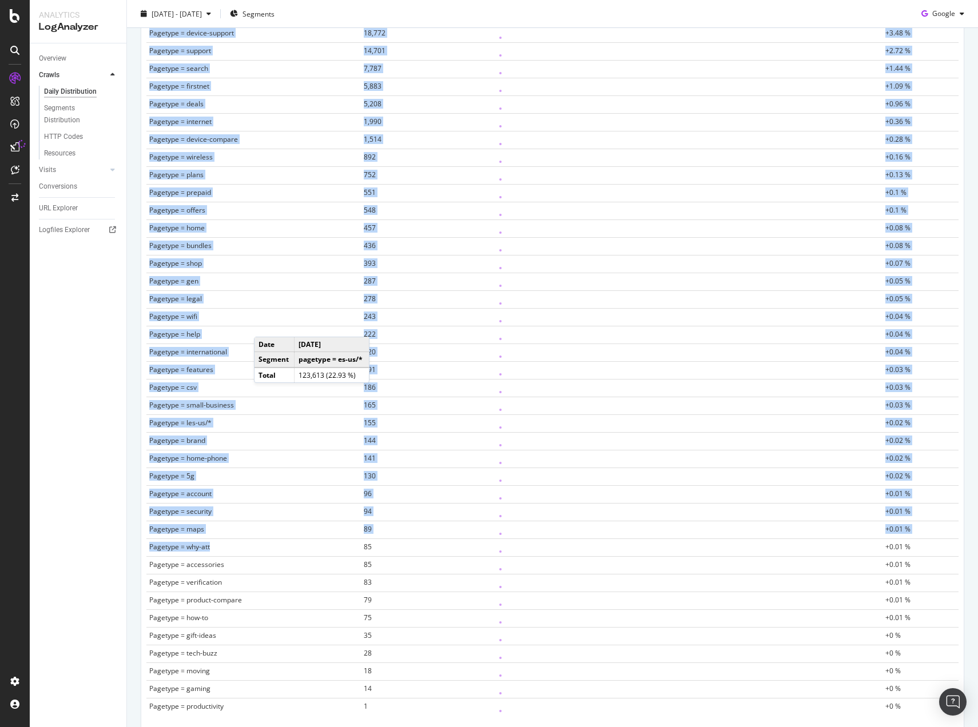
scroll to position [587, 0]
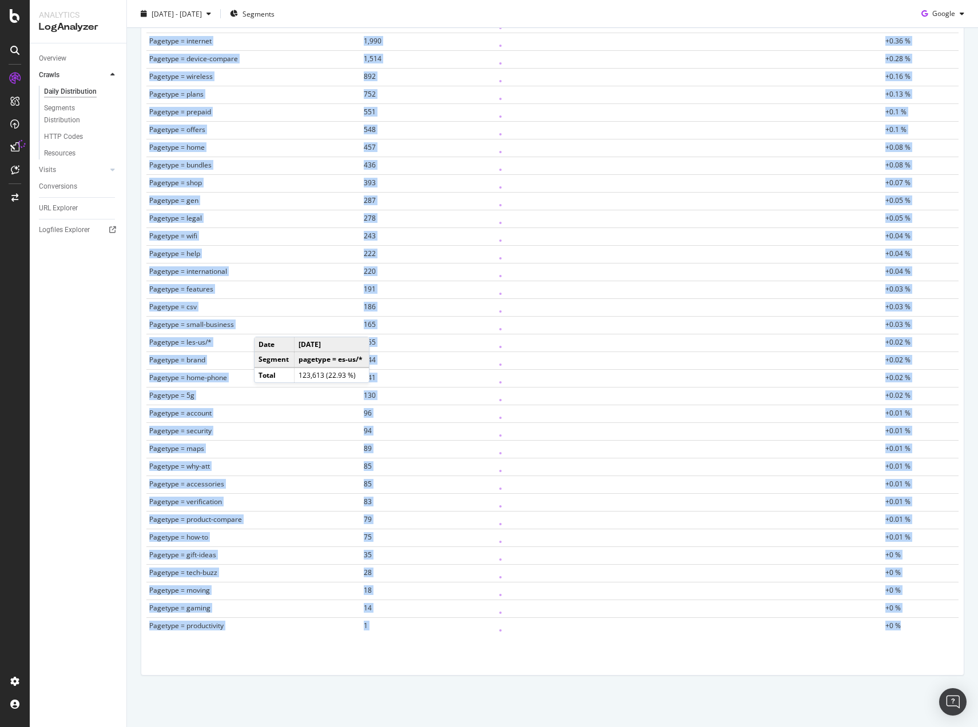
drag, startPoint x: 147, startPoint y: 429, endPoint x: 901, endPoint y: 629, distance: 780.2
click at [901, 629] on table "Segment Crawl Volume Trend % Pagetype = unknown-url 208,569 +38.68 % Pagetype =…" at bounding box center [552, 233] width 812 height 804
copy table "Segment Crawl Volume Trend % Pagetype = unknown-url 208,569 +38.68 % Pagetype =…"
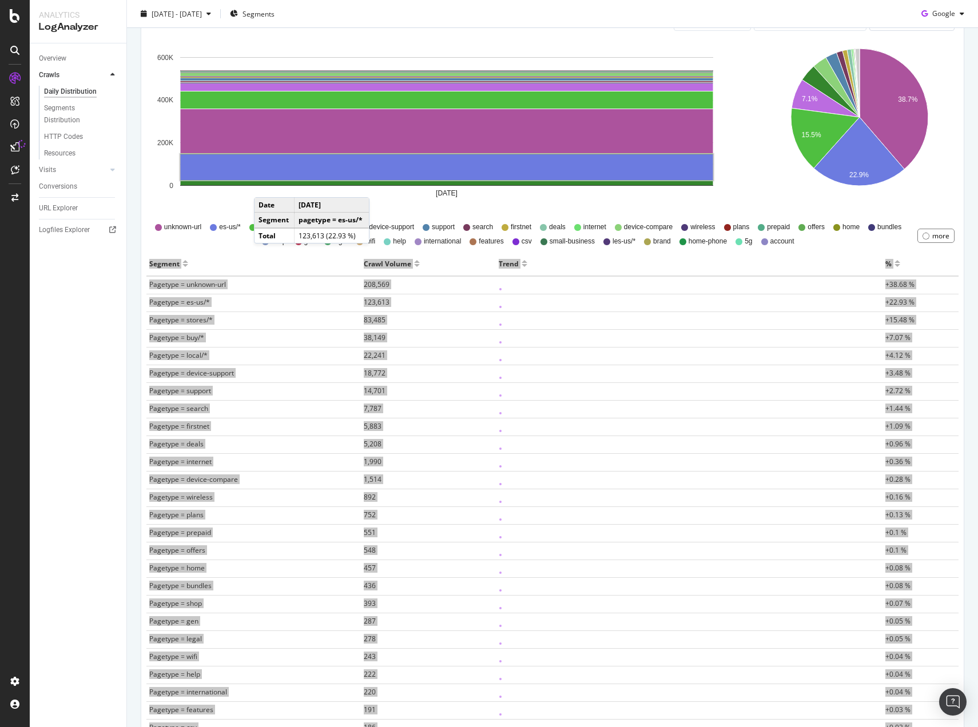
scroll to position [0, 0]
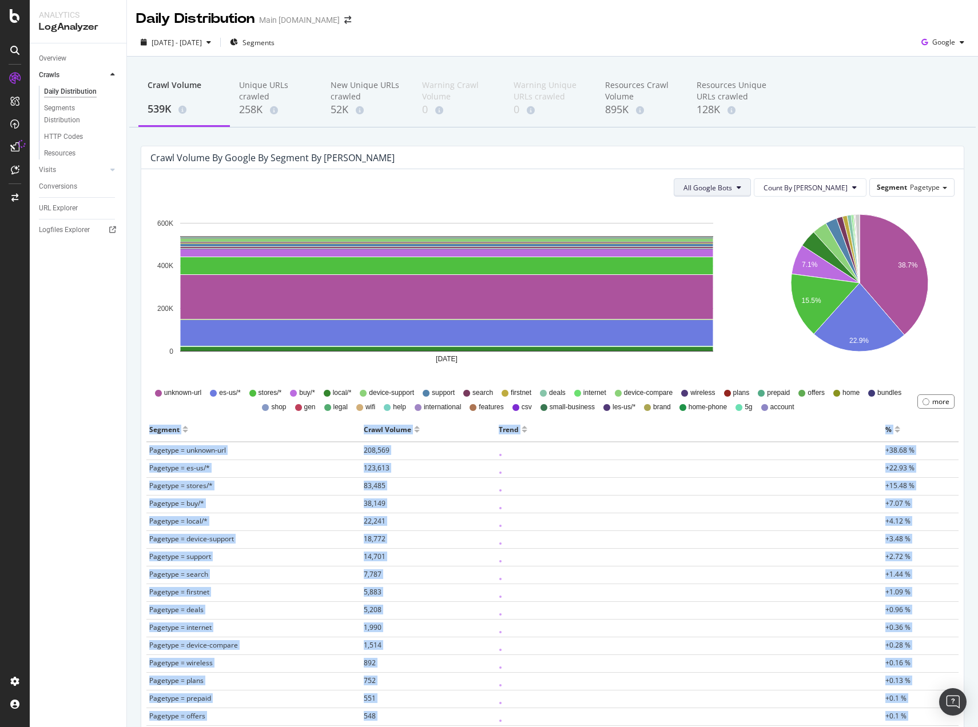
click at [751, 184] on button "All Google Bots" at bounding box center [712, 187] width 77 height 18
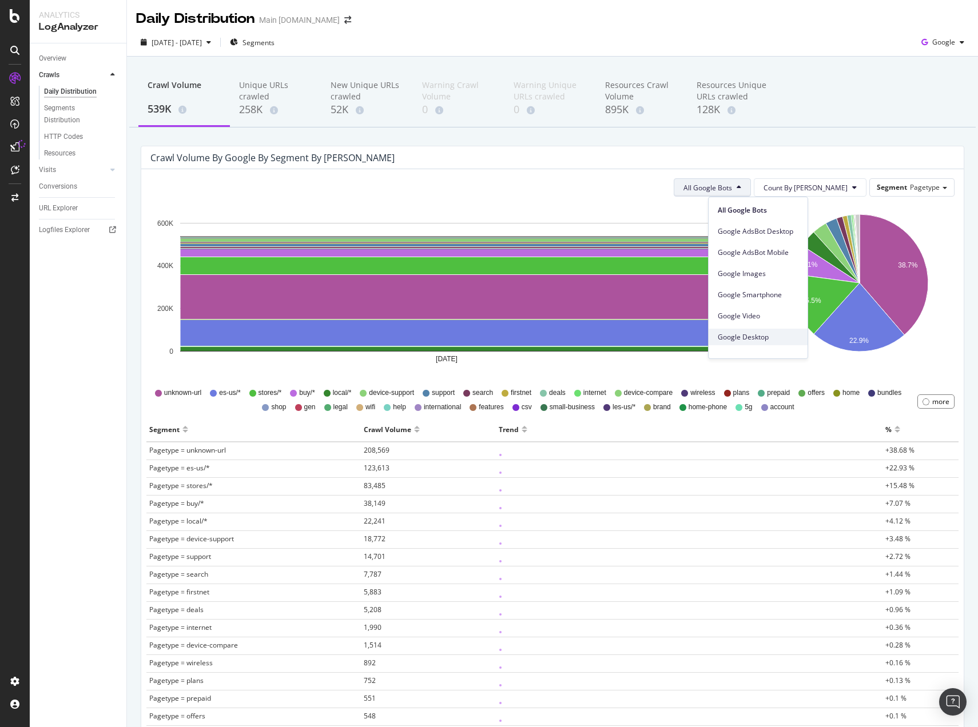
click at [763, 340] on span "Google Desktop" at bounding box center [758, 337] width 81 height 10
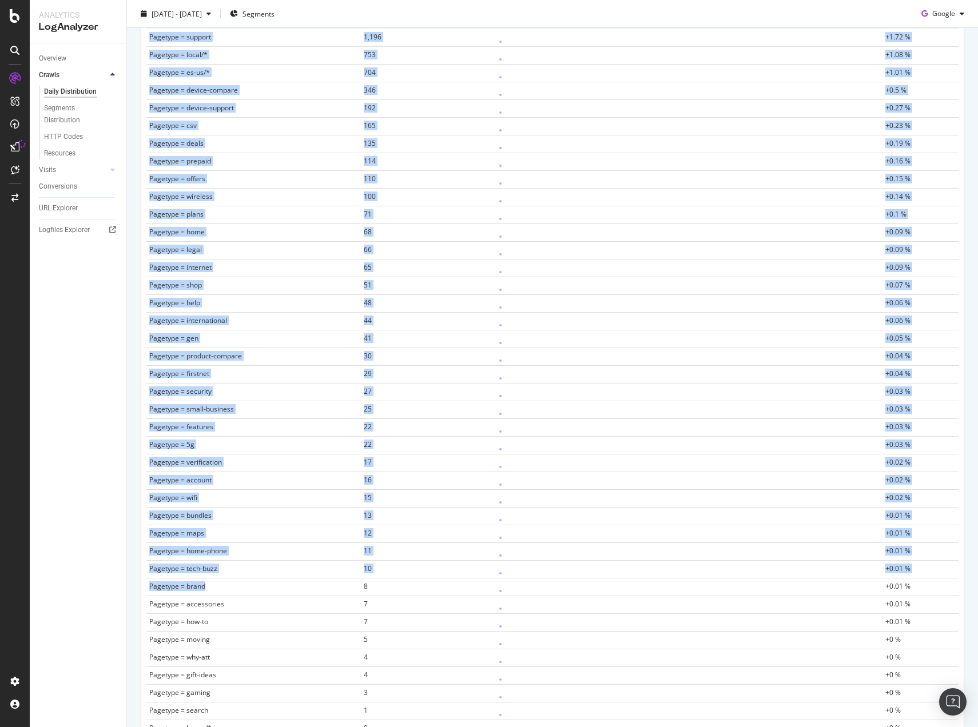
scroll to position [587, 0]
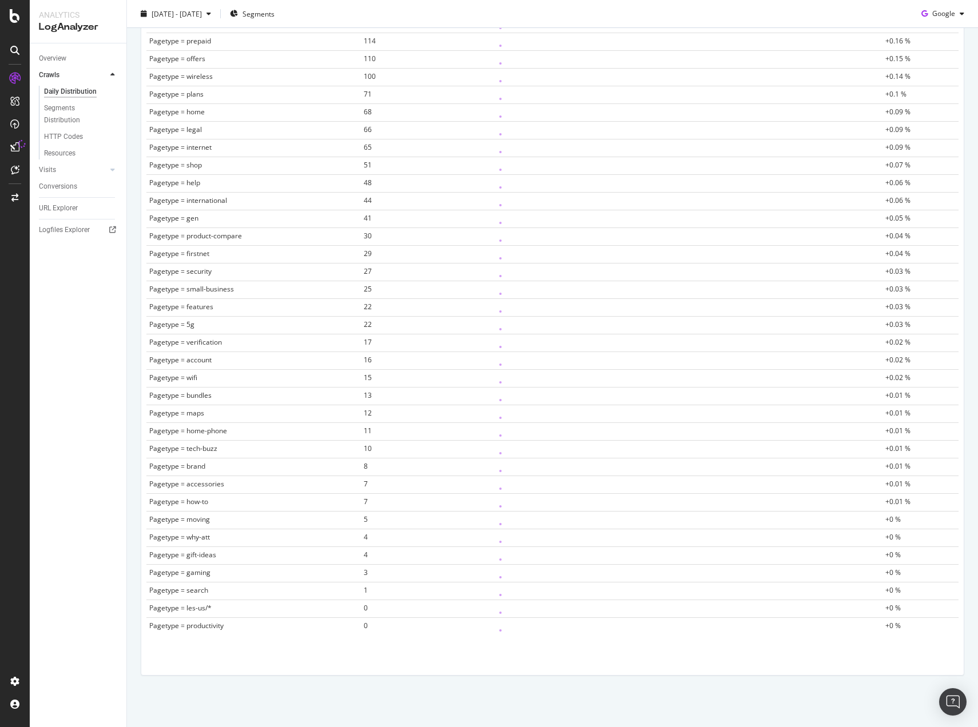
drag, startPoint x: 149, startPoint y: 430, endPoint x: 866, endPoint y: 638, distance: 746.6
click at [866, 638] on div "Segment Crawl Volume Trend % Pagetype = stores/* 44,490 +64.34 % Pagetype = buy…" at bounding box center [552, 239] width 821 height 816
copy thead
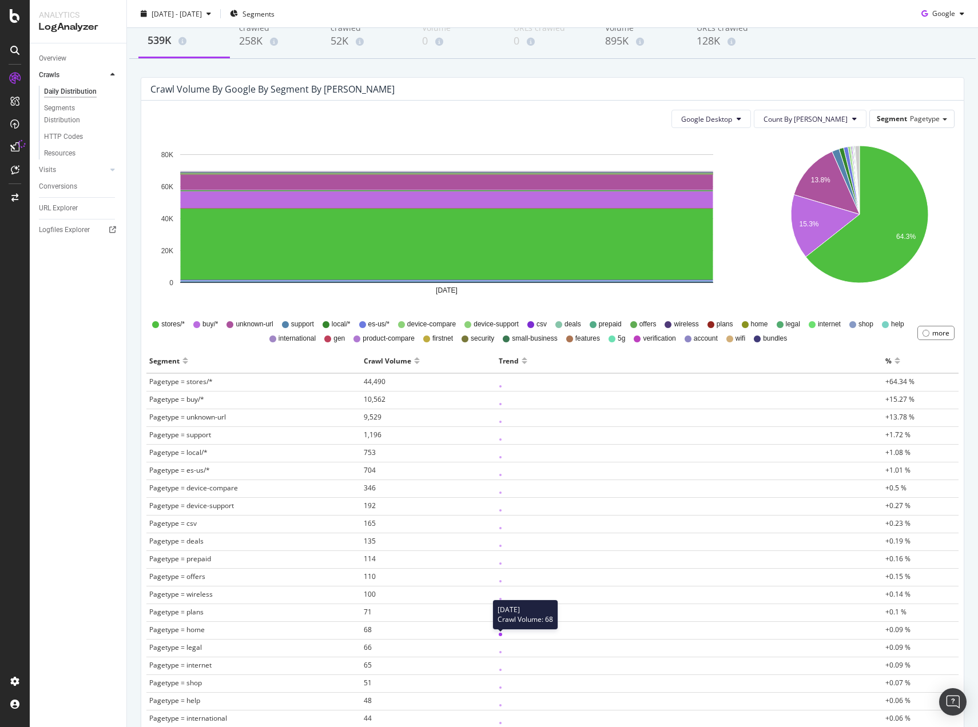
scroll to position [0, 0]
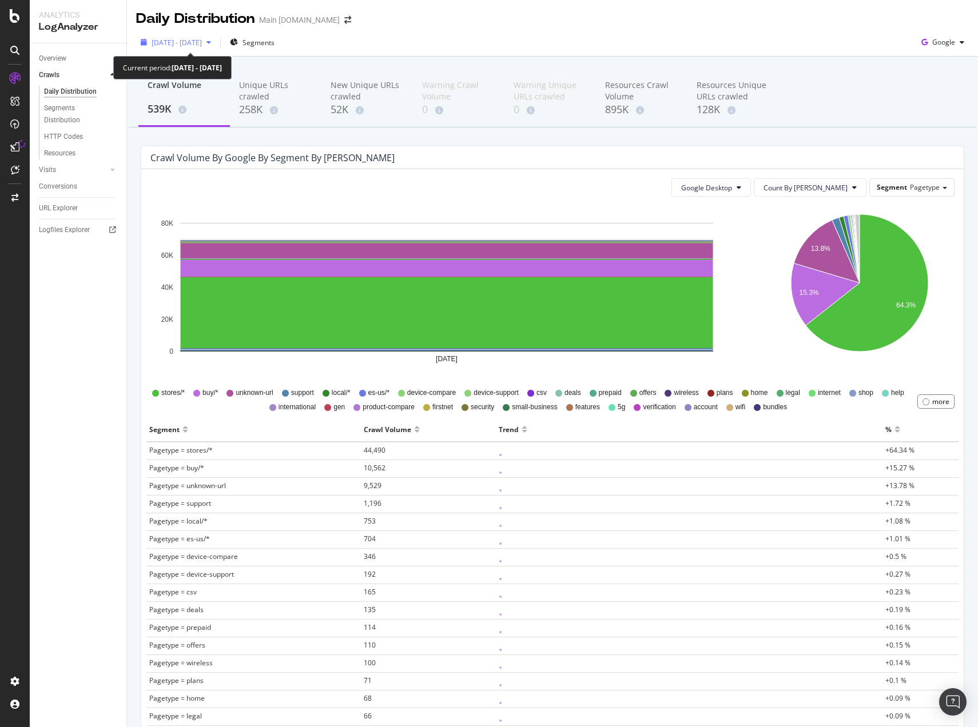
click at [202, 43] on span "[DATE] - [DATE]" at bounding box center [177, 43] width 50 height 10
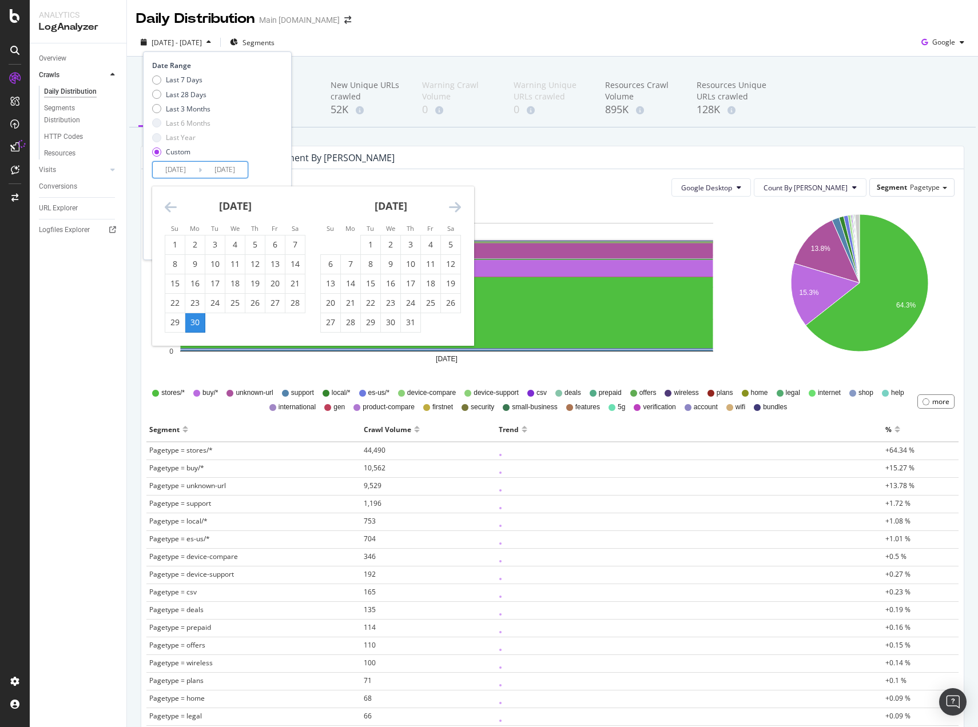
click at [168, 173] on input "[DATE]" at bounding box center [176, 170] width 46 height 16
click at [348, 283] on div "14" at bounding box center [350, 283] width 19 height 11
type input "[DATE]"
click at [348, 283] on div "14" at bounding box center [350, 283] width 19 height 11
type input "[DATE]"
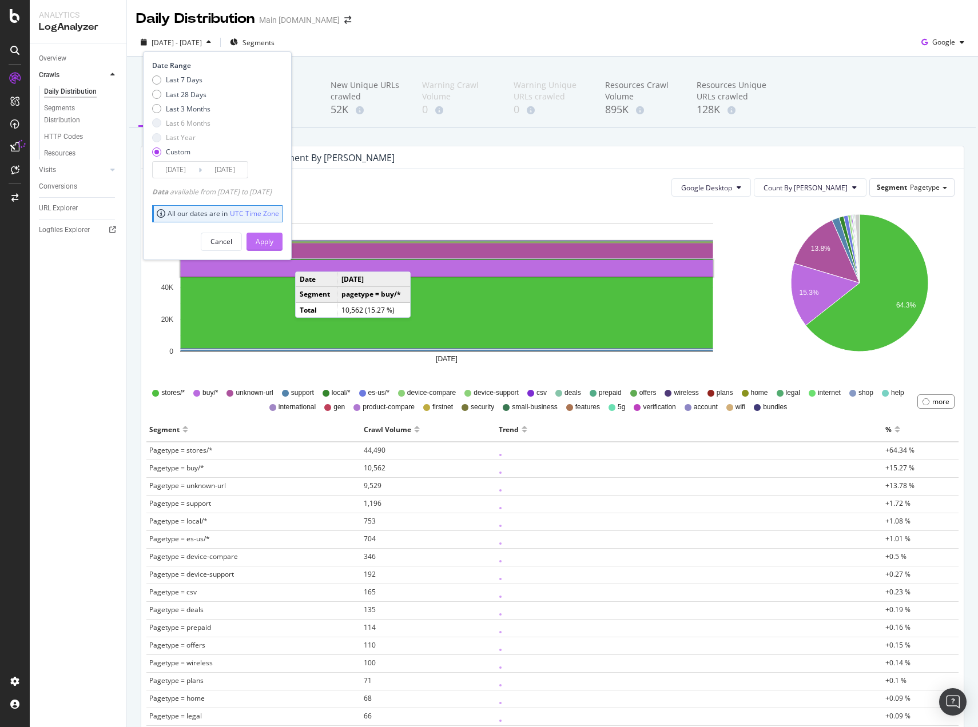
click at [273, 237] on div "Apply" at bounding box center [265, 242] width 18 height 10
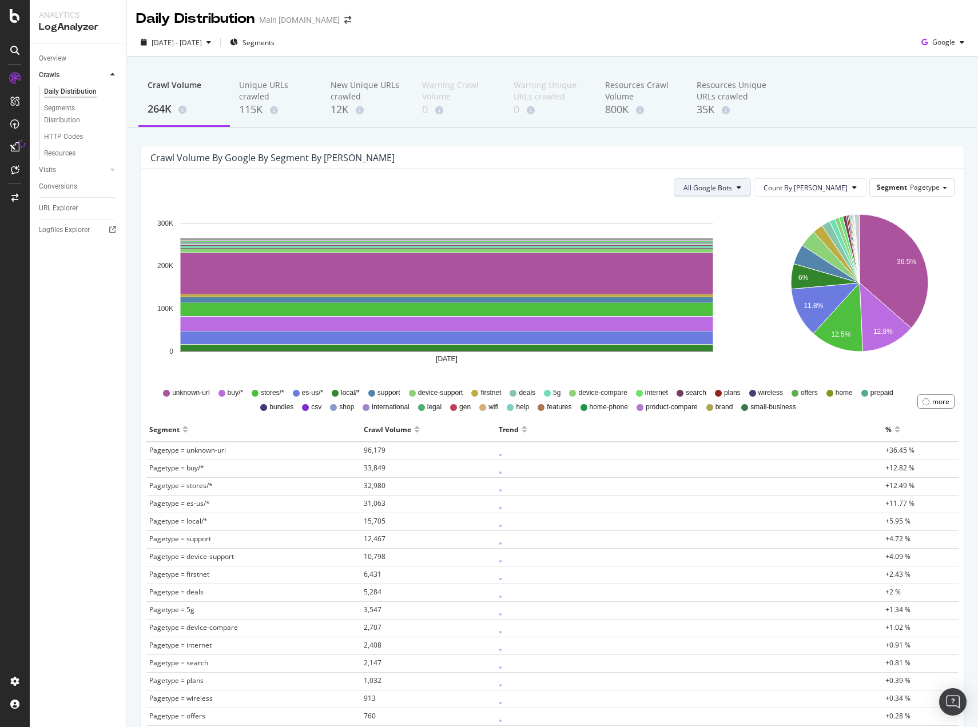
click at [732, 184] on span "All Google Bots" at bounding box center [707, 188] width 49 height 10
click at [765, 333] on span "Google Desktop" at bounding box center [758, 337] width 81 height 10
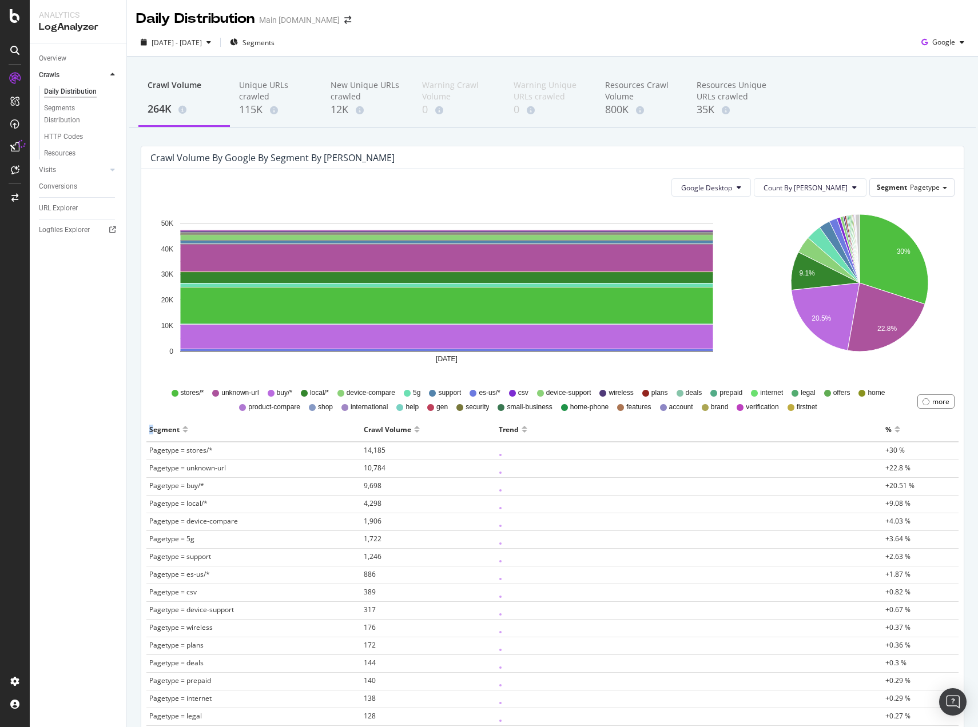
click at [150, 429] on div "Segment" at bounding box center [164, 429] width 30 height 18
click at [149, 430] on th "Segment" at bounding box center [253, 429] width 214 height 25
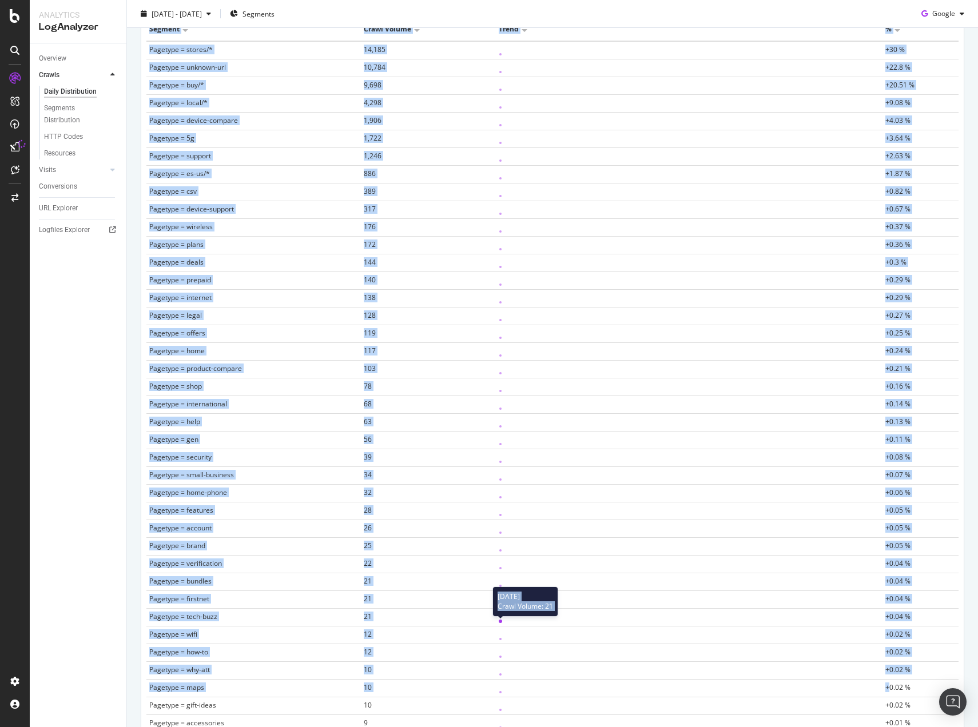
scroll to position [587, 0]
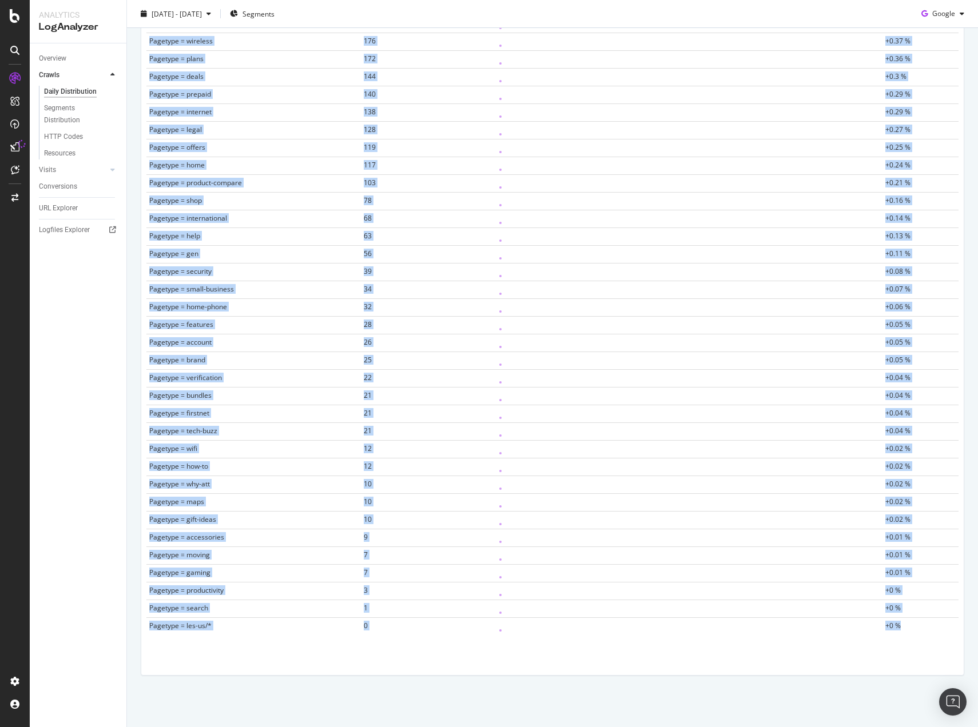
drag, startPoint x: 149, startPoint y: 430, endPoint x: 965, endPoint y: 592, distance: 832.3
click at [896, 623] on table "Segment Crawl Volume Trend % Pagetype = stores/* 14,185 +30 % Pagetype = unknow…" at bounding box center [552, 233] width 812 height 804
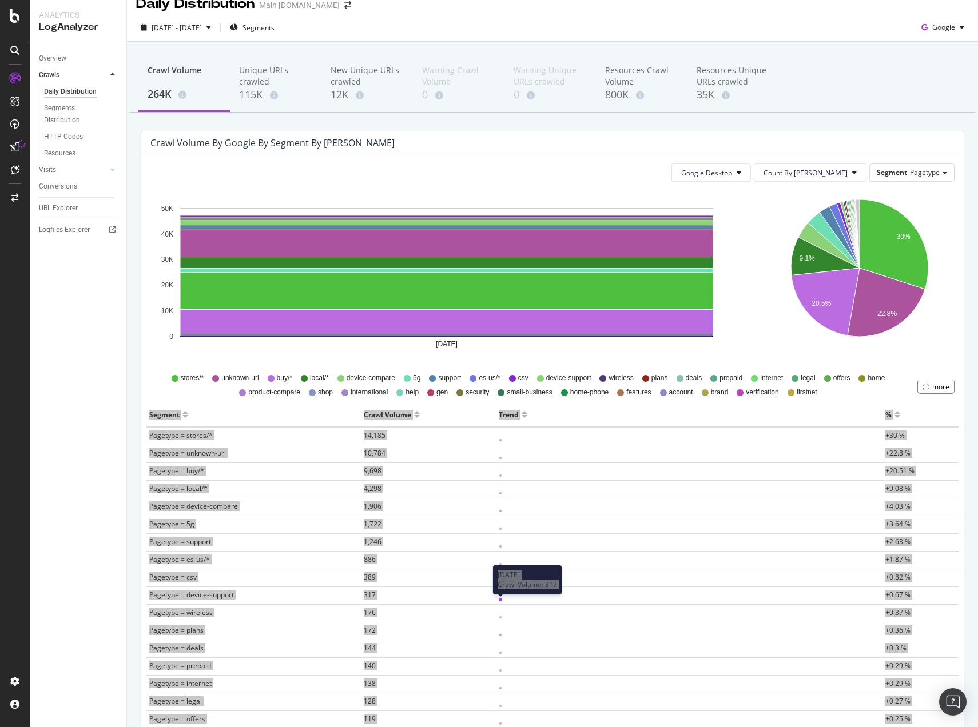
scroll to position [0, 0]
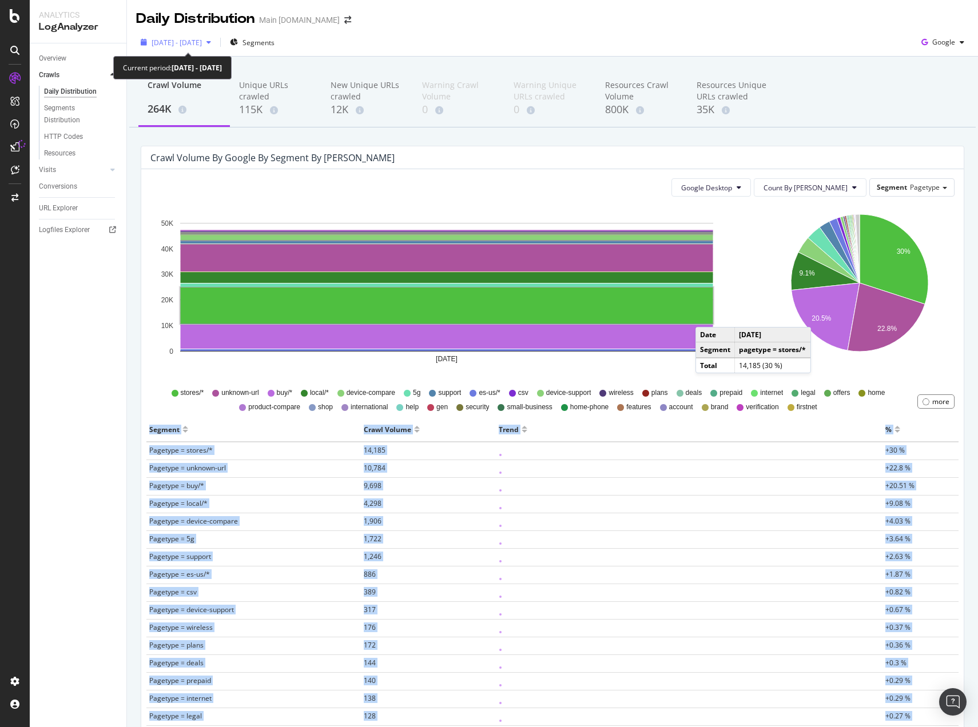
click at [186, 38] on span "[DATE] - [DATE]" at bounding box center [177, 43] width 50 height 10
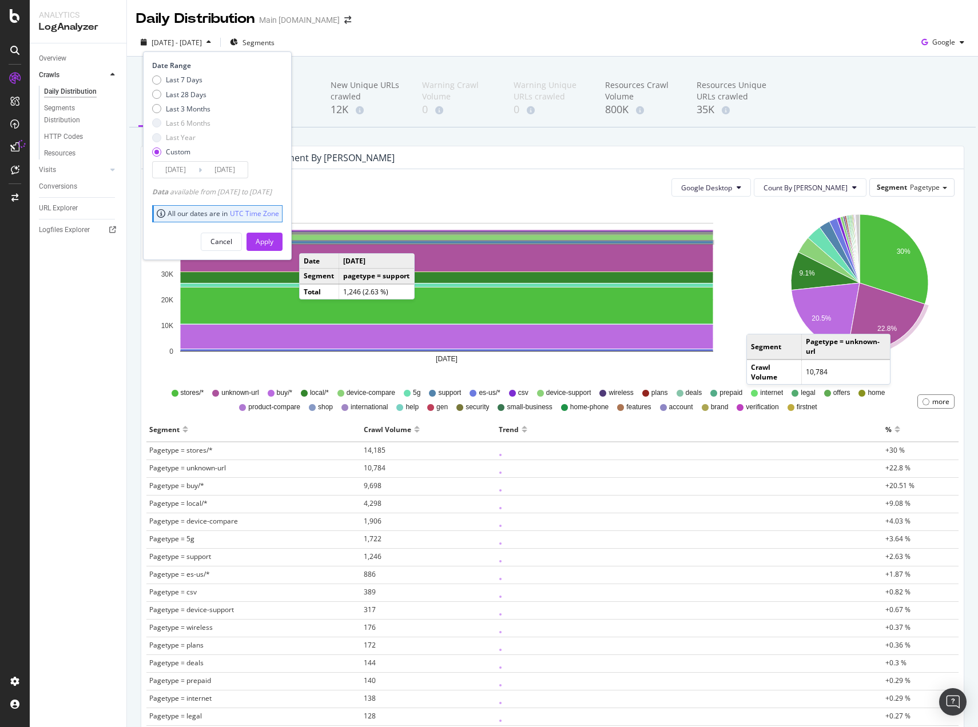
click at [196, 174] on input "[DATE]" at bounding box center [176, 170] width 46 height 16
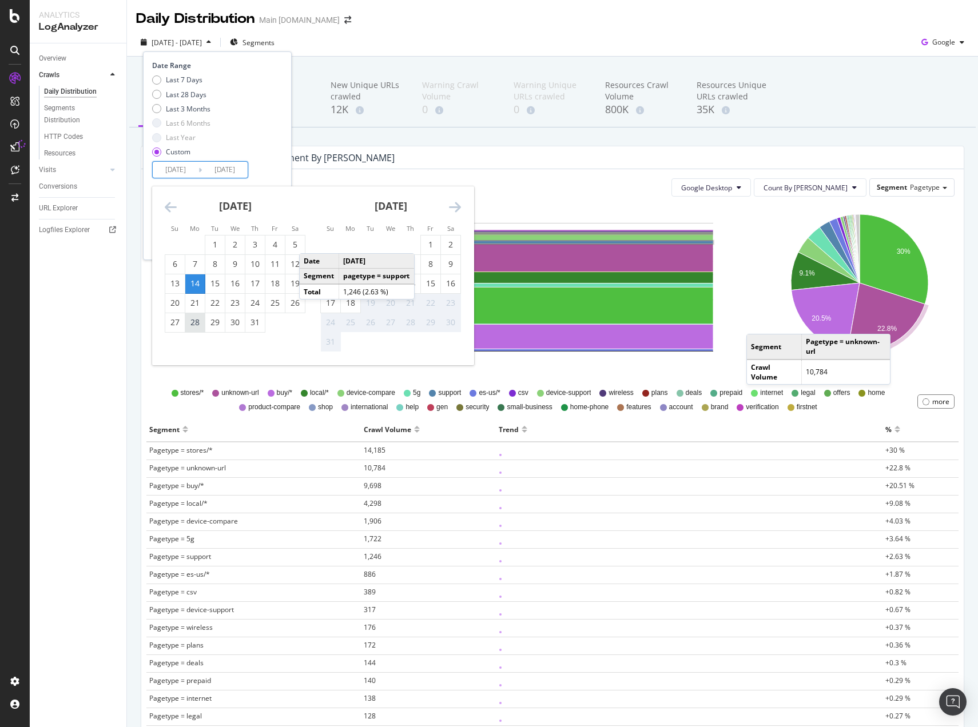
click at [191, 329] on div "28" at bounding box center [194, 322] width 19 height 19
type input "[DATE]"
click at [191, 329] on div "28" at bounding box center [194, 322] width 19 height 19
type input "[DATE]"
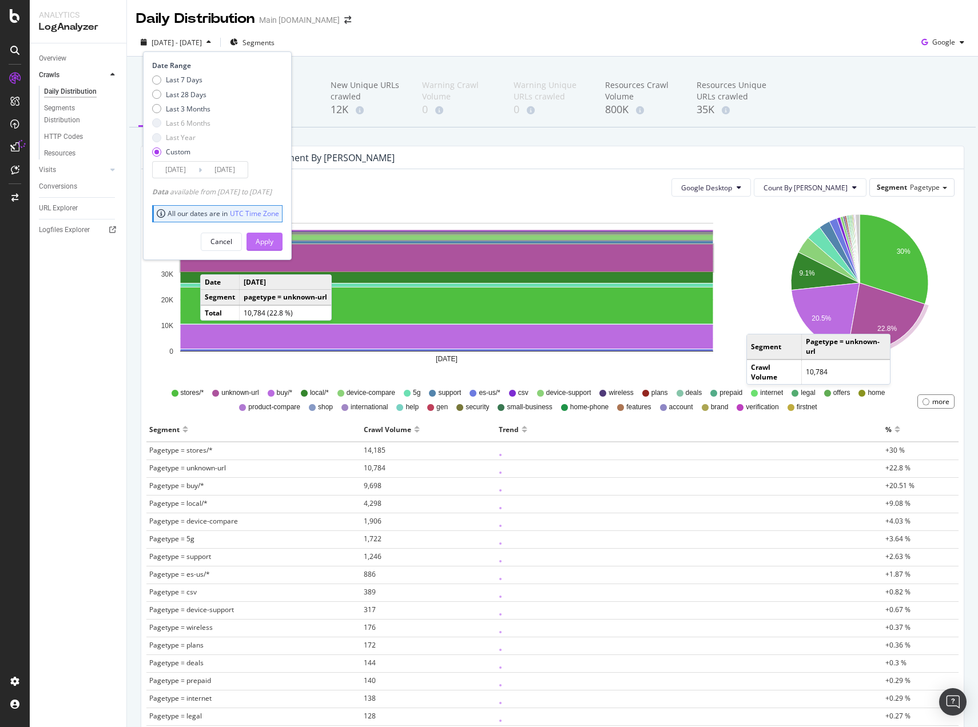
click at [269, 235] on button "Apply" at bounding box center [264, 242] width 36 height 18
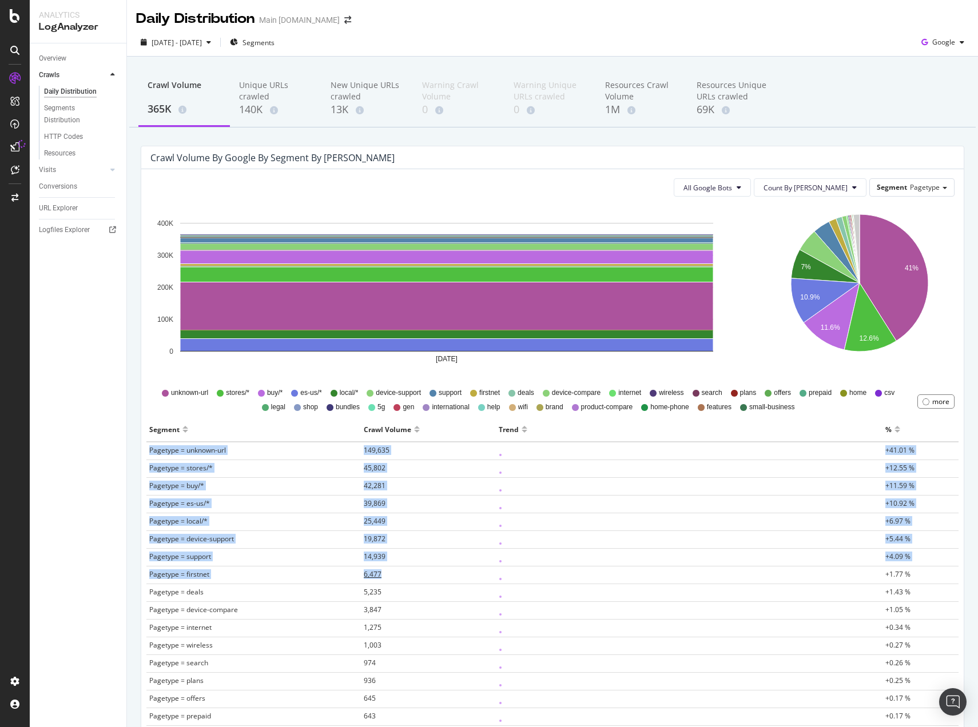
drag, startPoint x: 183, startPoint y: 457, endPoint x: 481, endPoint y: 578, distance: 321.4
click at [747, 194] on button "All Google Bots" at bounding box center [712, 187] width 77 height 18
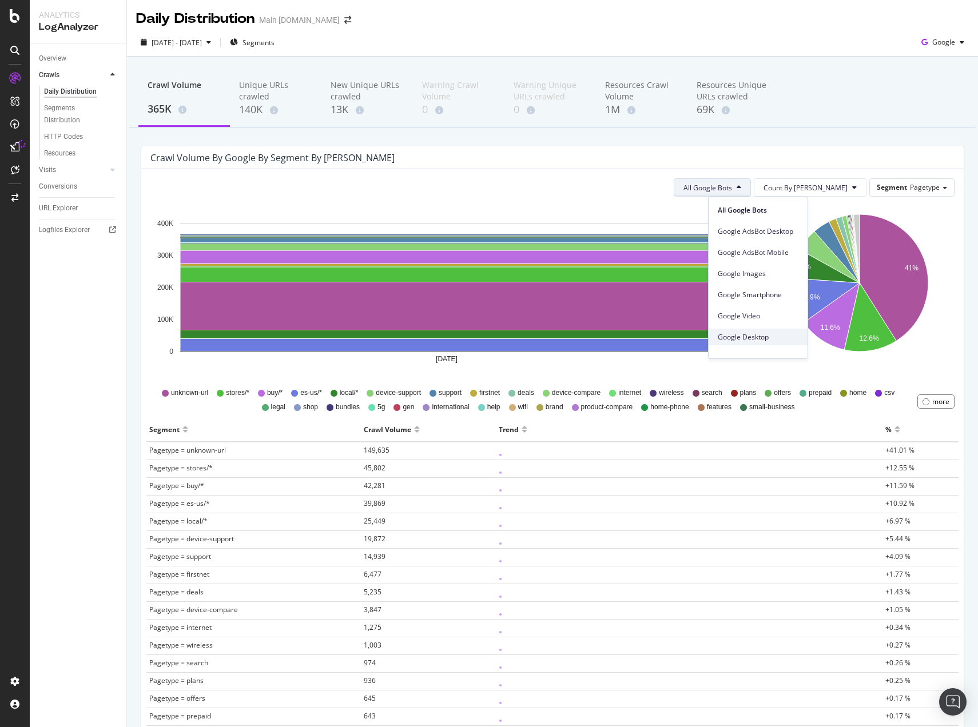
click at [766, 331] on div "Google Desktop" at bounding box center [757, 337] width 99 height 17
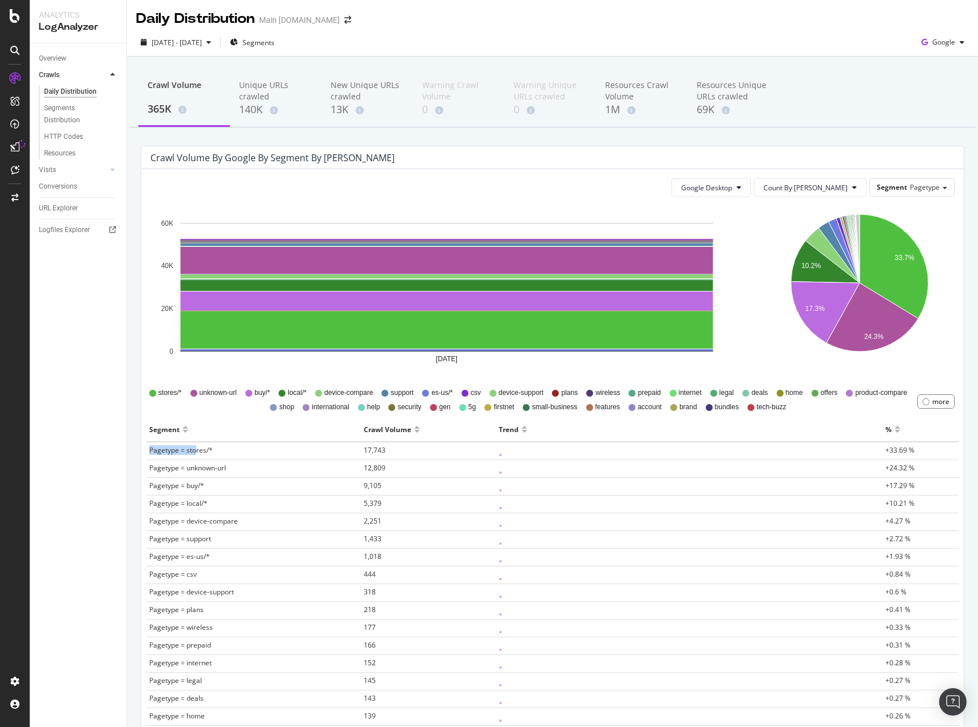
drag, startPoint x: 147, startPoint y: 449, endPoint x: 197, endPoint y: 453, distance: 50.0
click at [197, 453] on td "Pagetype = stores/*" at bounding box center [253, 451] width 214 height 18
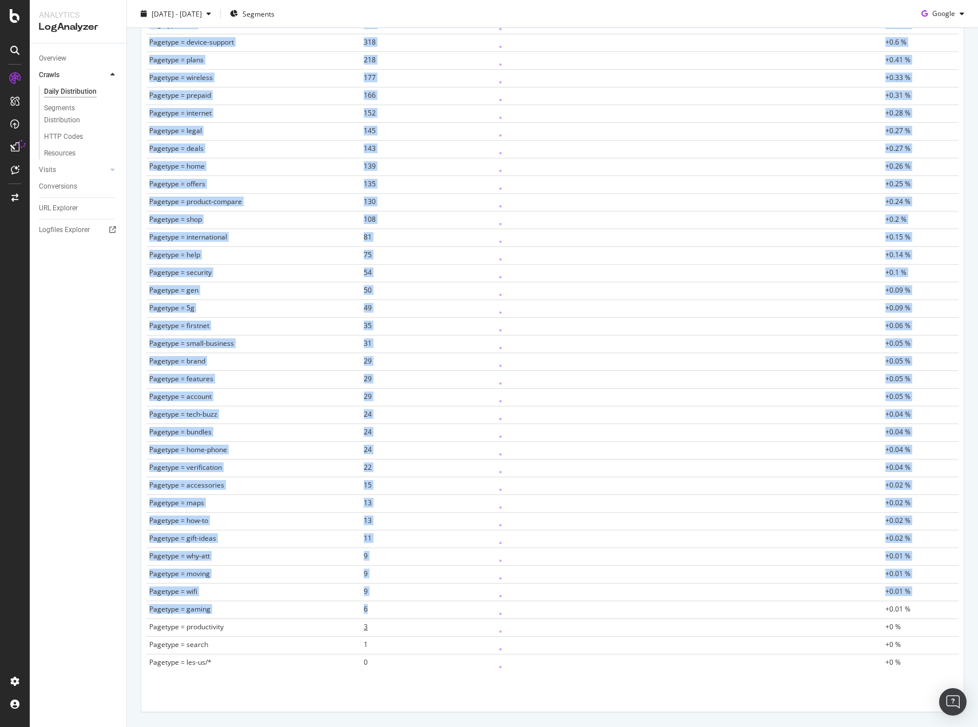
scroll to position [587, 0]
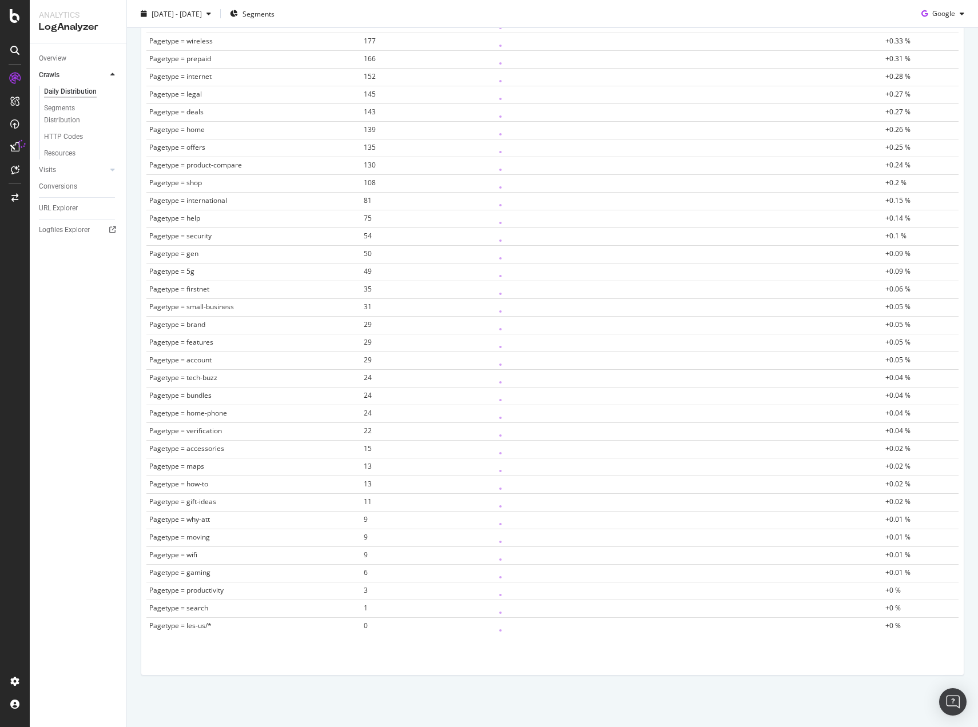
drag, startPoint x: 197, startPoint y: 453, endPoint x: 977, endPoint y: 614, distance: 796.8
click at [974, 619] on div "Daily Distribution Main [DOMAIN_NAME] [DATE] - [DATE] Segments Google Crawl Vol…" at bounding box center [552, 363] width 851 height 727
copy thead
